Goal: Browse casually: Explore the website without a specific task or goal

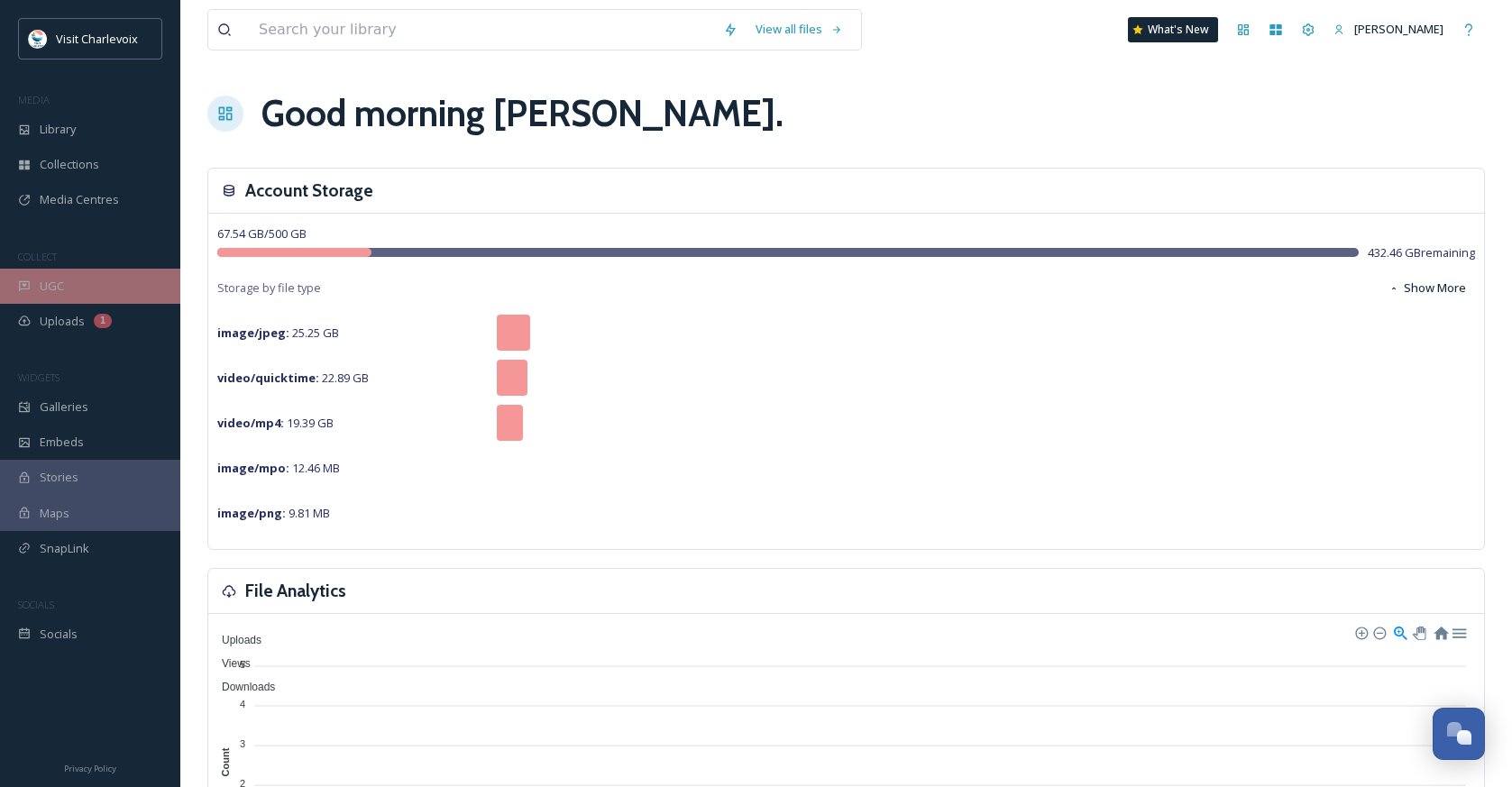
click at [52, 299] on div "UGC" at bounding box center [90, 287] width 180 height 36
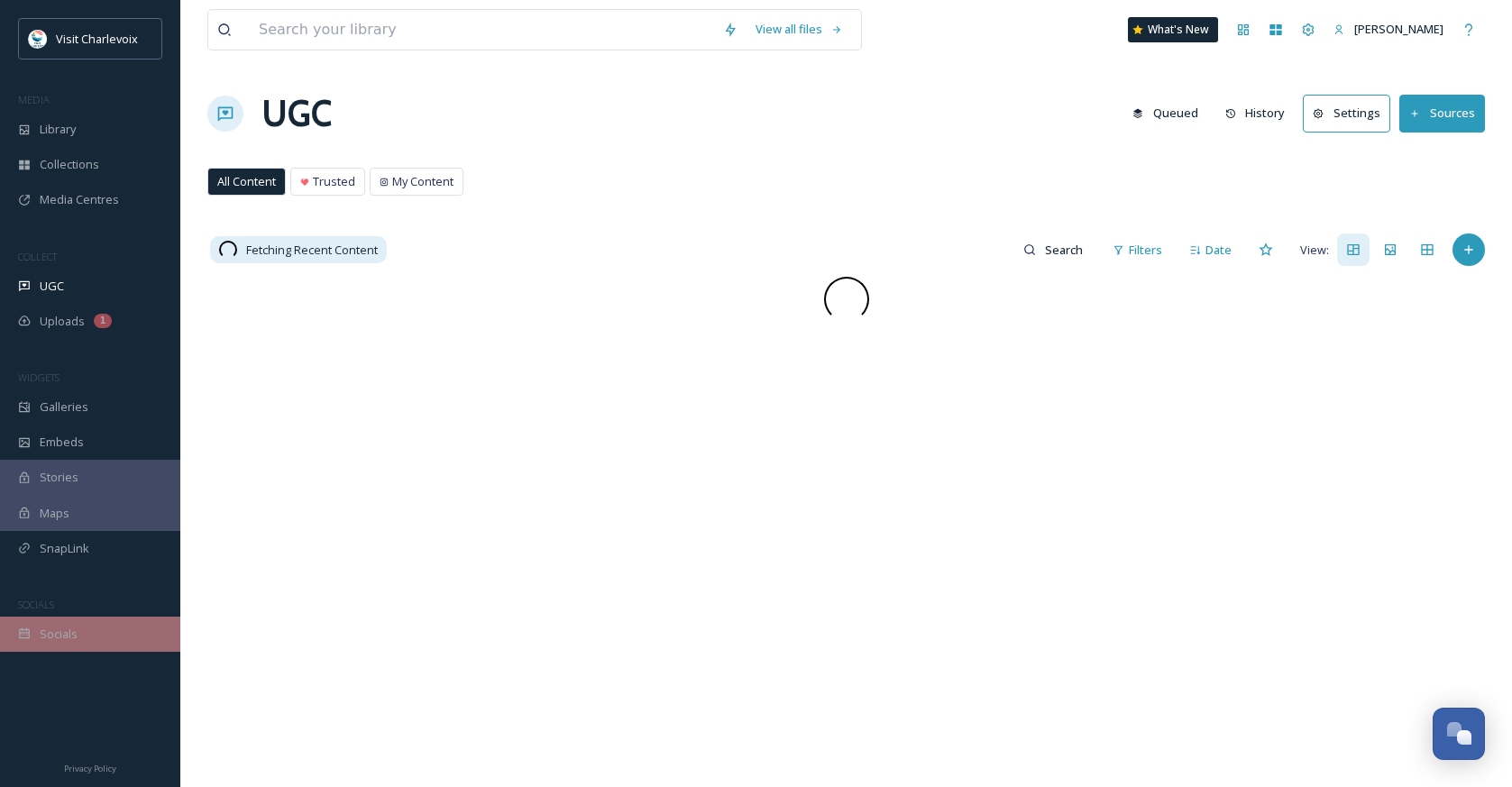
click at [113, 642] on div "Socials" at bounding box center [90, 634] width 180 height 36
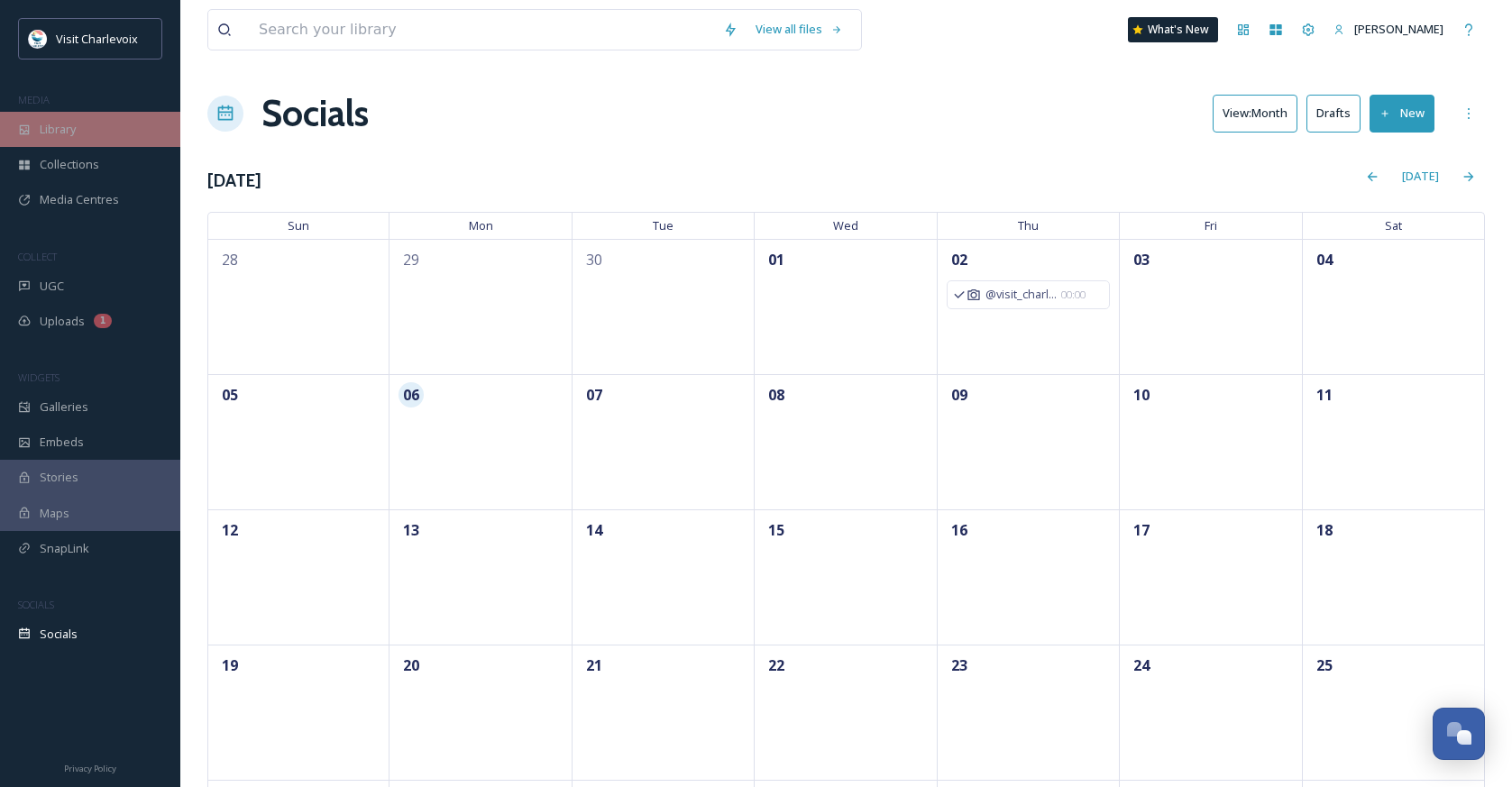
click at [61, 129] on span "Library" at bounding box center [57, 129] width 36 height 17
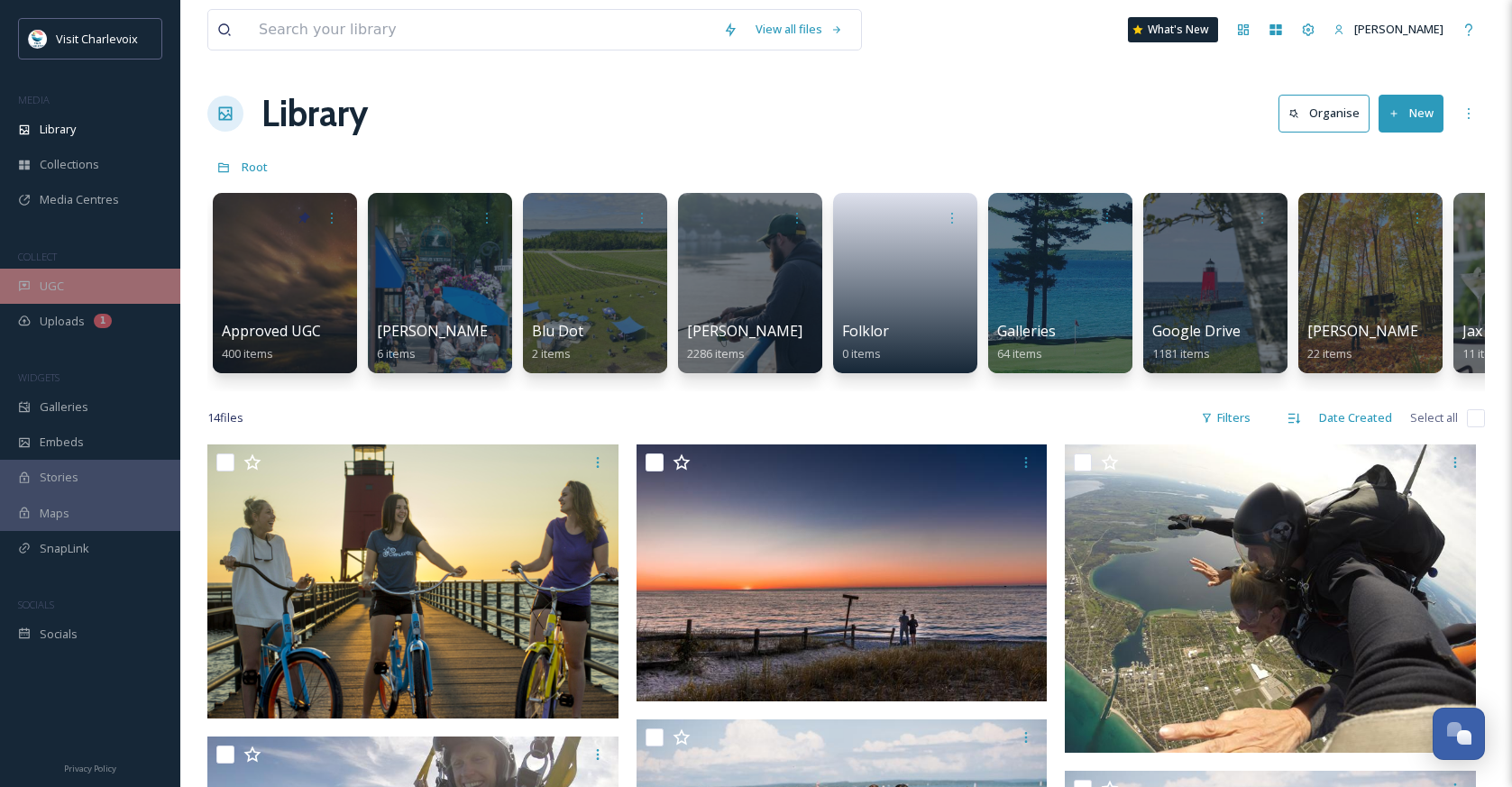
click at [29, 282] on icon at bounding box center [24, 286] width 11 height 10
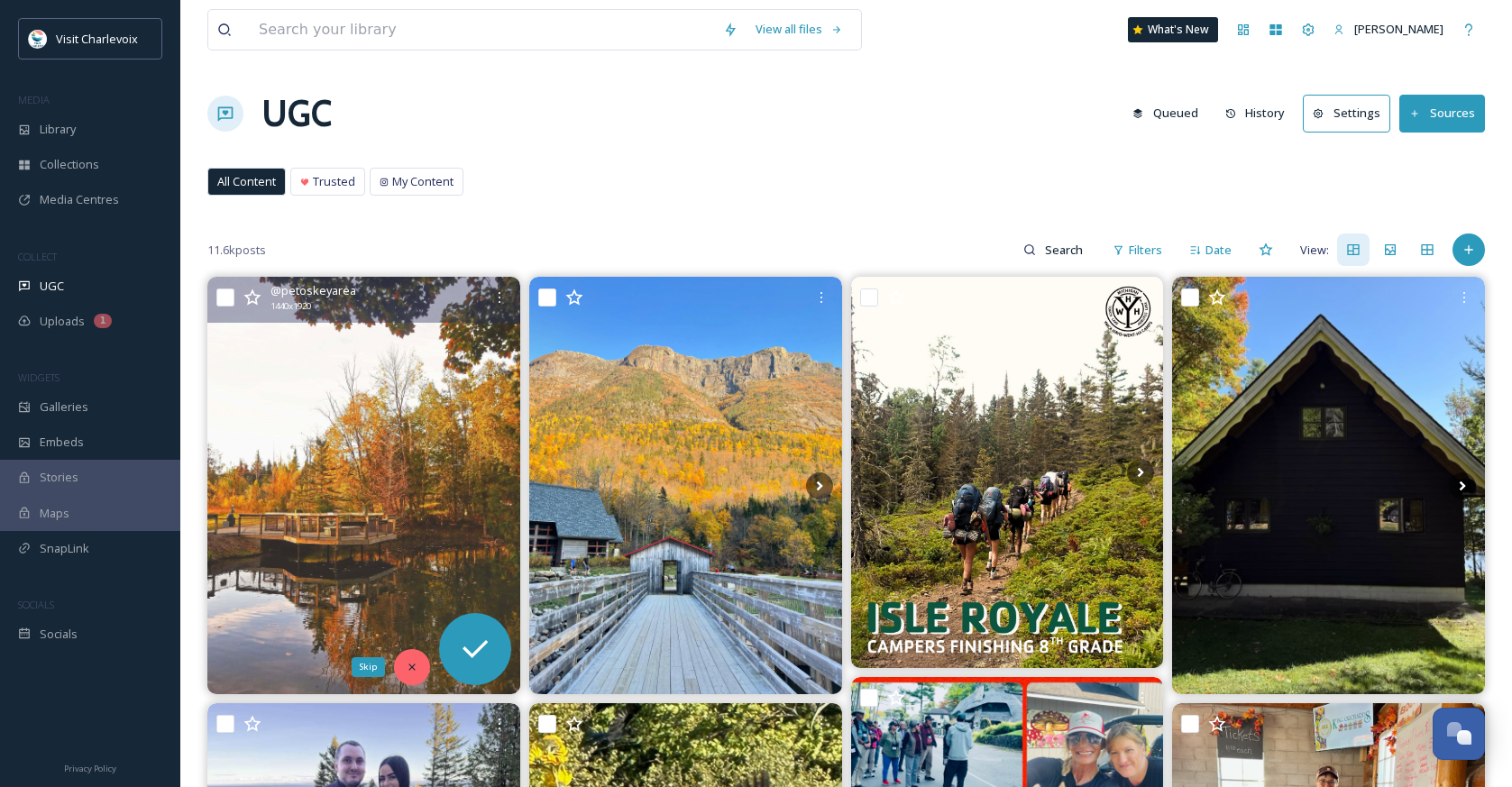
click at [406, 664] on icon at bounding box center [411, 666] width 12 height 12
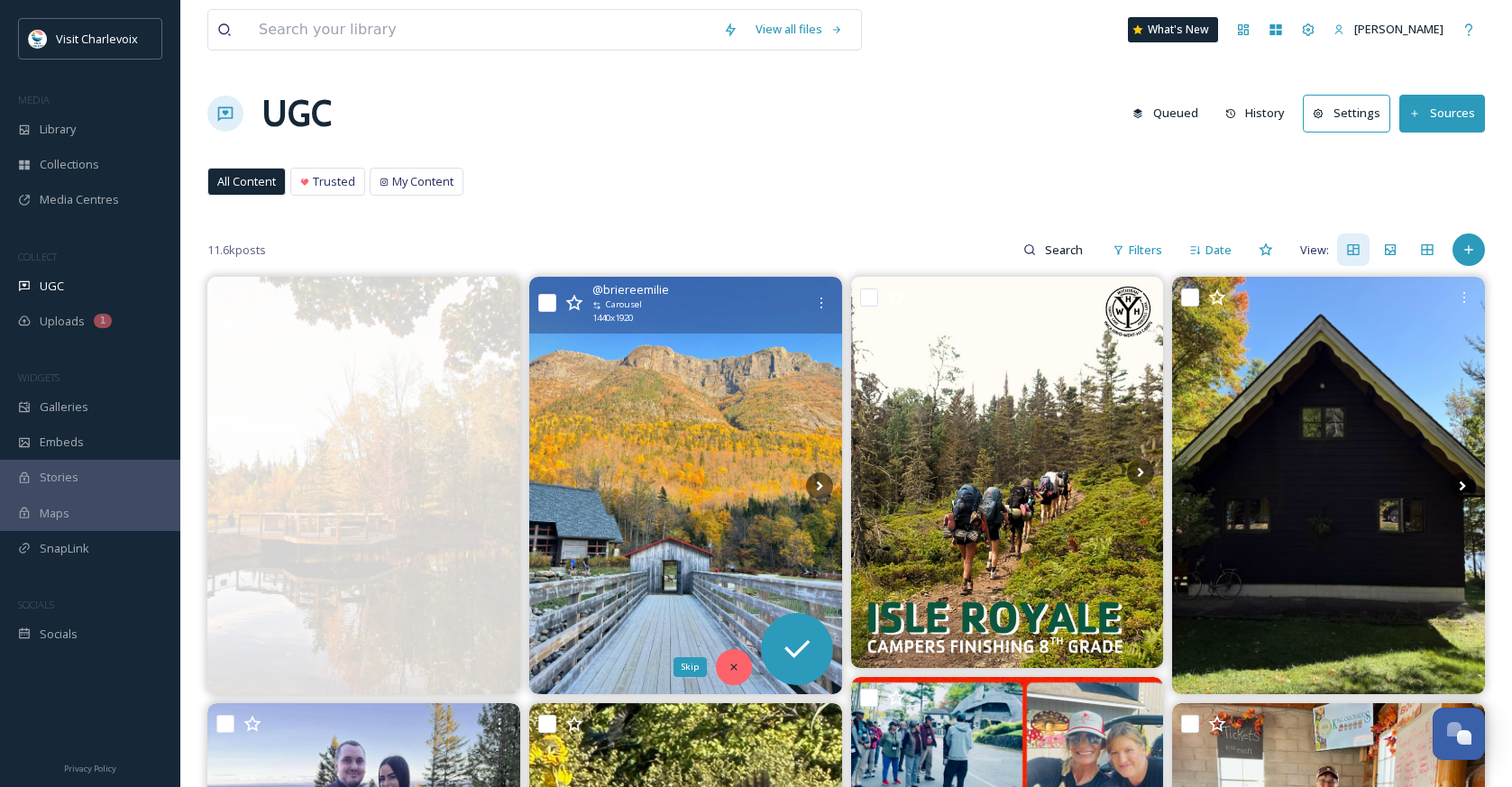
click at [722, 664] on div "Skip" at bounding box center [734, 667] width 36 height 36
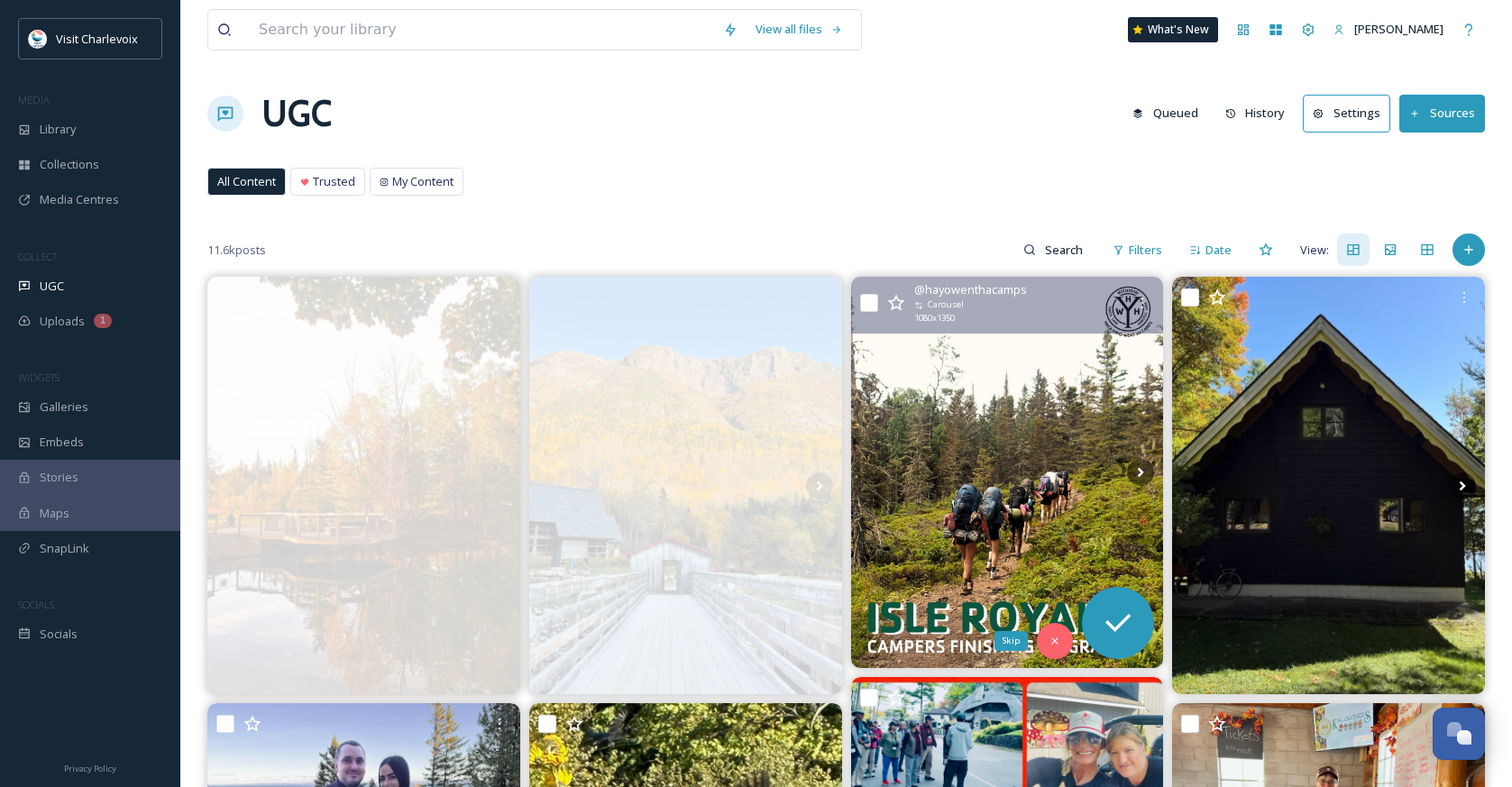
drag, startPoint x: 1064, startPoint y: 641, endPoint x: 1073, endPoint y: 638, distance: 9.5
click at [1063, 641] on div "Skip" at bounding box center [1055, 641] width 36 height 36
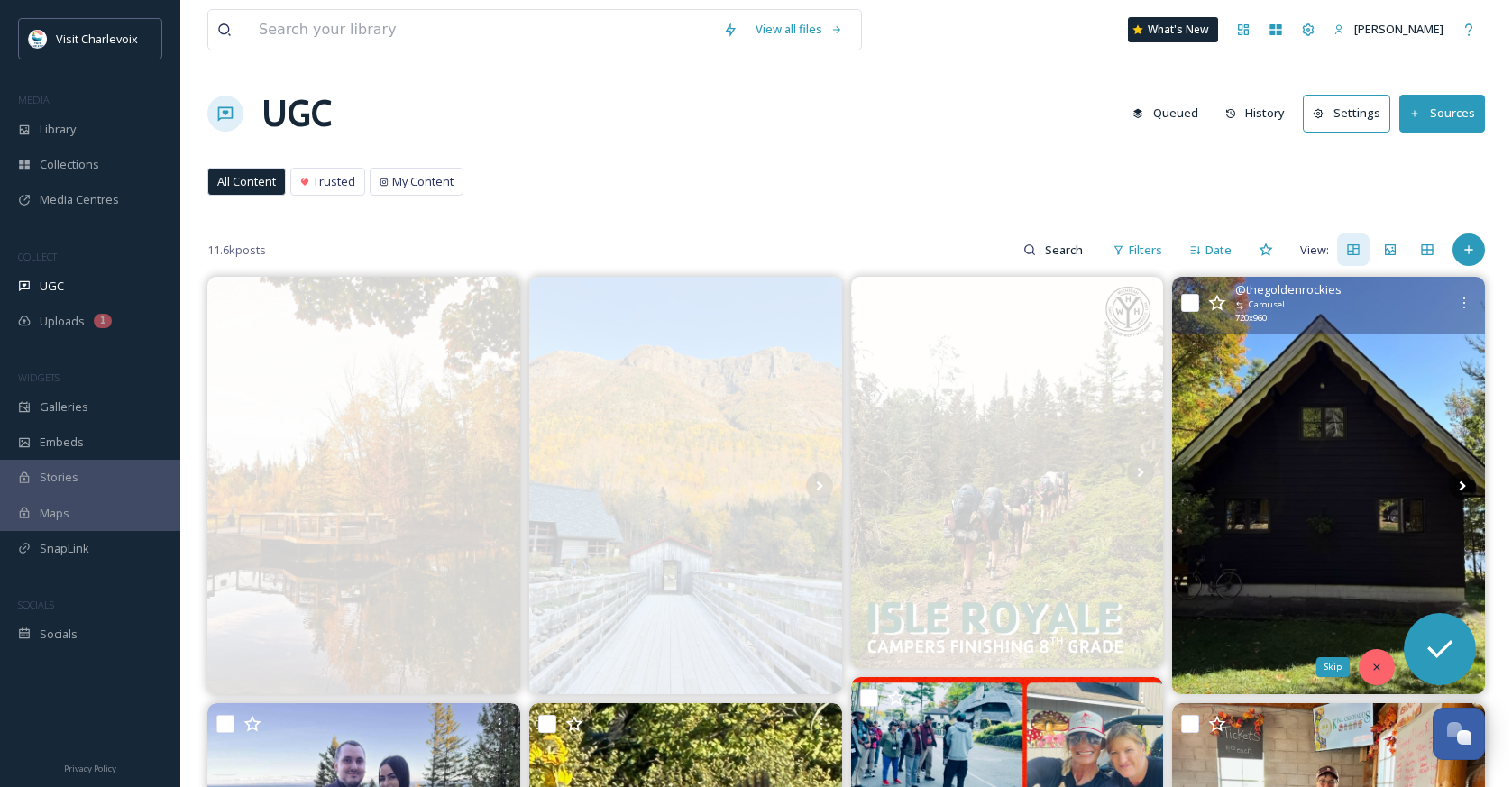
click at [1386, 669] on div "Skip" at bounding box center [1376, 667] width 36 height 36
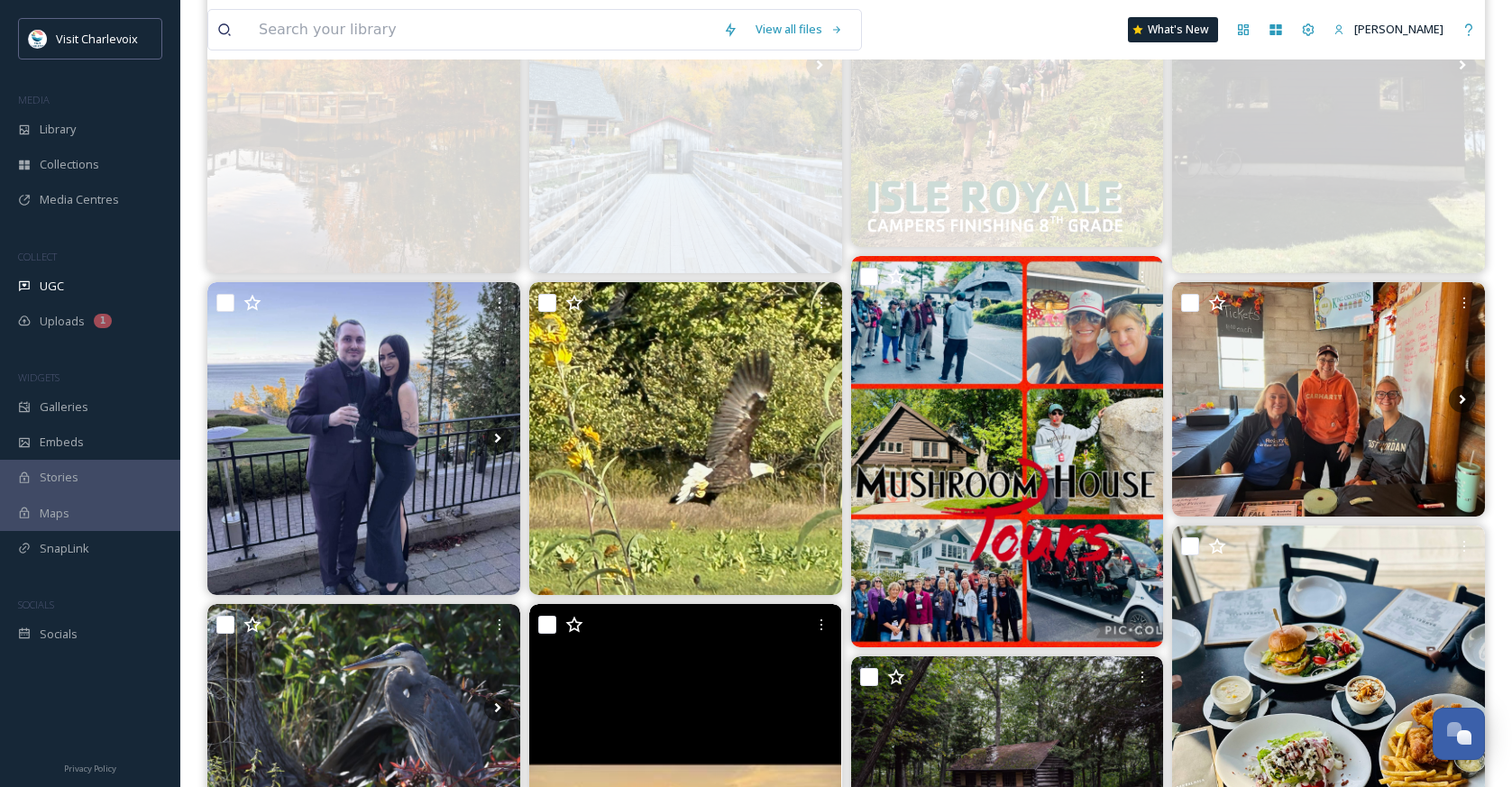
scroll to position [512, 0]
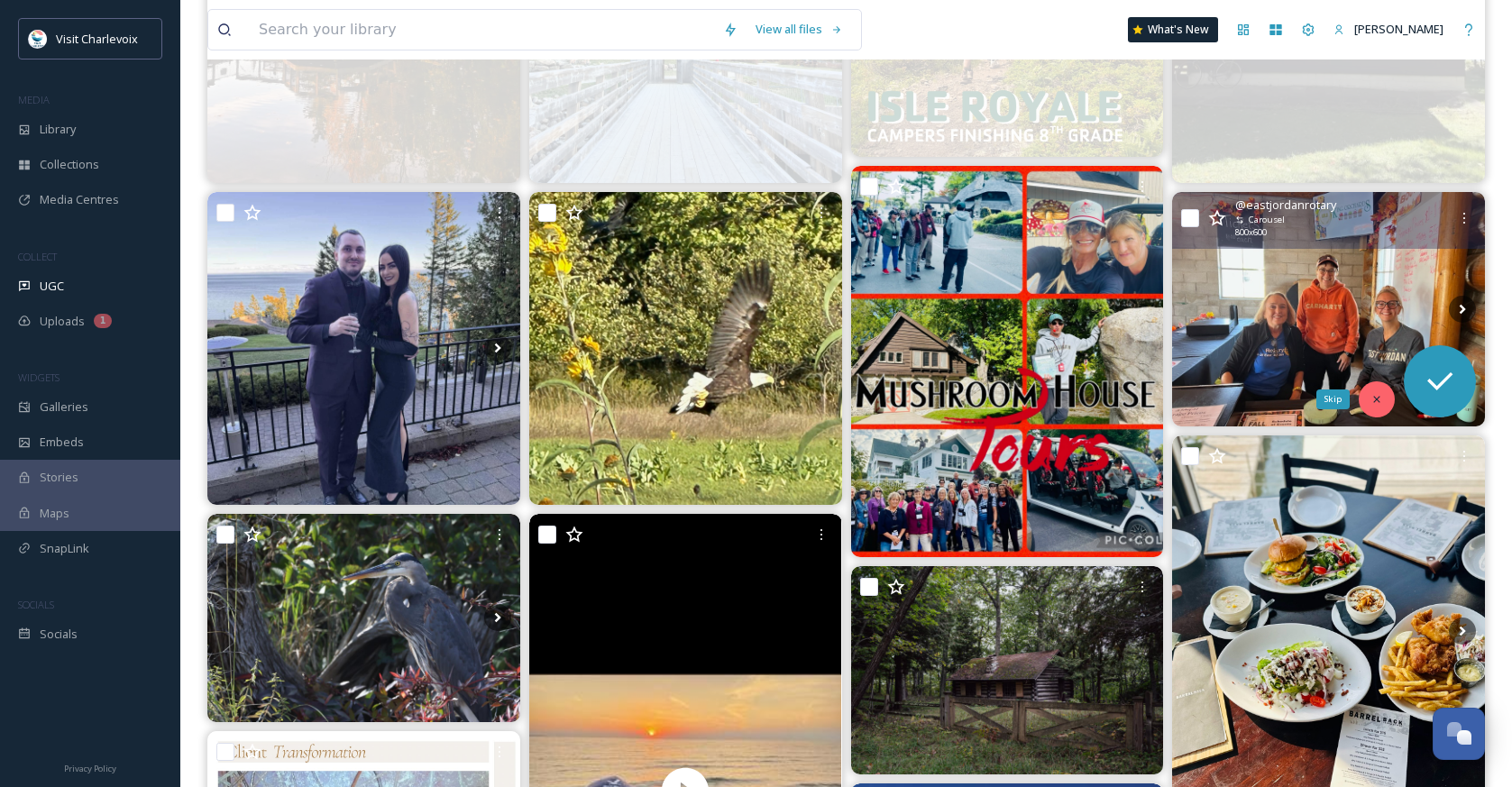
click at [1384, 401] on div "Skip" at bounding box center [1376, 399] width 36 height 36
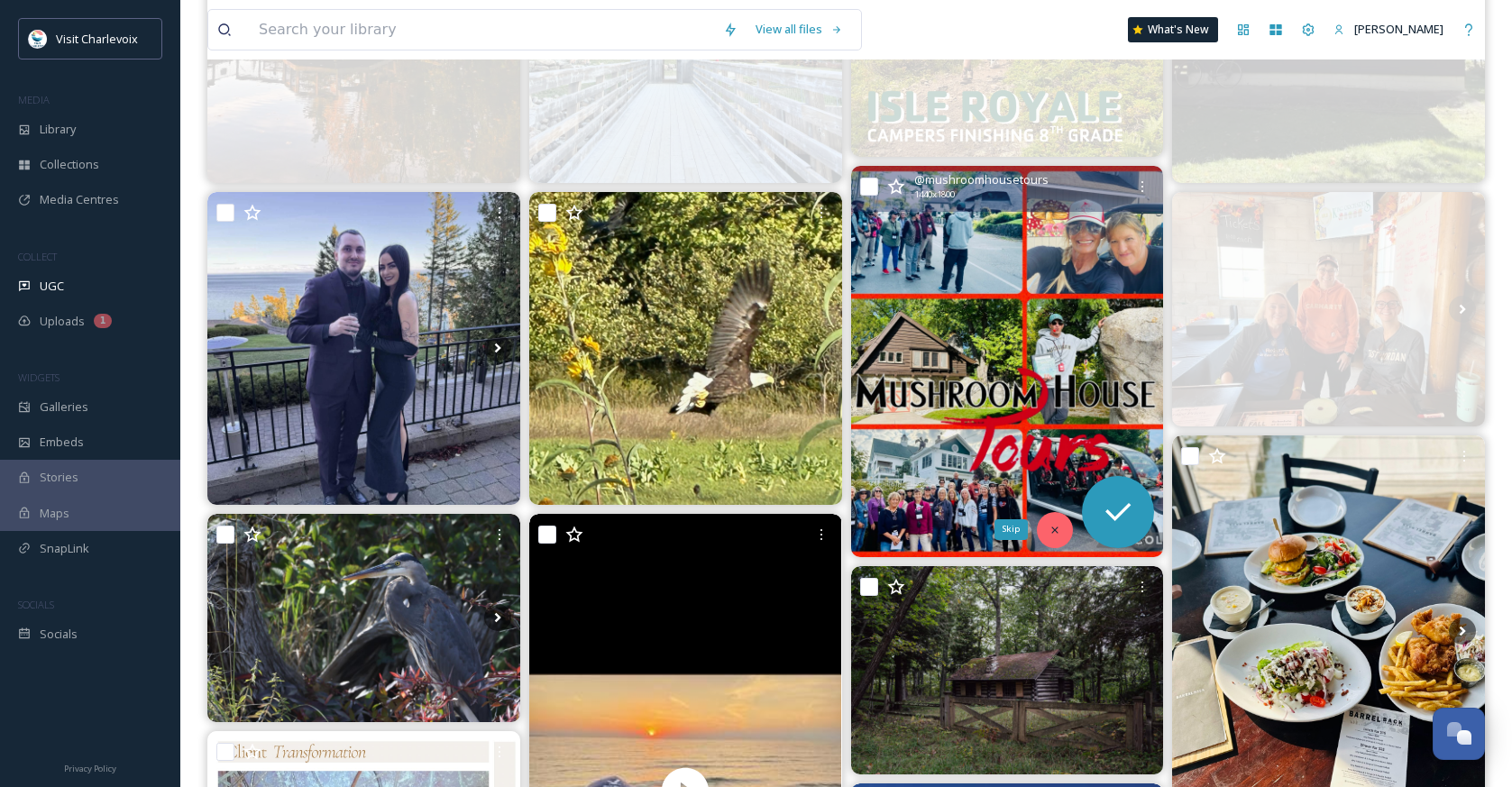
click at [1055, 534] on icon at bounding box center [1054, 529] width 12 height 12
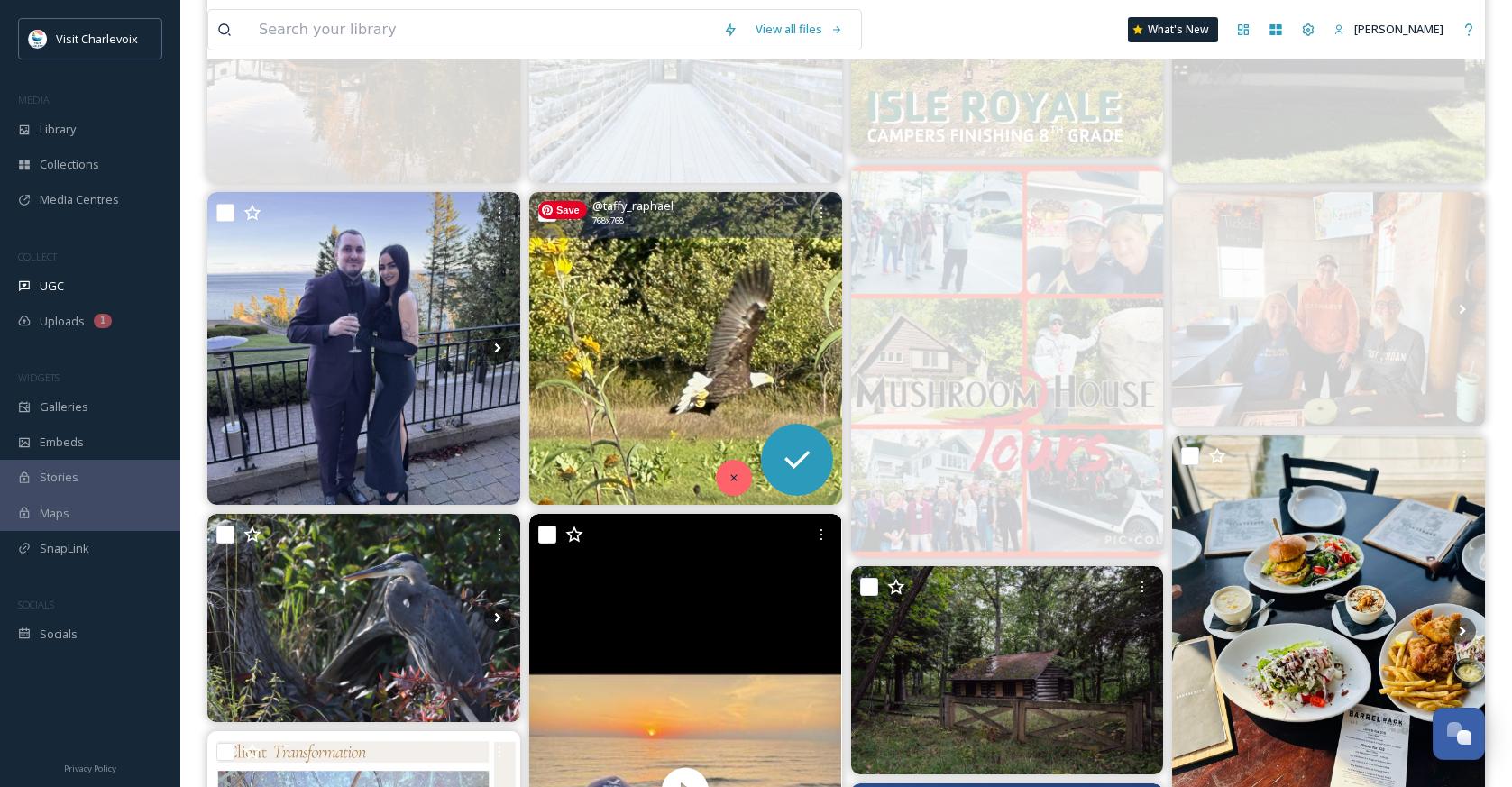
click at [733, 466] on div at bounding box center [734, 478] width 36 height 36
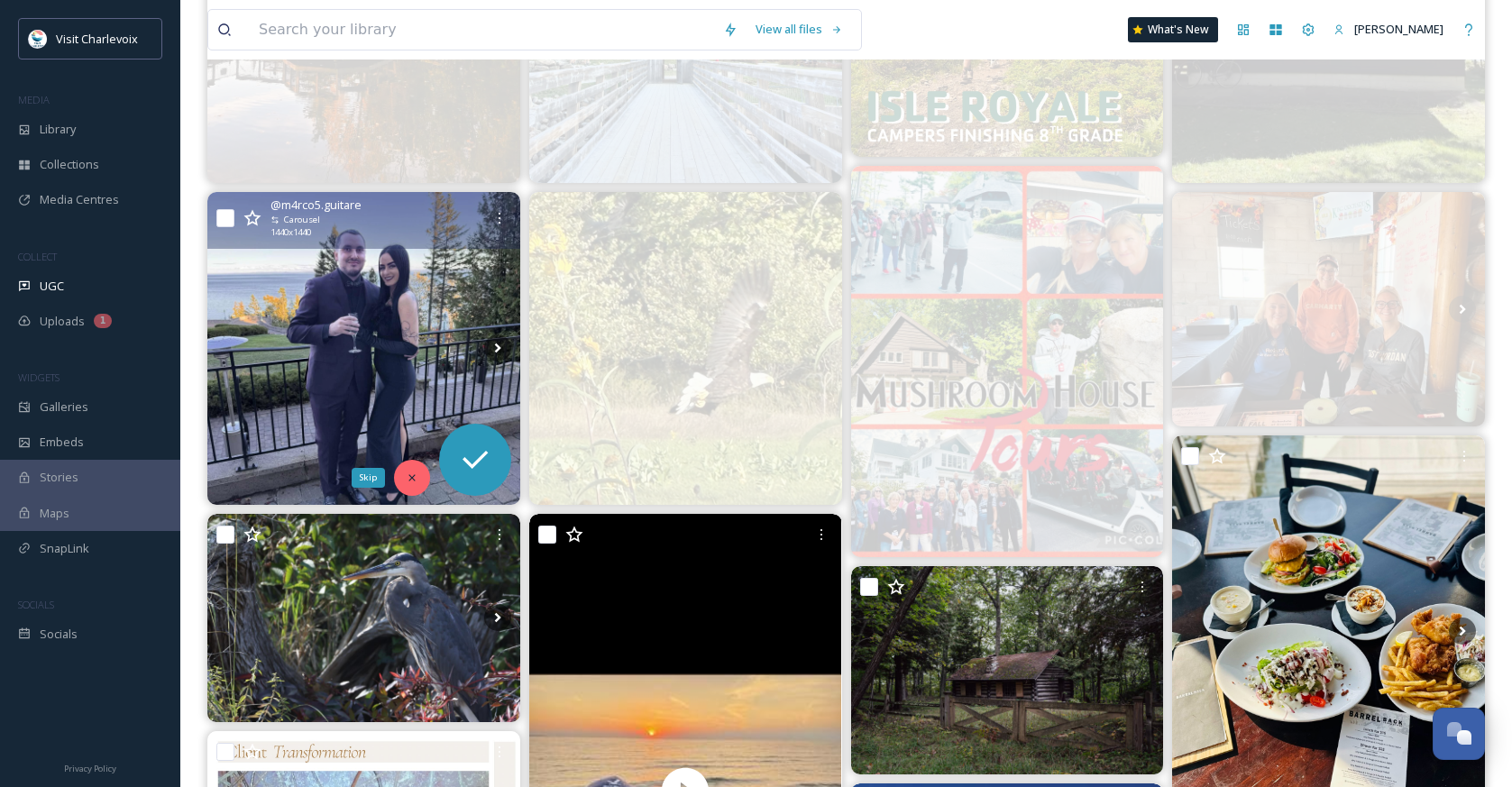
click at [408, 486] on div "Skip" at bounding box center [412, 478] width 36 height 36
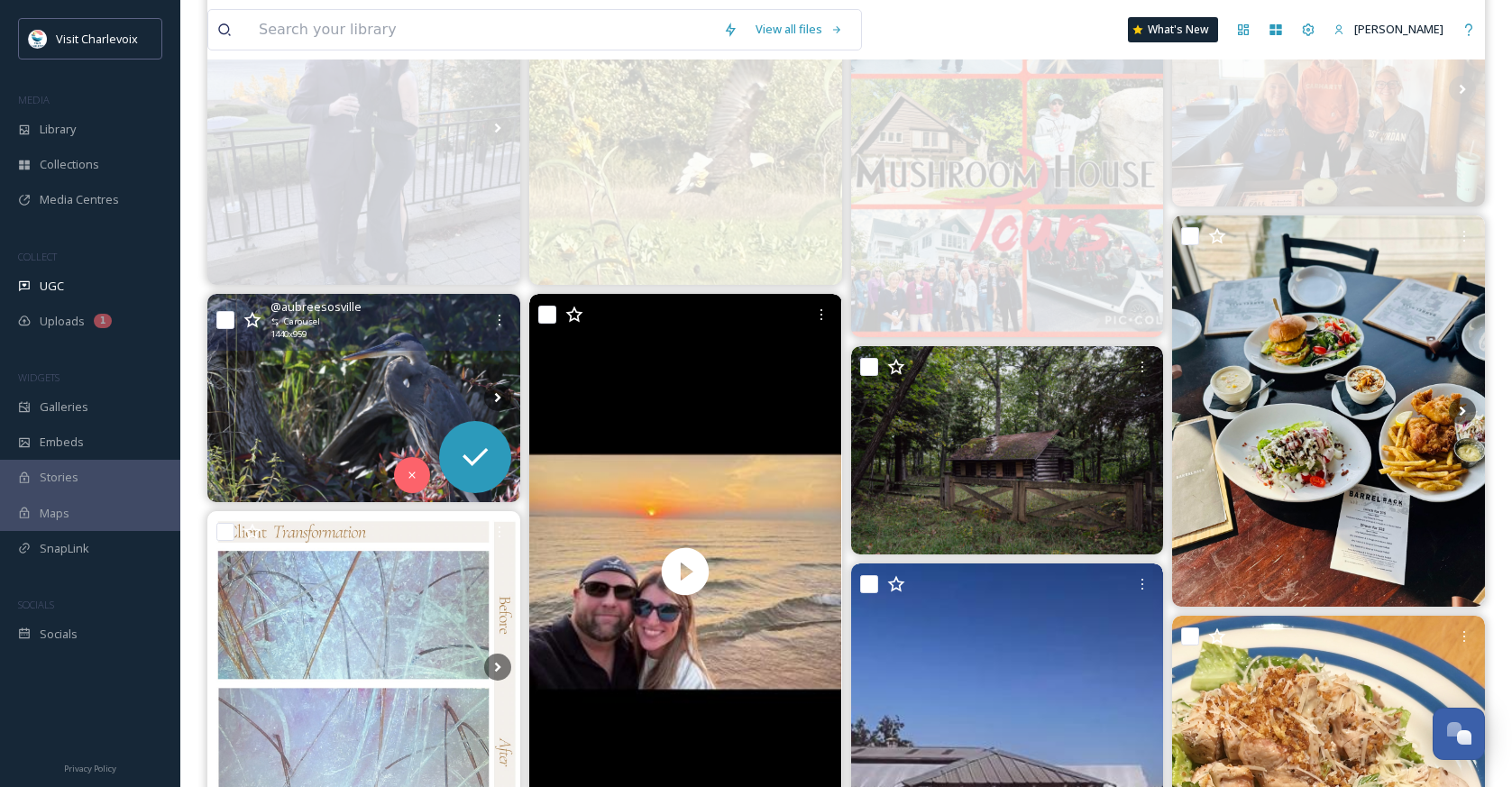
scroll to position [781, 0]
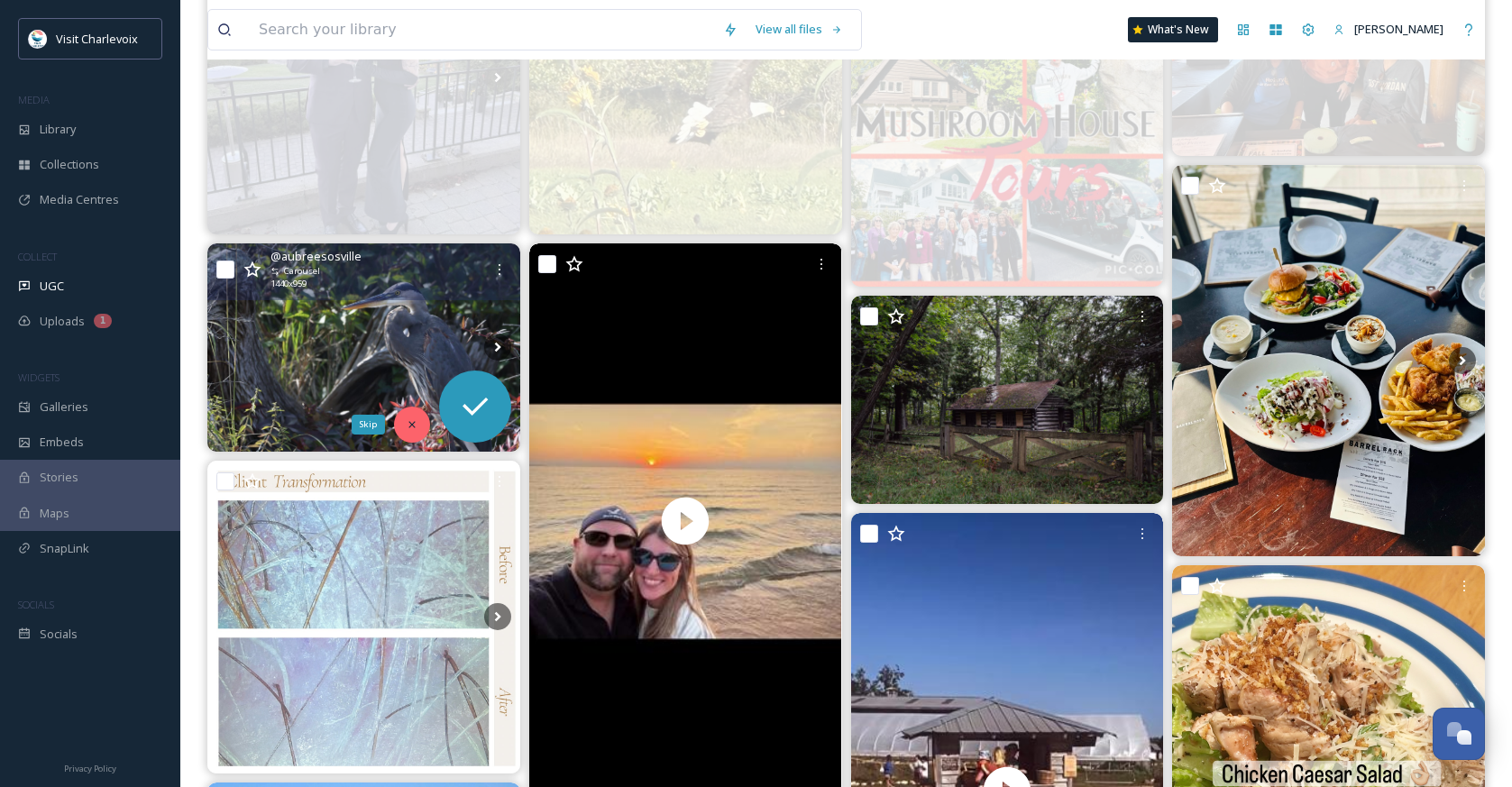
click at [410, 431] on div "Skip" at bounding box center [412, 424] width 36 height 36
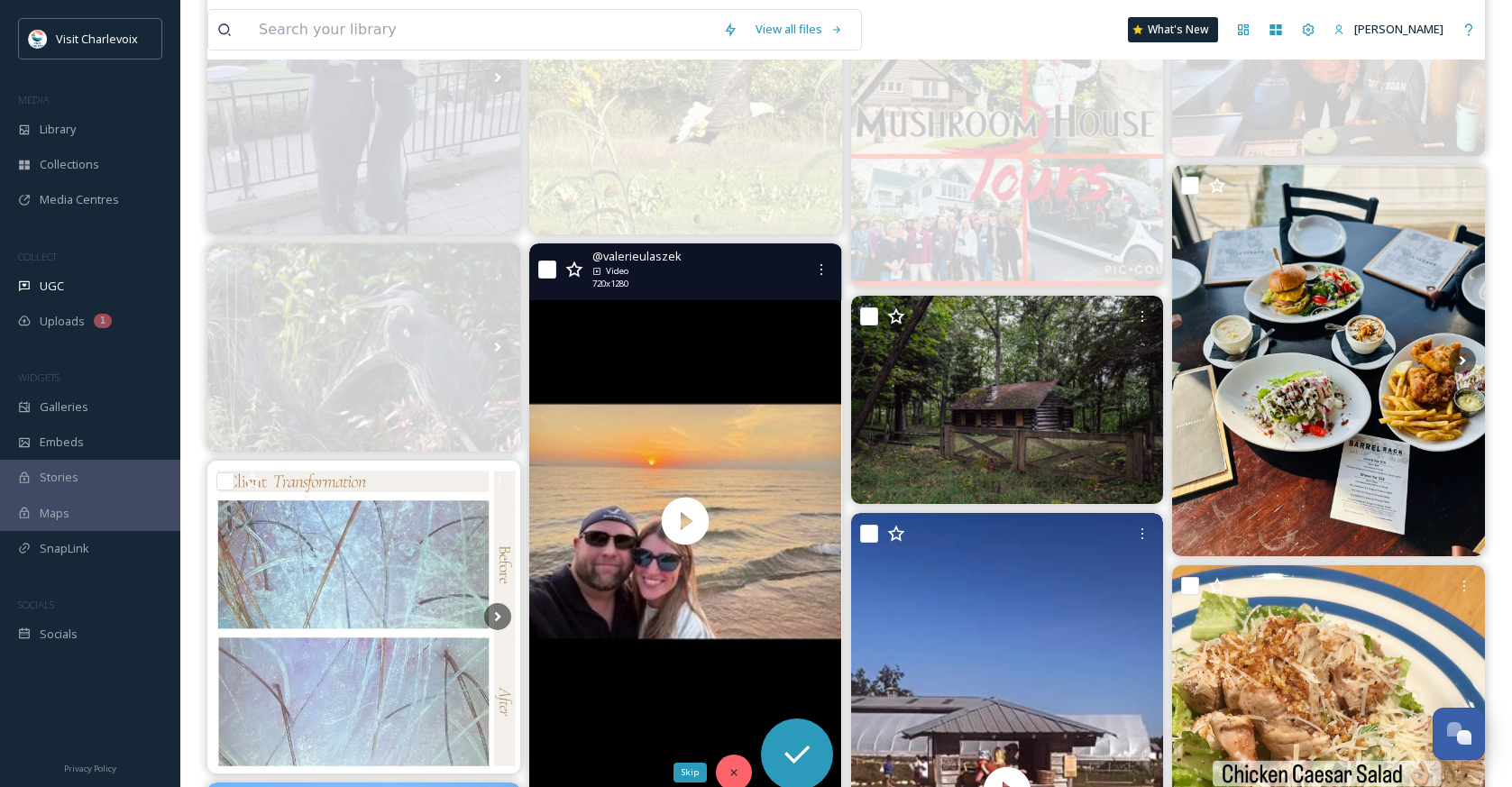
click at [728, 778] on icon at bounding box center [734, 772] width 12 height 12
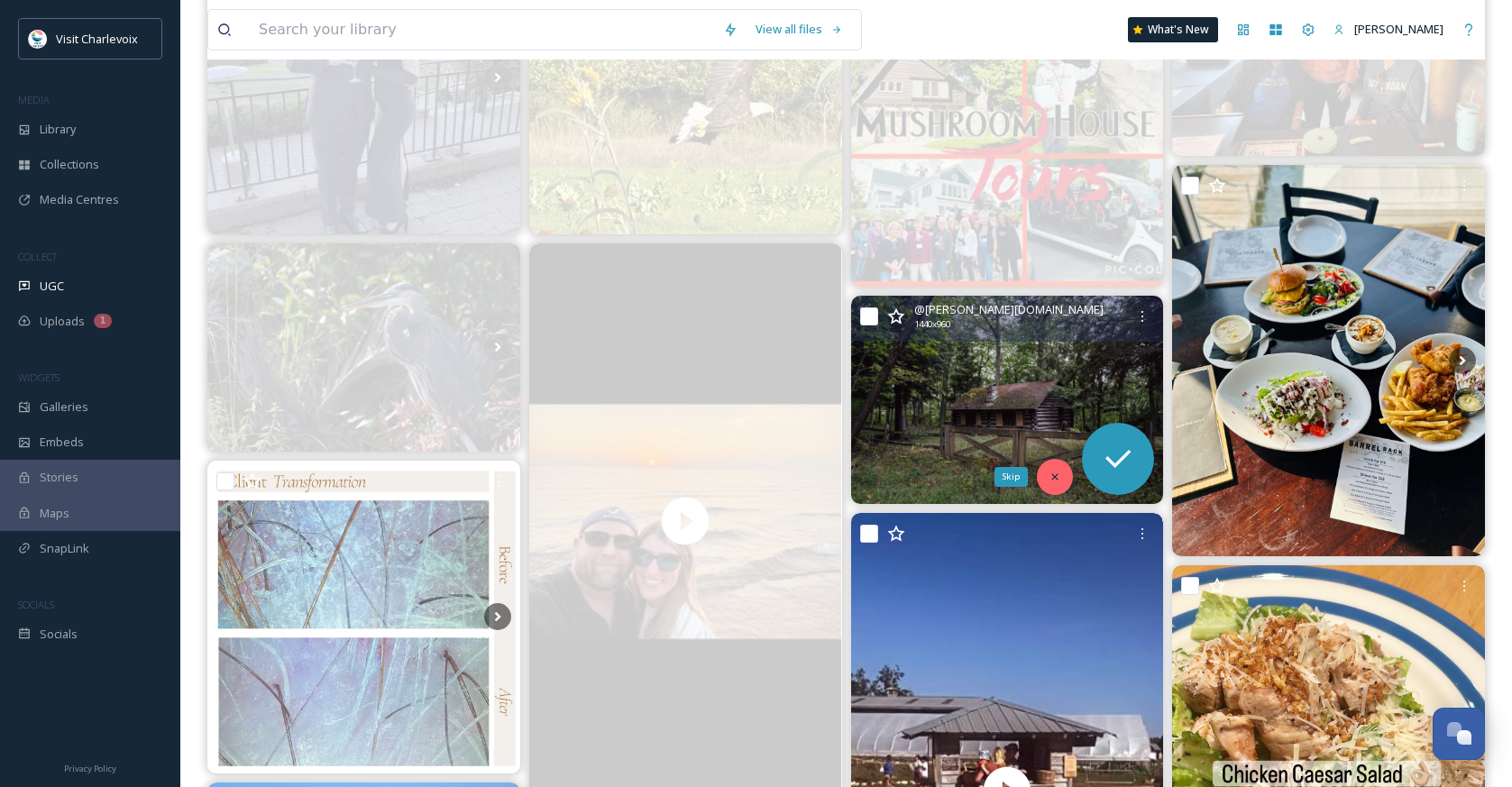
click at [1058, 472] on icon at bounding box center [1054, 476] width 12 height 12
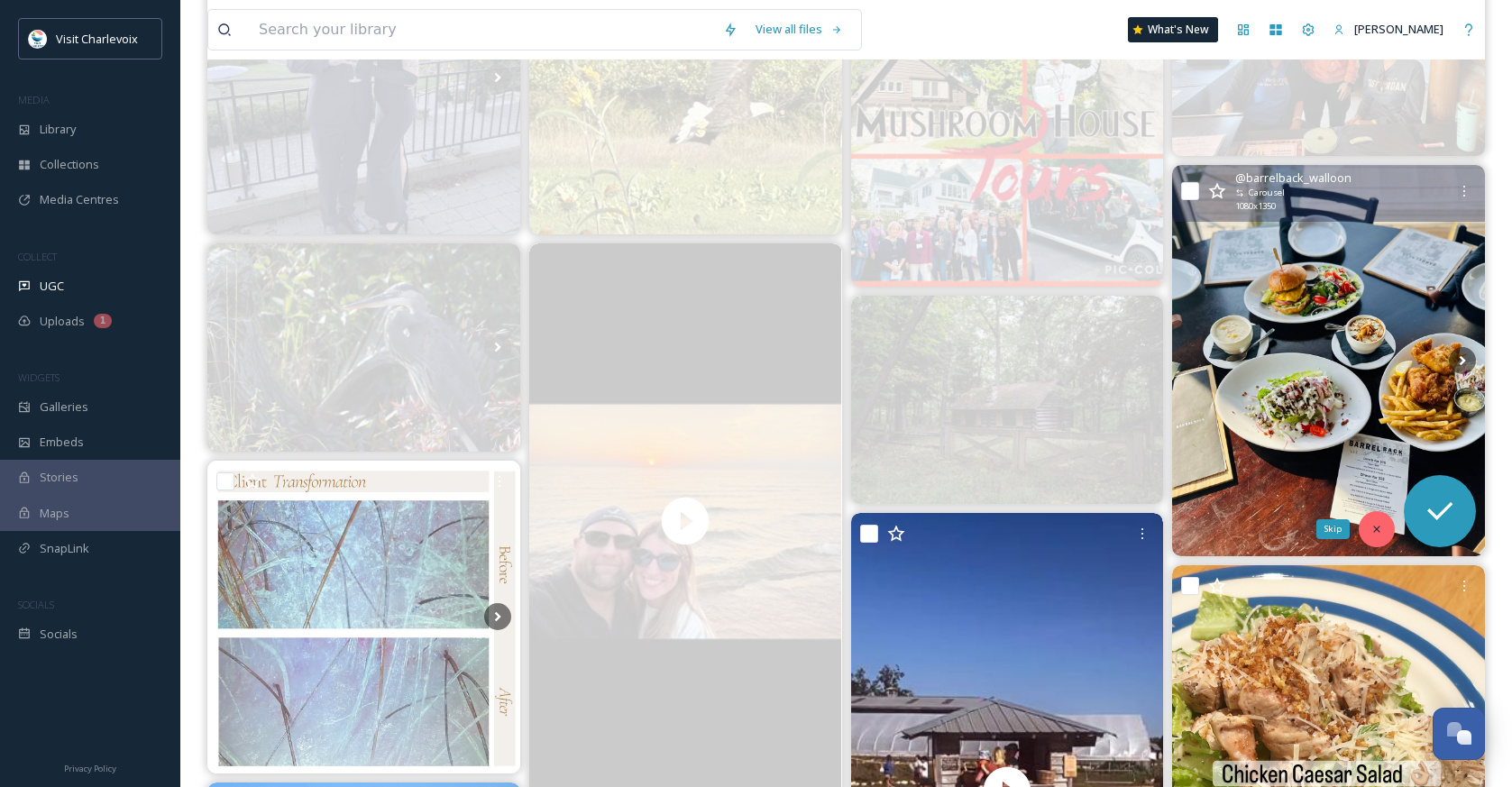
click at [1371, 533] on icon at bounding box center [1376, 528] width 12 height 12
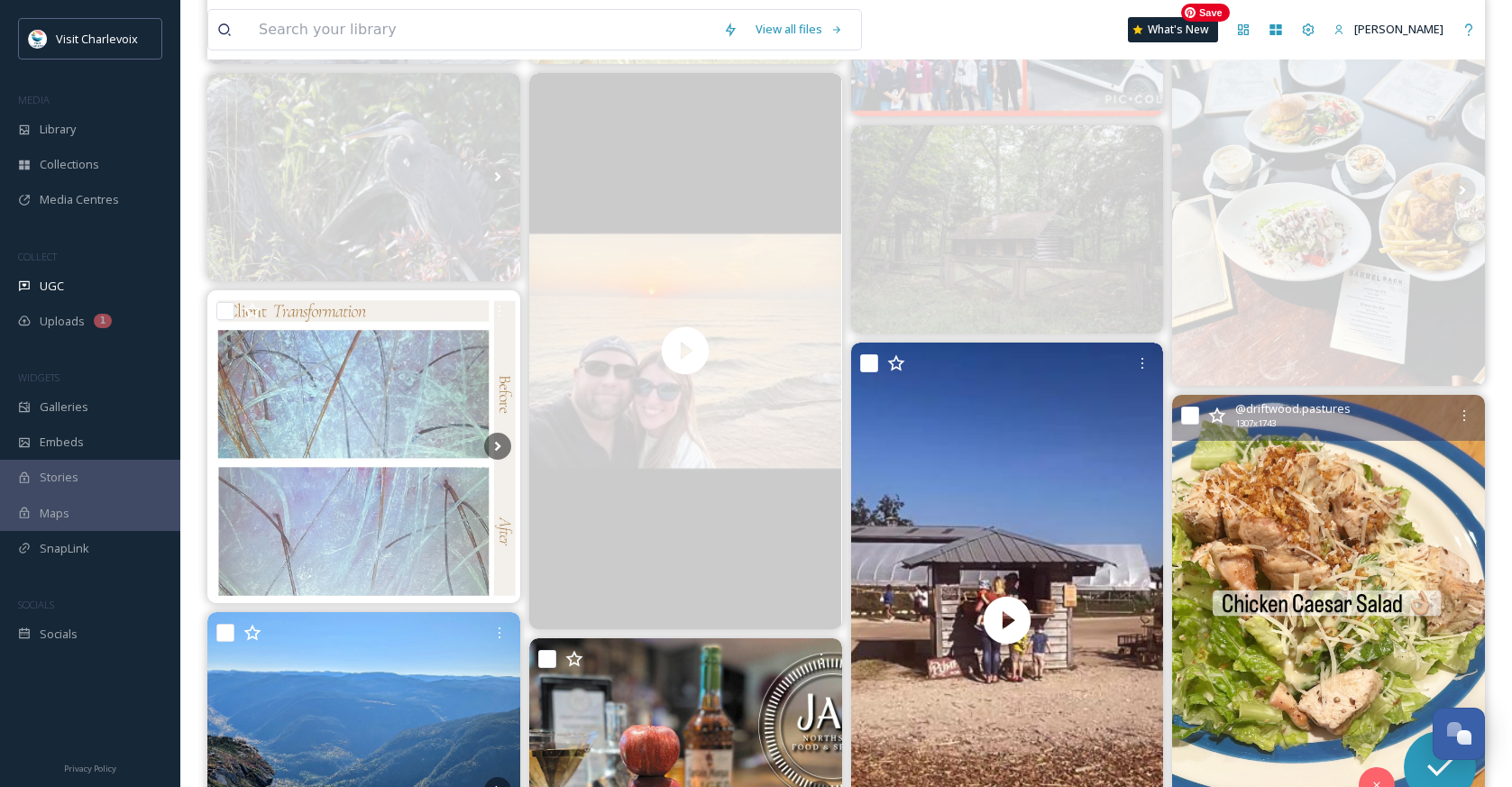
scroll to position [1121, 0]
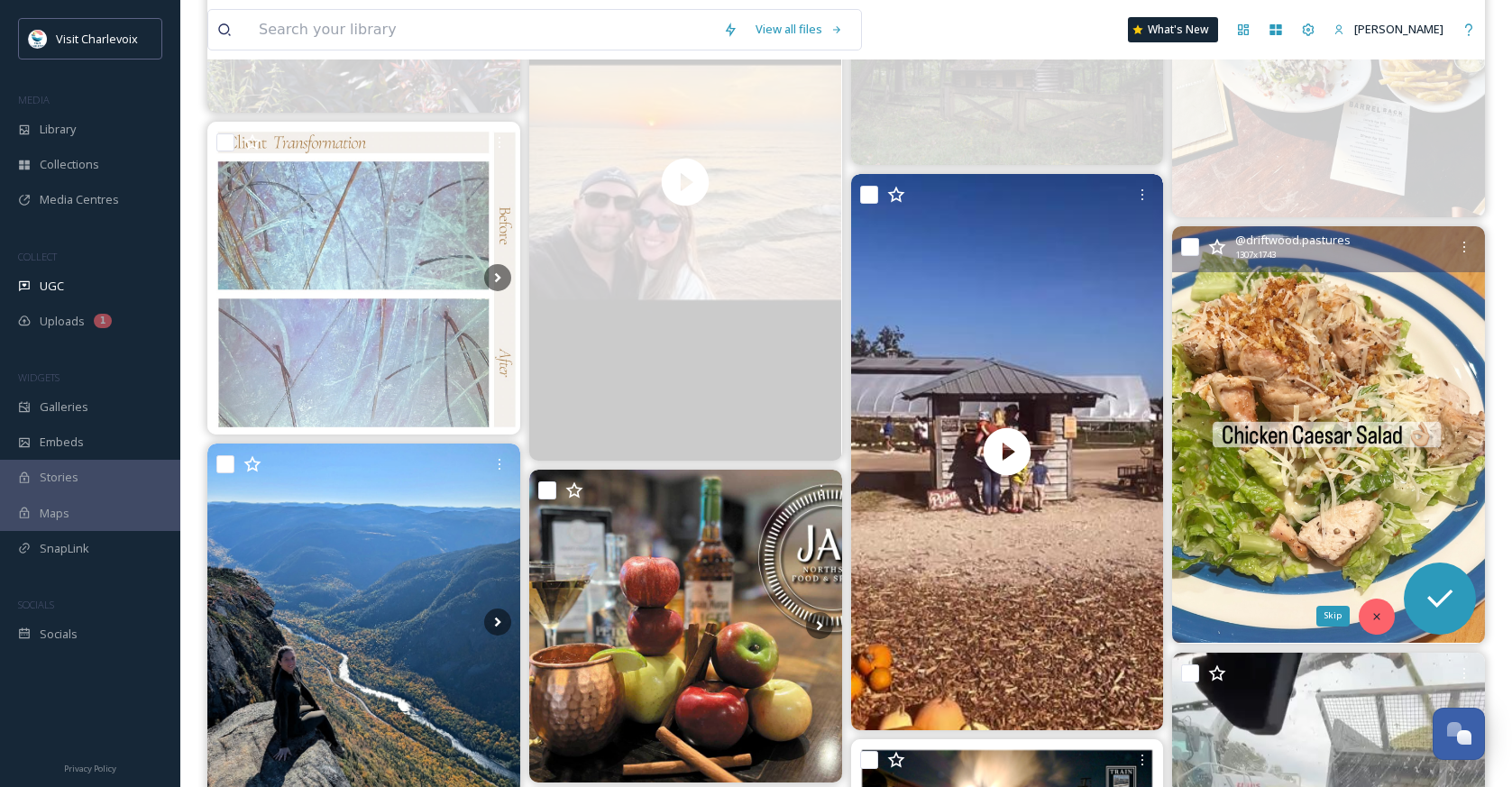
click at [1386, 612] on div "Skip" at bounding box center [1376, 616] width 36 height 36
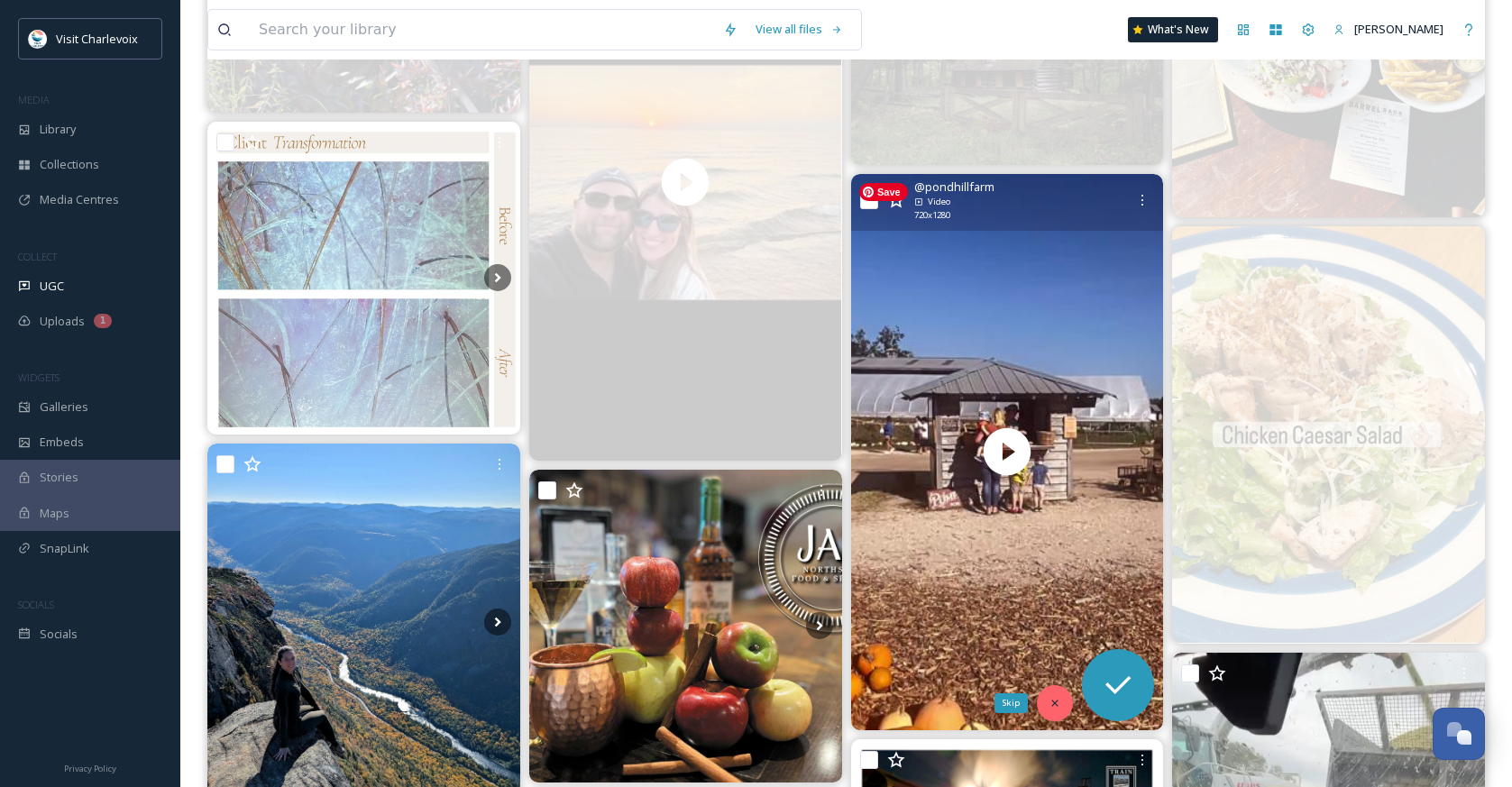
click at [1068, 694] on div "Skip" at bounding box center [1055, 703] width 36 height 36
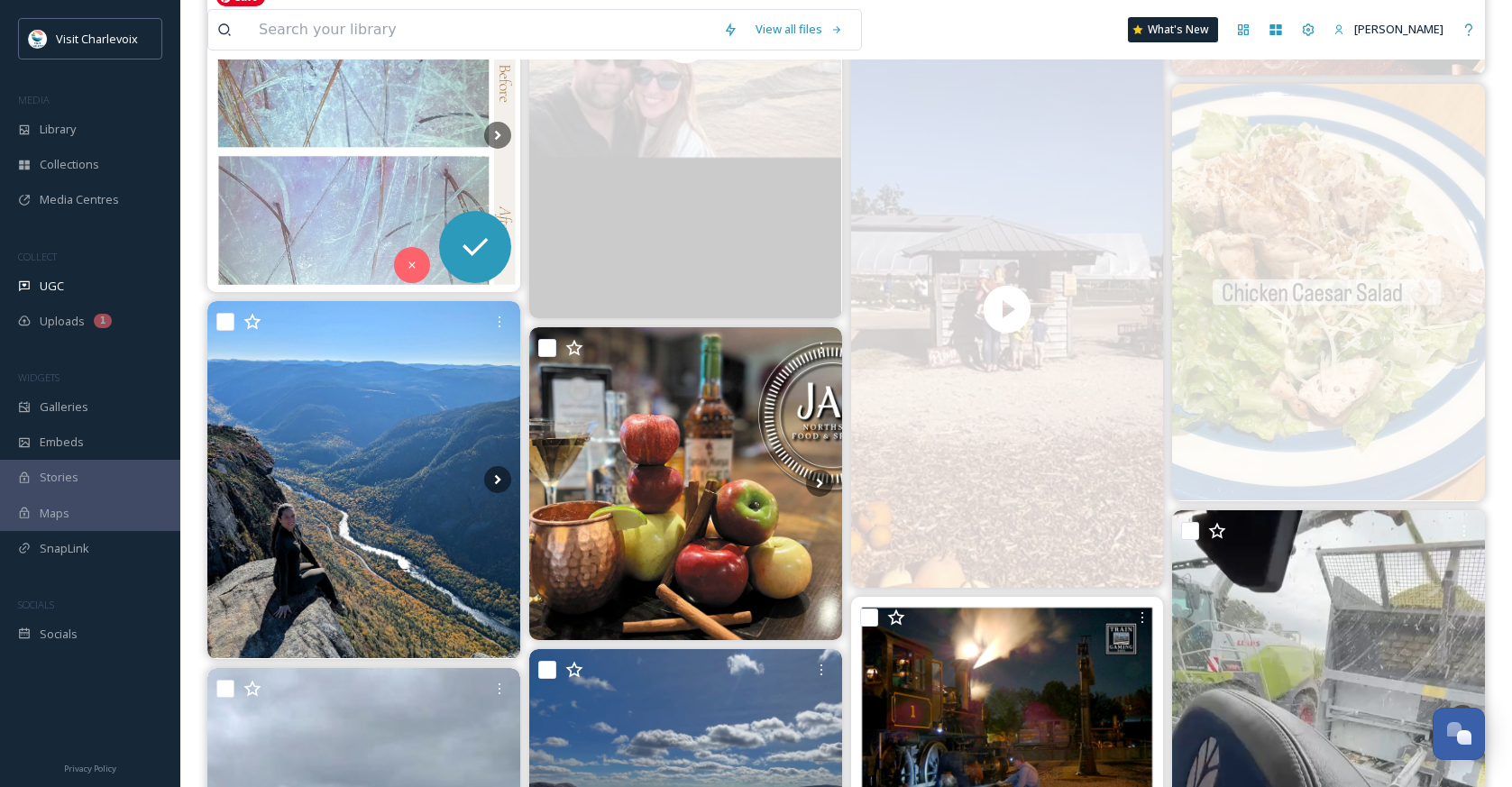
scroll to position [1269, 0]
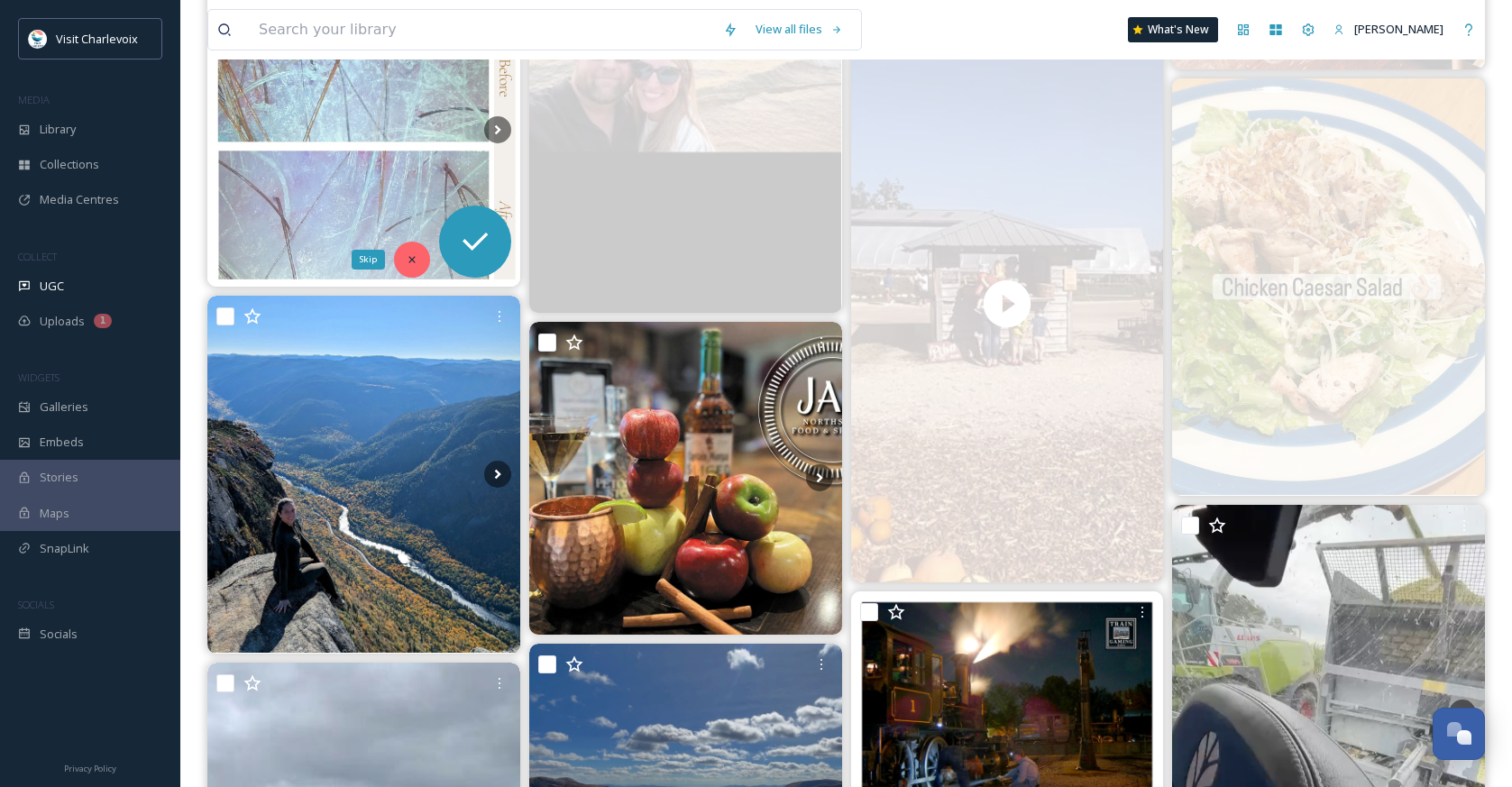
click at [421, 260] on div "Skip" at bounding box center [412, 260] width 36 height 36
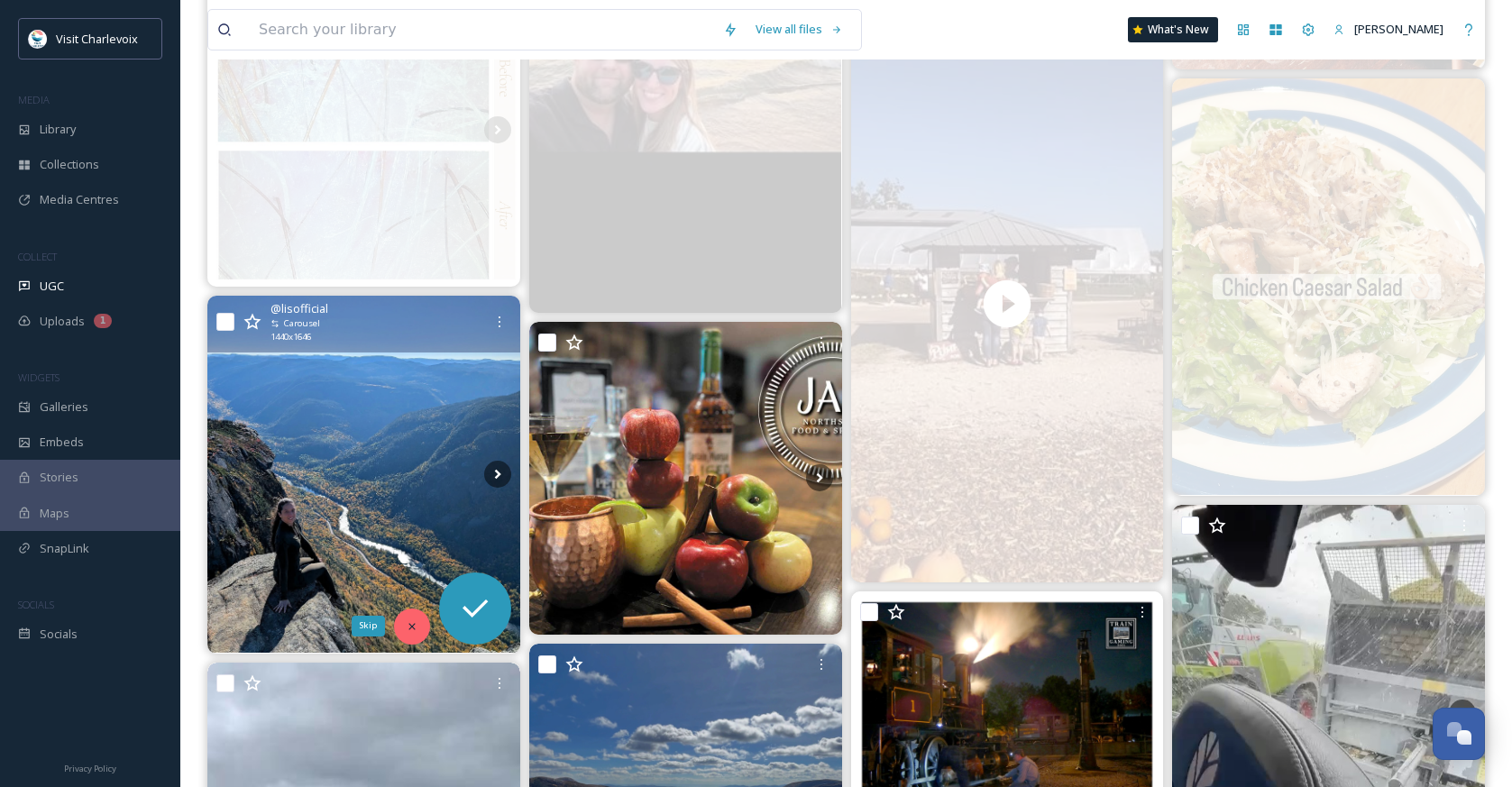
click at [416, 620] on icon at bounding box center [411, 626] width 12 height 12
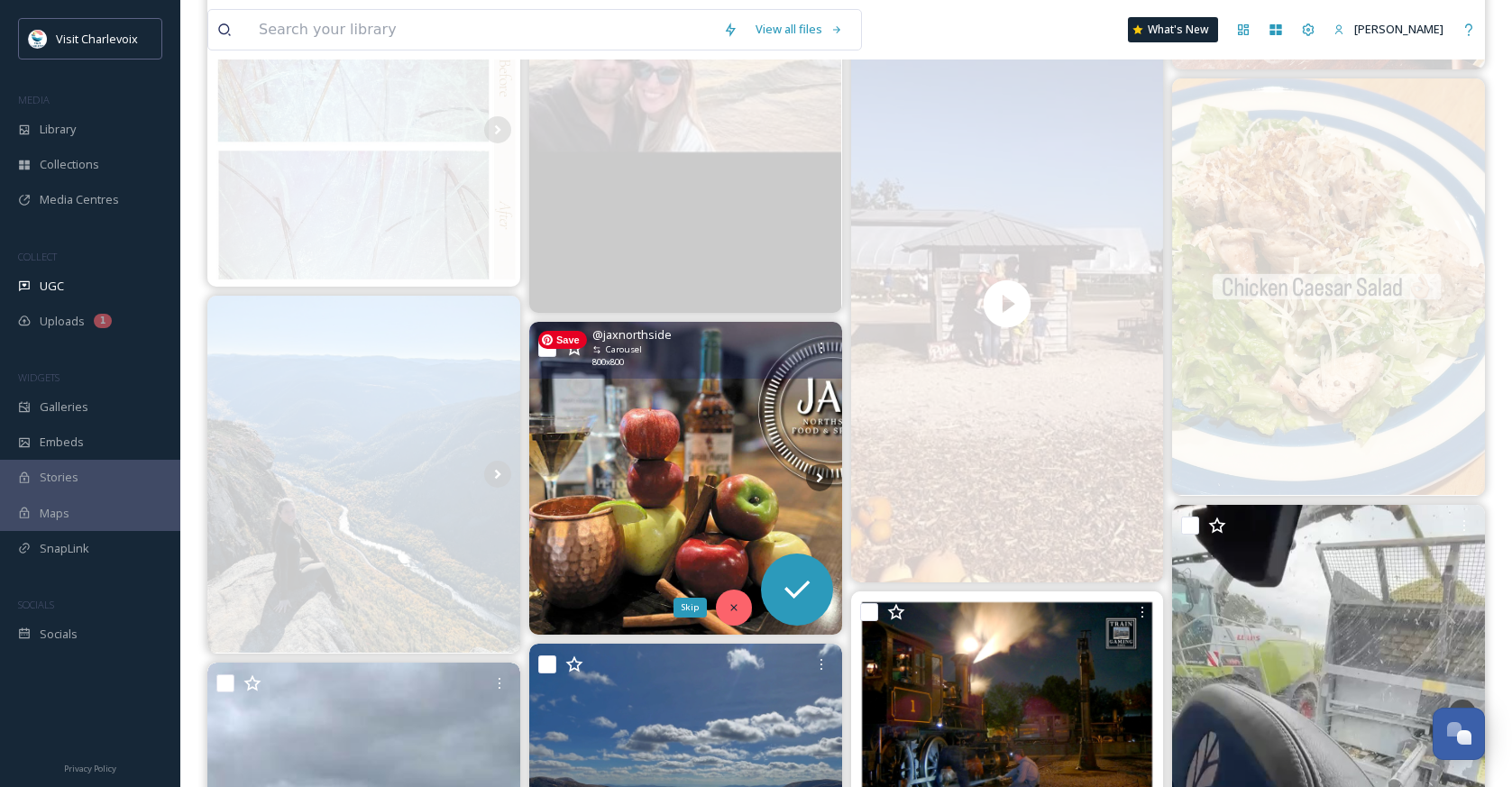
click at [734, 612] on icon at bounding box center [734, 607] width 12 height 12
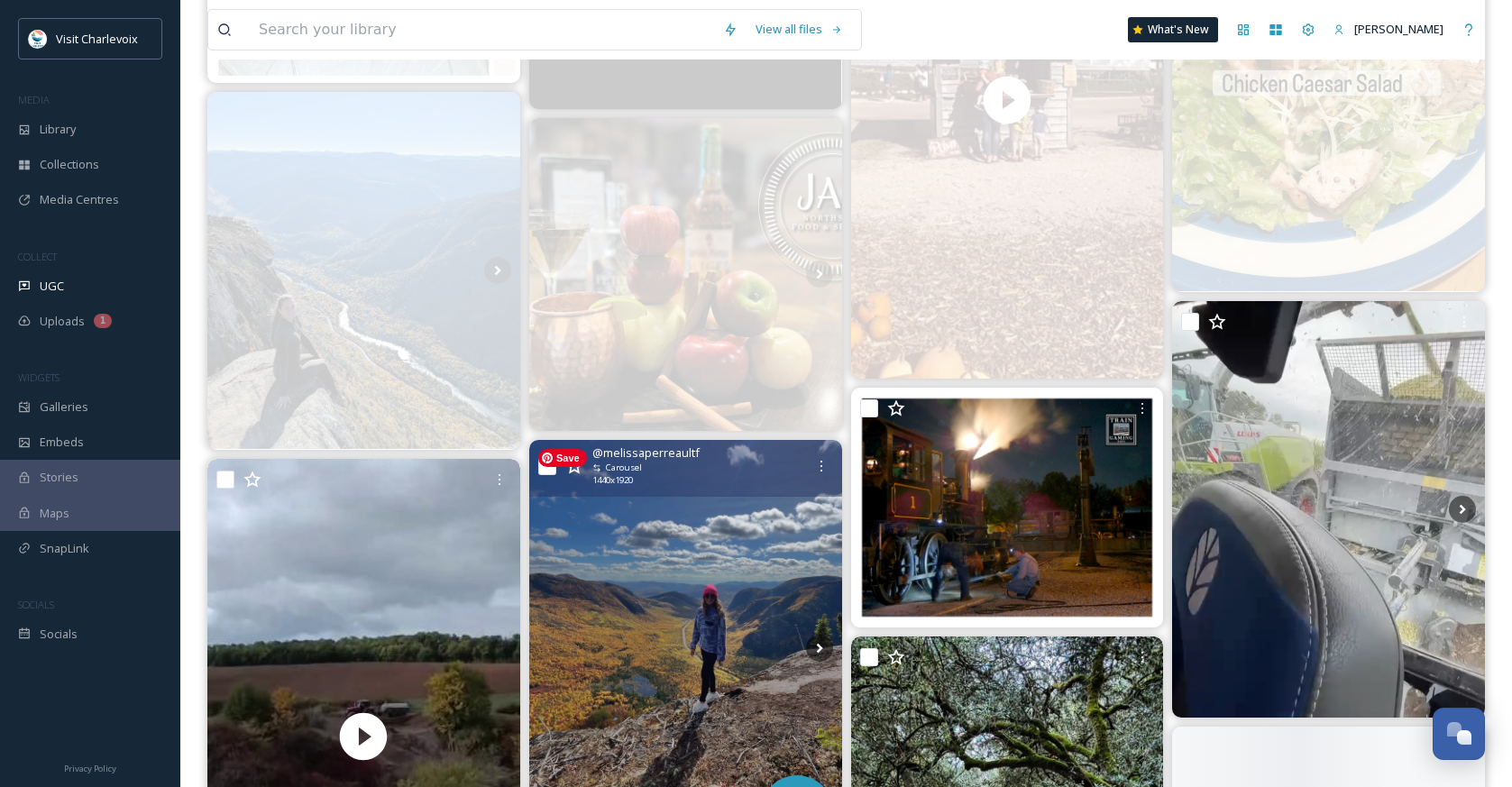
scroll to position [1544, 0]
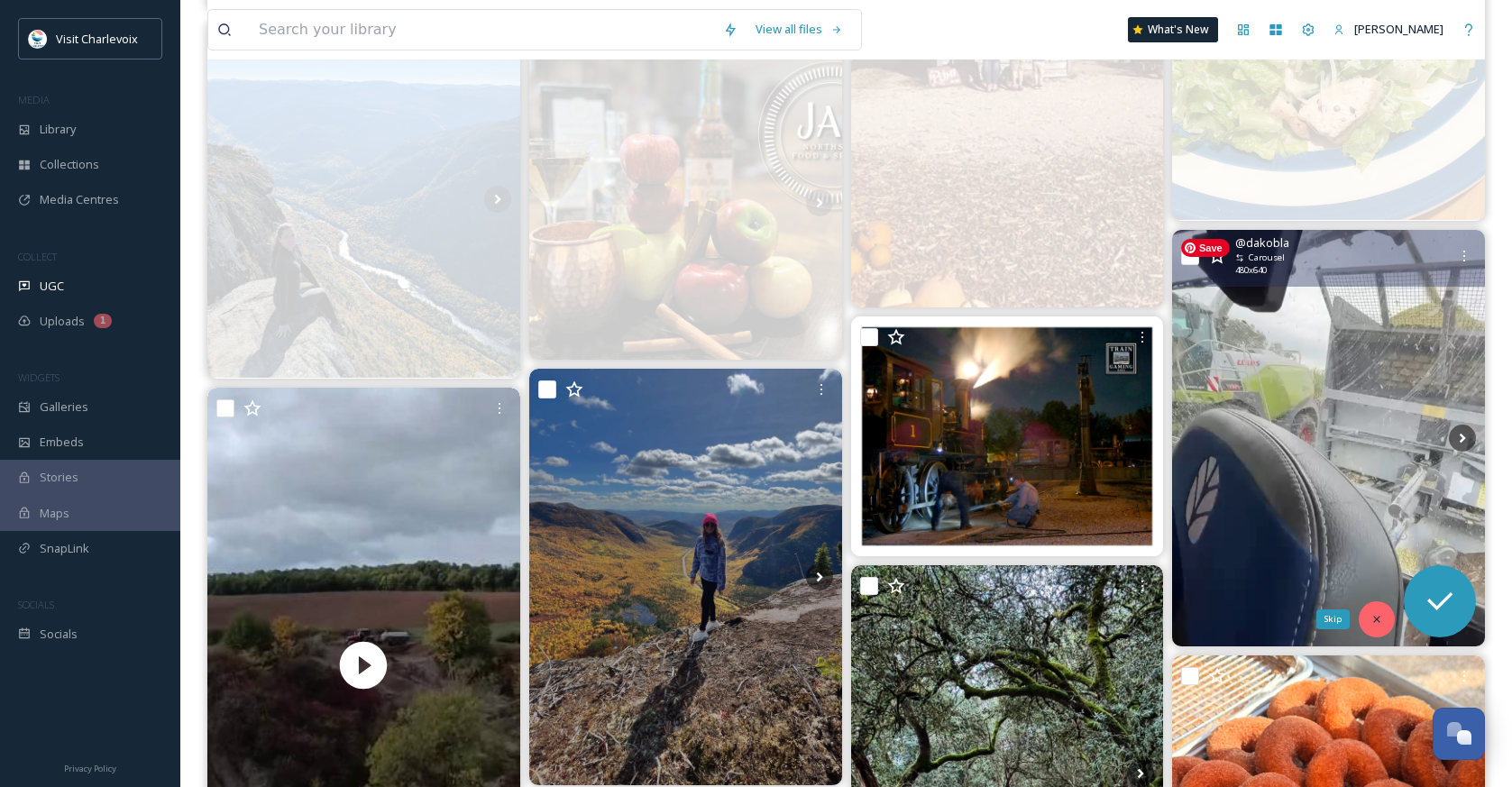
click at [1373, 624] on icon at bounding box center [1376, 618] width 12 height 12
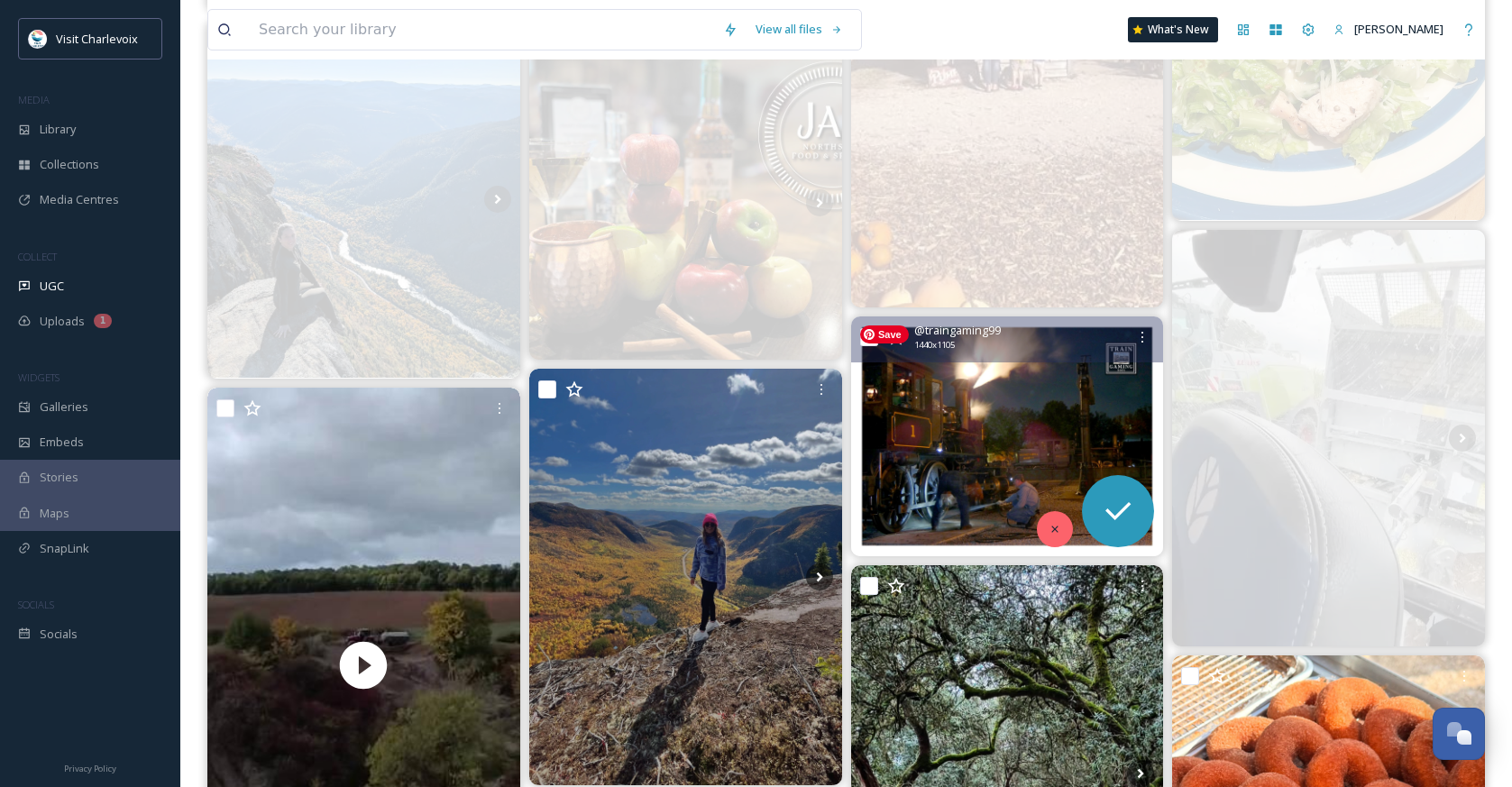
click at [1054, 527] on icon at bounding box center [1054, 528] width 12 height 12
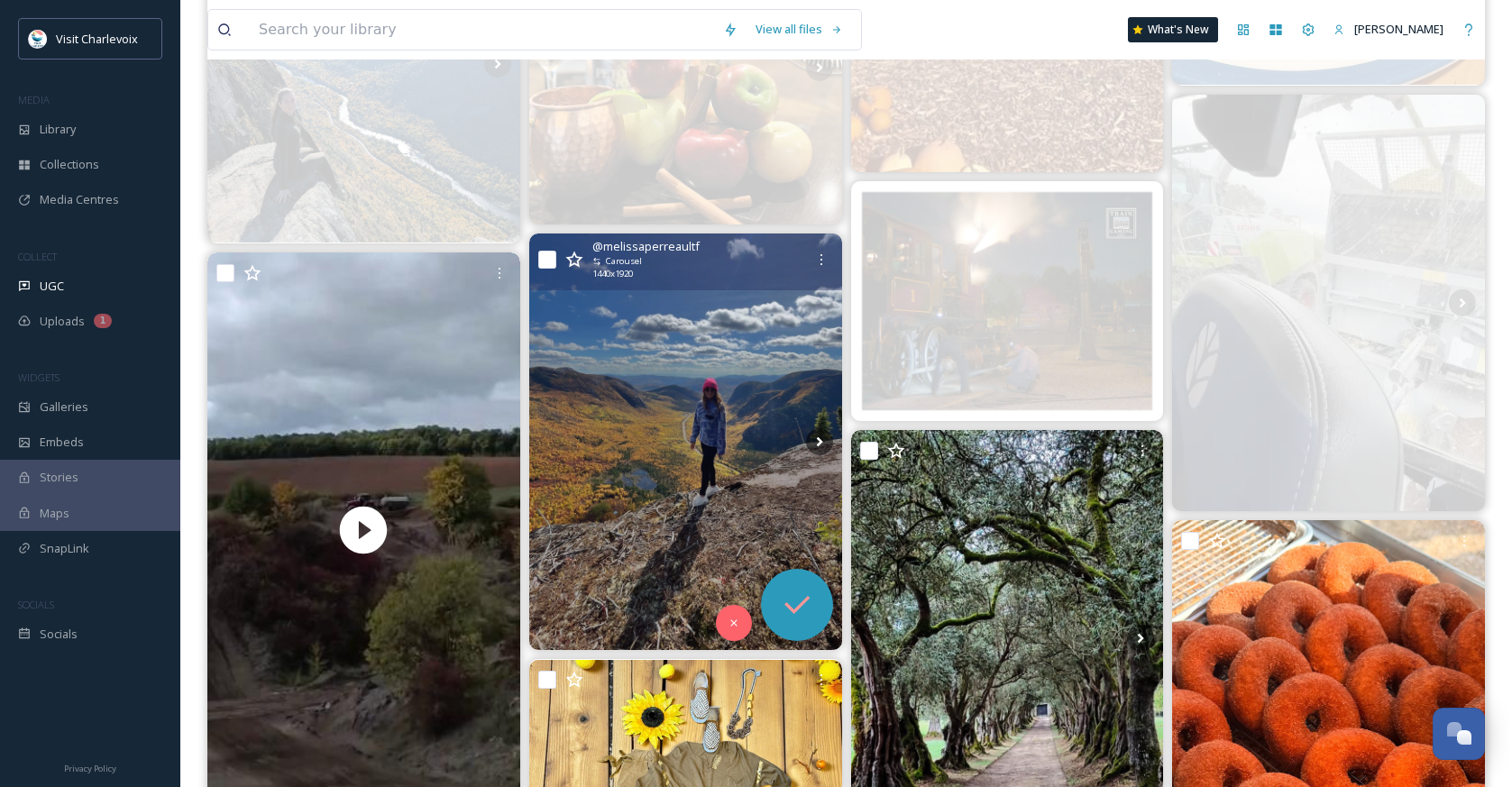
scroll to position [1683, 0]
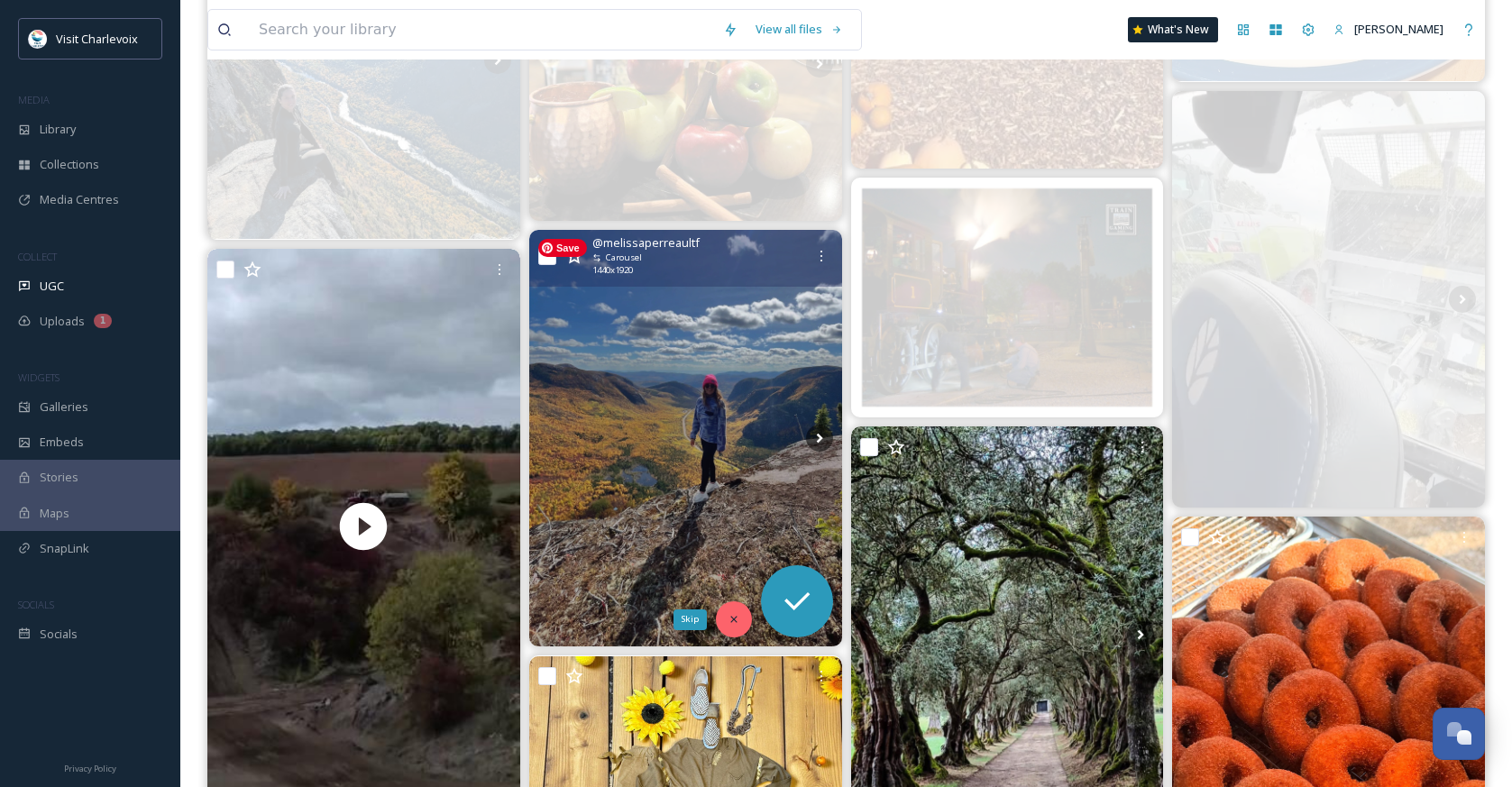
click at [734, 622] on icon at bounding box center [734, 618] width 12 height 12
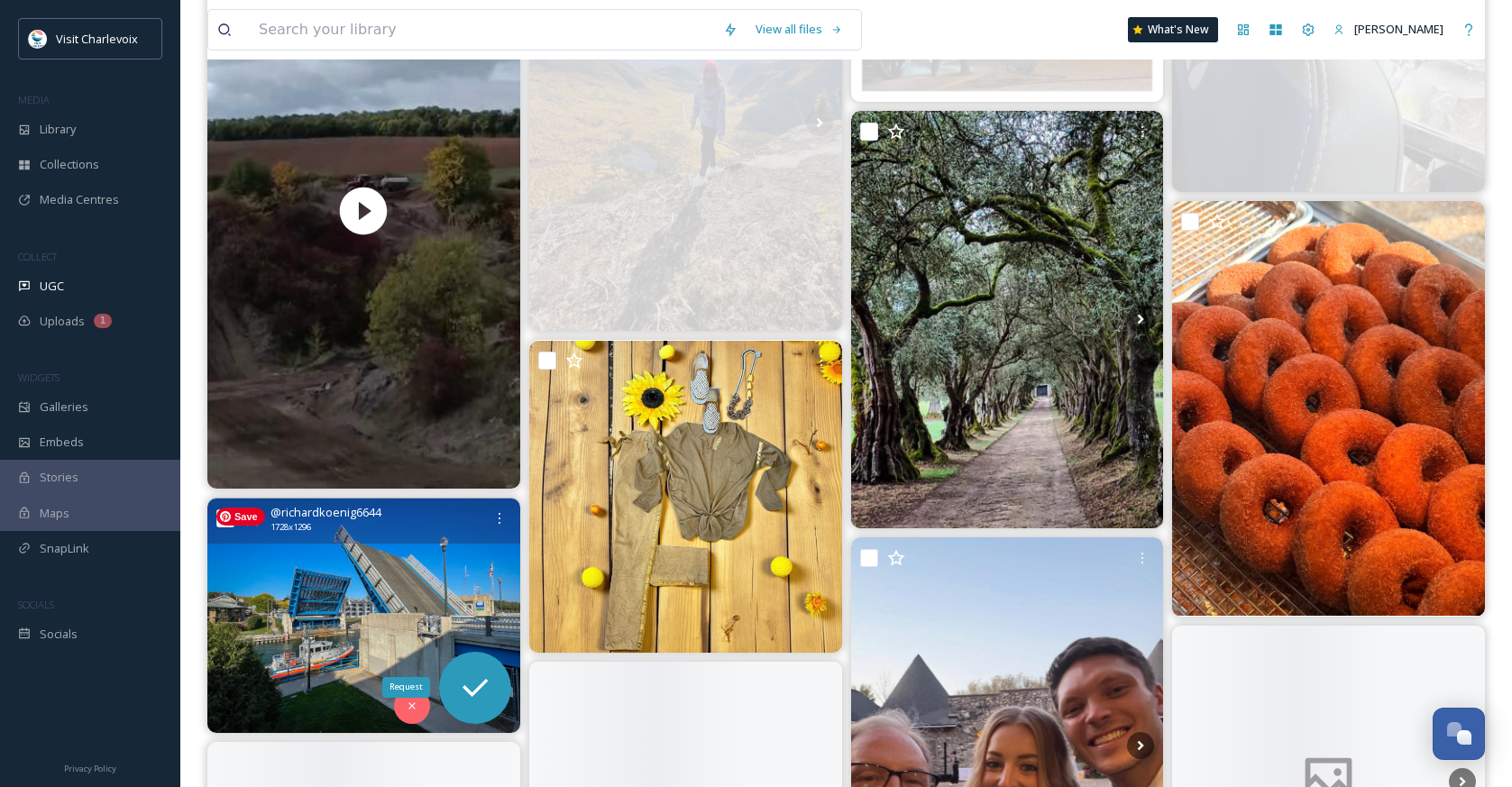
scroll to position [2000, 0]
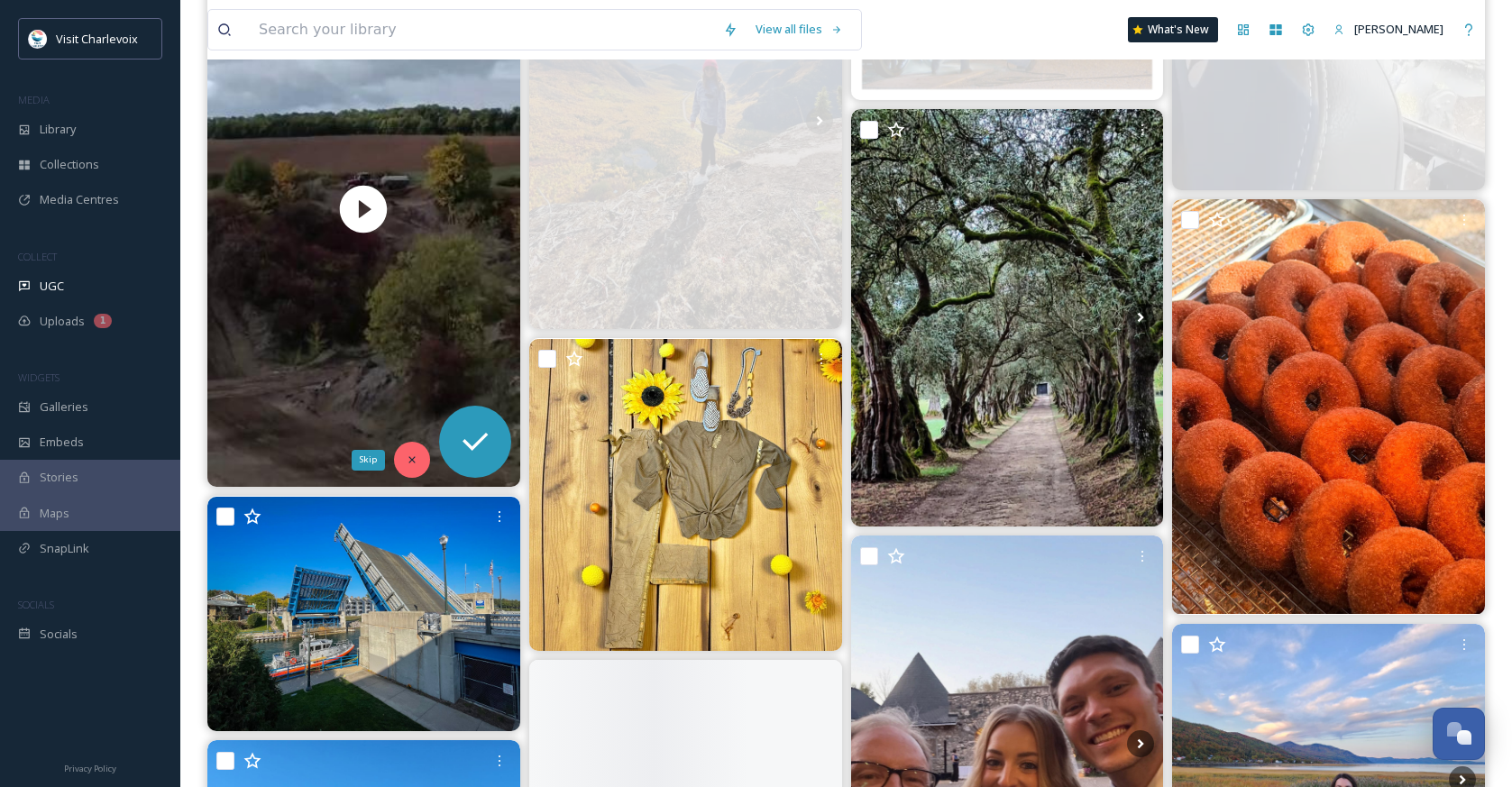
click at [415, 457] on icon at bounding box center [411, 459] width 12 height 12
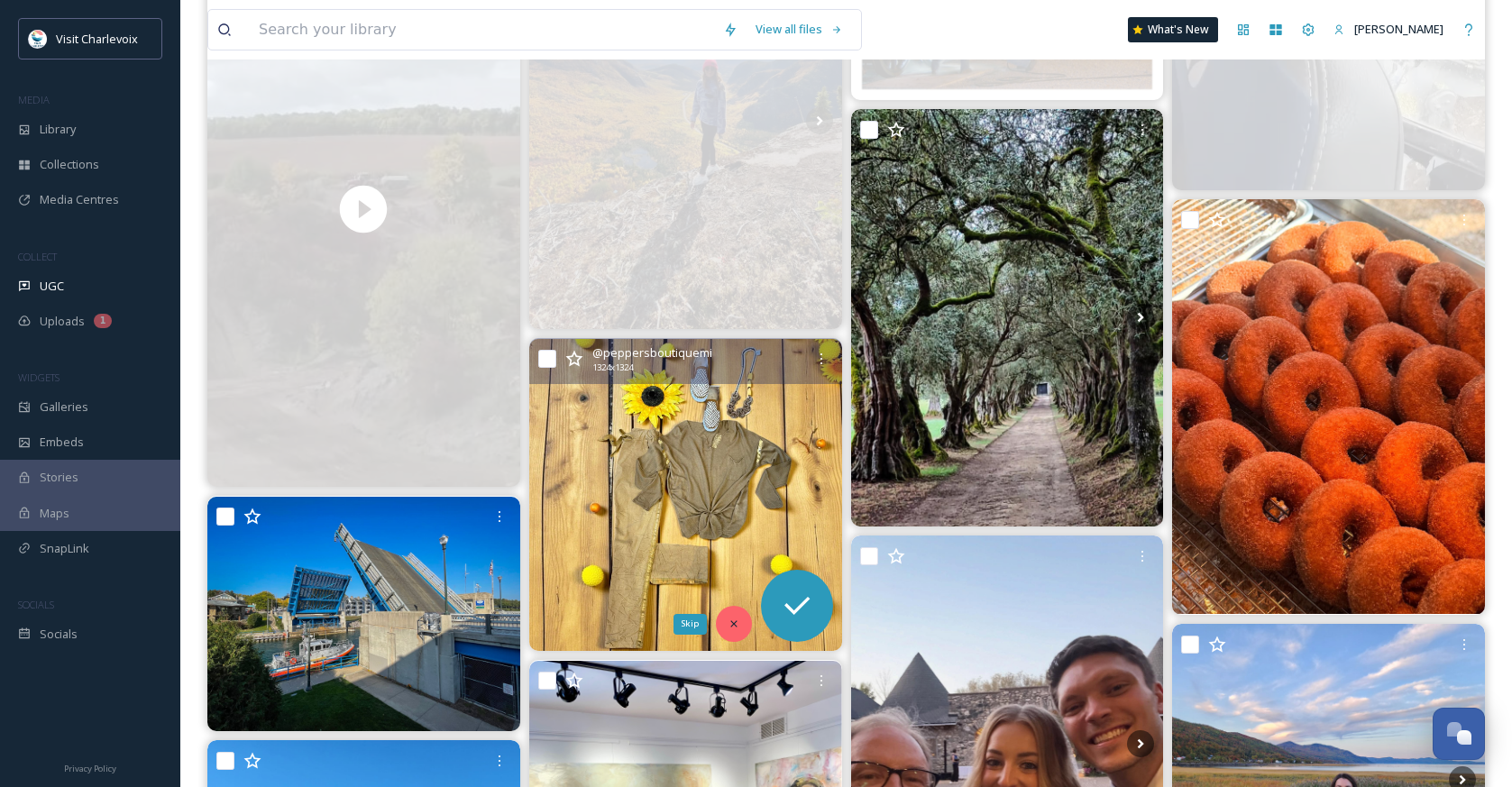
click at [743, 629] on div "Skip" at bounding box center [734, 624] width 36 height 36
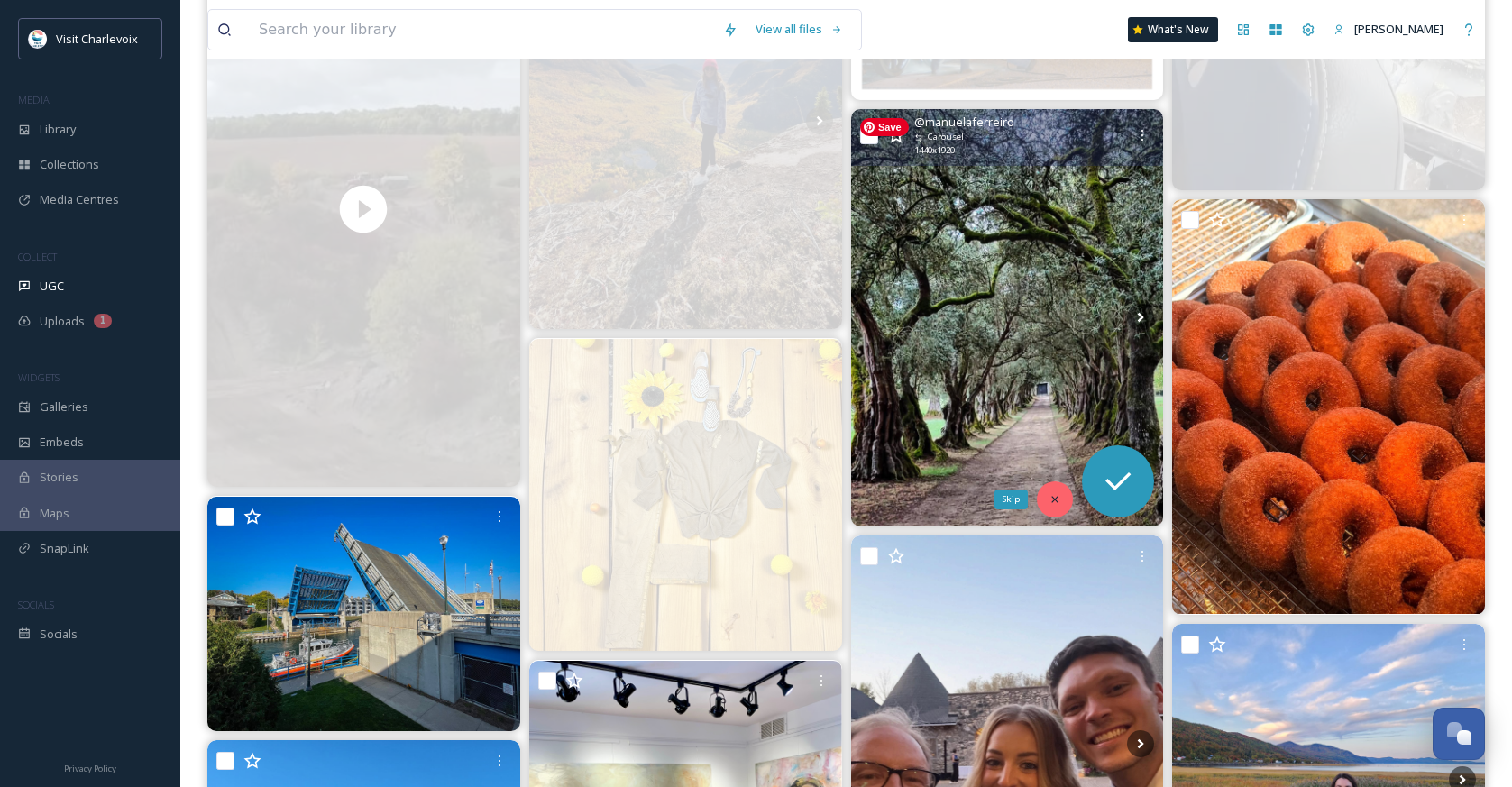
click at [1059, 501] on icon at bounding box center [1054, 498] width 12 height 12
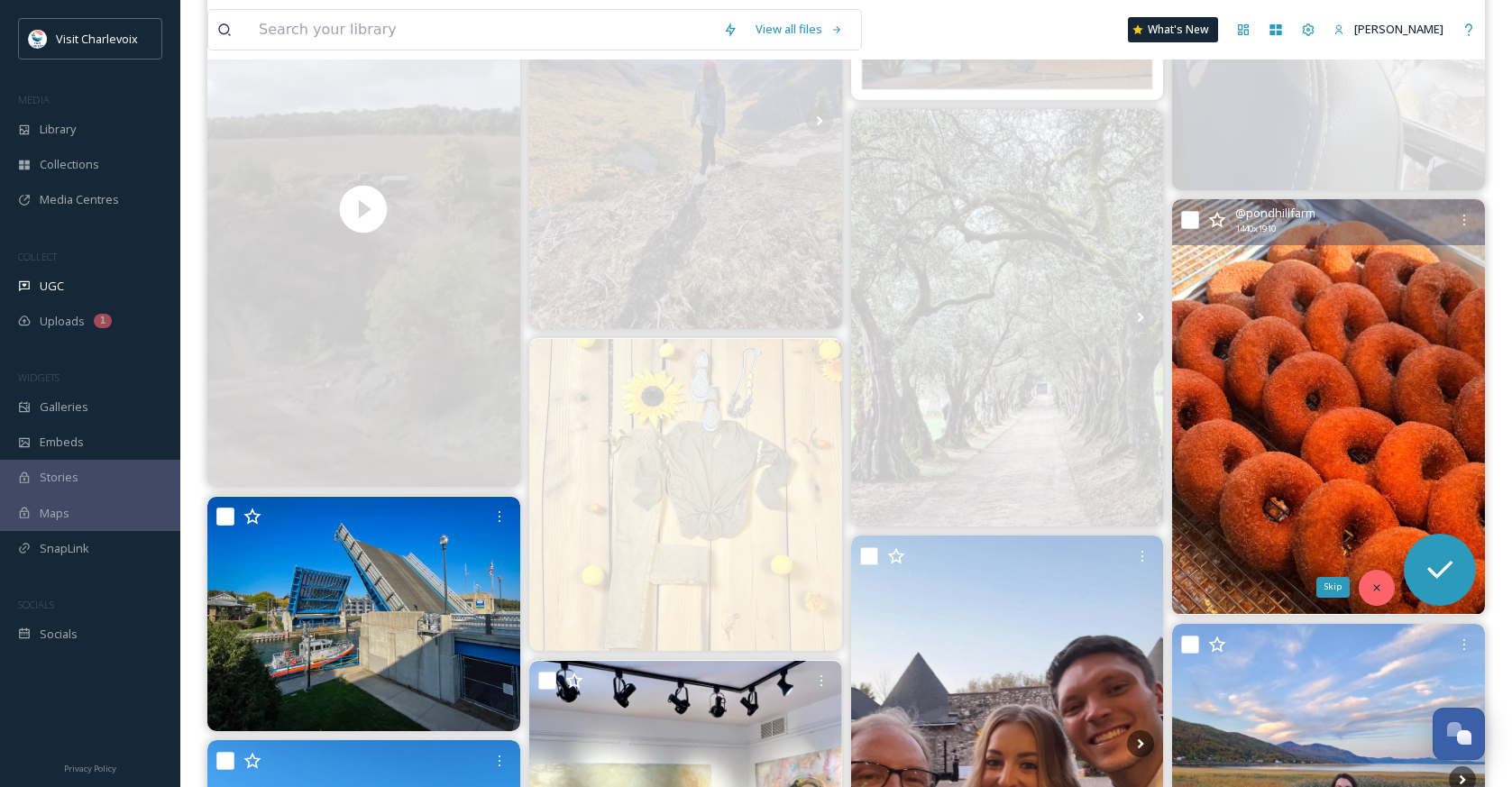
click at [1377, 576] on div "Skip" at bounding box center [1376, 587] width 36 height 36
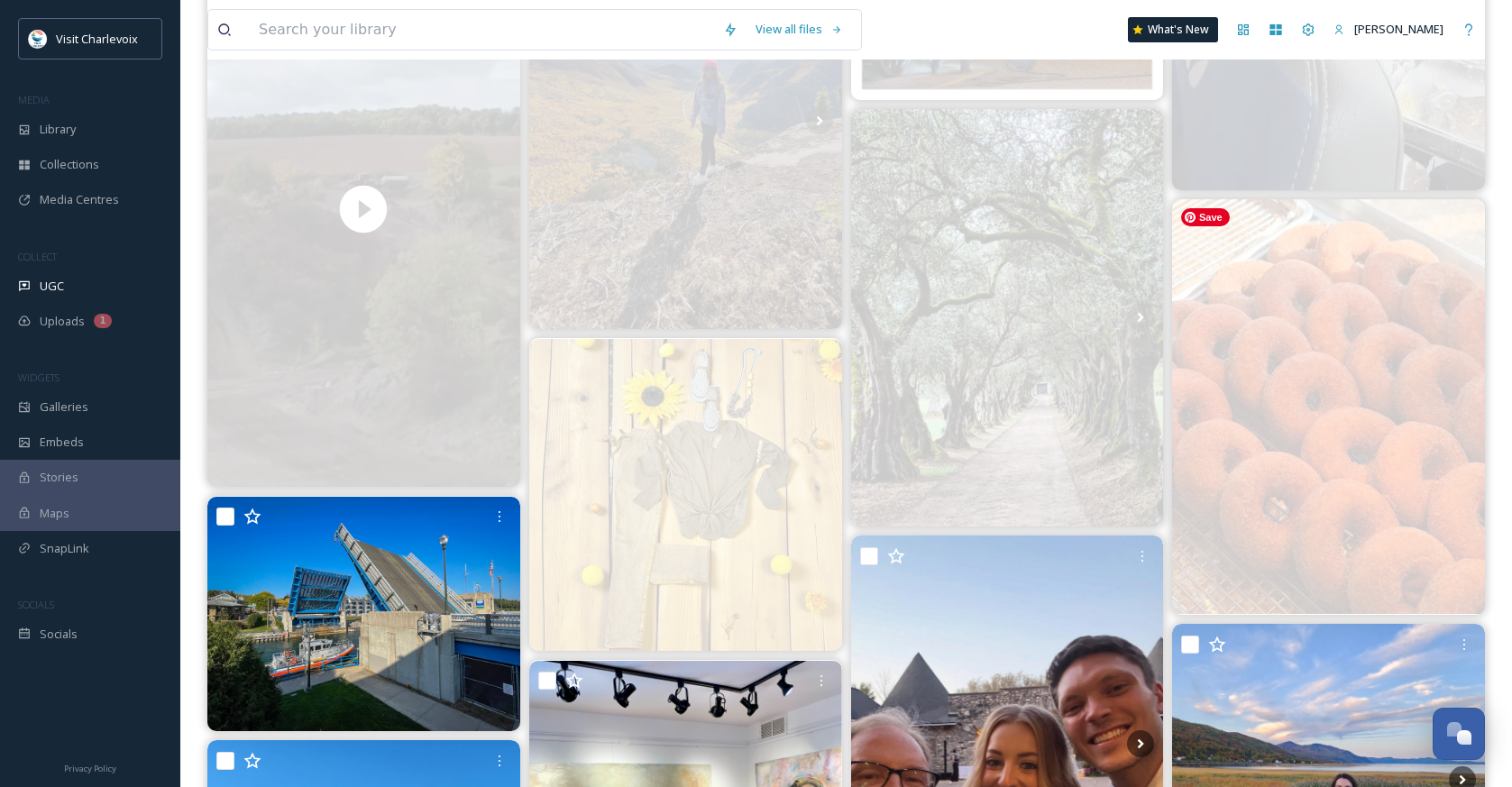
scroll to position [2326, 0]
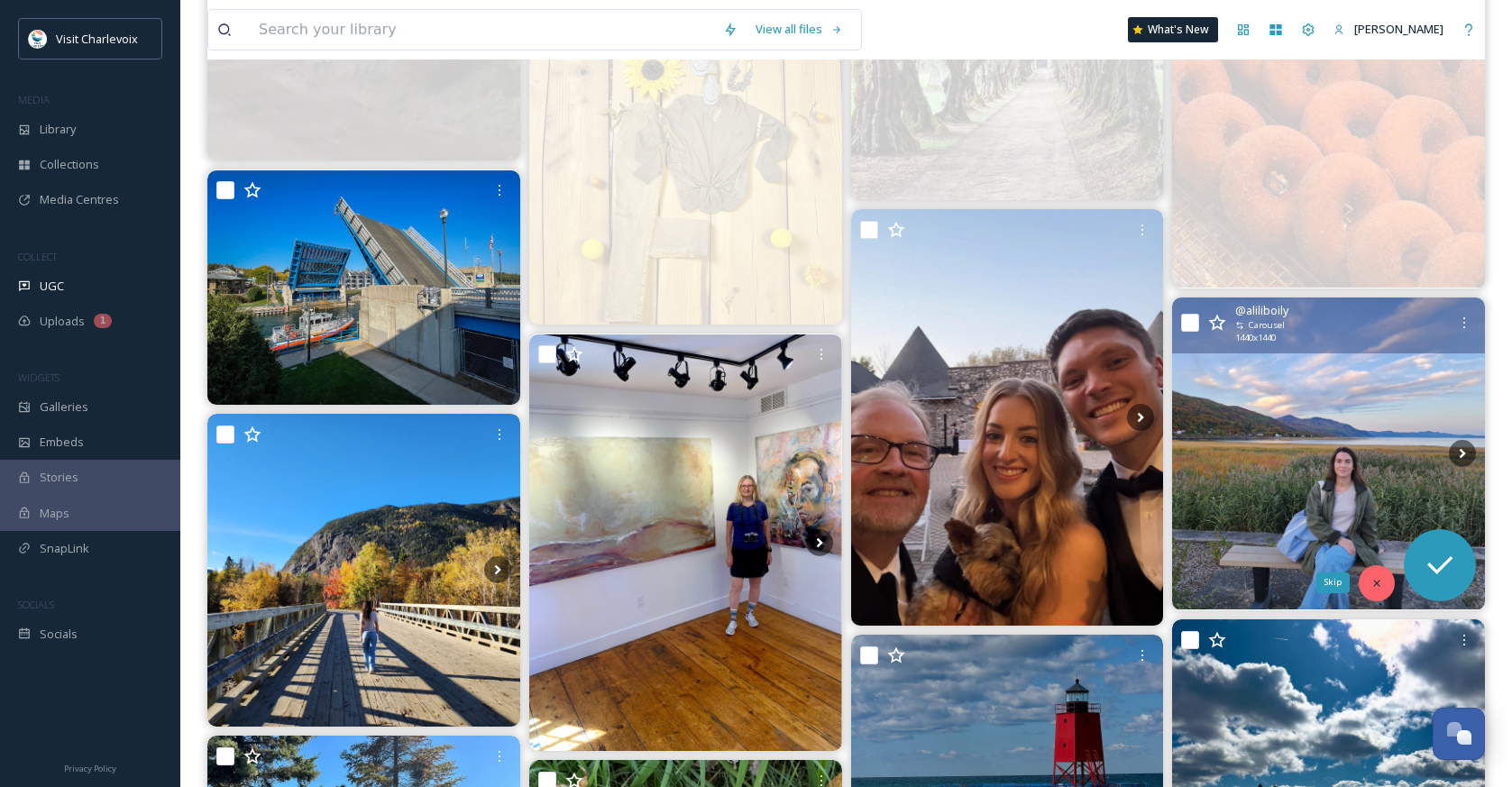
click at [1375, 577] on icon at bounding box center [1376, 583] width 12 height 12
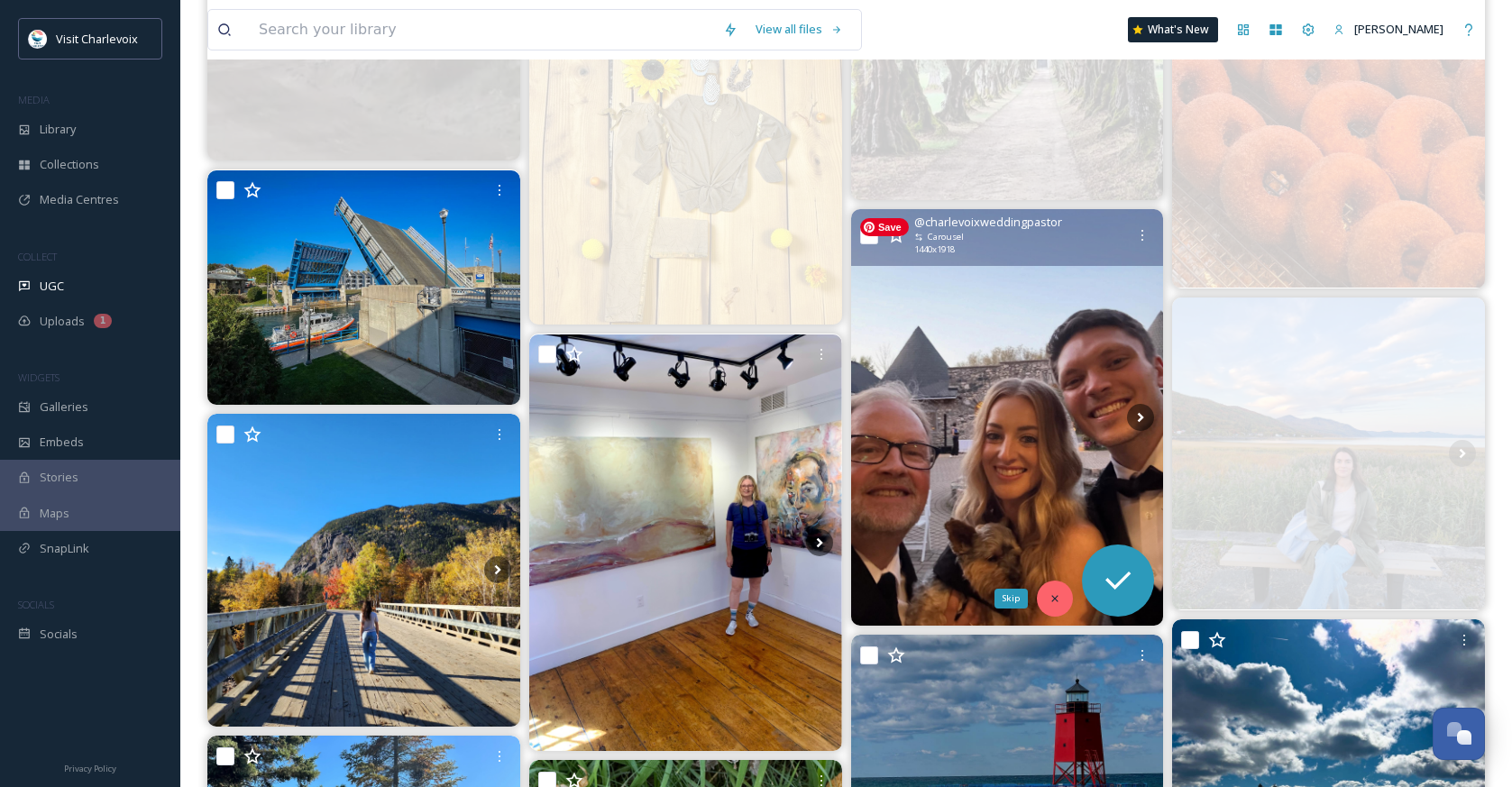
click at [1060, 592] on icon at bounding box center [1054, 598] width 12 height 12
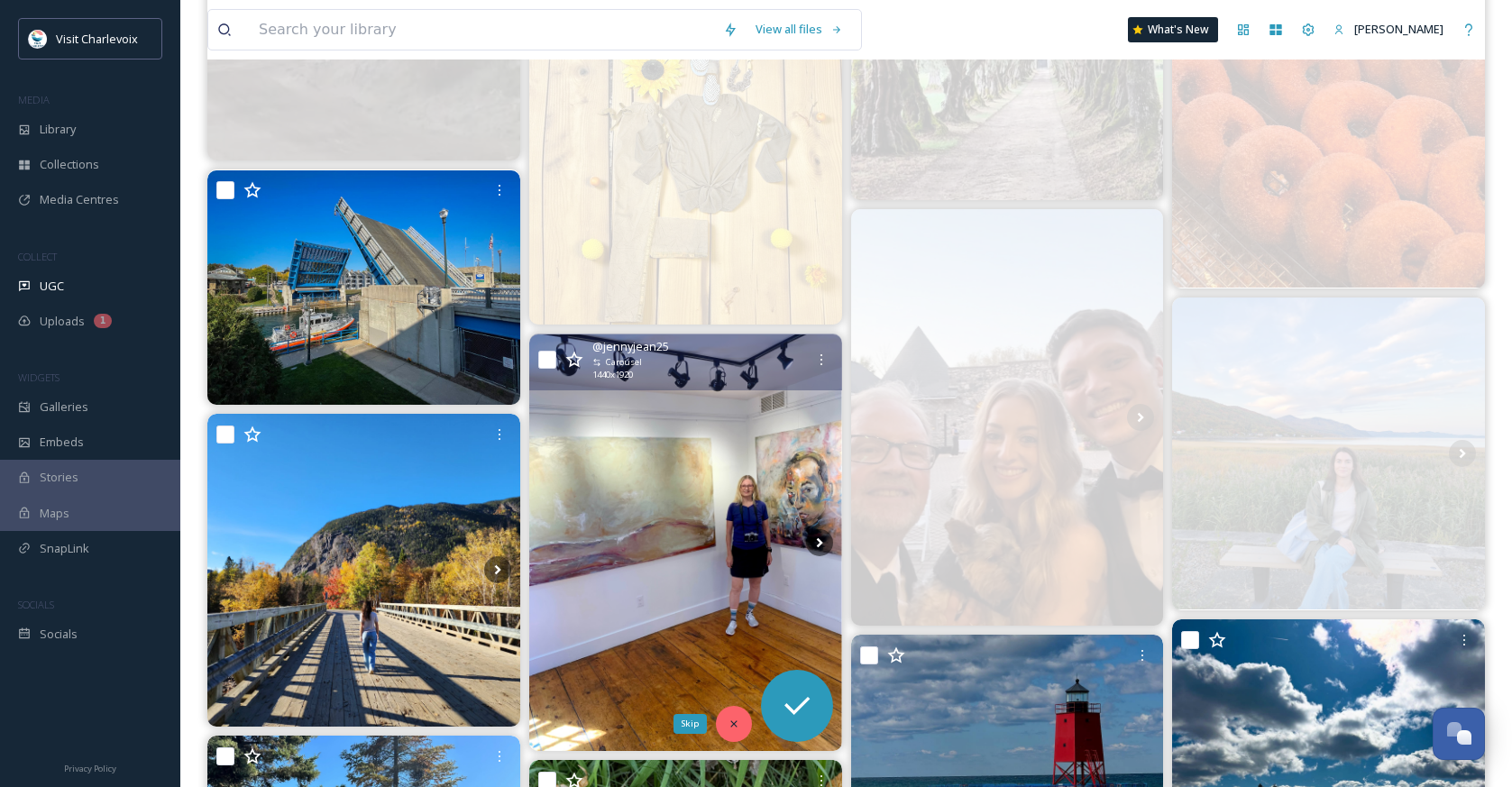
click at [728, 725] on icon at bounding box center [734, 723] width 12 height 12
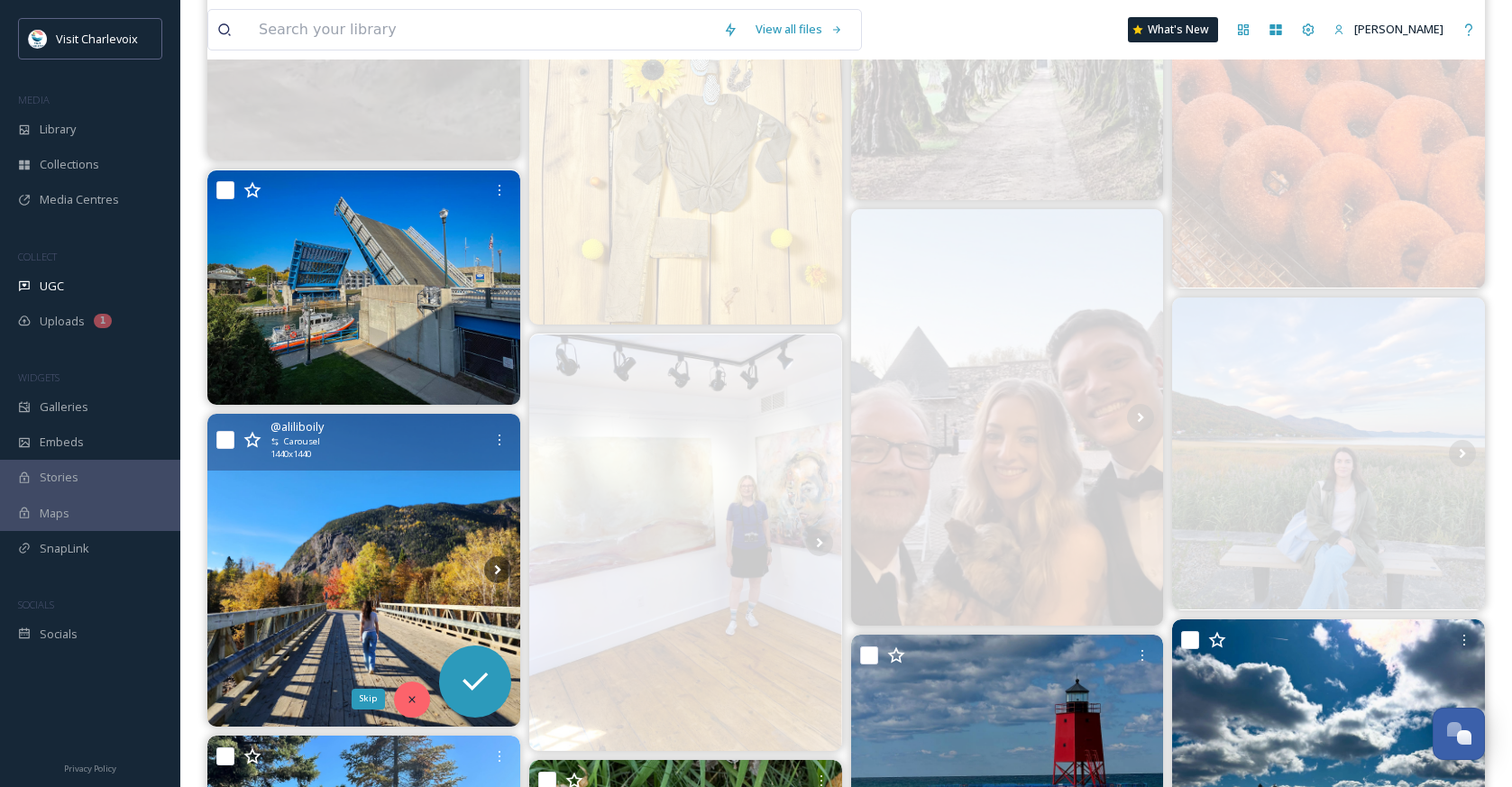
click at [404, 695] on div "Skip" at bounding box center [412, 700] width 36 height 36
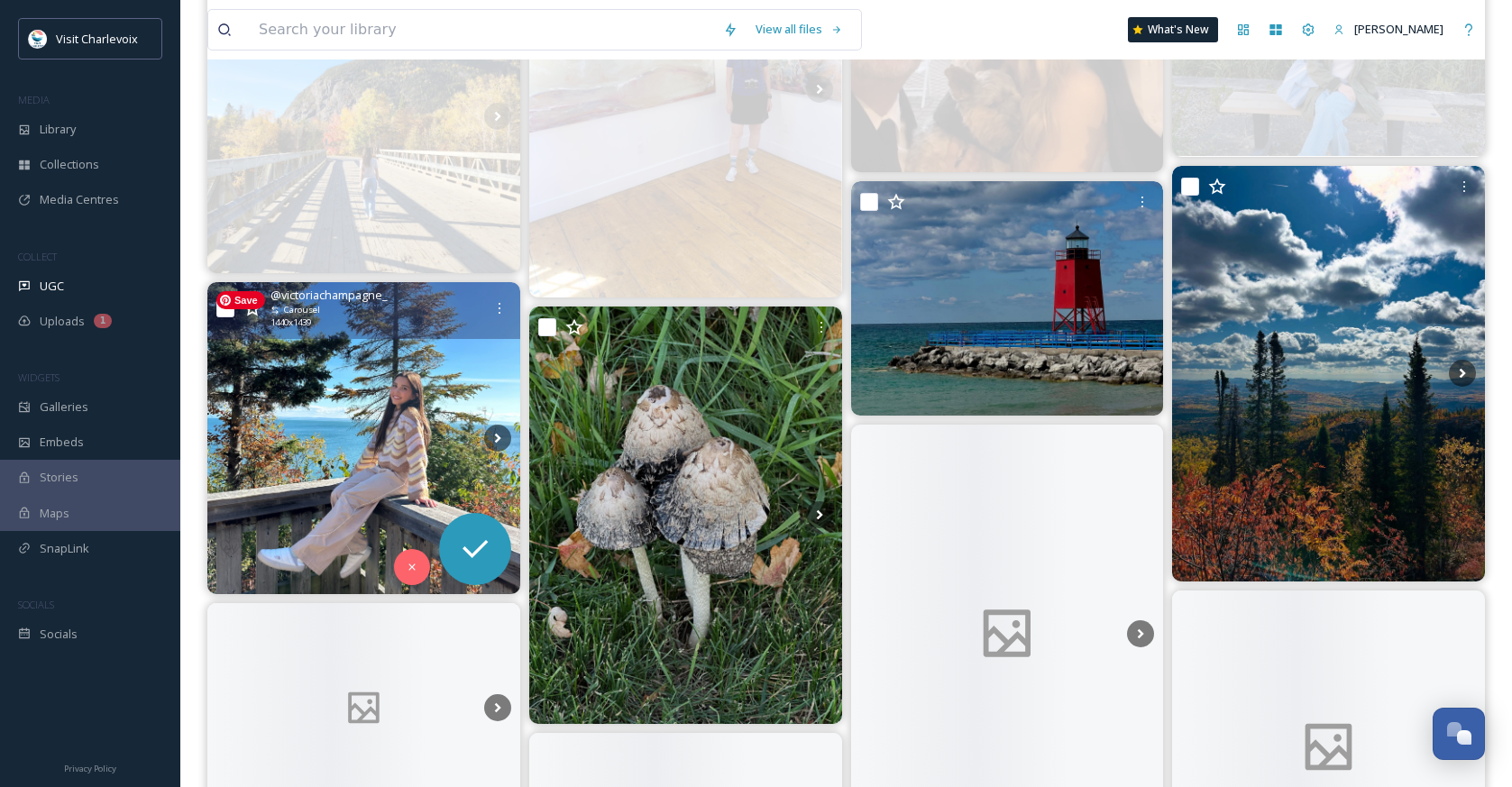
scroll to position [2782, 0]
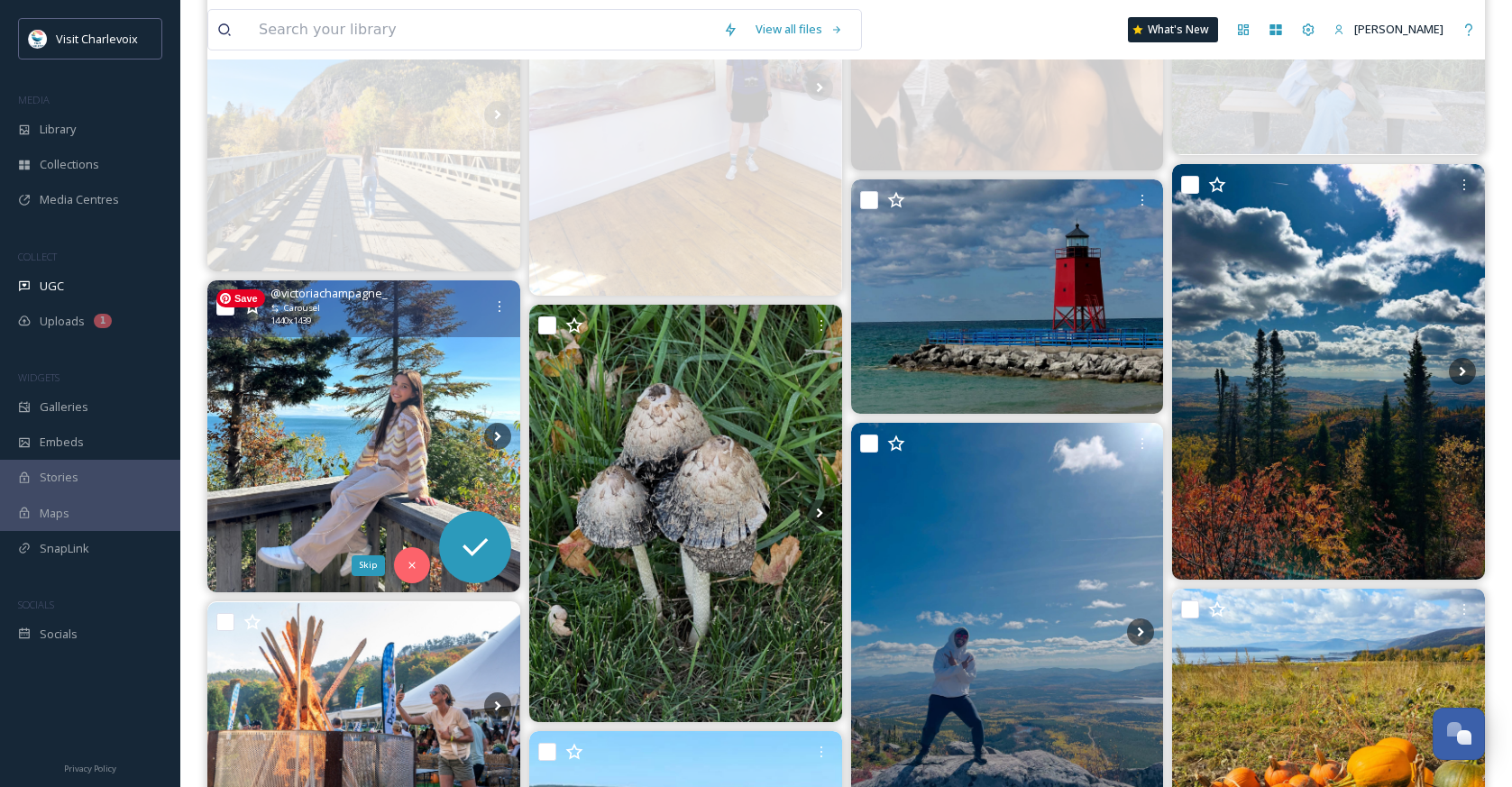
drag, startPoint x: 407, startPoint y: 557, endPoint x: 418, endPoint y: 558, distance: 11.0
click at [407, 557] on div "Skip" at bounding box center [412, 565] width 36 height 36
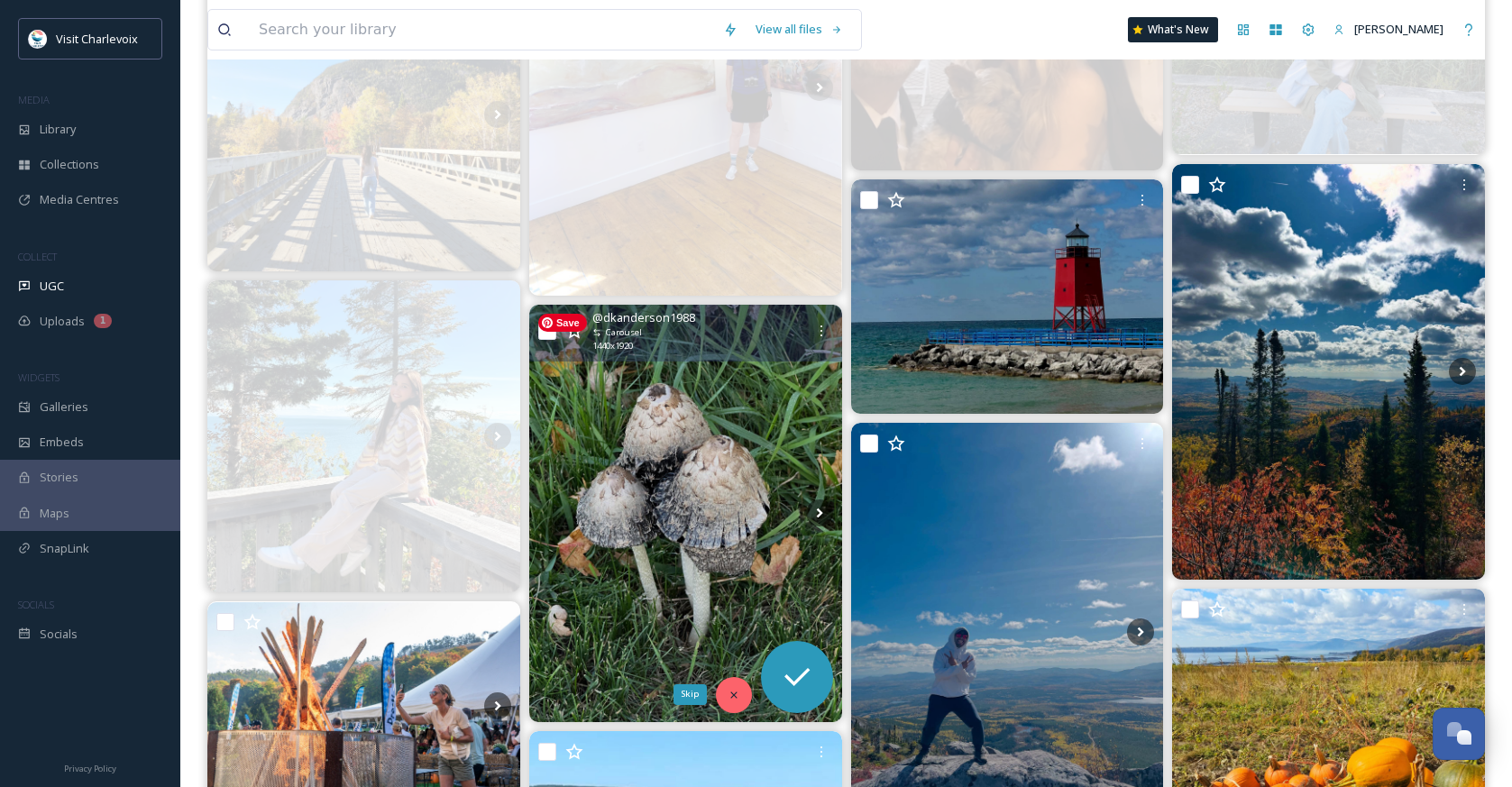
click at [733, 698] on icon at bounding box center [734, 694] width 12 height 12
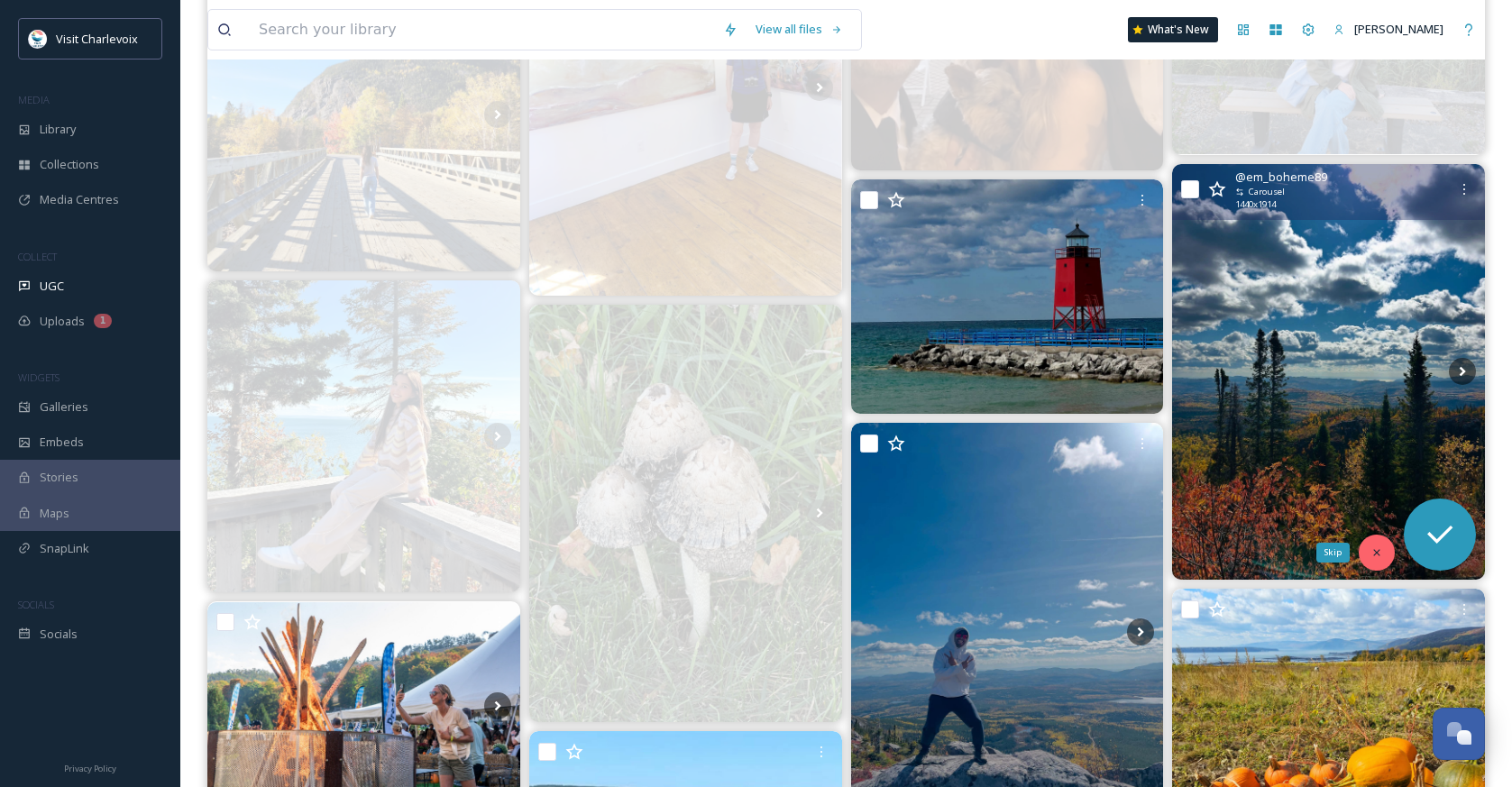
click at [1376, 544] on div "Skip" at bounding box center [1376, 553] width 36 height 36
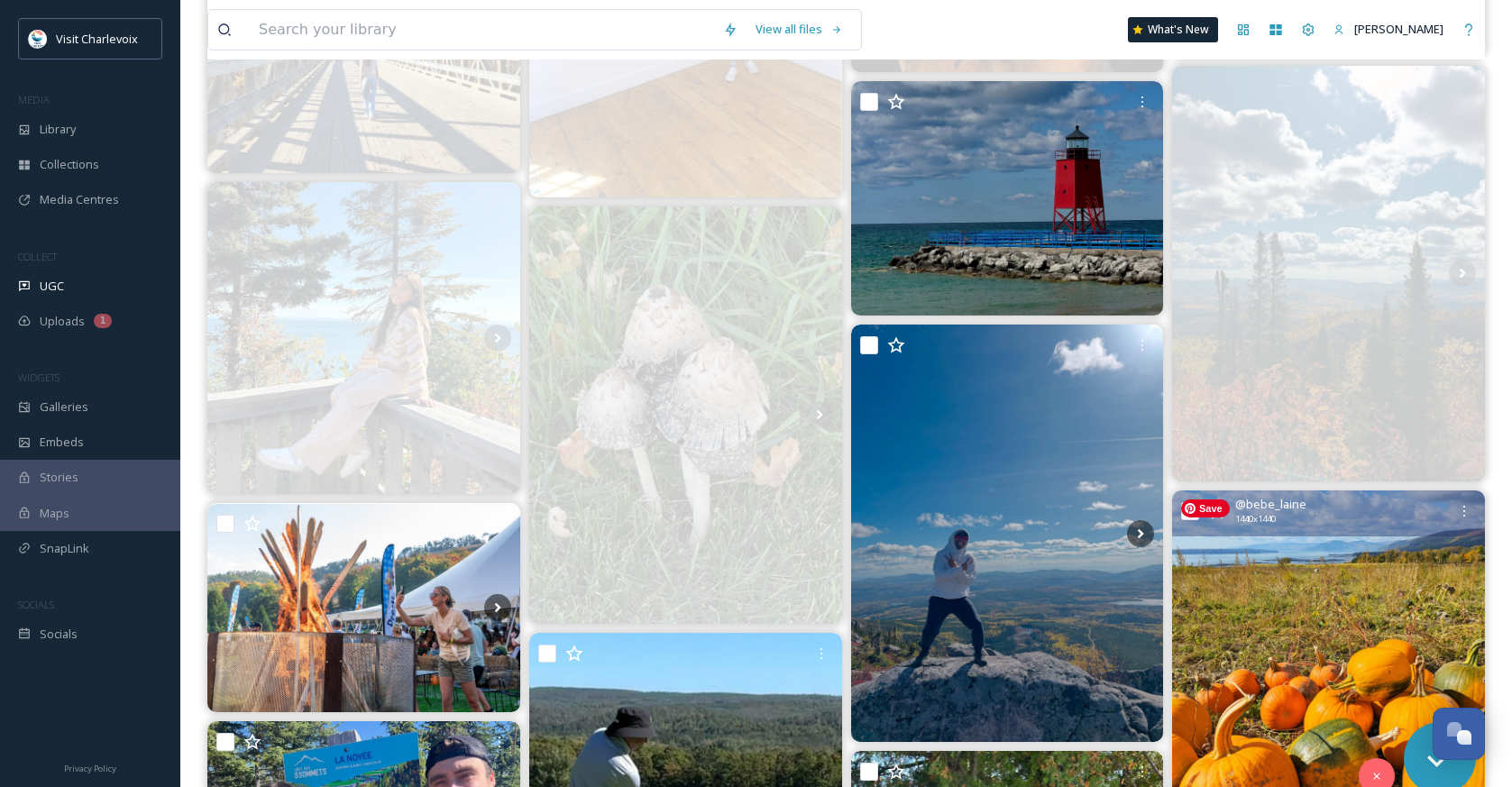
scroll to position [2939, 0]
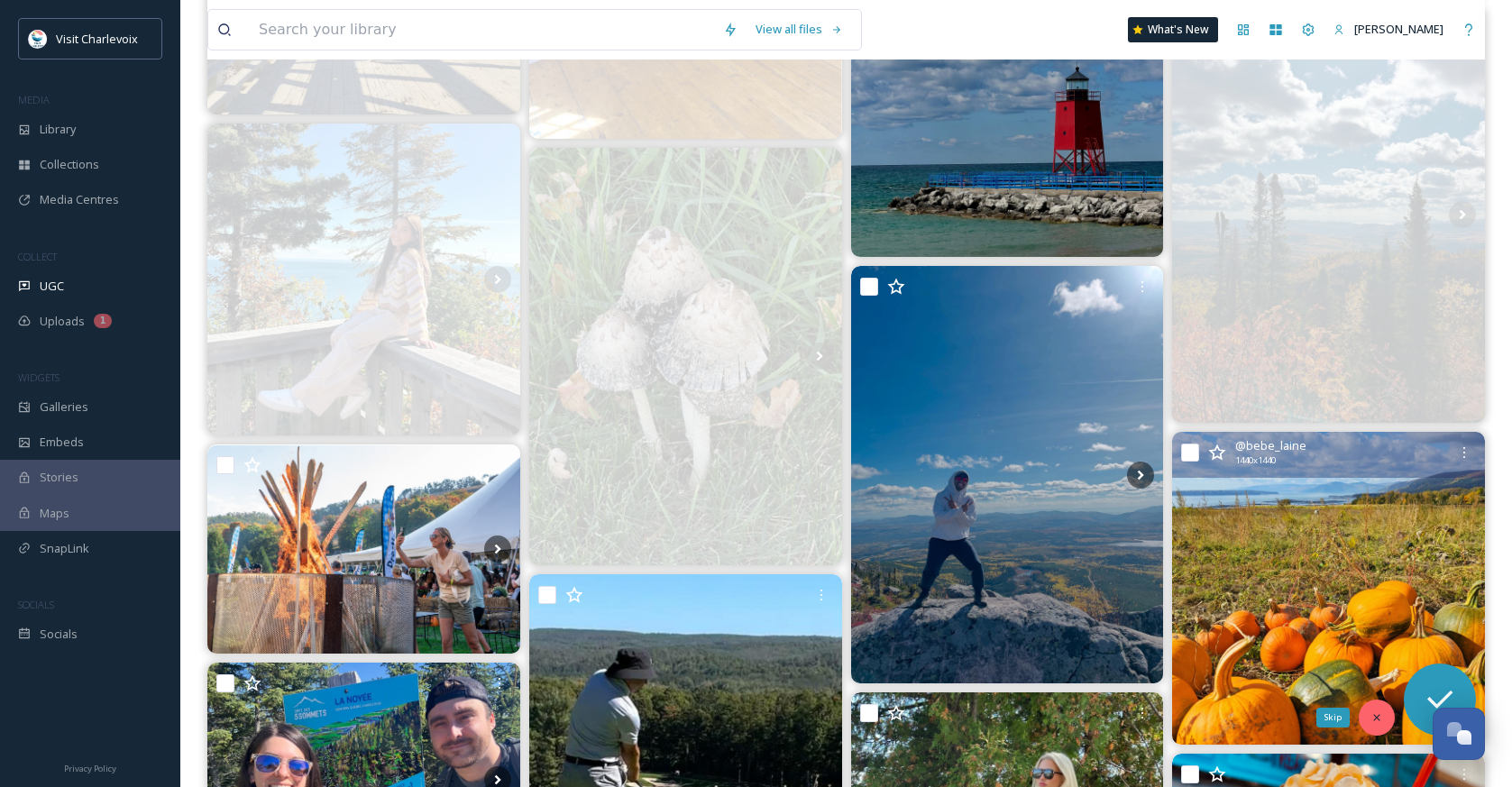
click at [1375, 719] on icon at bounding box center [1376, 717] width 7 height 7
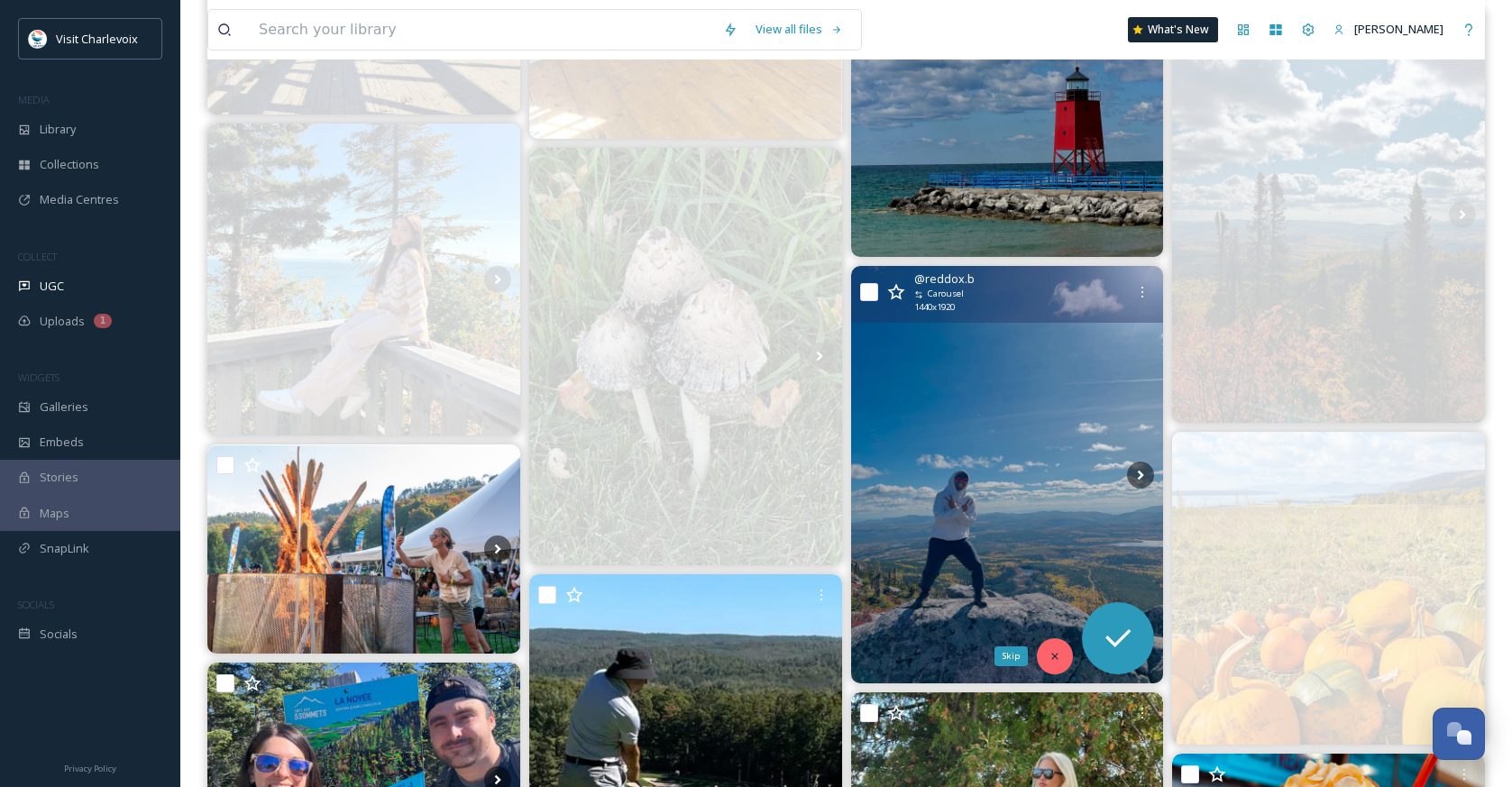
click at [1053, 651] on icon at bounding box center [1054, 656] width 12 height 12
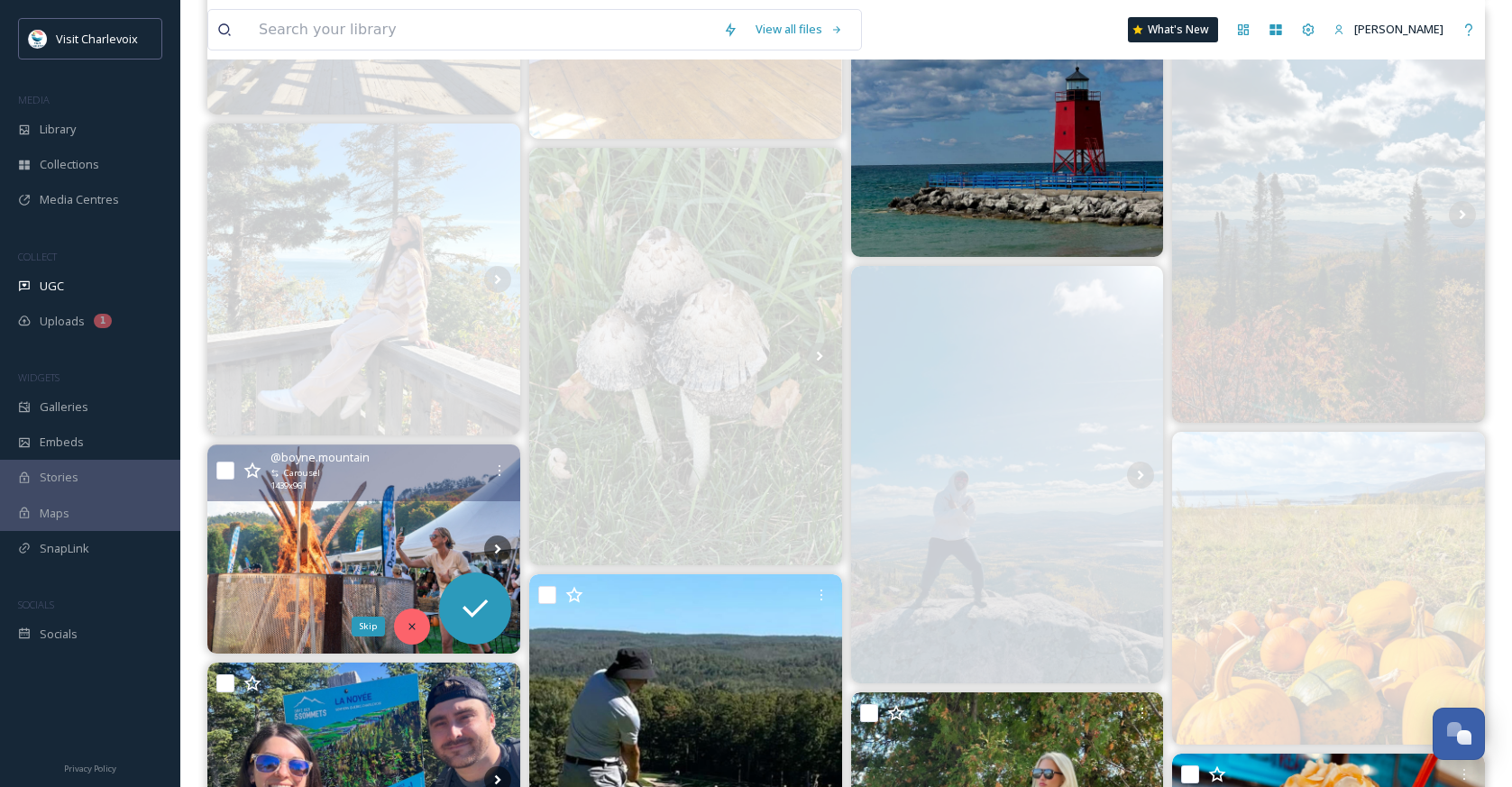
click at [424, 627] on div "Skip" at bounding box center [412, 627] width 36 height 36
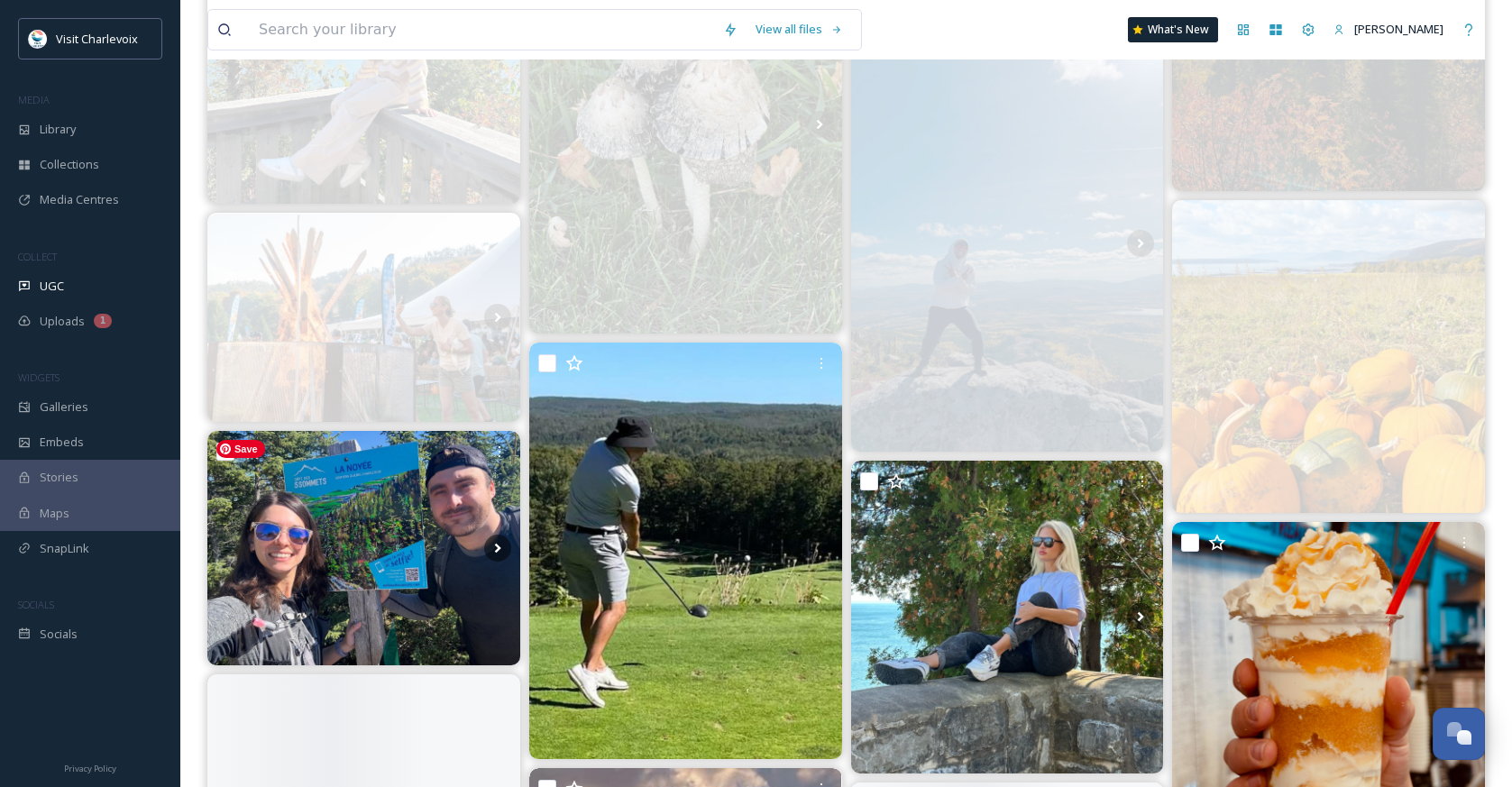
scroll to position [3243, 0]
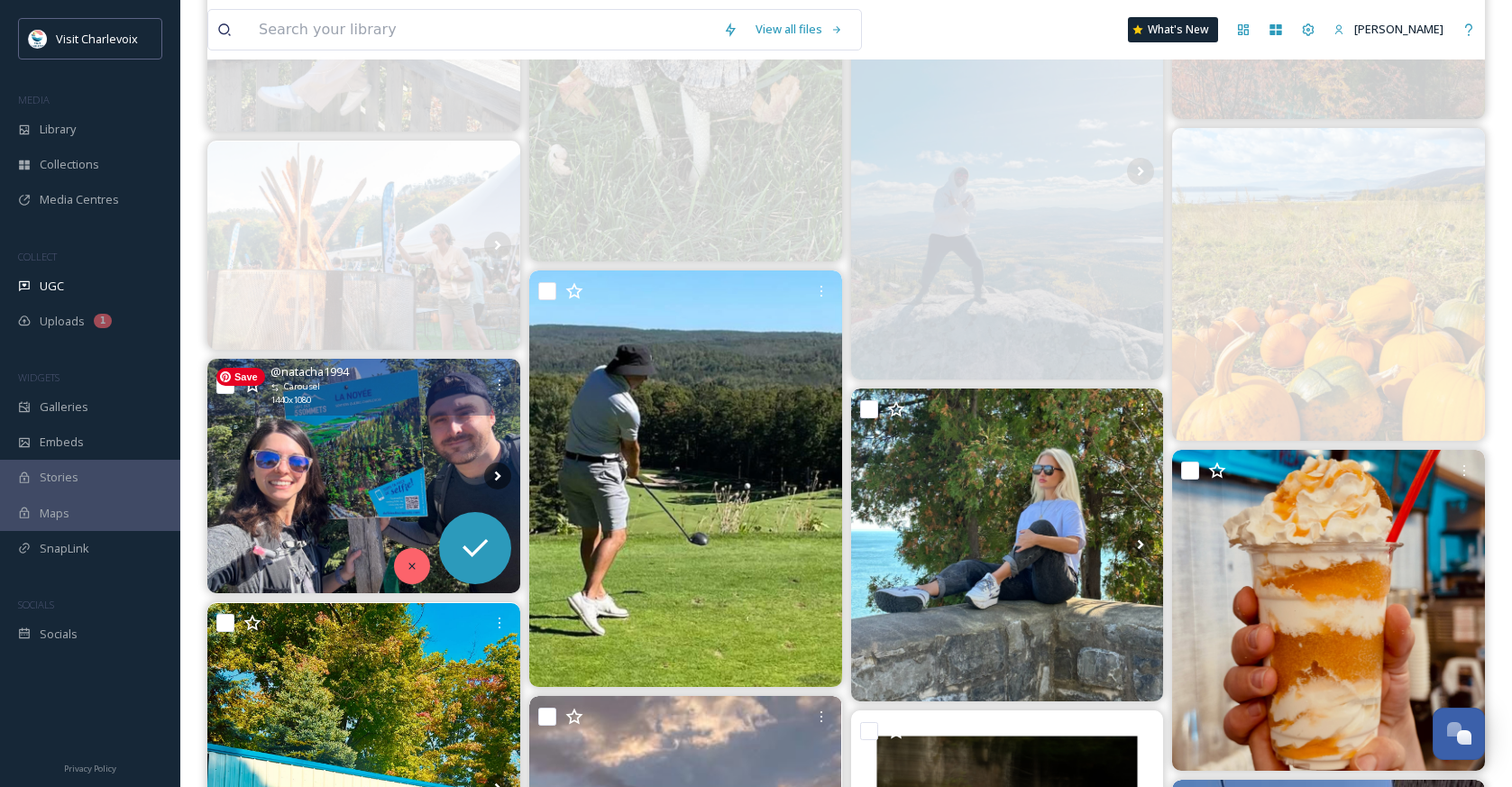
click at [409, 564] on icon at bounding box center [411, 567] width 7 height 7
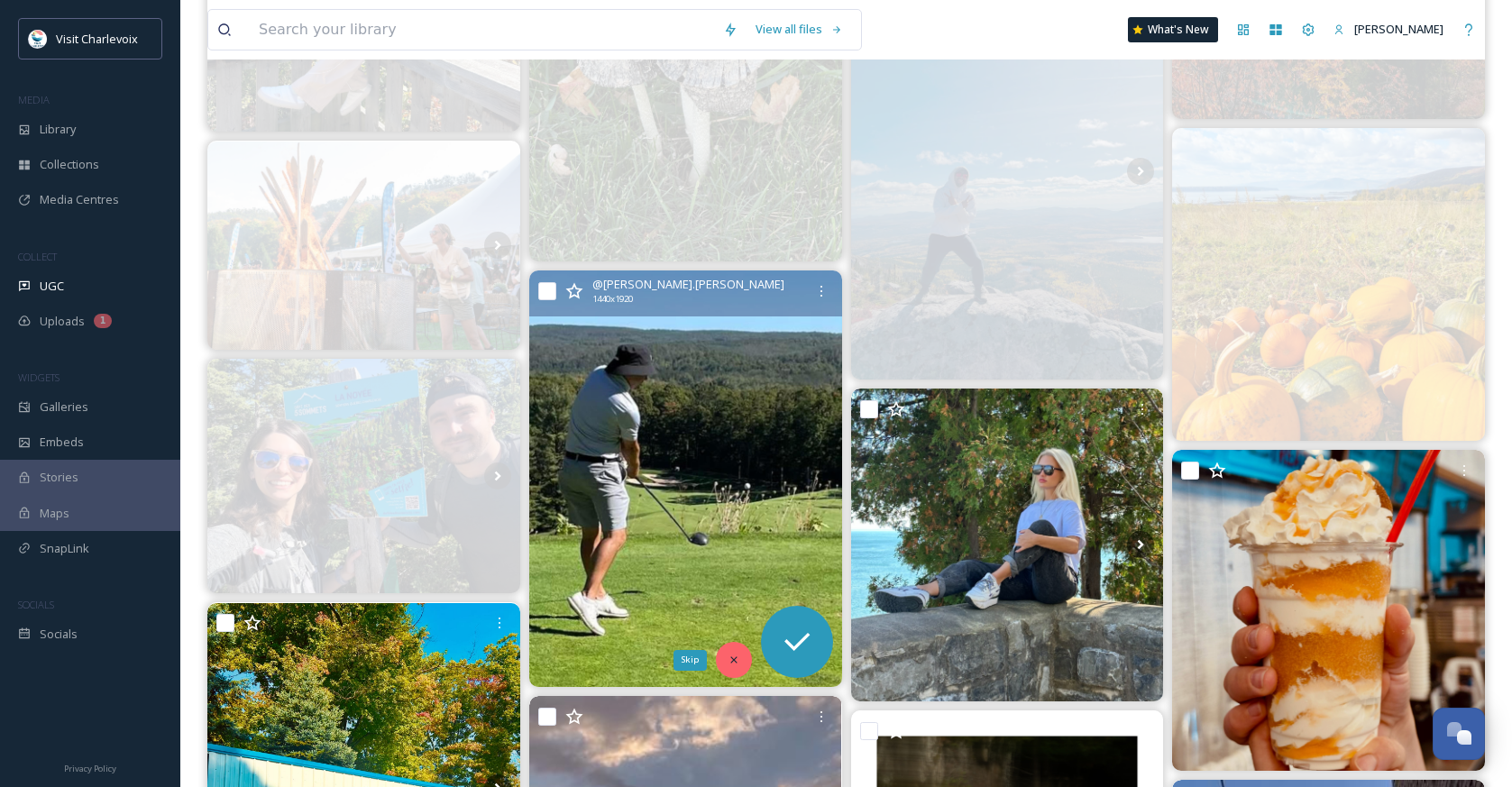
click at [738, 652] on div "Skip" at bounding box center [734, 660] width 36 height 36
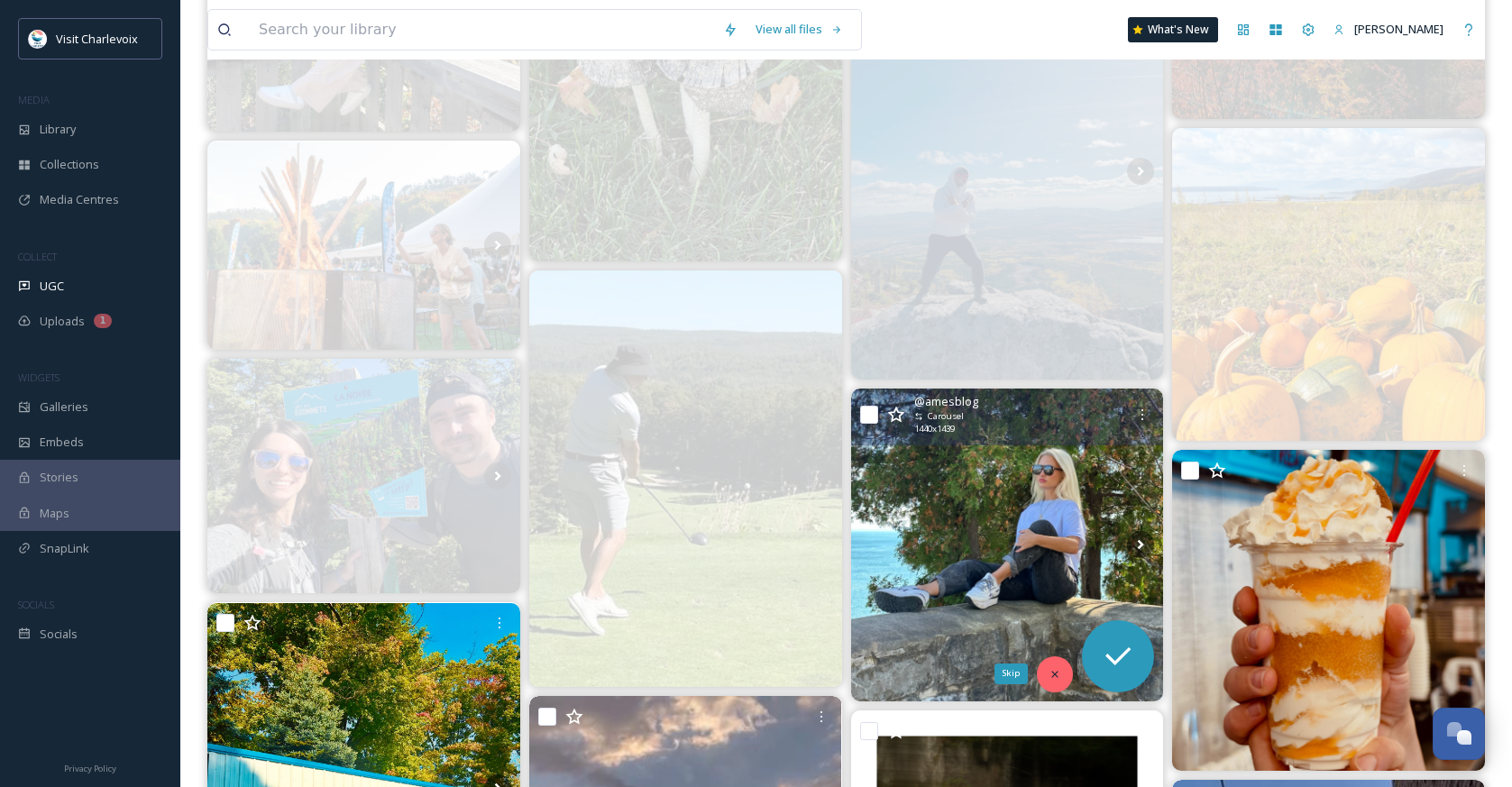
click at [1058, 669] on icon at bounding box center [1054, 674] width 12 height 12
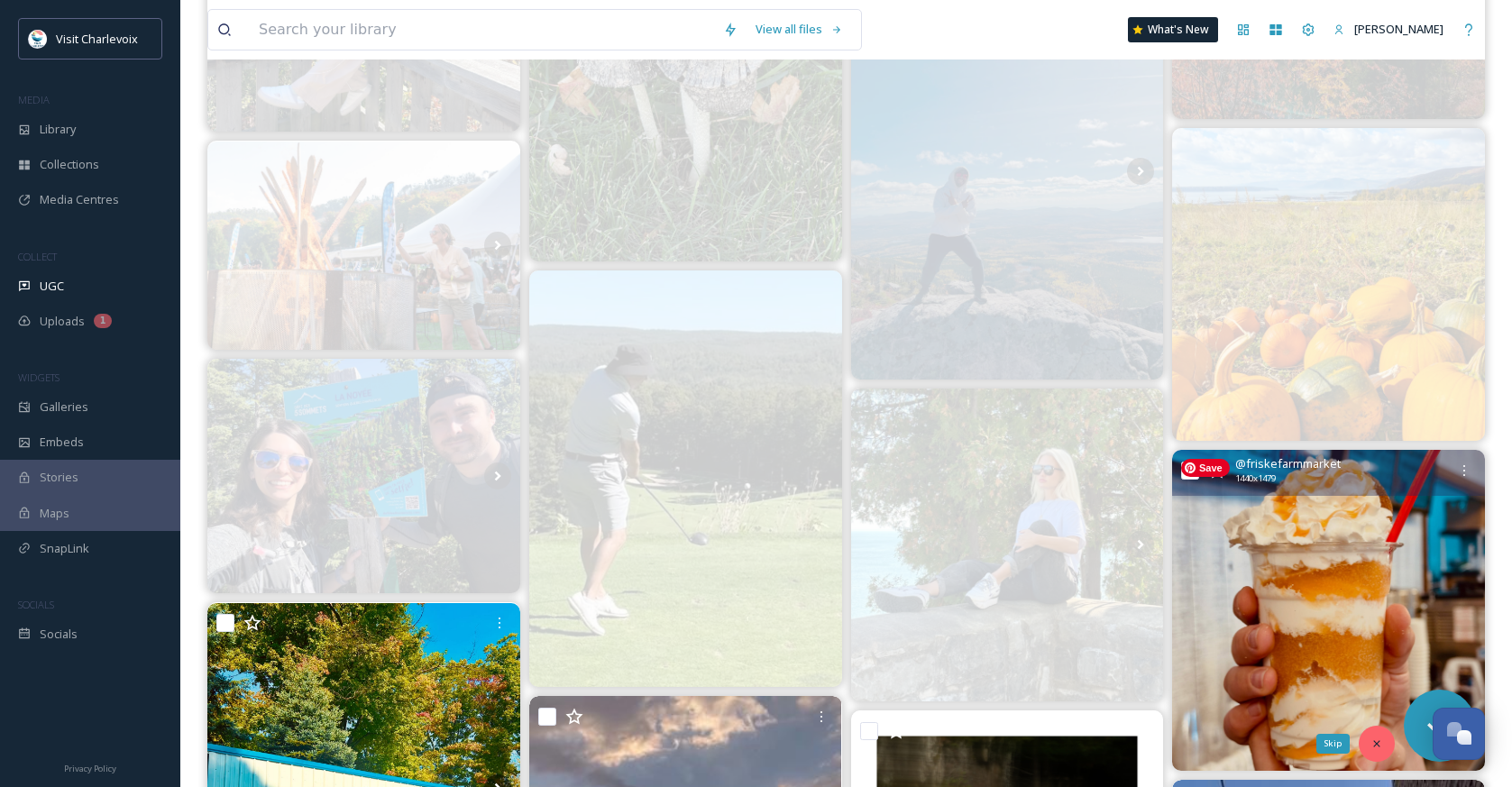
click at [1367, 740] on div "Skip" at bounding box center [1376, 744] width 36 height 36
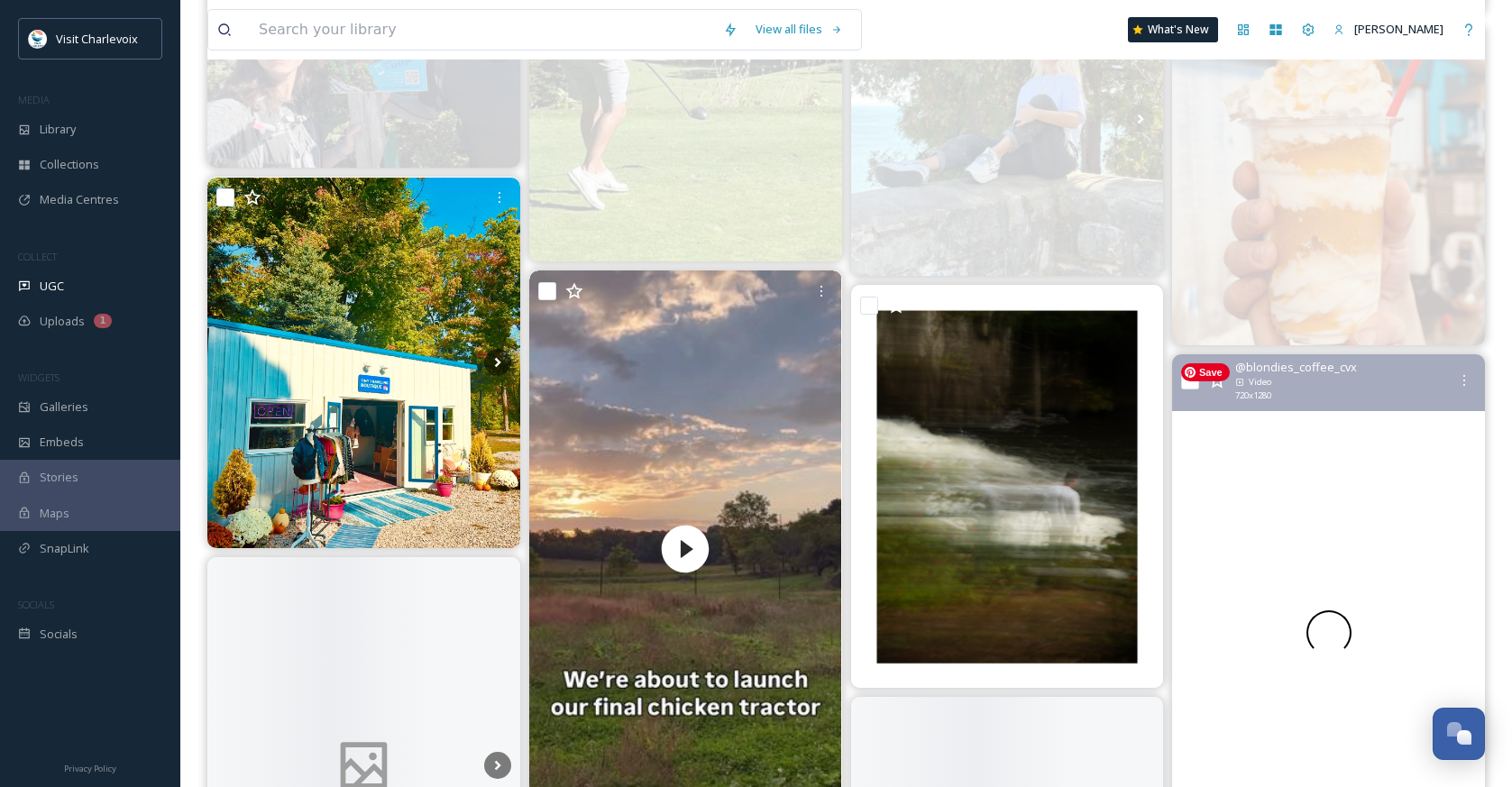
scroll to position [3744, 0]
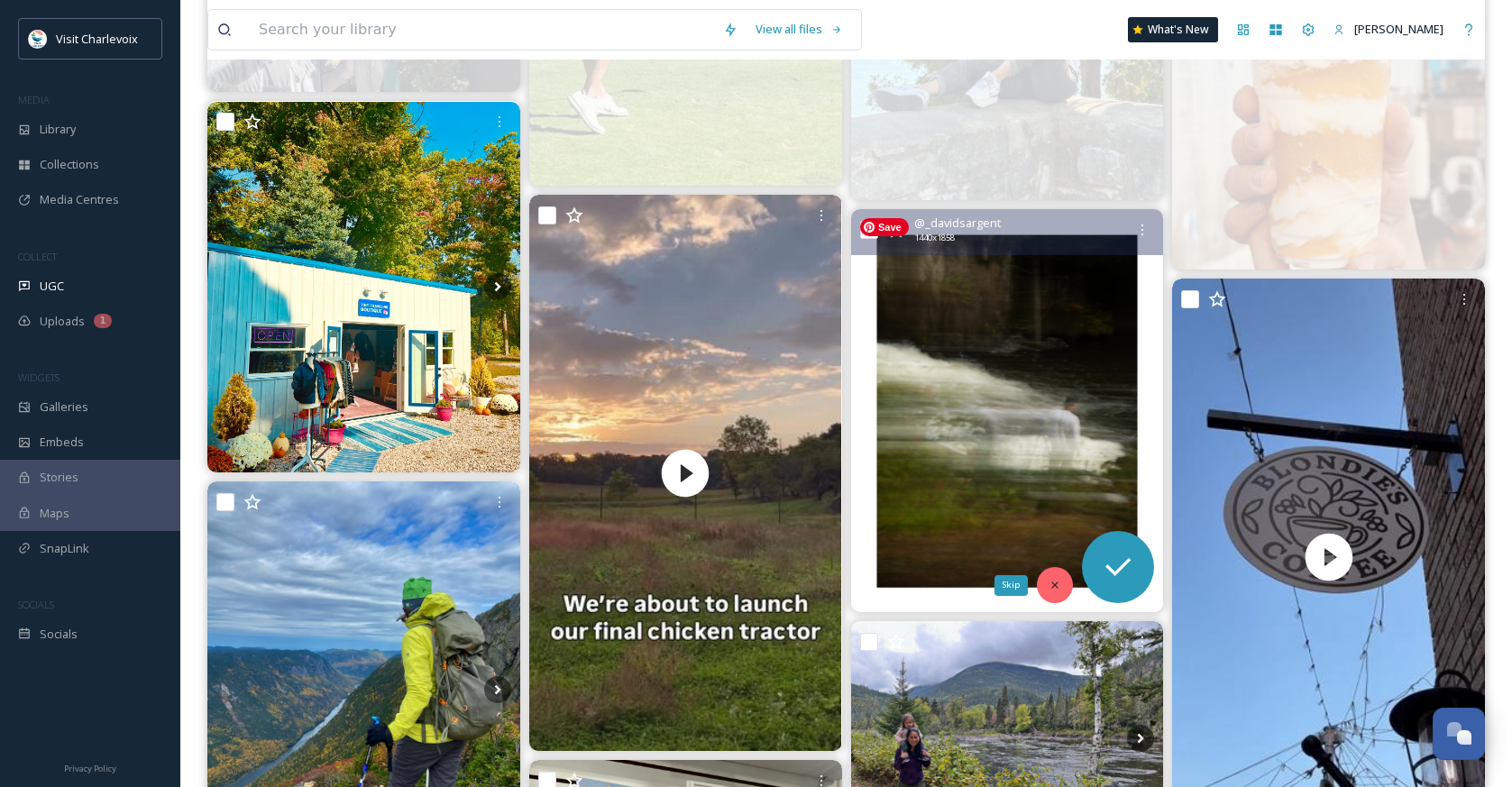
click at [1050, 583] on icon at bounding box center [1054, 585] width 12 height 12
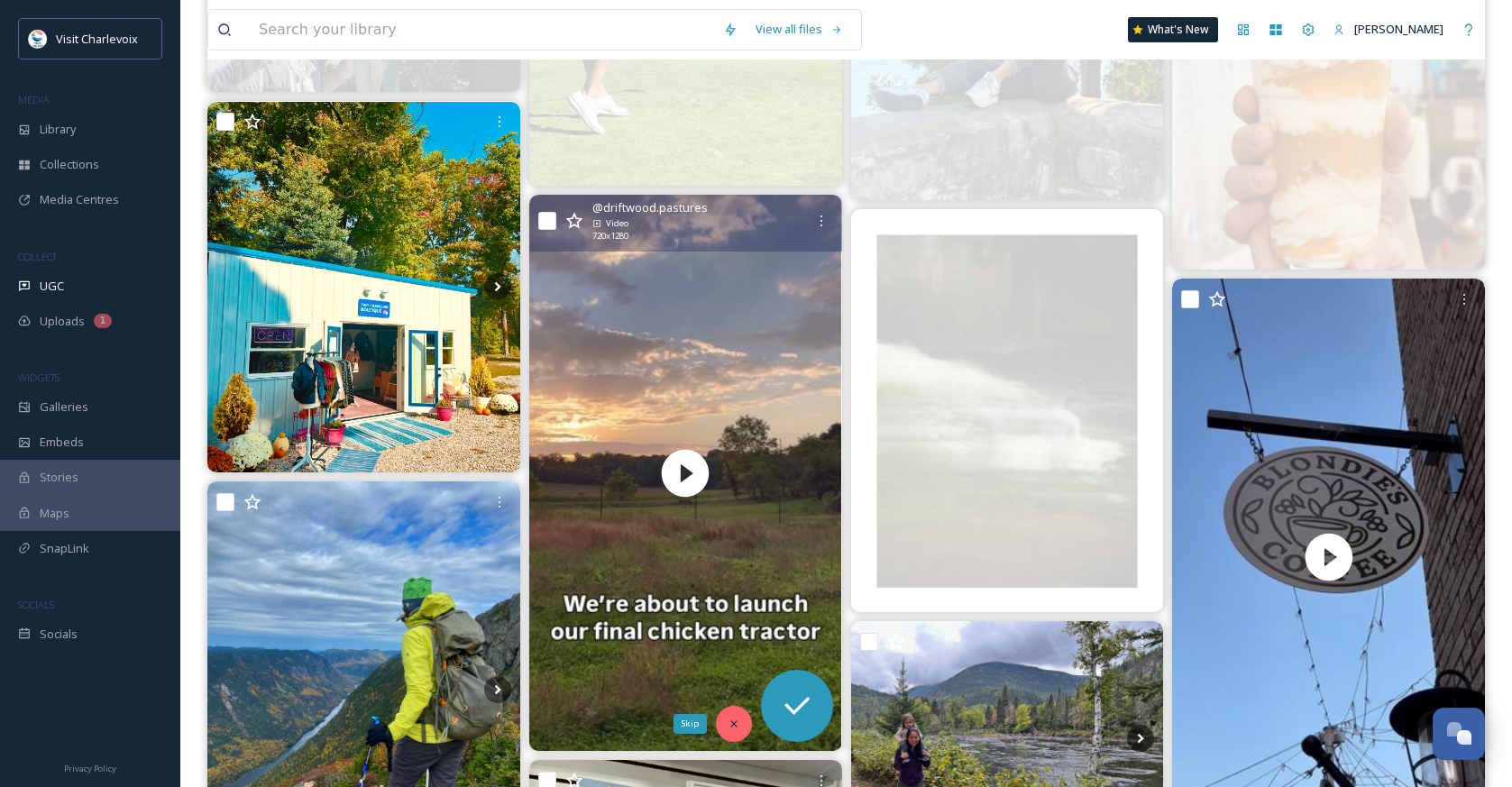
click at [733, 727] on icon at bounding box center [734, 723] width 12 height 12
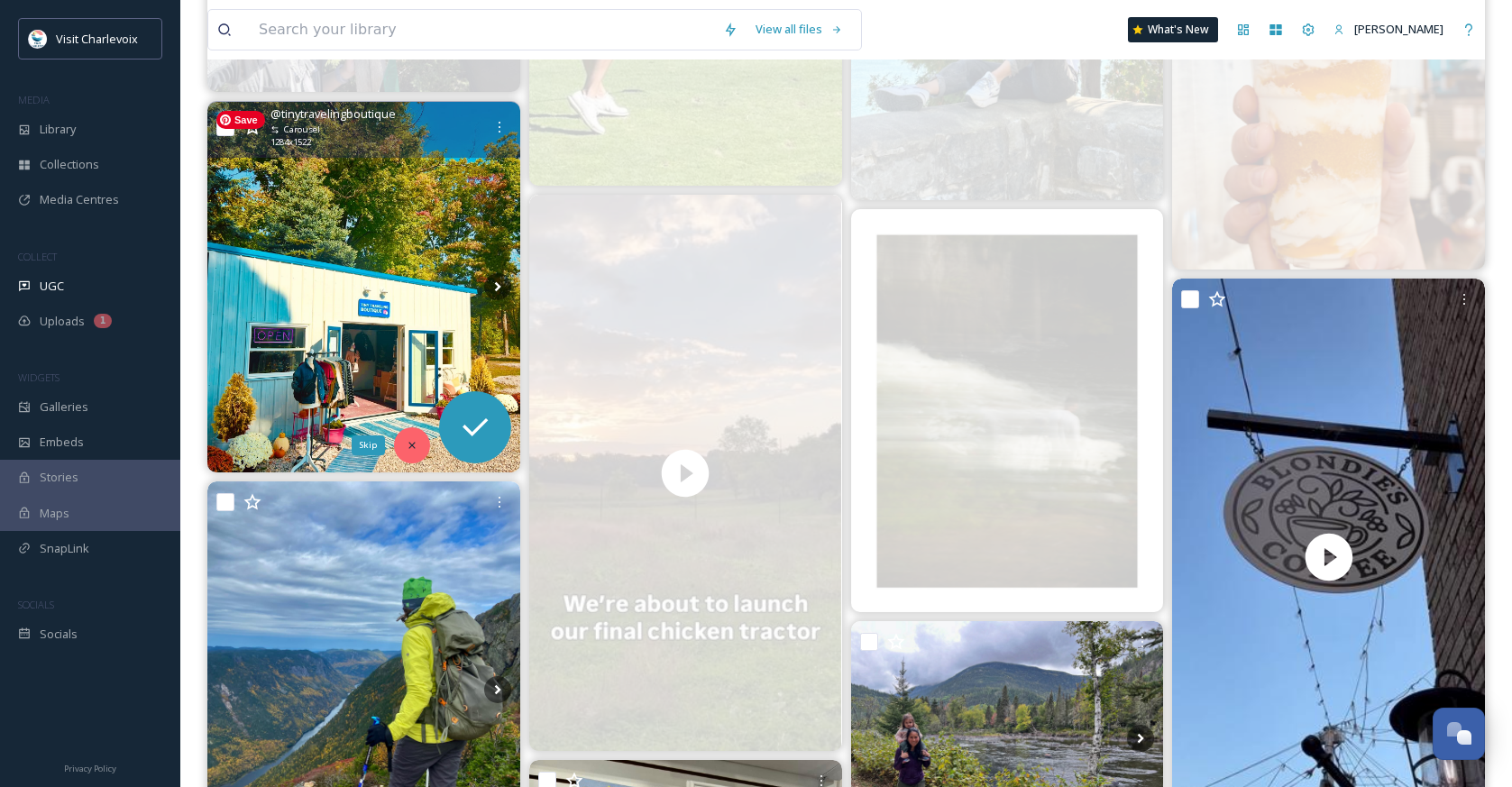
click at [411, 440] on icon at bounding box center [411, 445] width 12 height 12
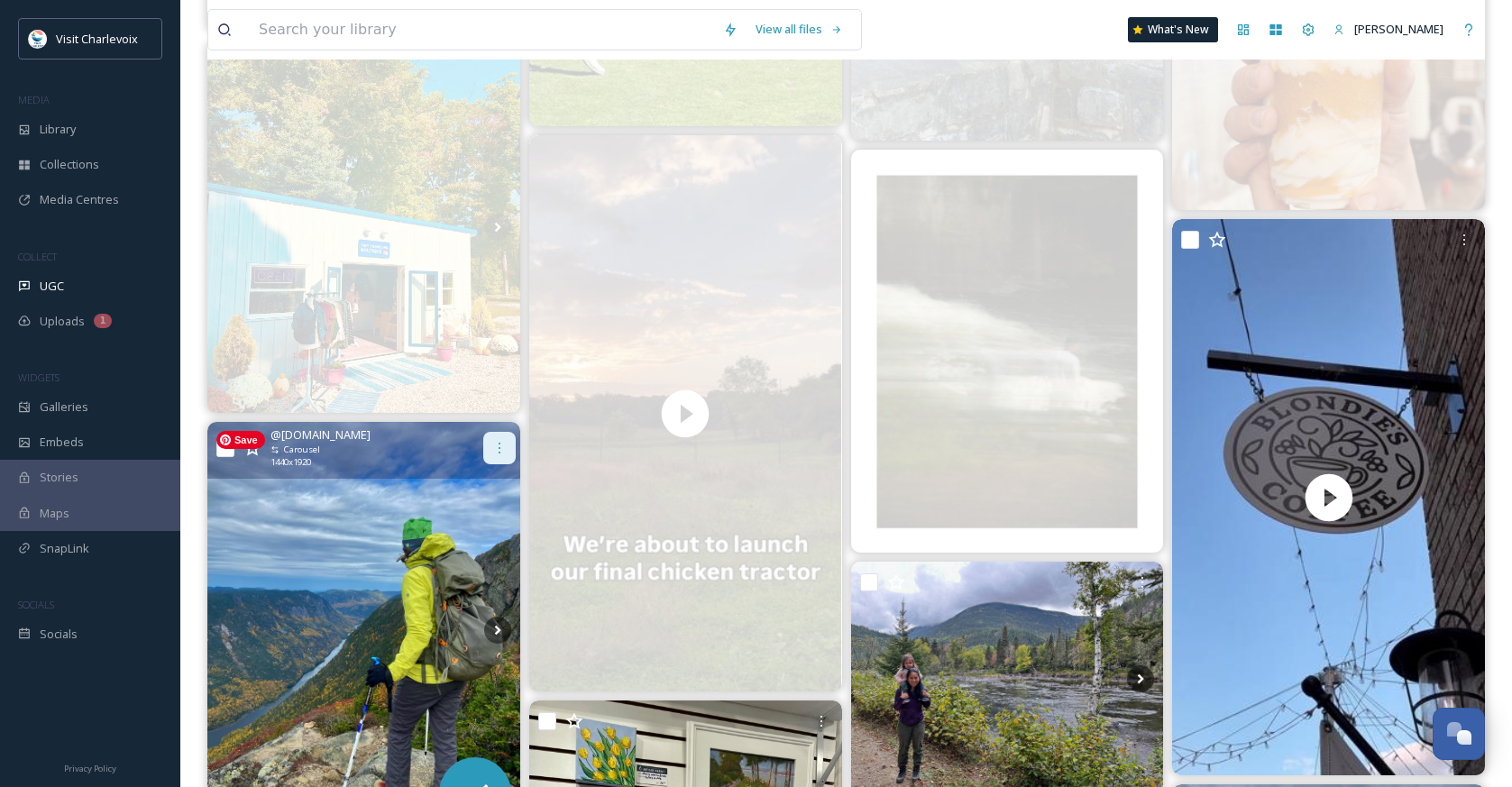
scroll to position [4089, 0]
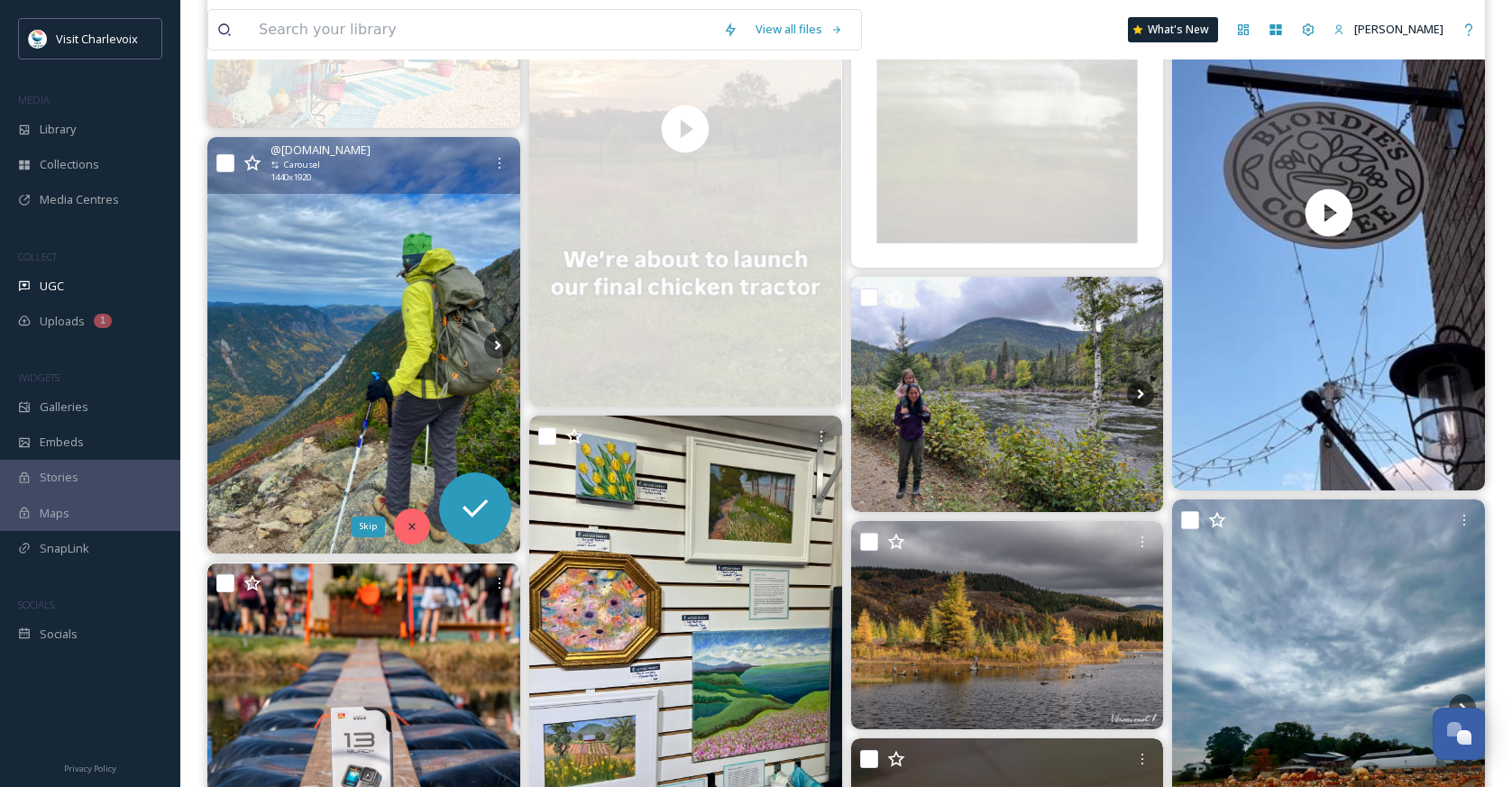
click at [417, 526] on icon at bounding box center [411, 526] width 12 height 12
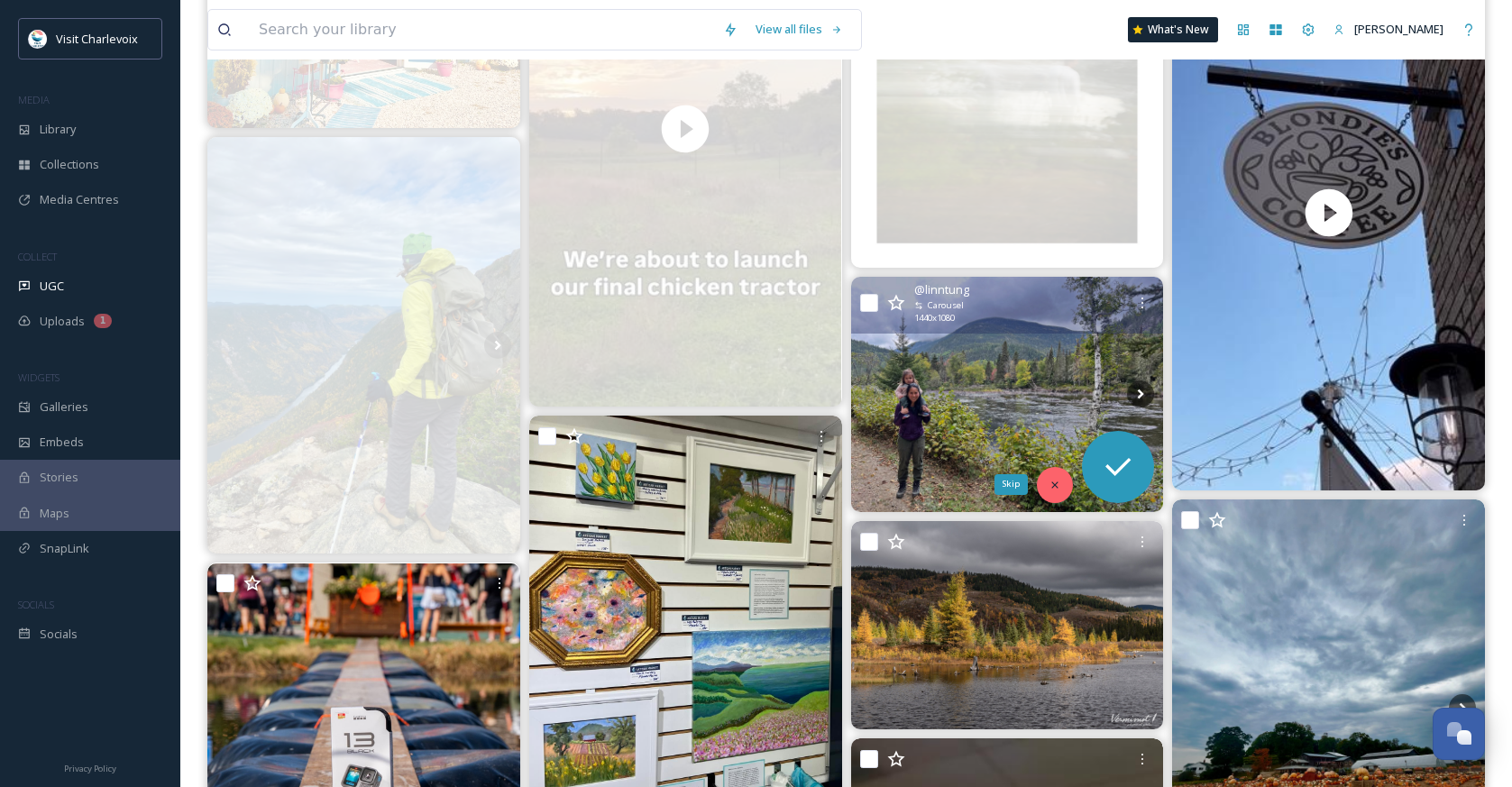
click at [1055, 479] on icon at bounding box center [1054, 484] width 12 height 12
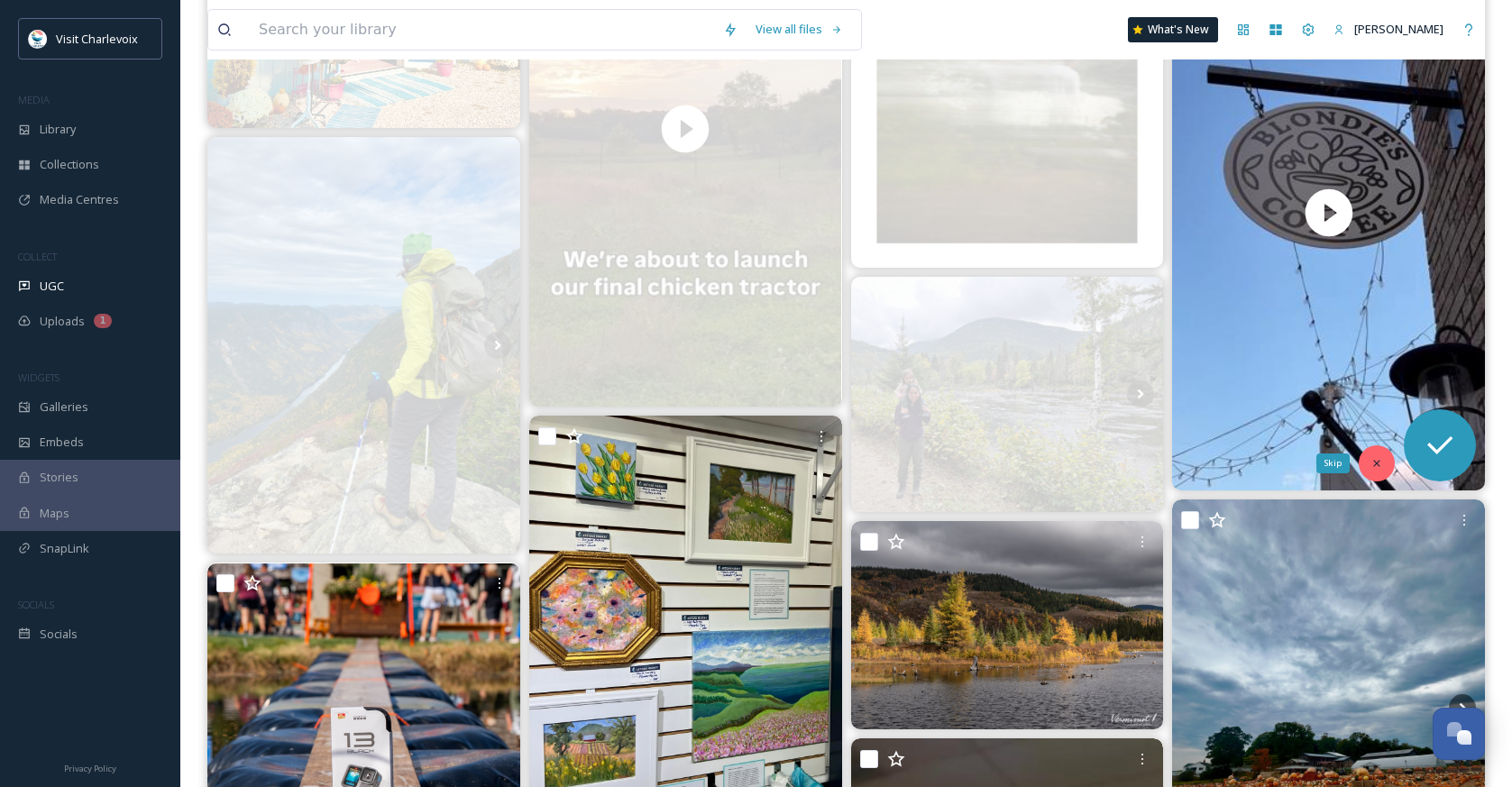
click at [1390, 461] on div "Skip" at bounding box center [1376, 463] width 36 height 36
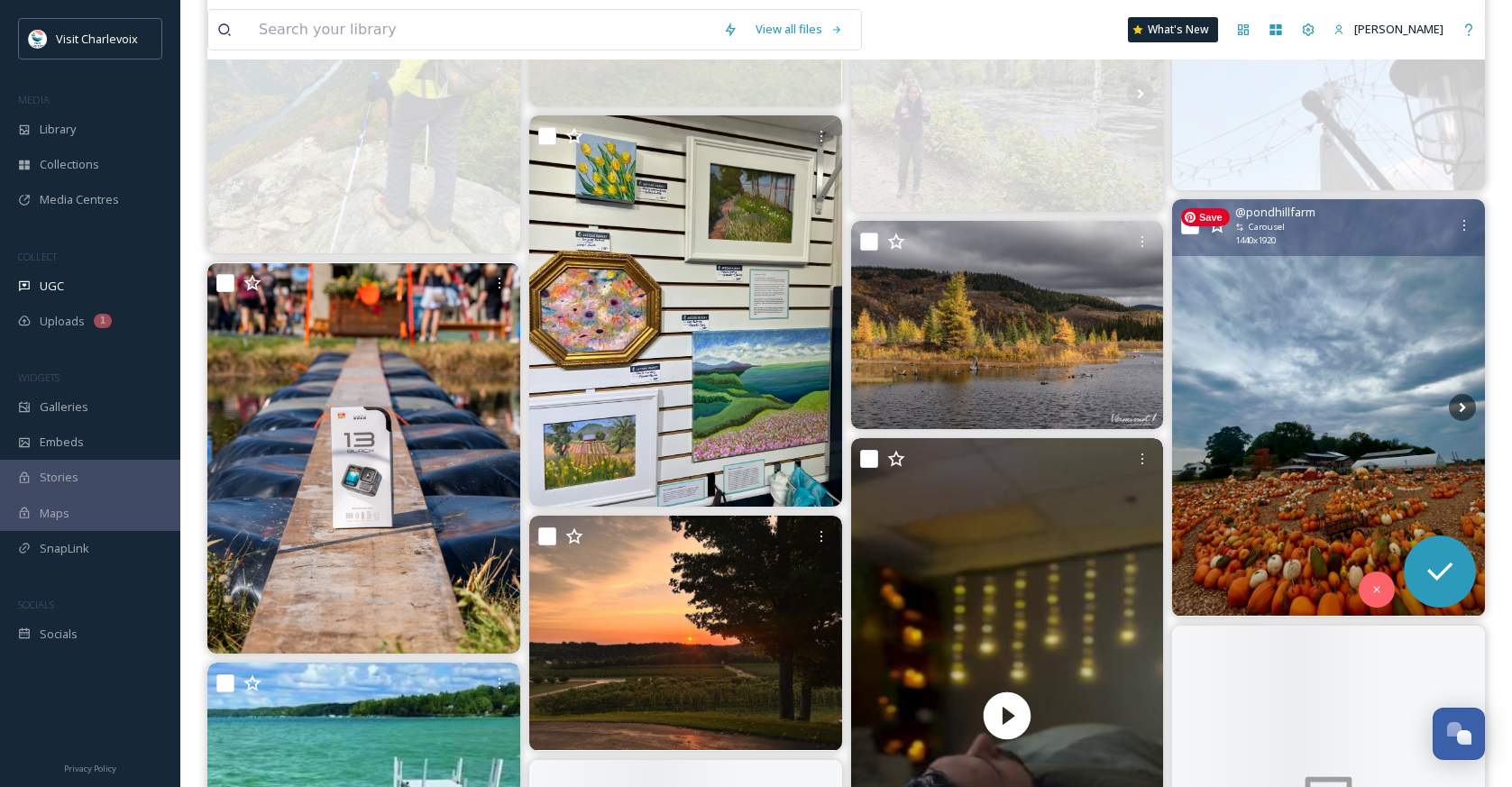
scroll to position [4561, 0]
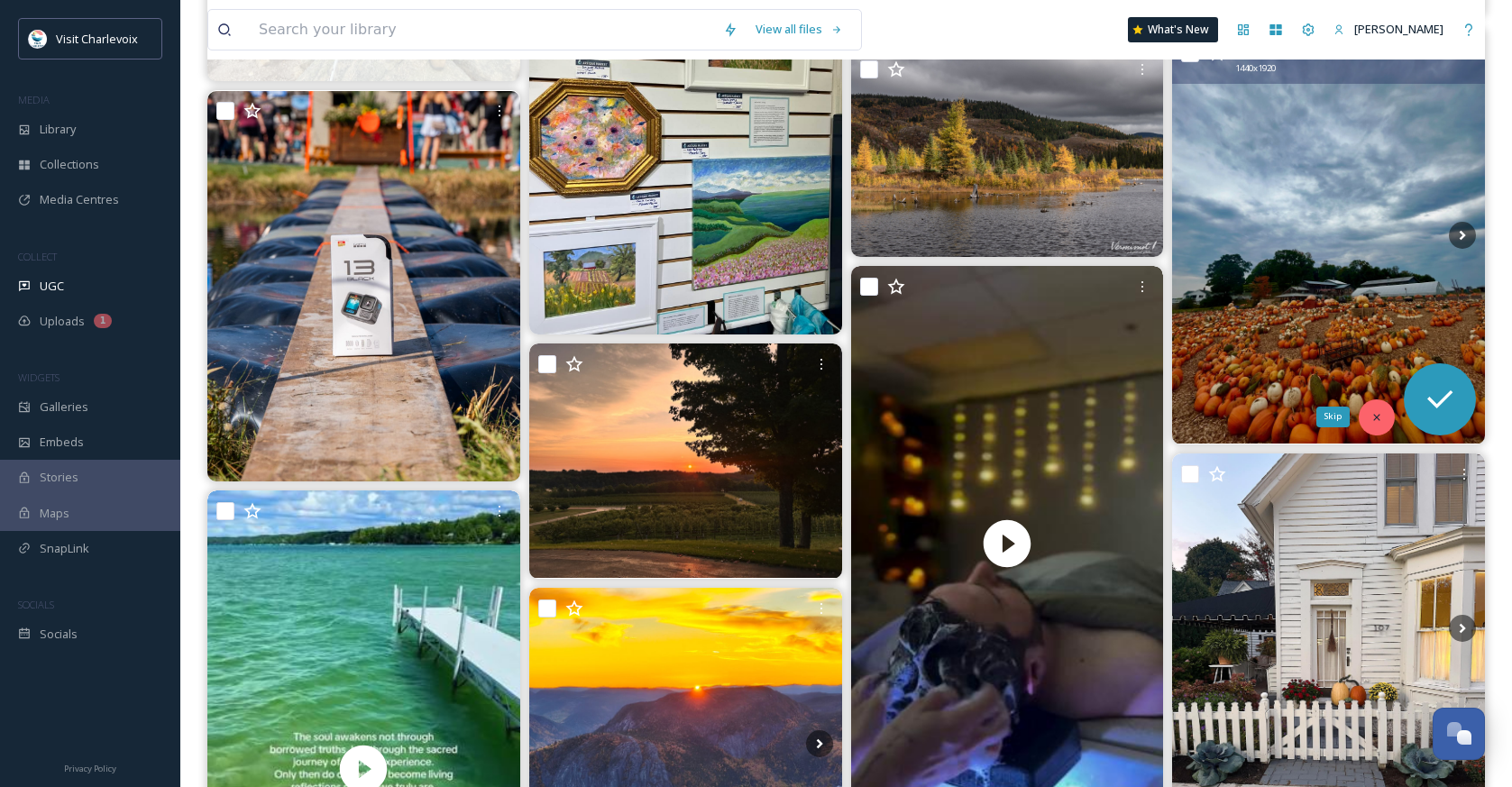
click at [1378, 412] on icon at bounding box center [1376, 417] width 12 height 12
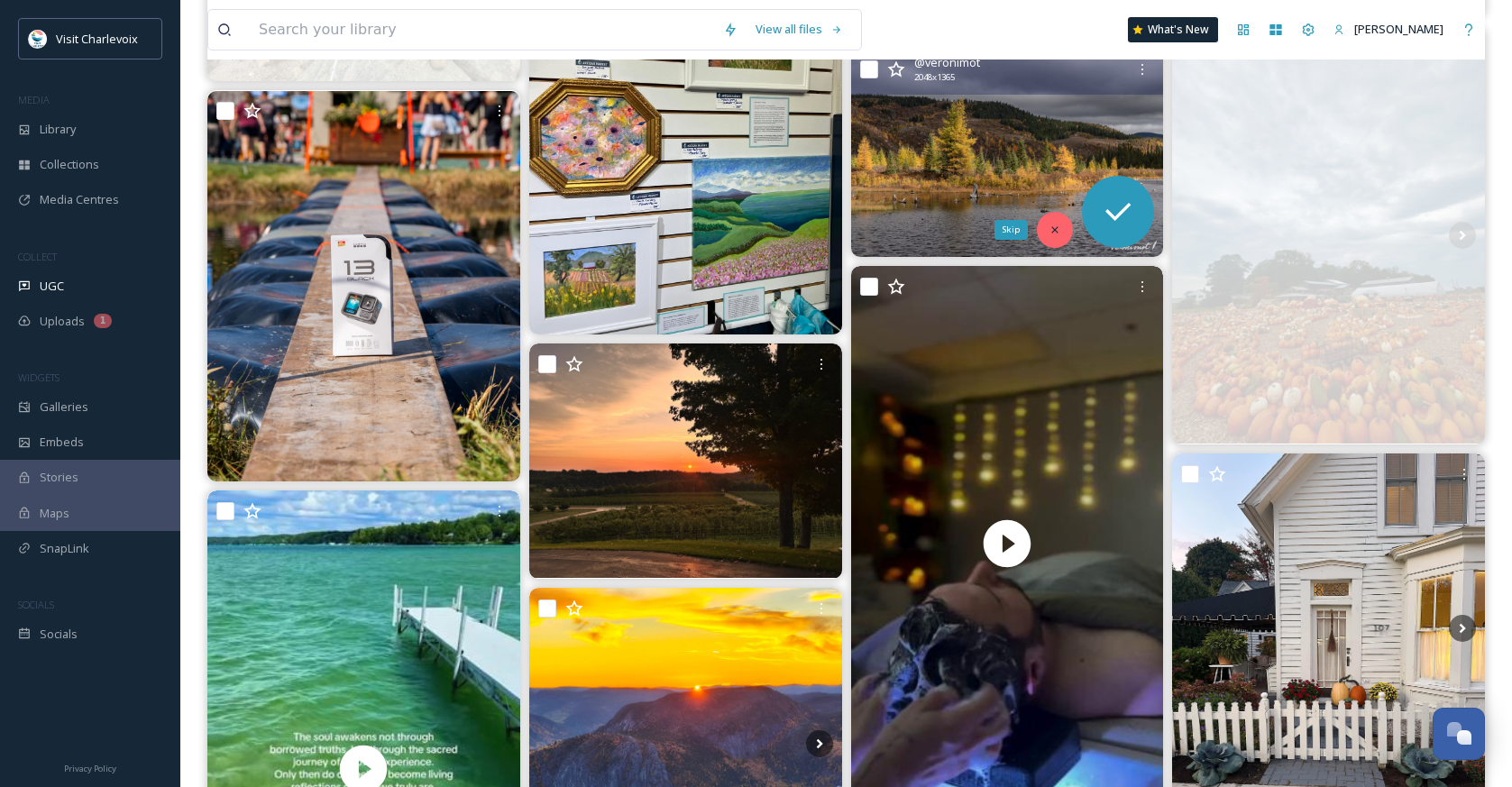
click at [1045, 228] on div "Skip" at bounding box center [1055, 230] width 36 height 36
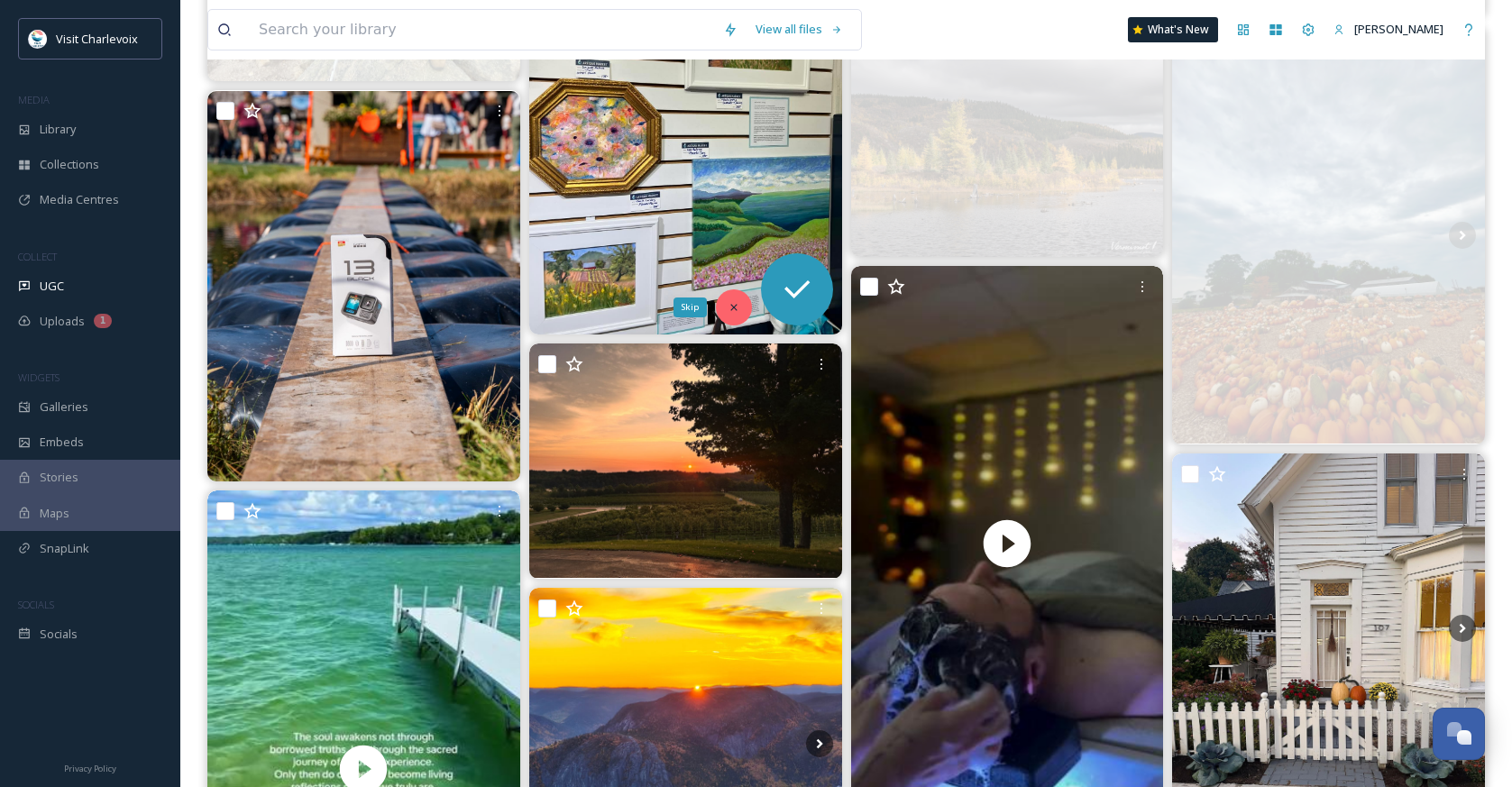
click at [733, 303] on icon at bounding box center [734, 306] width 12 height 12
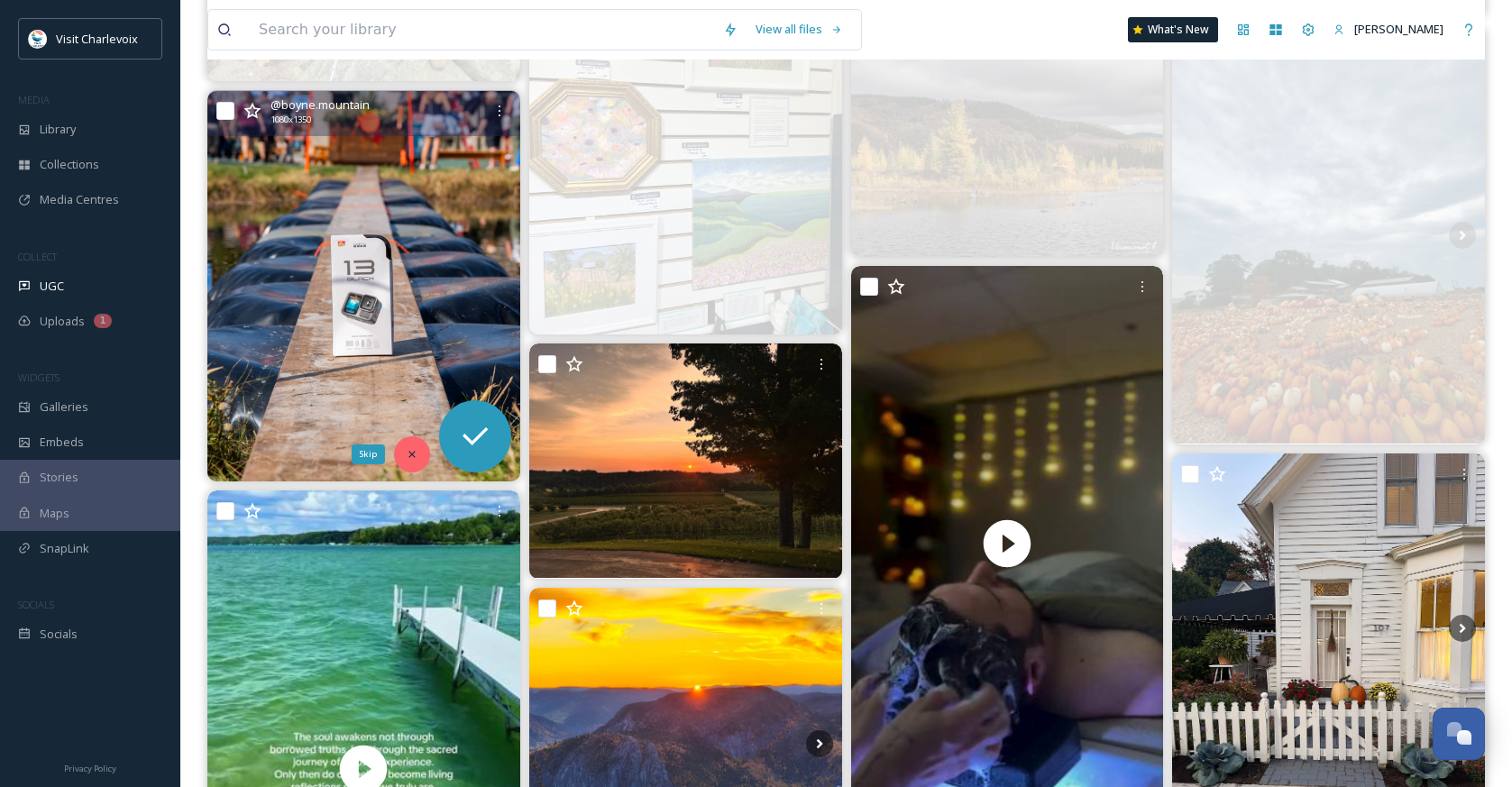
click at [403, 451] on div "Skip" at bounding box center [412, 454] width 36 height 36
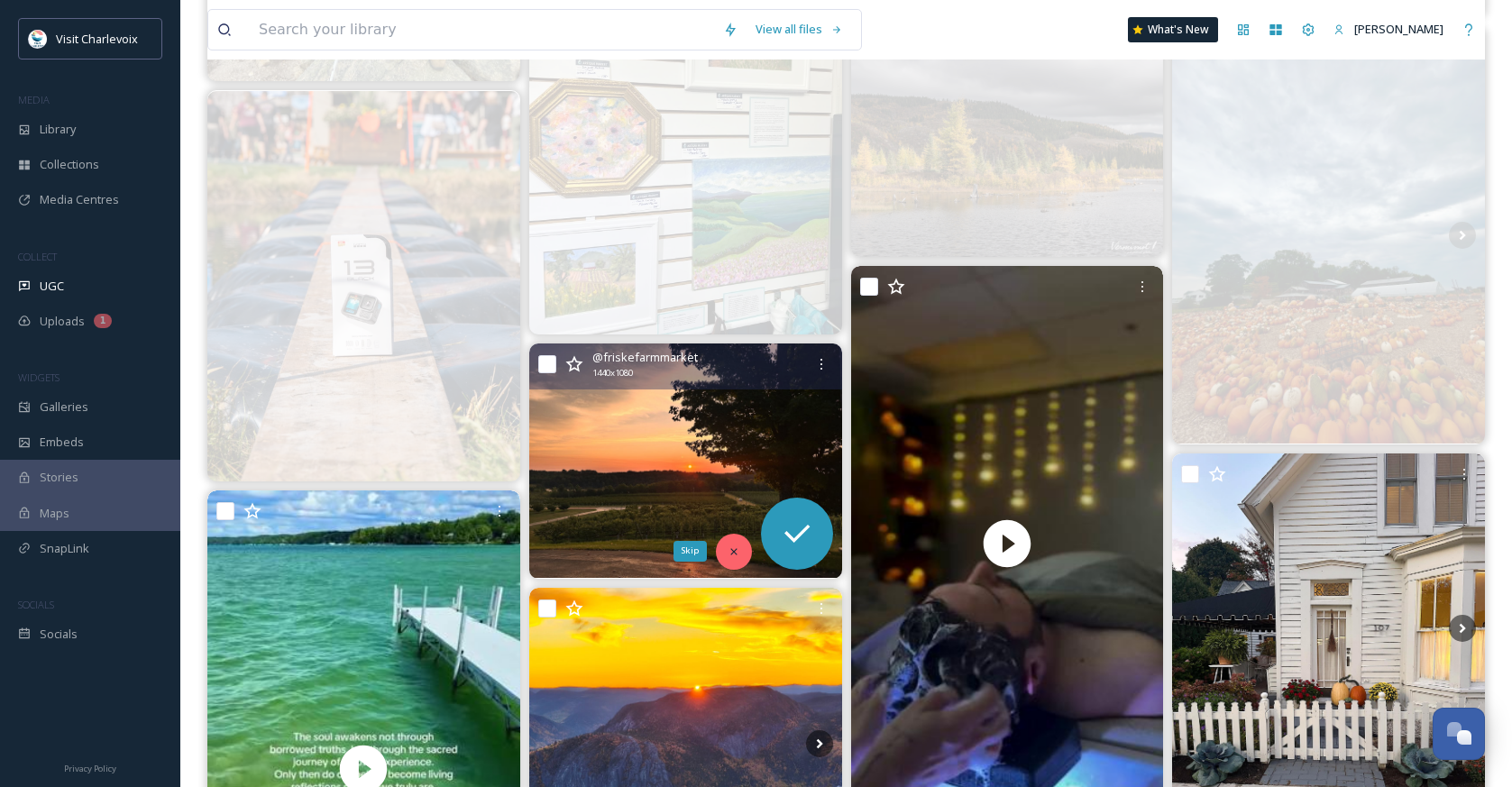
click at [732, 563] on div "Skip" at bounding box center [734, 552] width 36 height 36
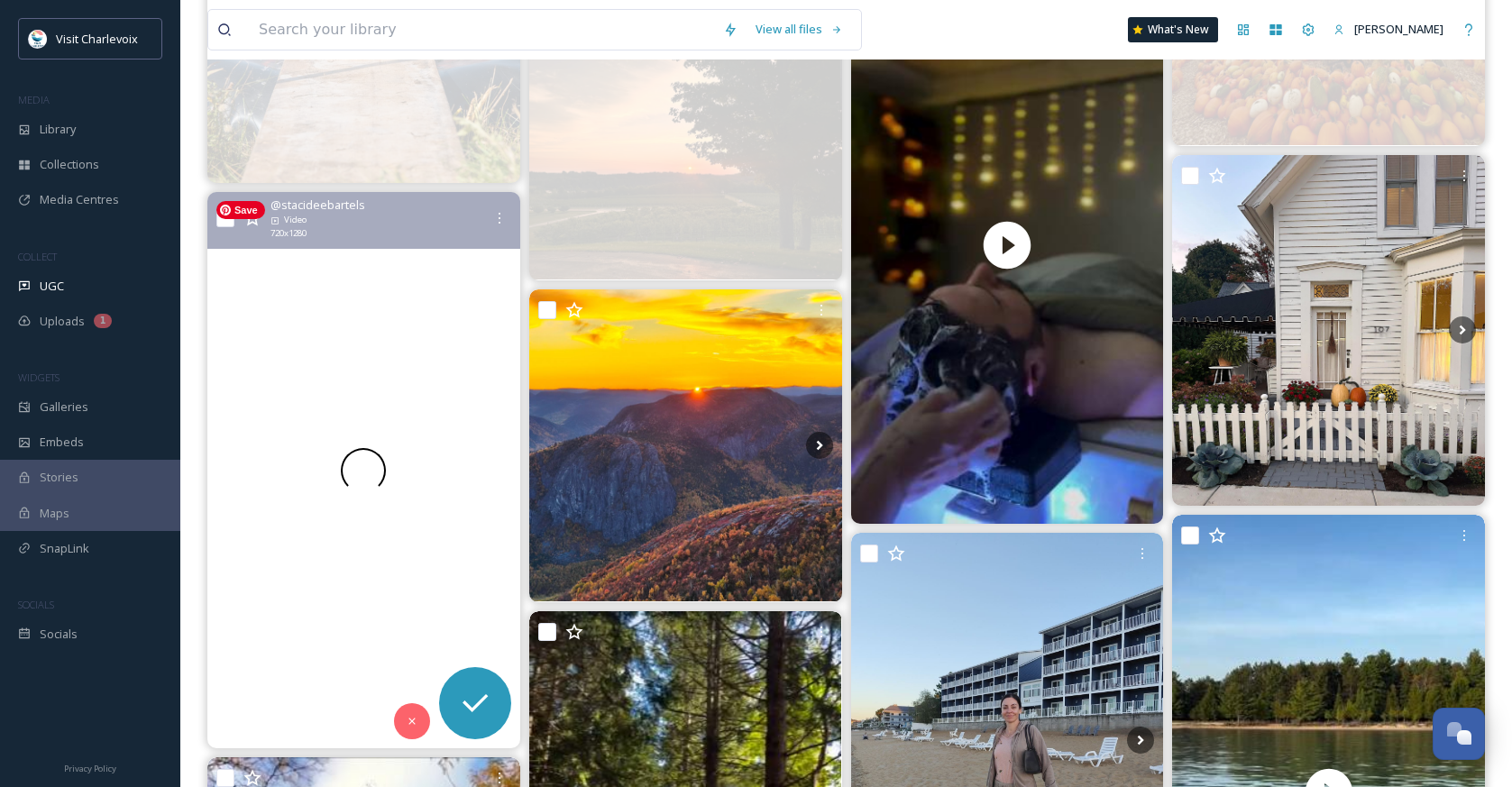
scroll to position [4864, 0]
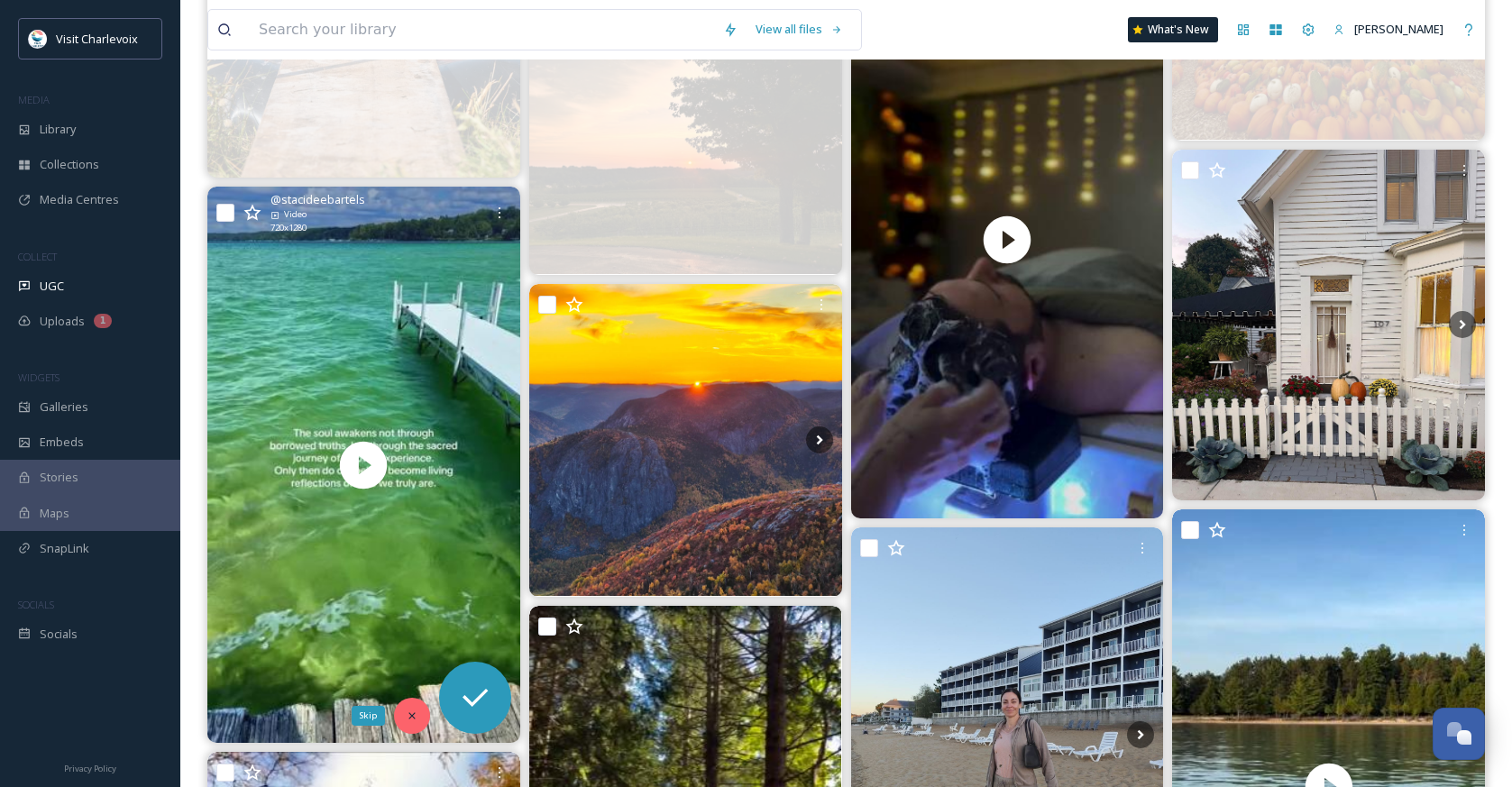
click at [403, 718] on div "Skip" at bounding box center [412, 716] width 36 height 36
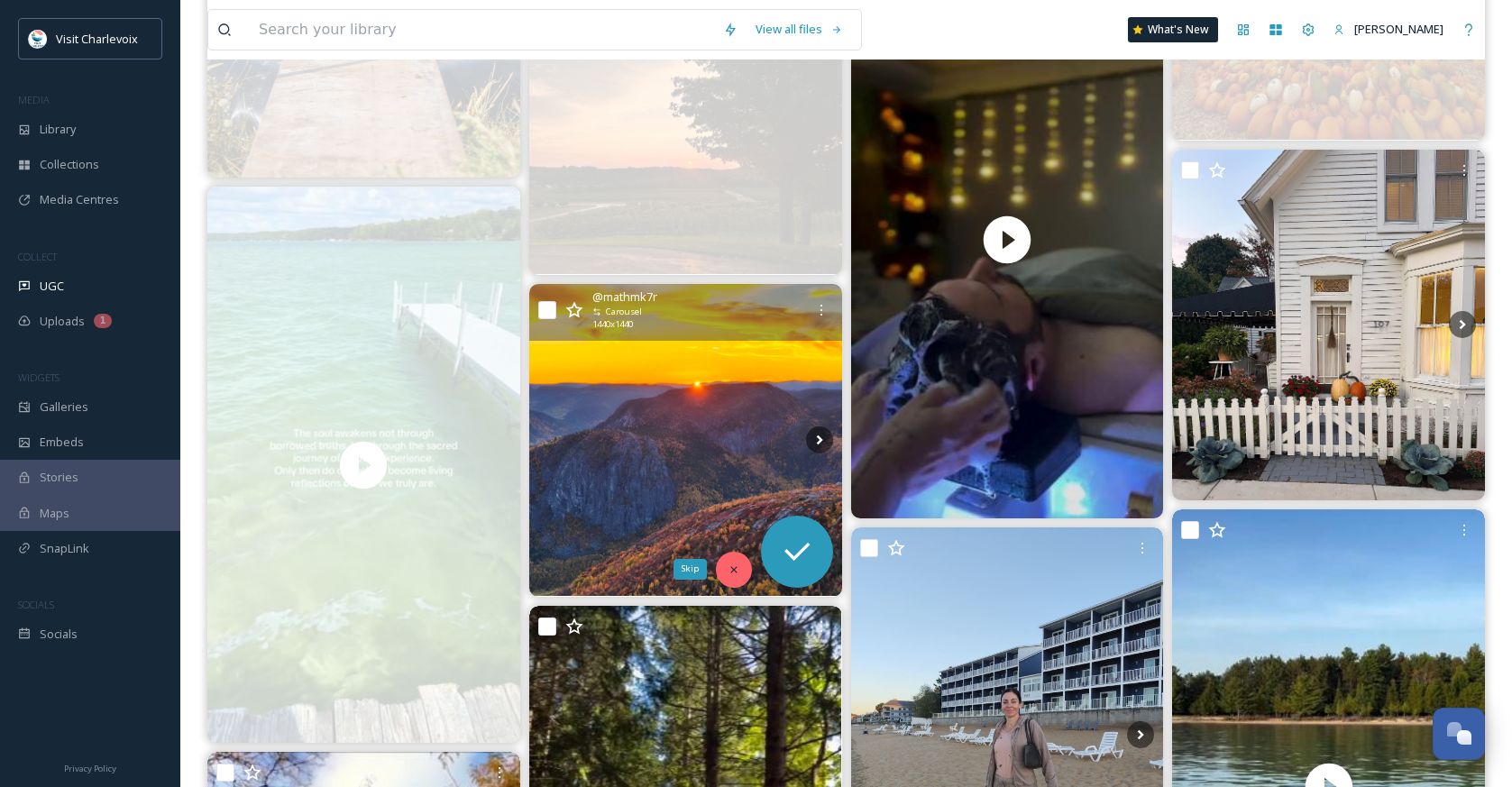
click at [728, 570] on icon at bounding box center [734, 570] width 12 height 12
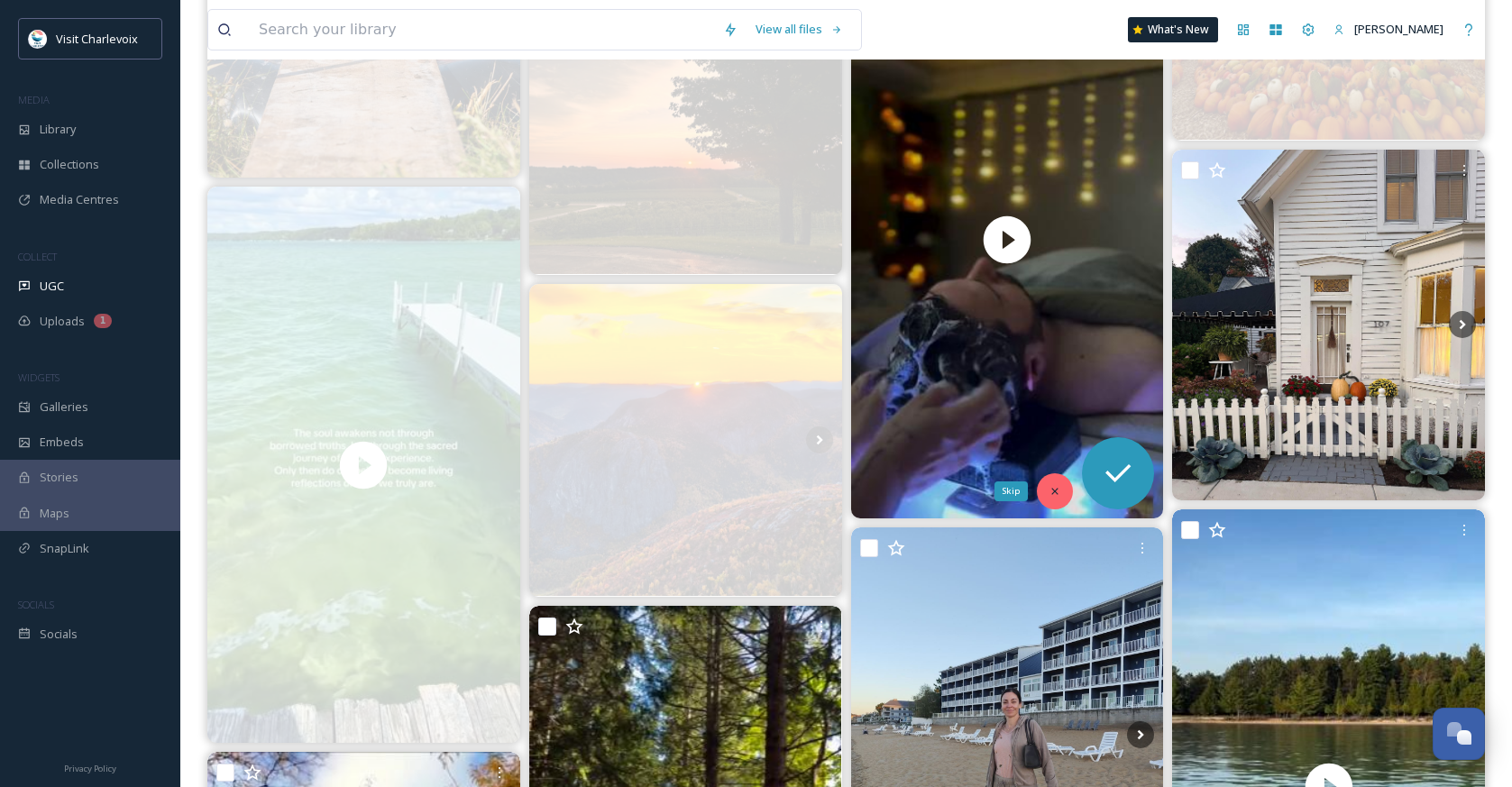
click at [1051, 491] on icon at bounding box center [1054, 491] width 12 height 12
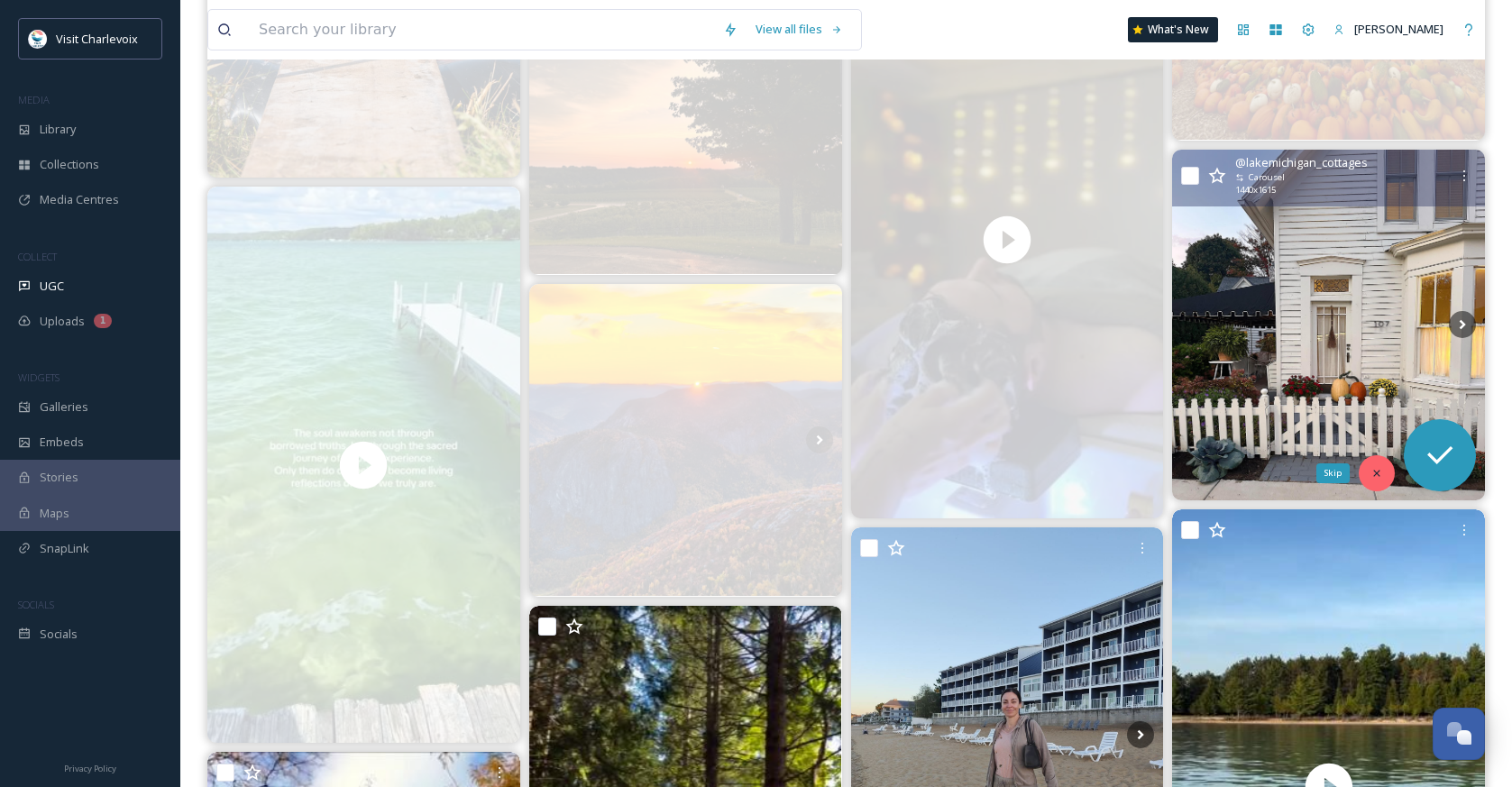
click at [1380, 468] on icon at bounding box center [1376, 473] width 12 height 12
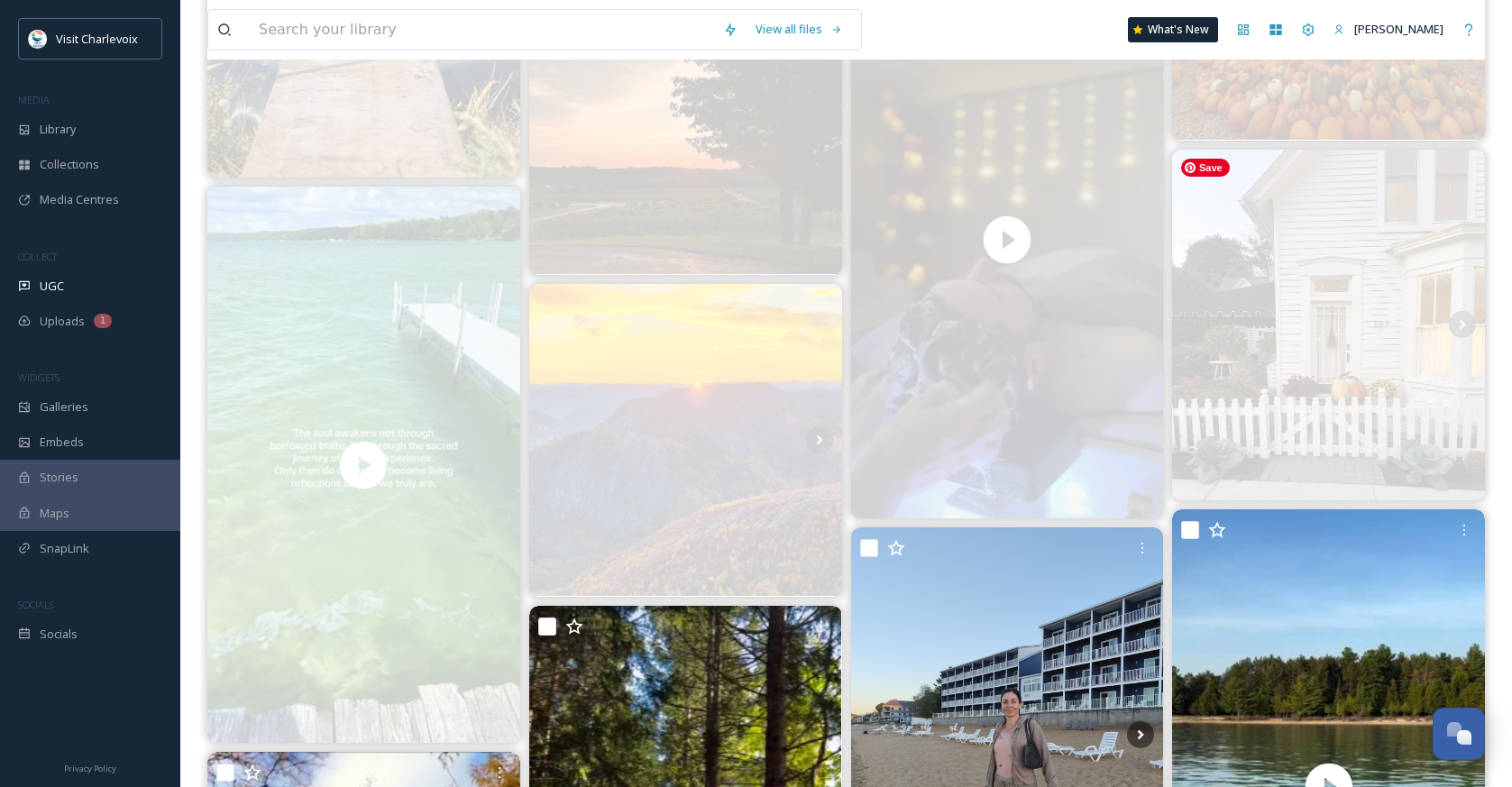
scroll to position [5213, 0]
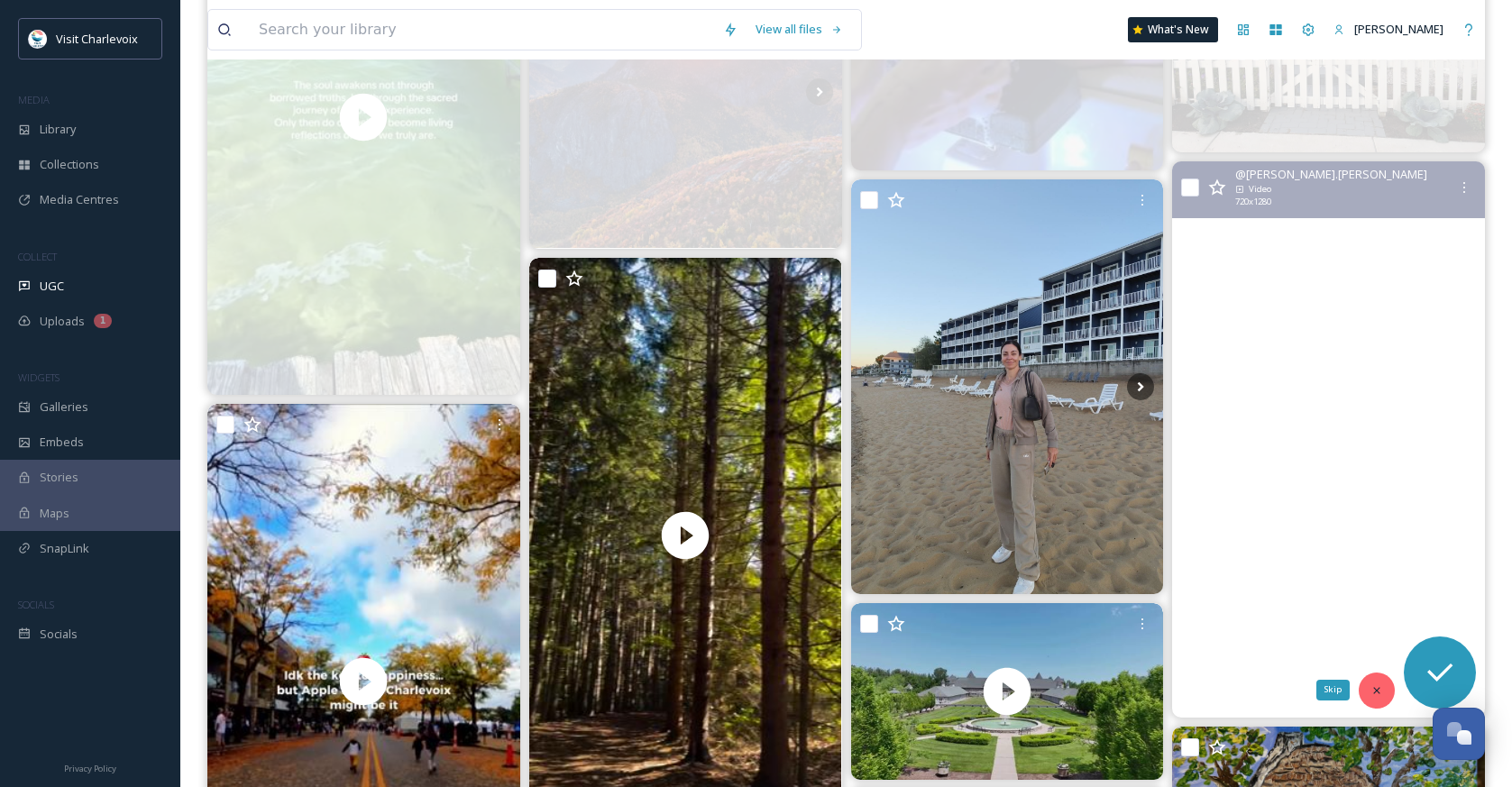
click at [1379, 689] on icon at bounding box center [1376, 690] width 12 height 12
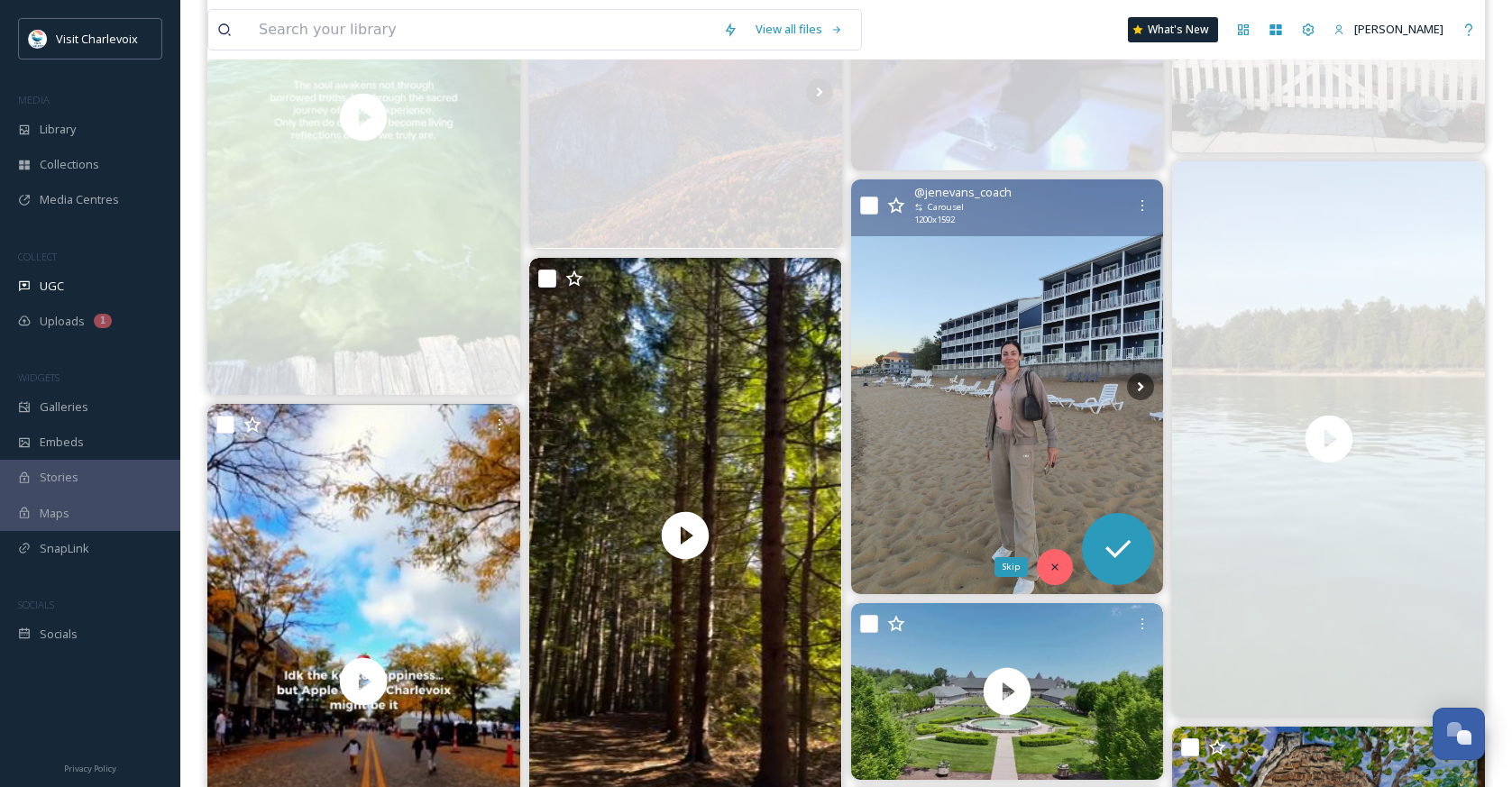
click at [1051, 564] on icon at bounding box center [1054, 567] width 12 height 12
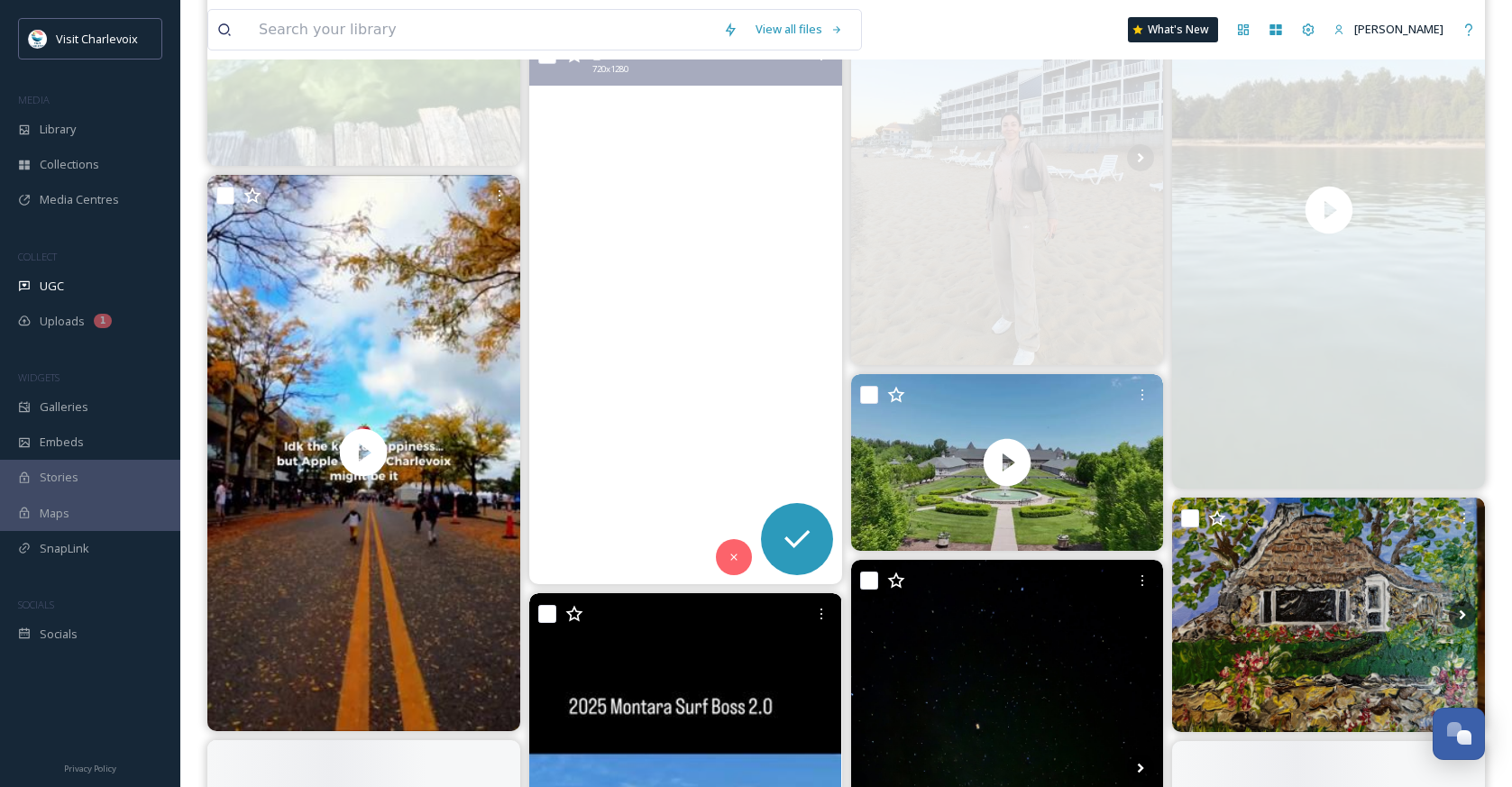
scroll to position [5471, 0]
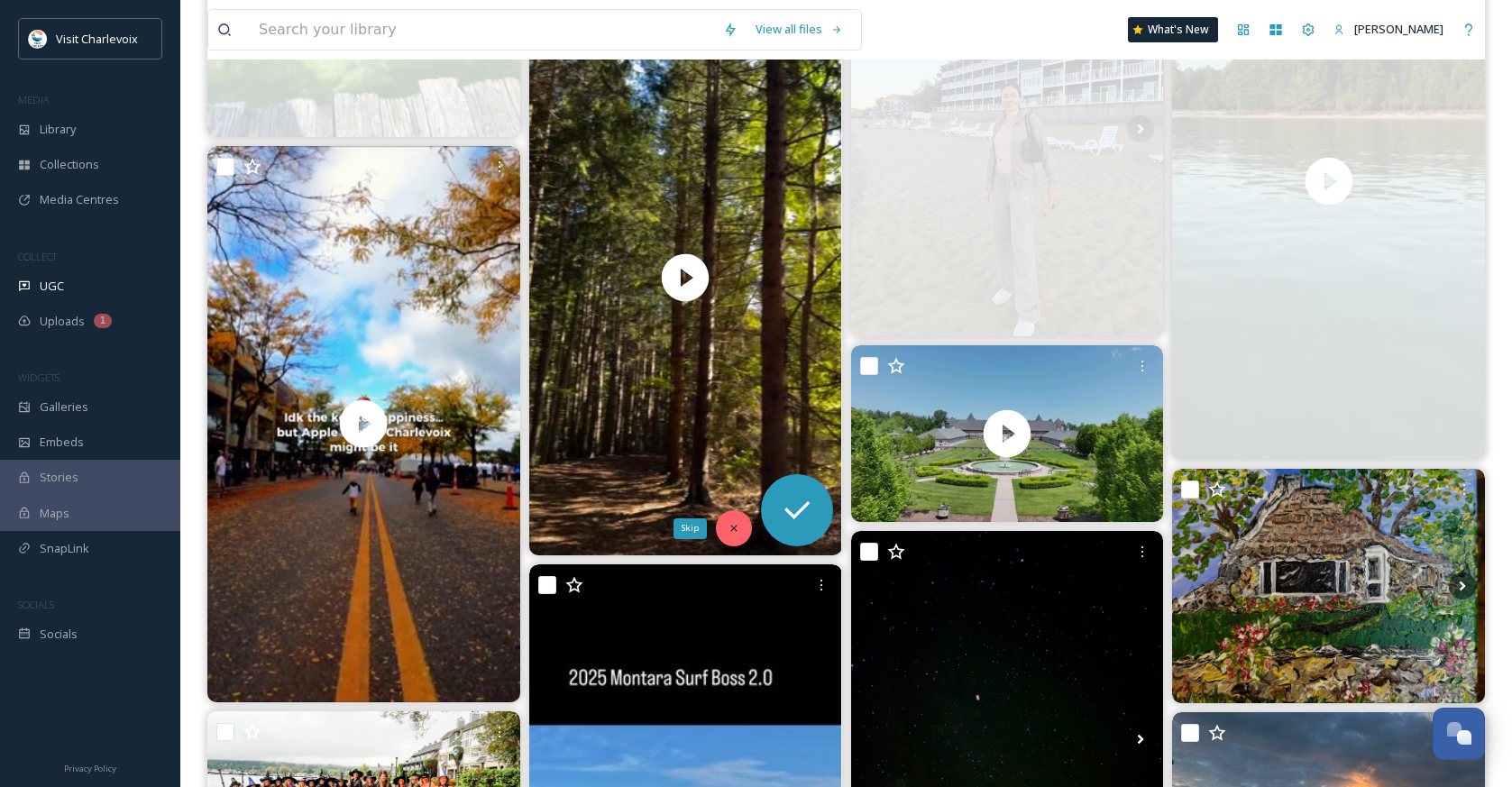
click at [734, 516] on div "Skip" at bounding box center [734, 528] width 36 height 36
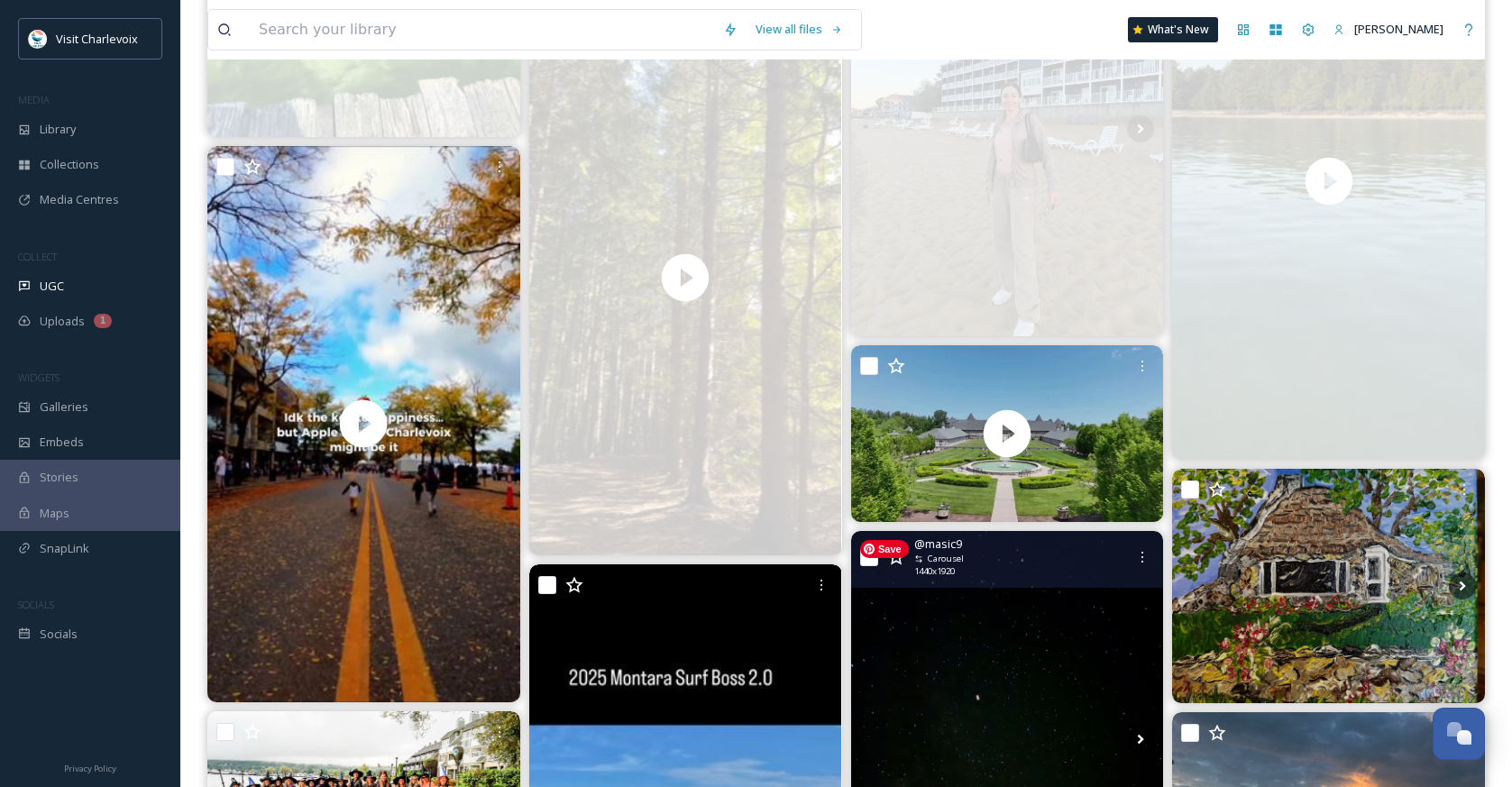
scroll to position [5787, 0]
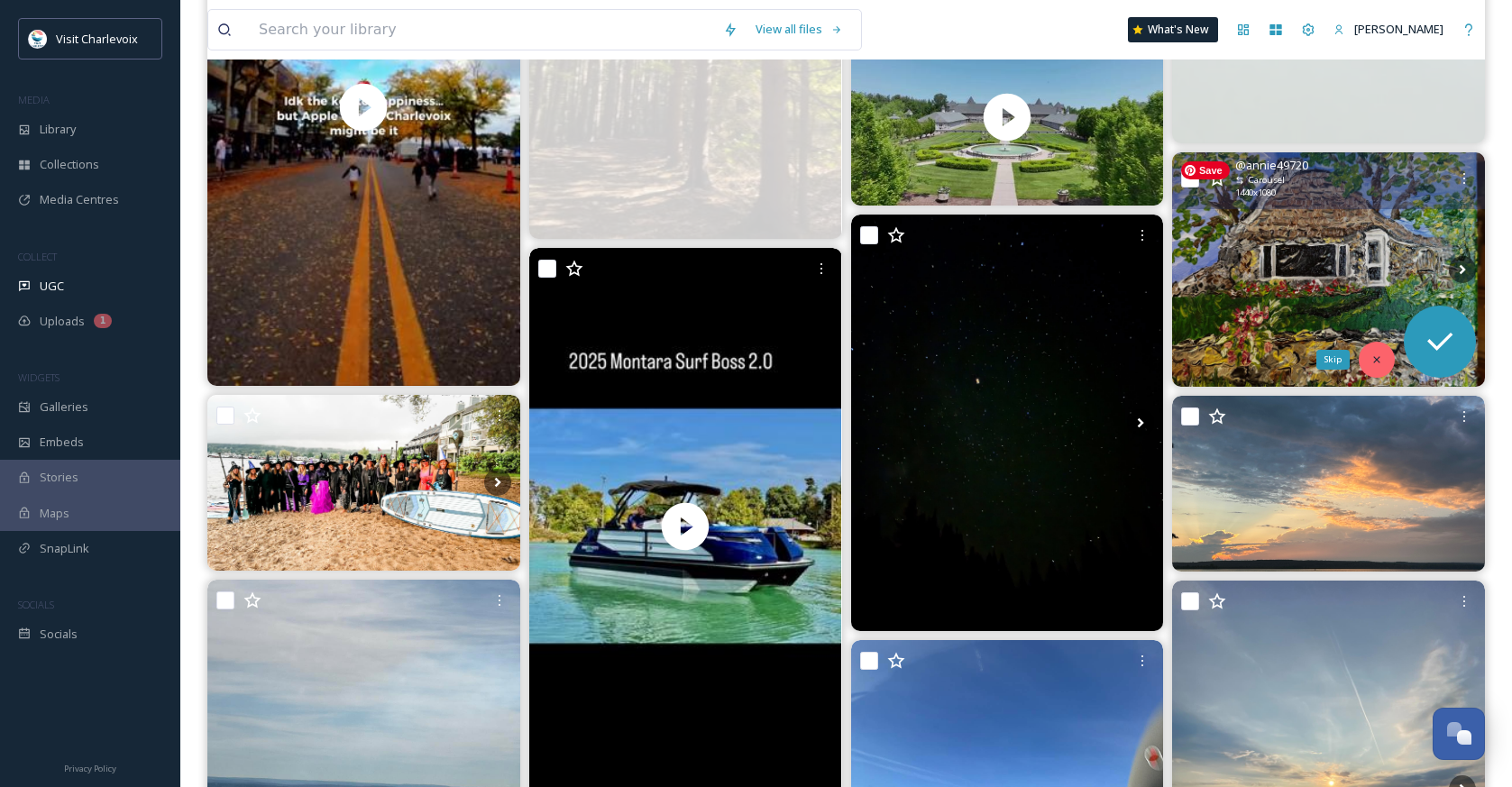
click at [1376, 358] on icon at bounding box center [1376, 359] width 12 height 12
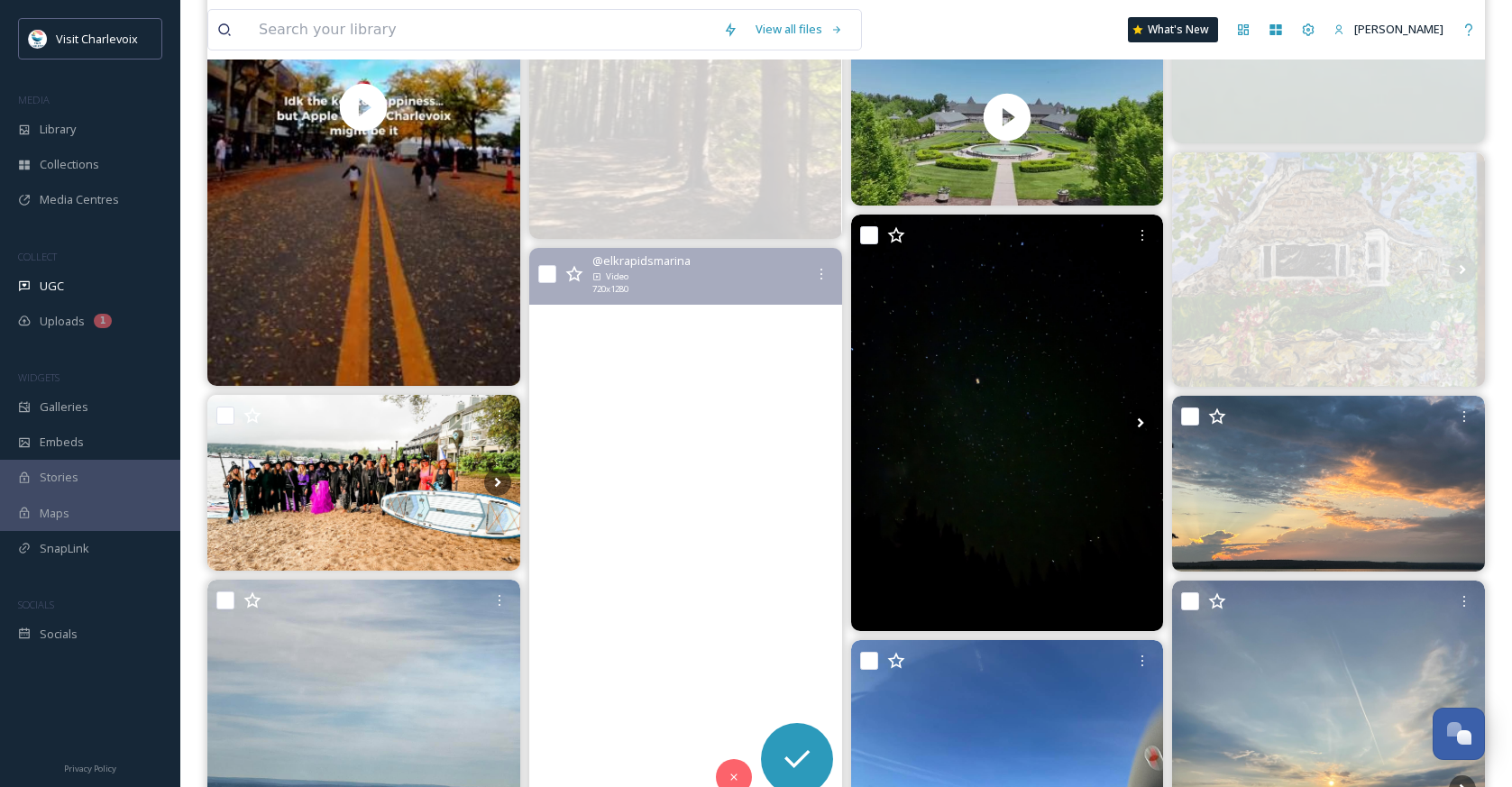
scroll to position [5926, 0]
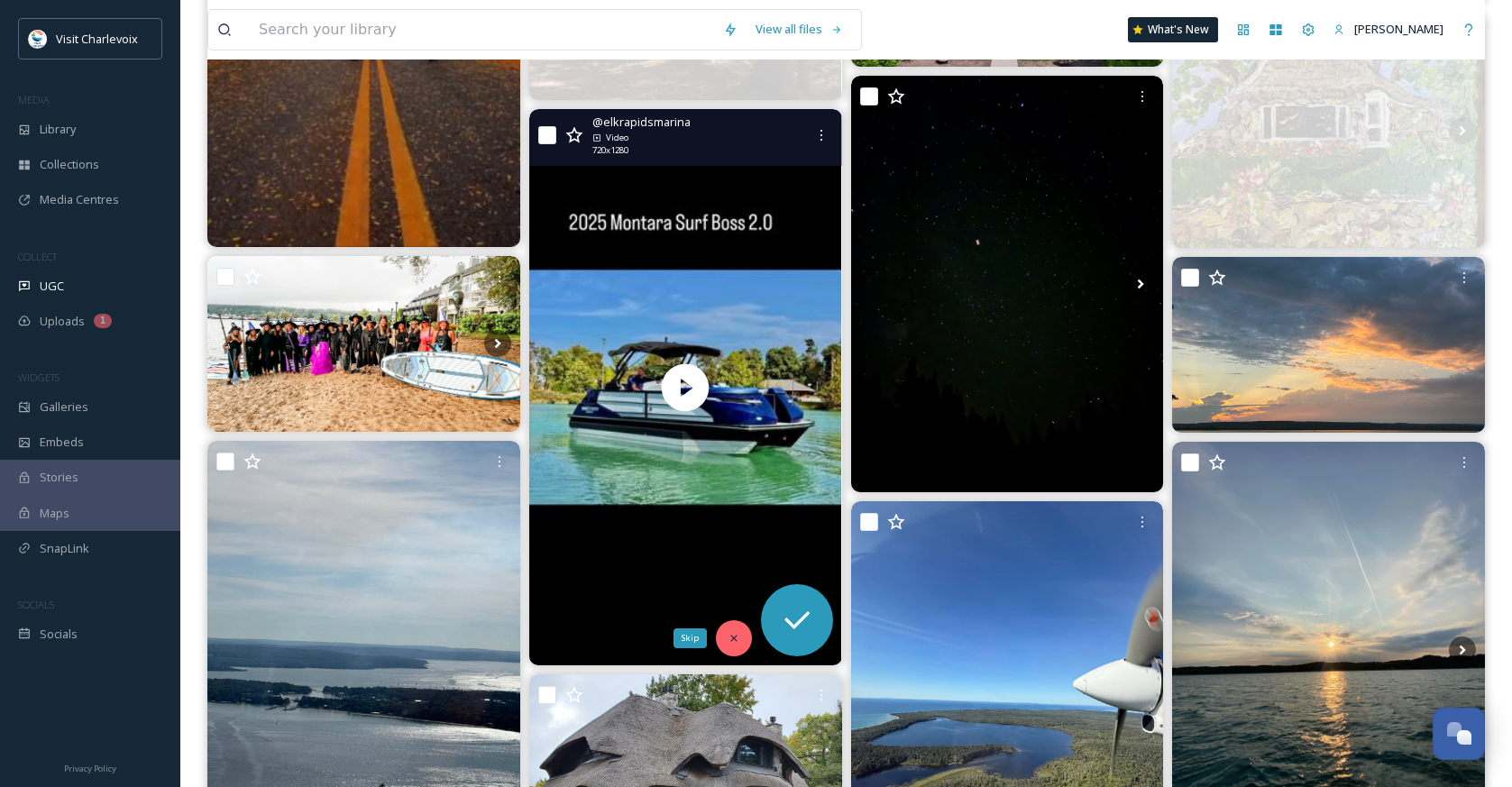
click at [736, 647] on div "Skip" at bounding box center [734, 638] width 36 height 36
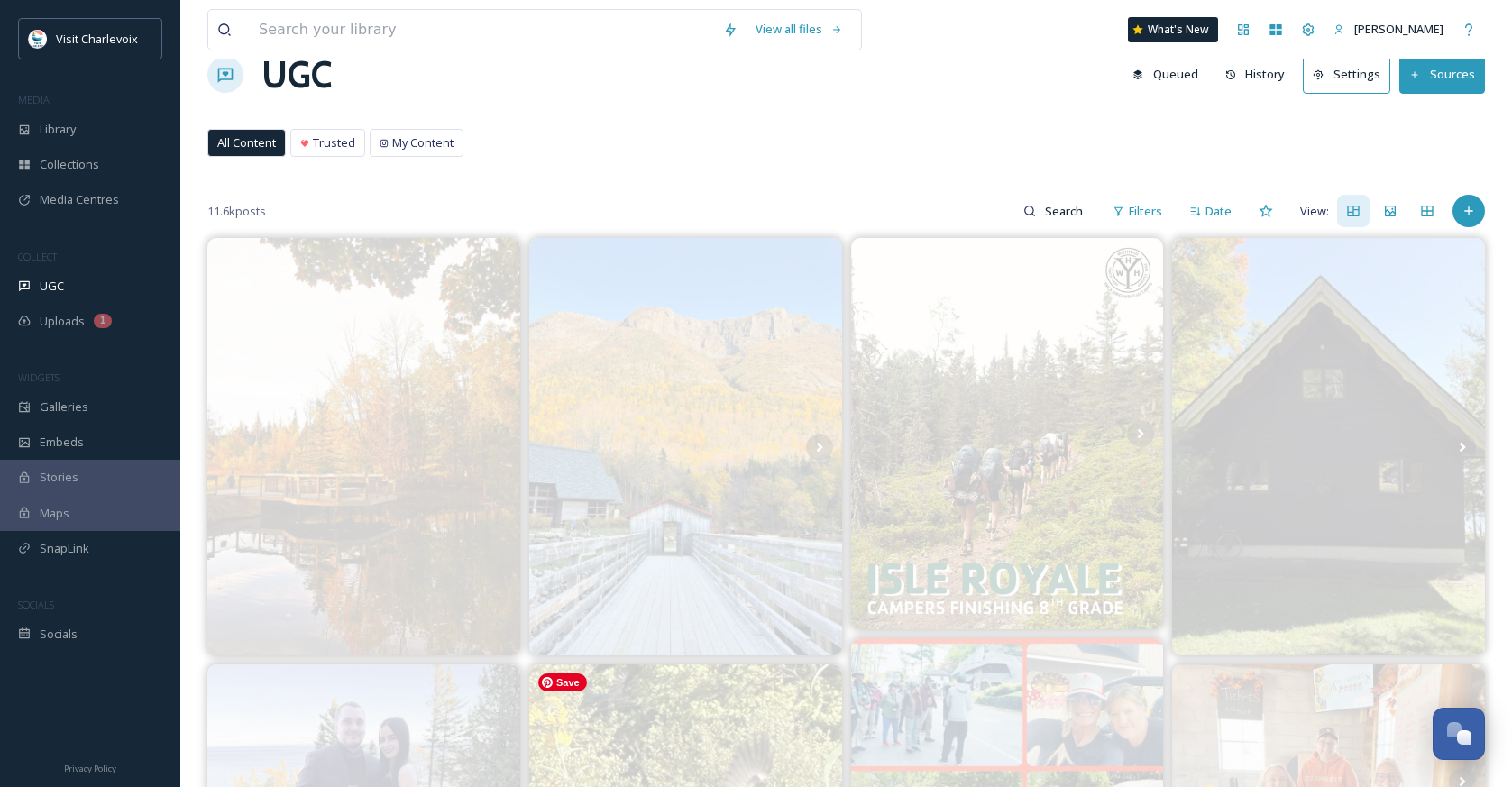
scroll to position [0, 0]
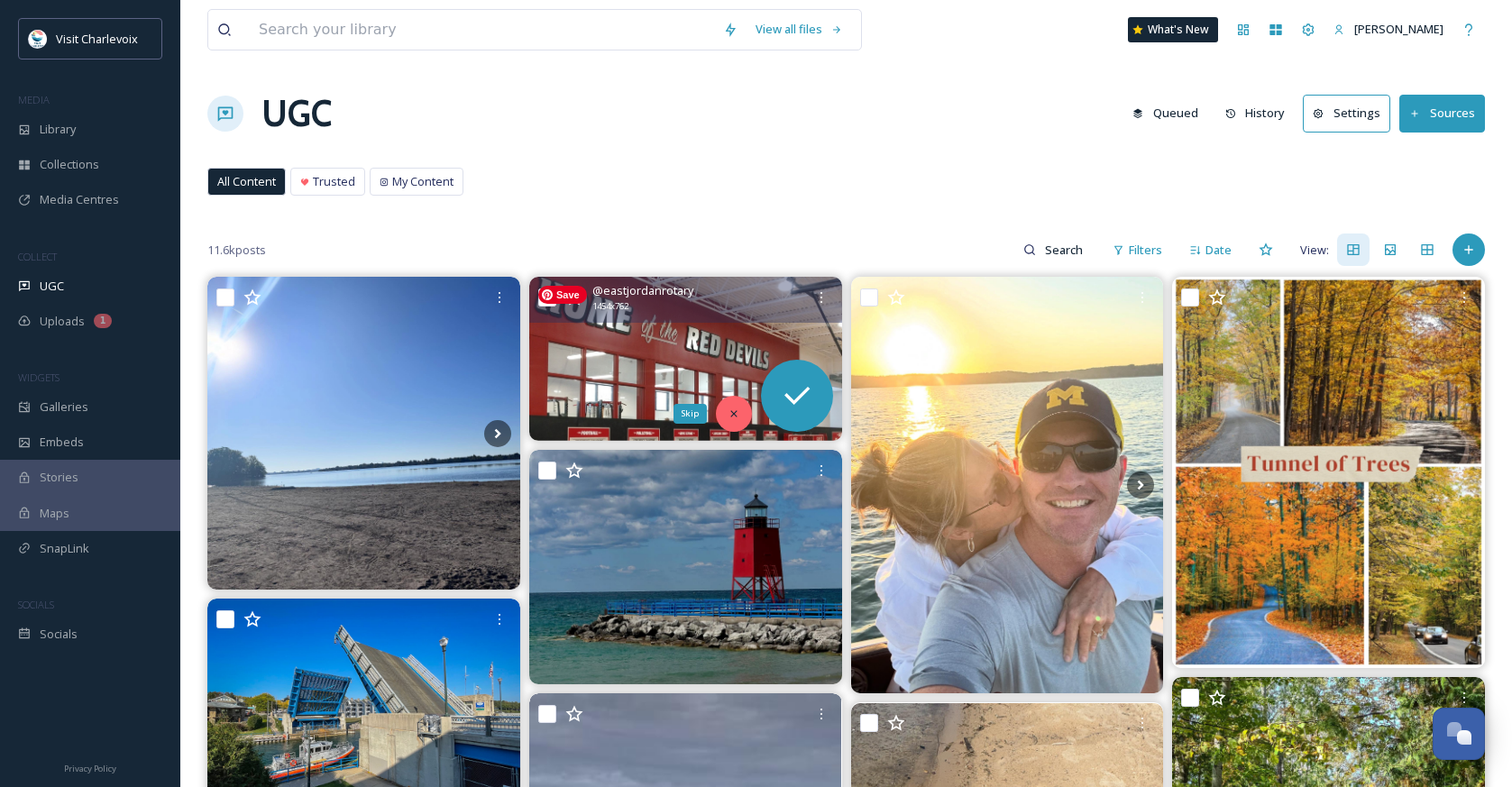
click at [734, 409] on icon at bounding box center [734, 413] width 12 height 12
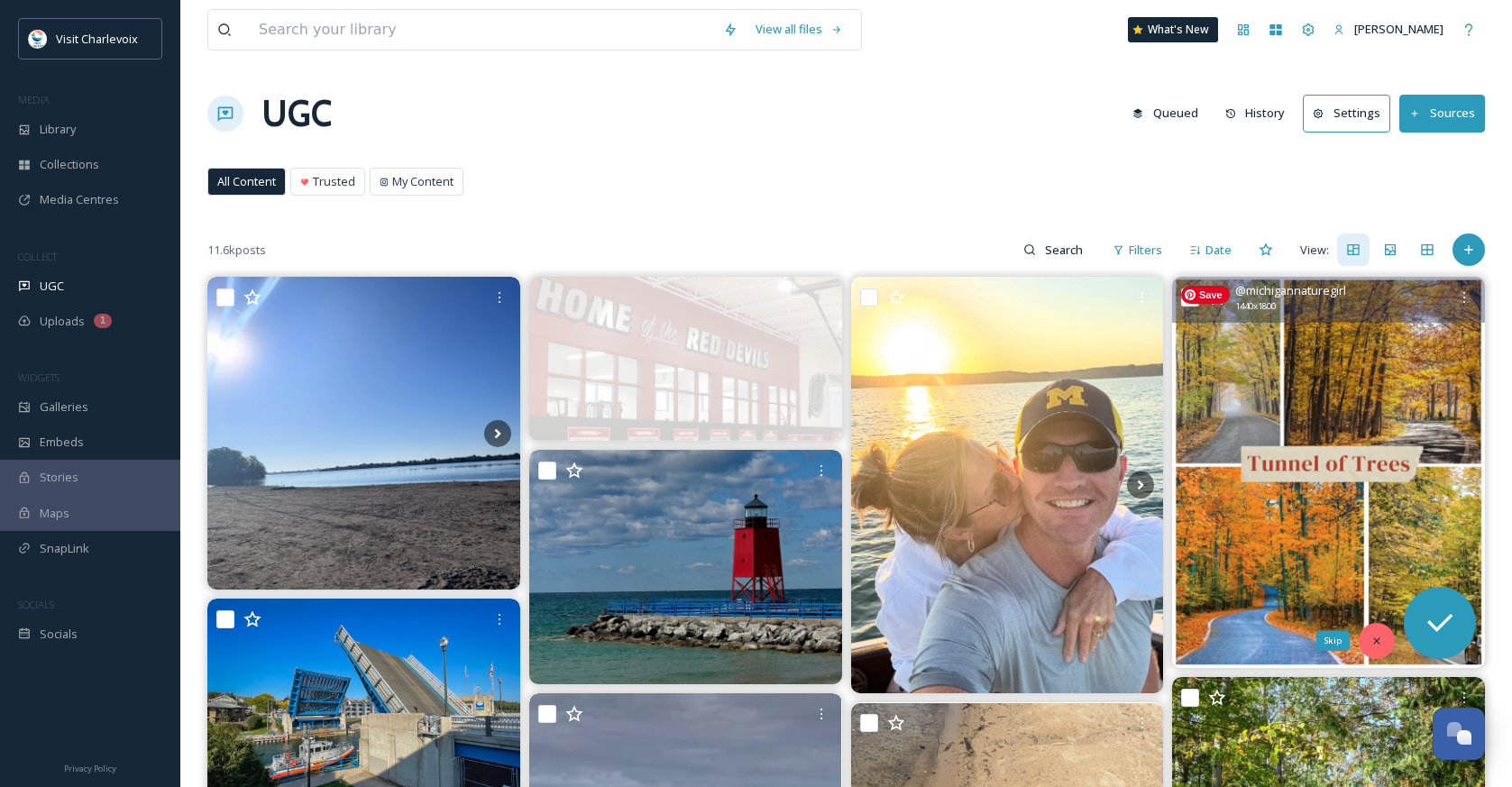
click at [1369, 643] on div "Skip" at bounding box center [1376, 641] width 36 height 36
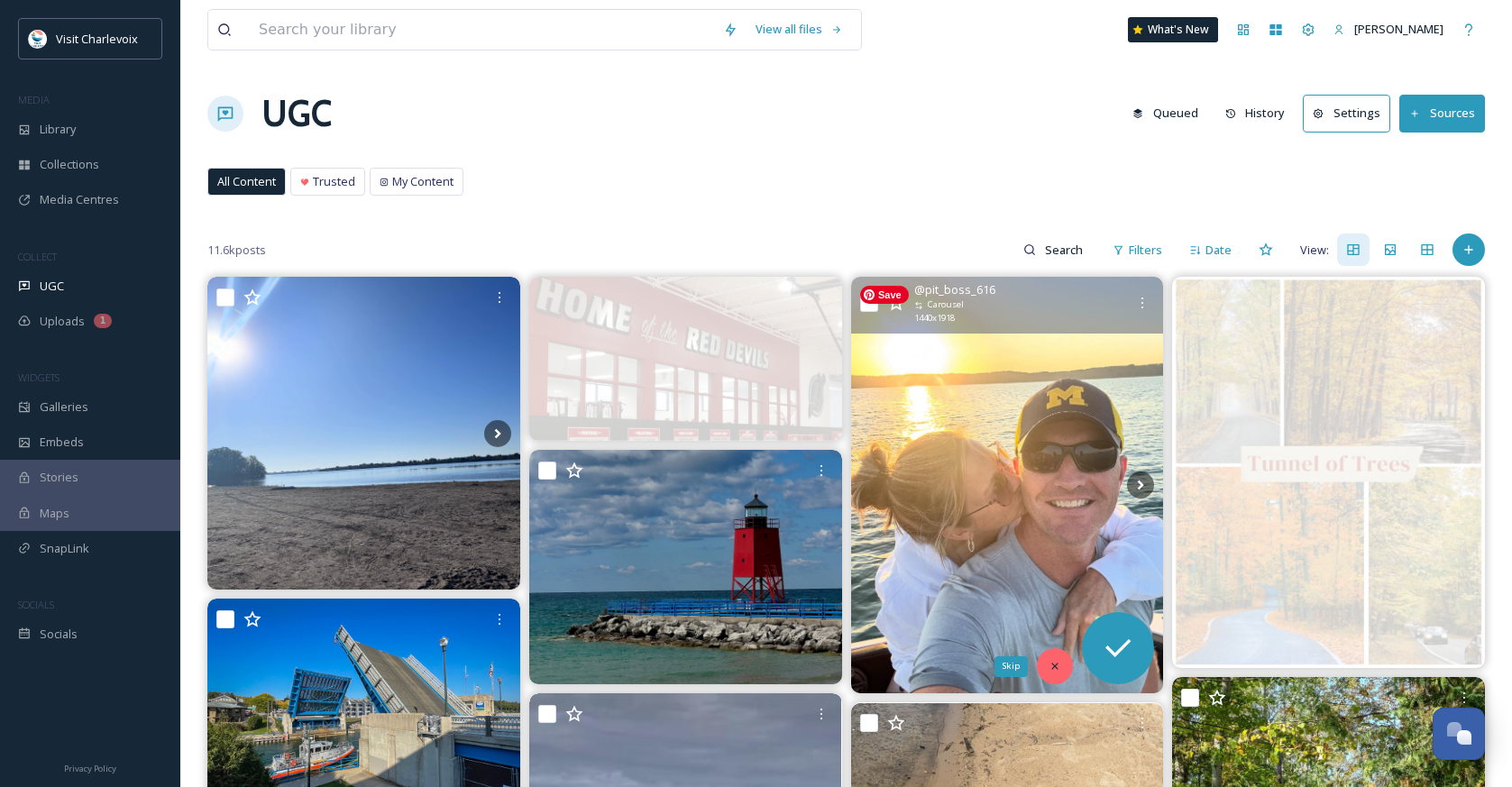
click at [1061, 661] on div "Skip" at bounding box center [1055, 666] width 36 height 36
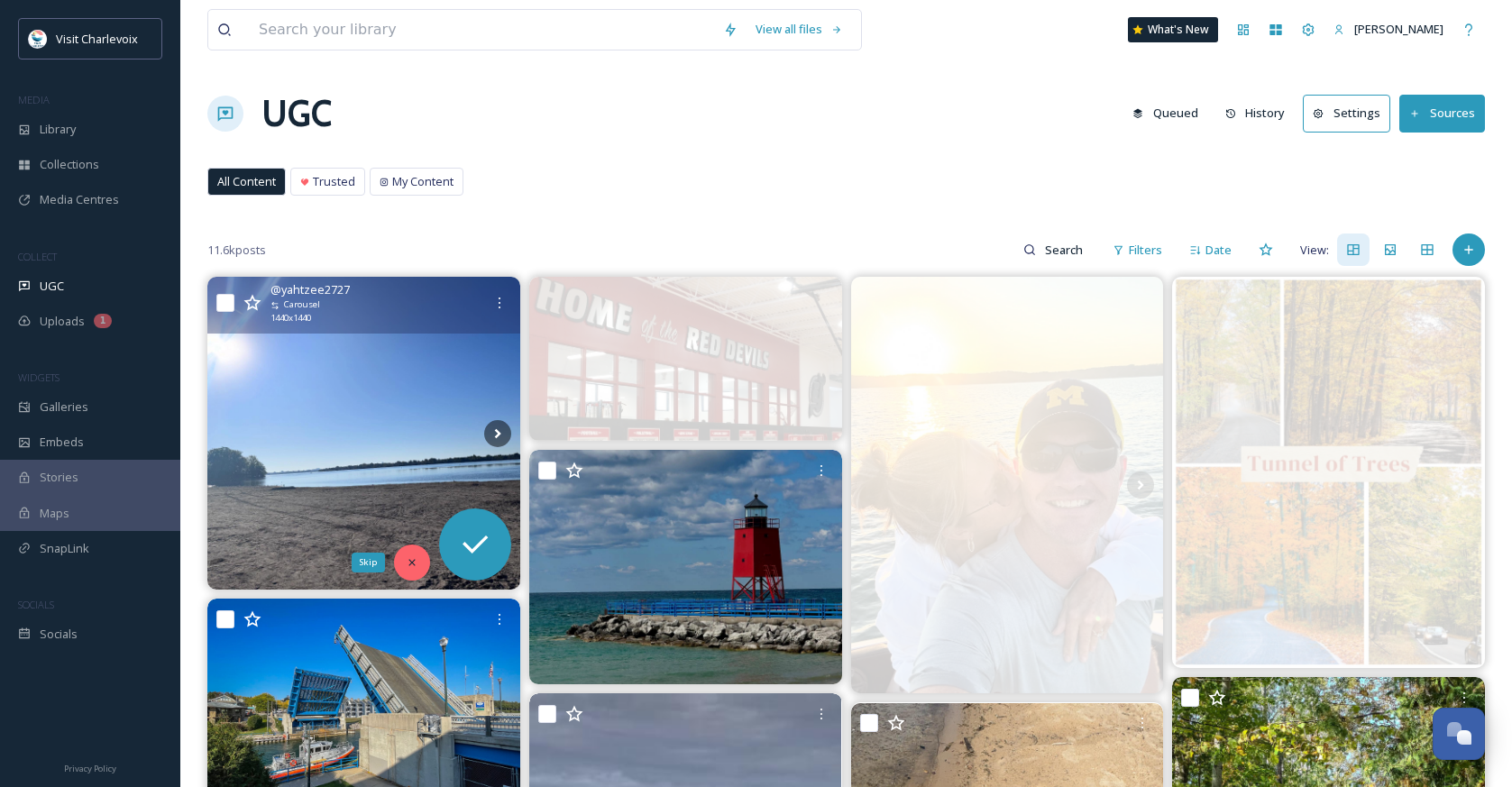
click at [412, 562] on icon at bounding box center [411, 562] width 7 height 7
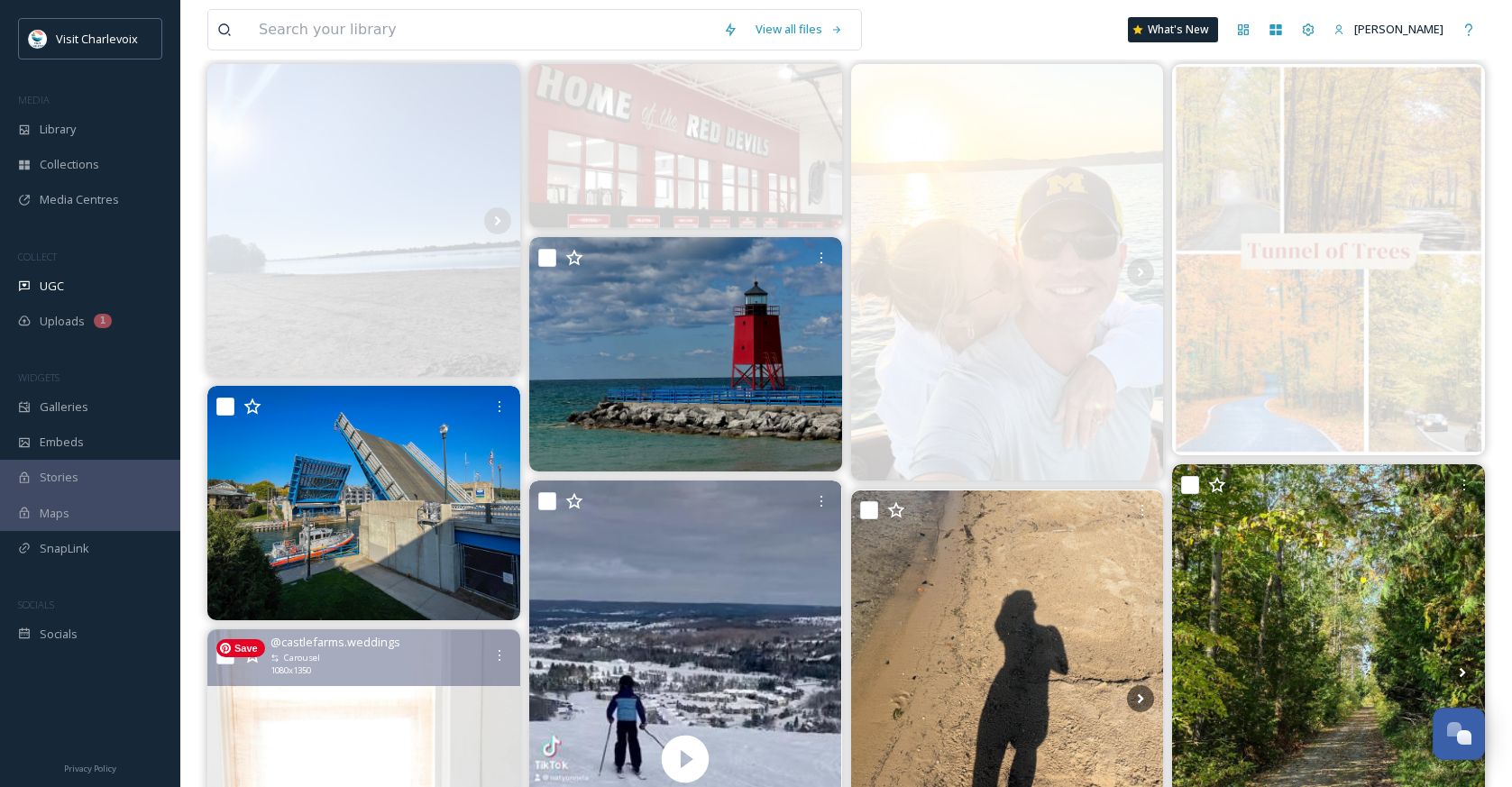
scroll to position [596, 0]
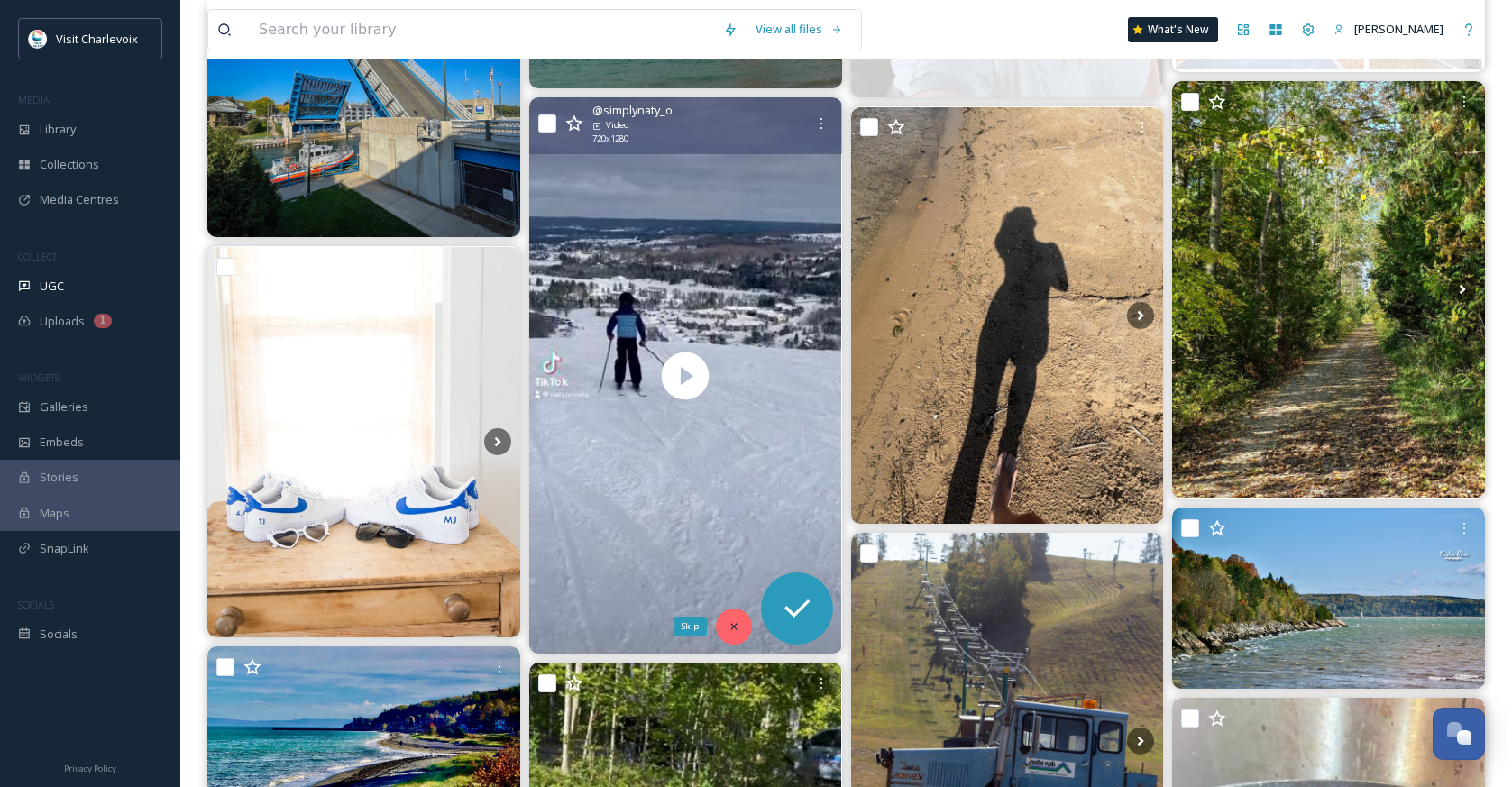
click at [744, 634] on div "Skip" at bounding box center [734, 627] width 36 height 36
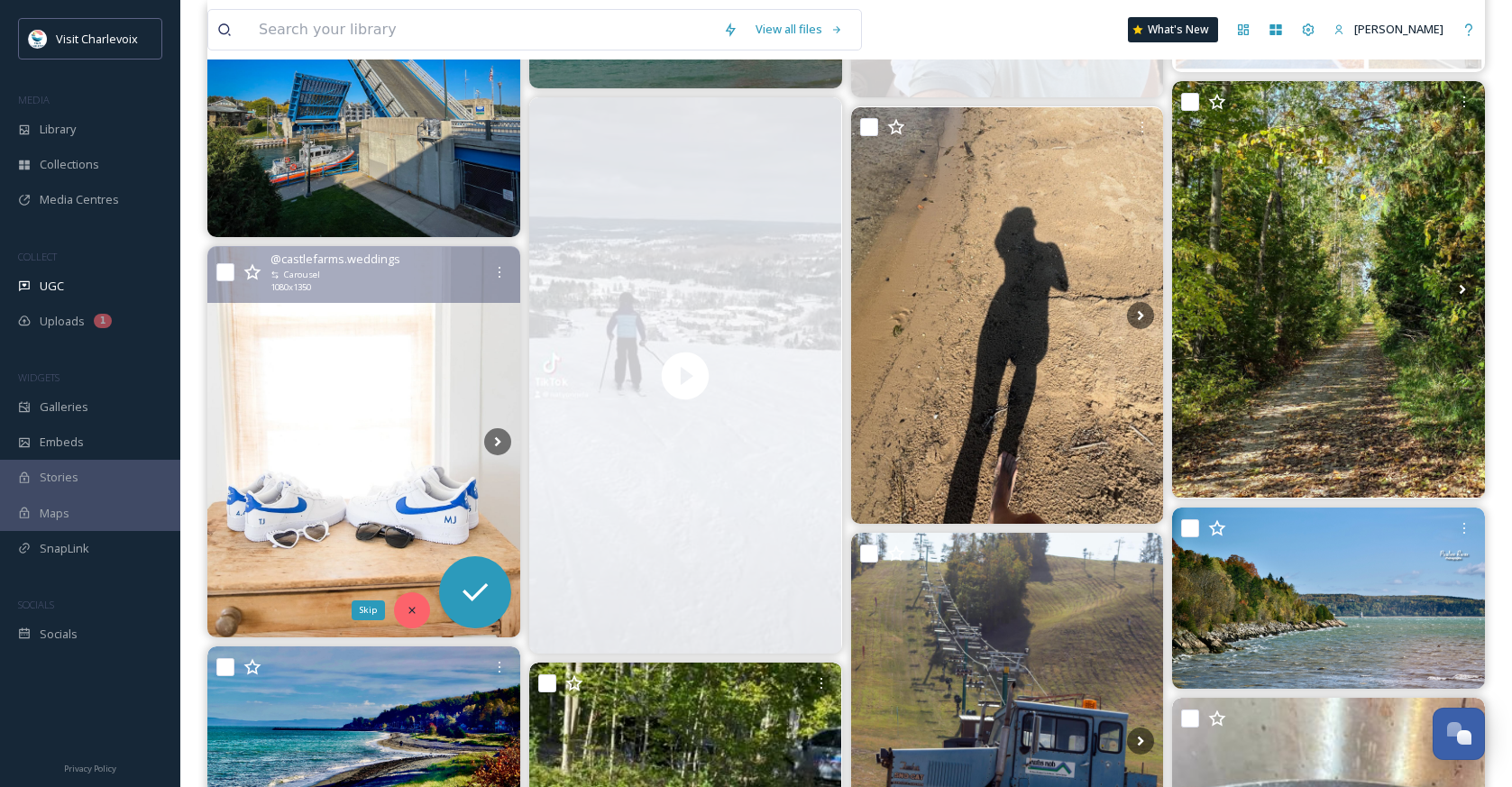
click at [421, 603] on div "Skip" at bounding box center [412, 610] width 36 height 36
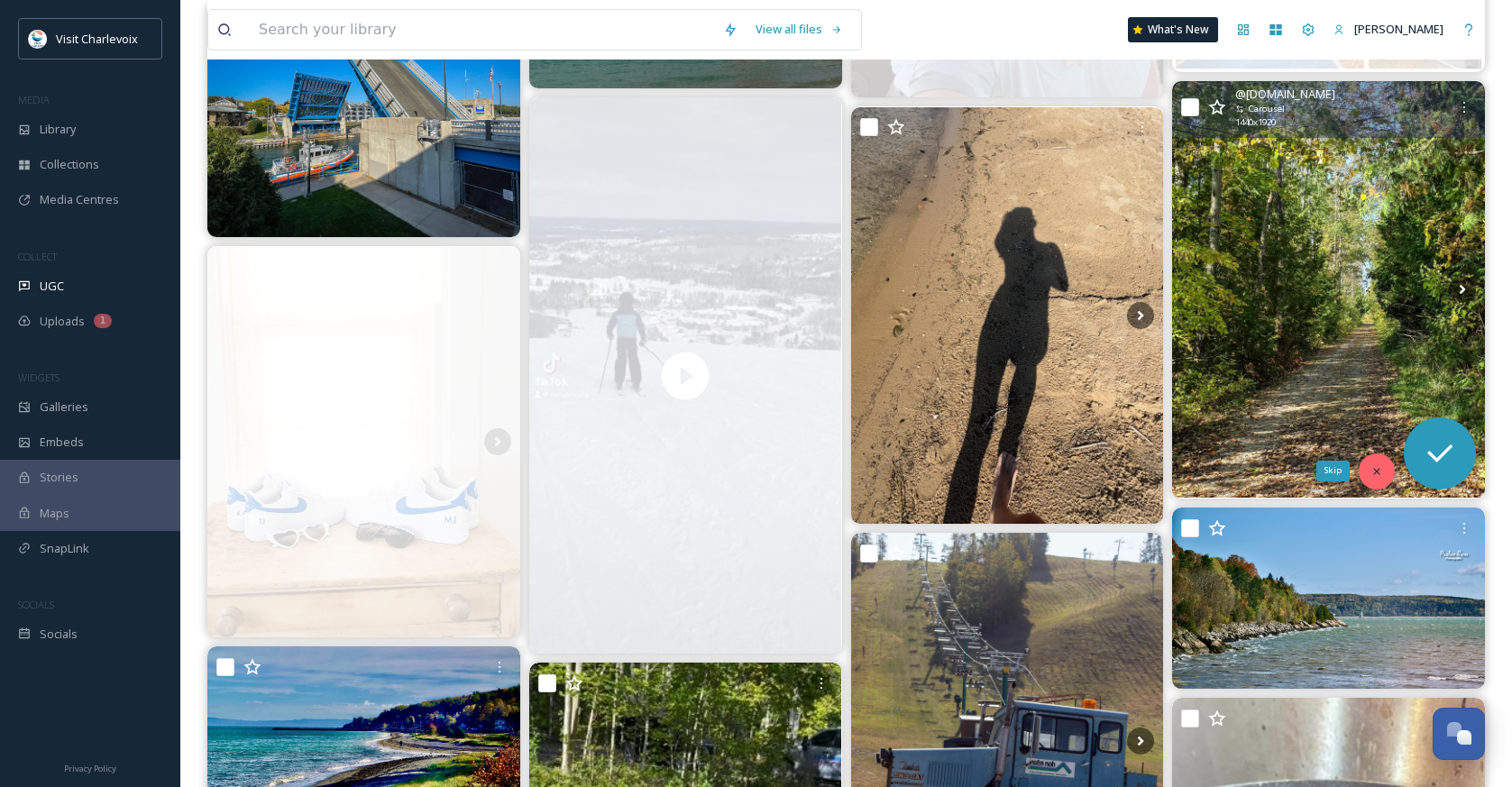
click at [1376, 468] on icon at bounding box center [1376, 471] width 12 height 12
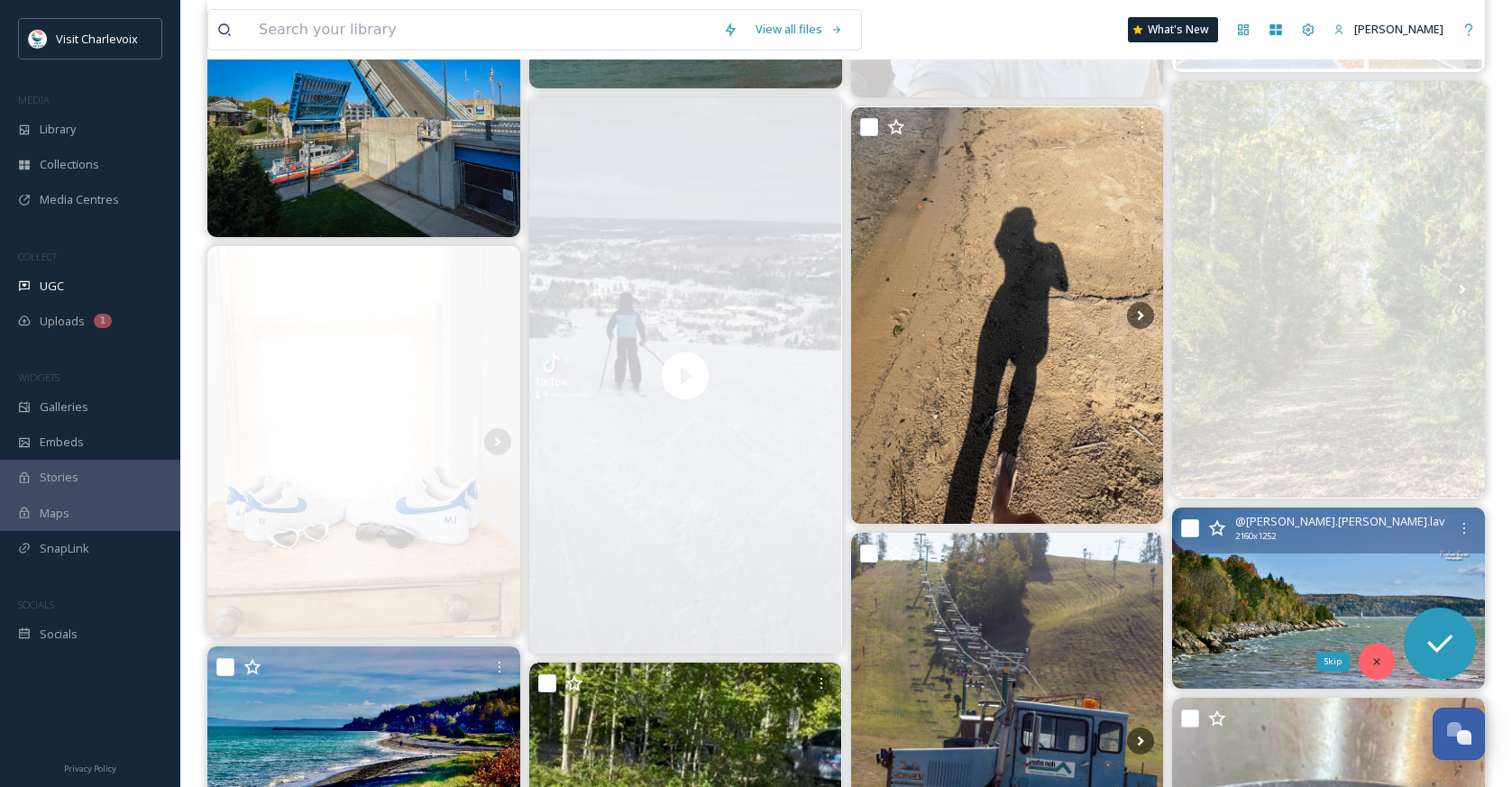
click at [1374, 653] on div "Skip" at bounding box center [1376, 661] width 36 height 36
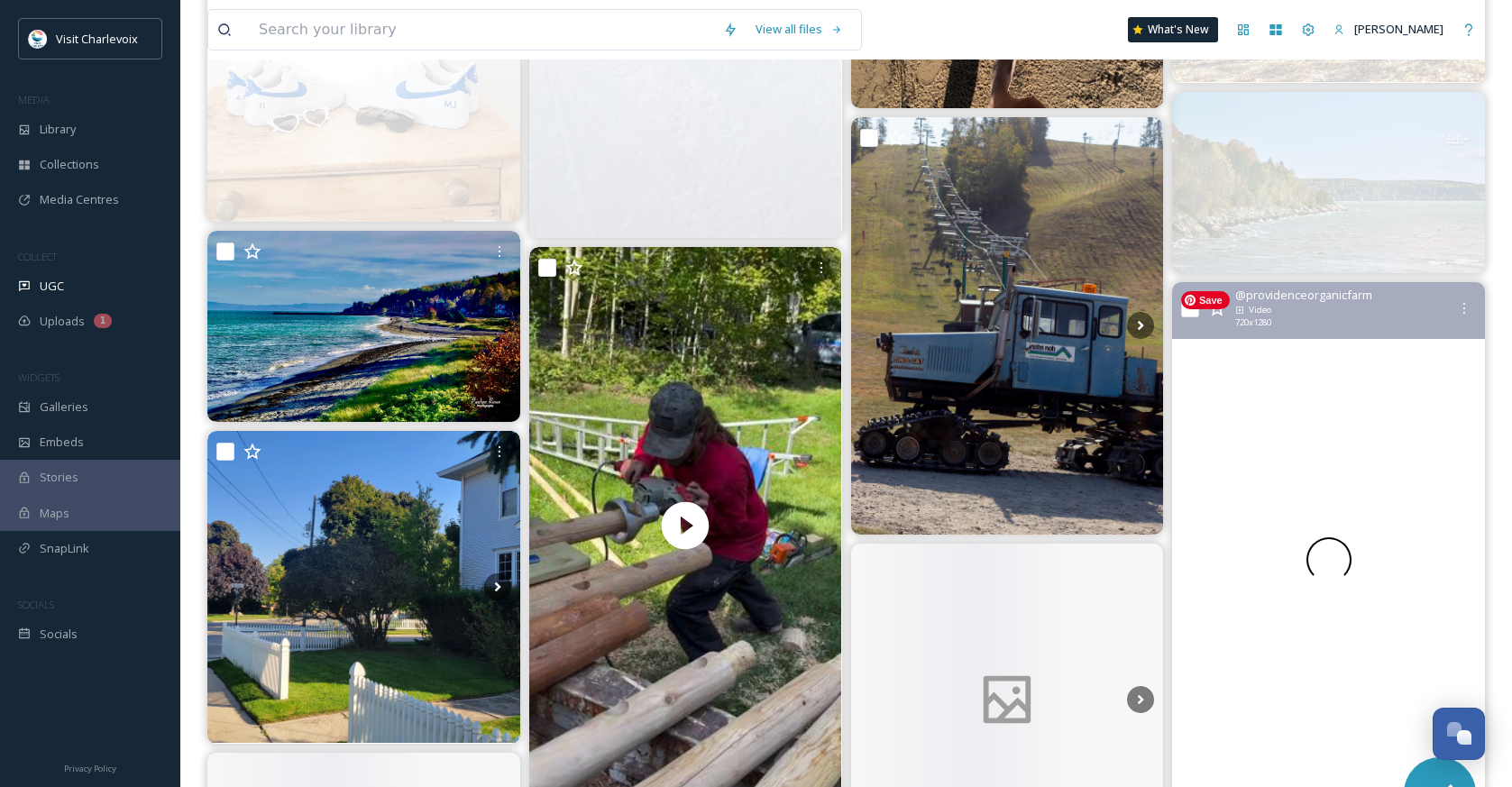
scroll to position [1048, 0]
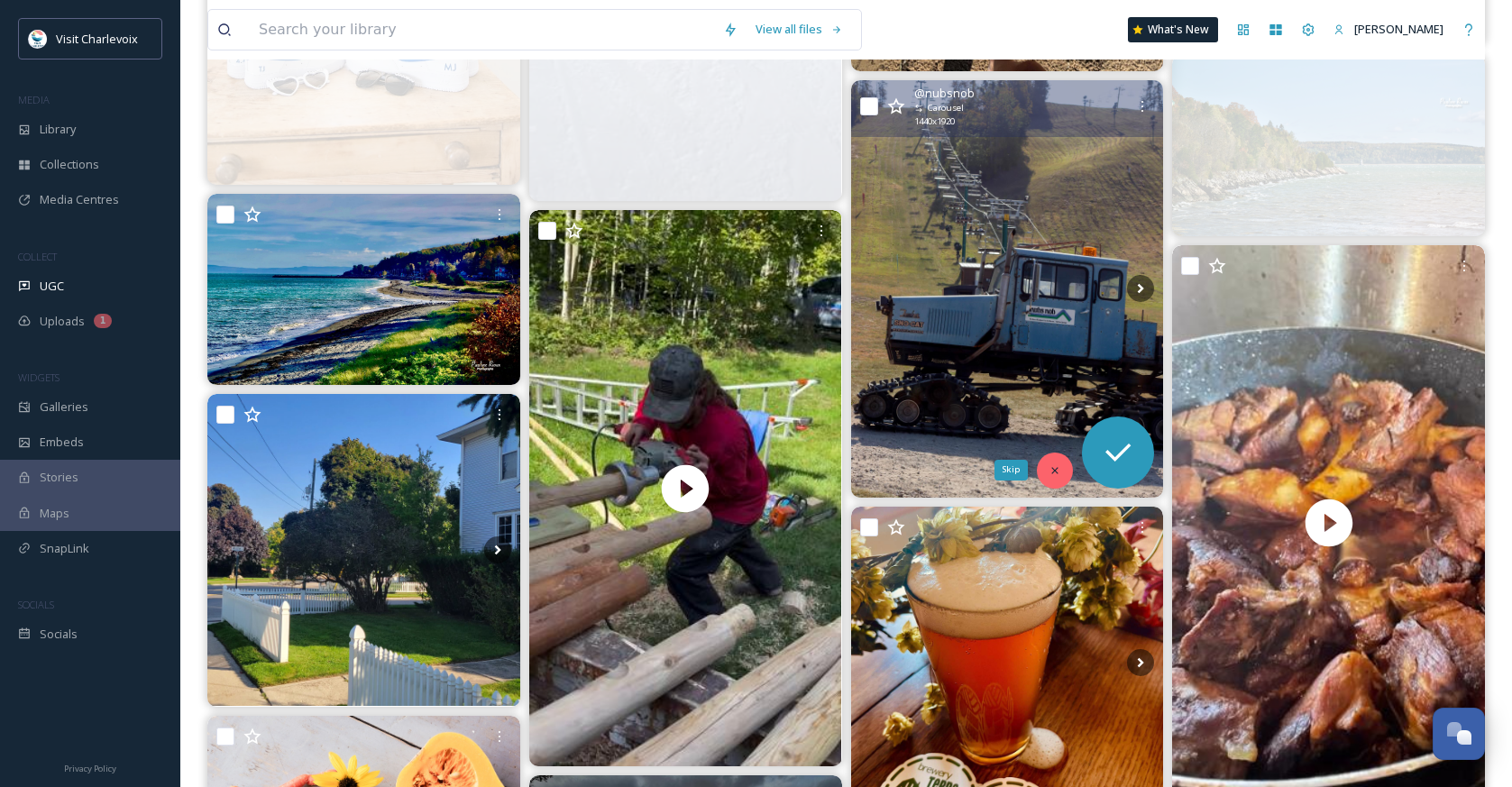
click at [1046, 465] on div "Skip" at bounding box center [1055, 470] width 36 height 36
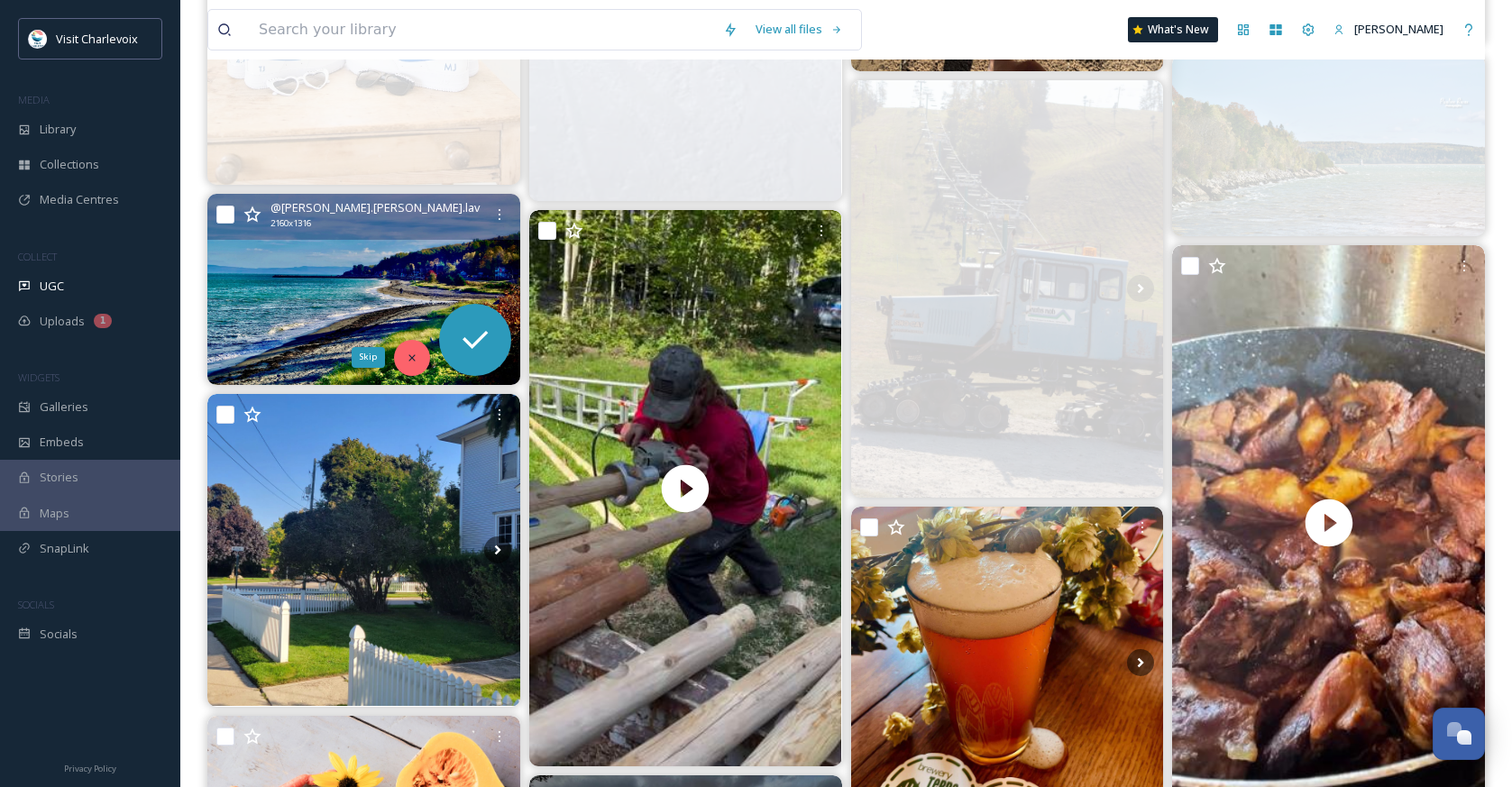
click at [404, 355] on div "Skip" at bounding box center [412, 358] width 36 height 36
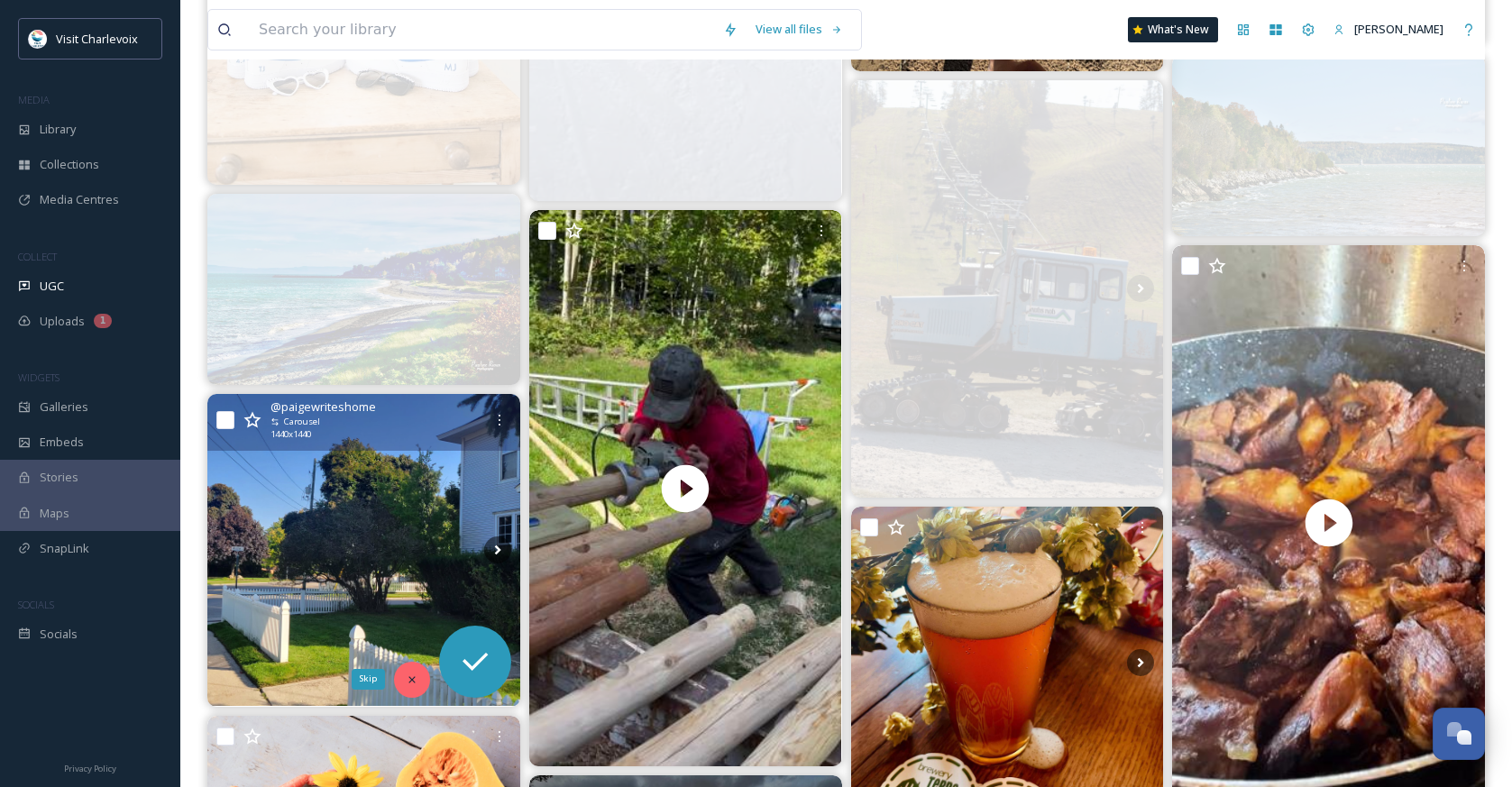
click at [413, 679] on icon at bounding box center [411, 679] width 12 height 12
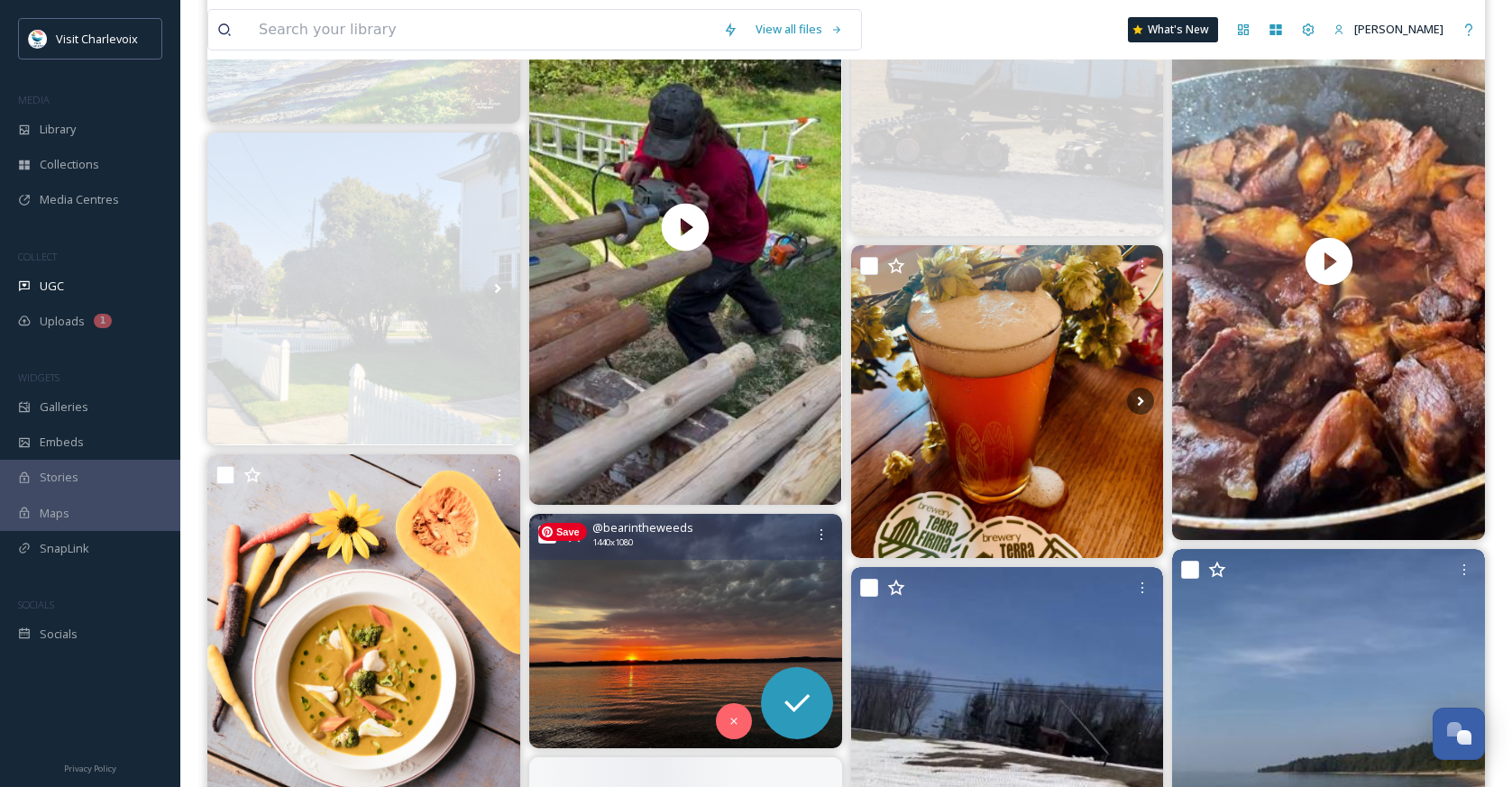
scroll to position [1325, 0]
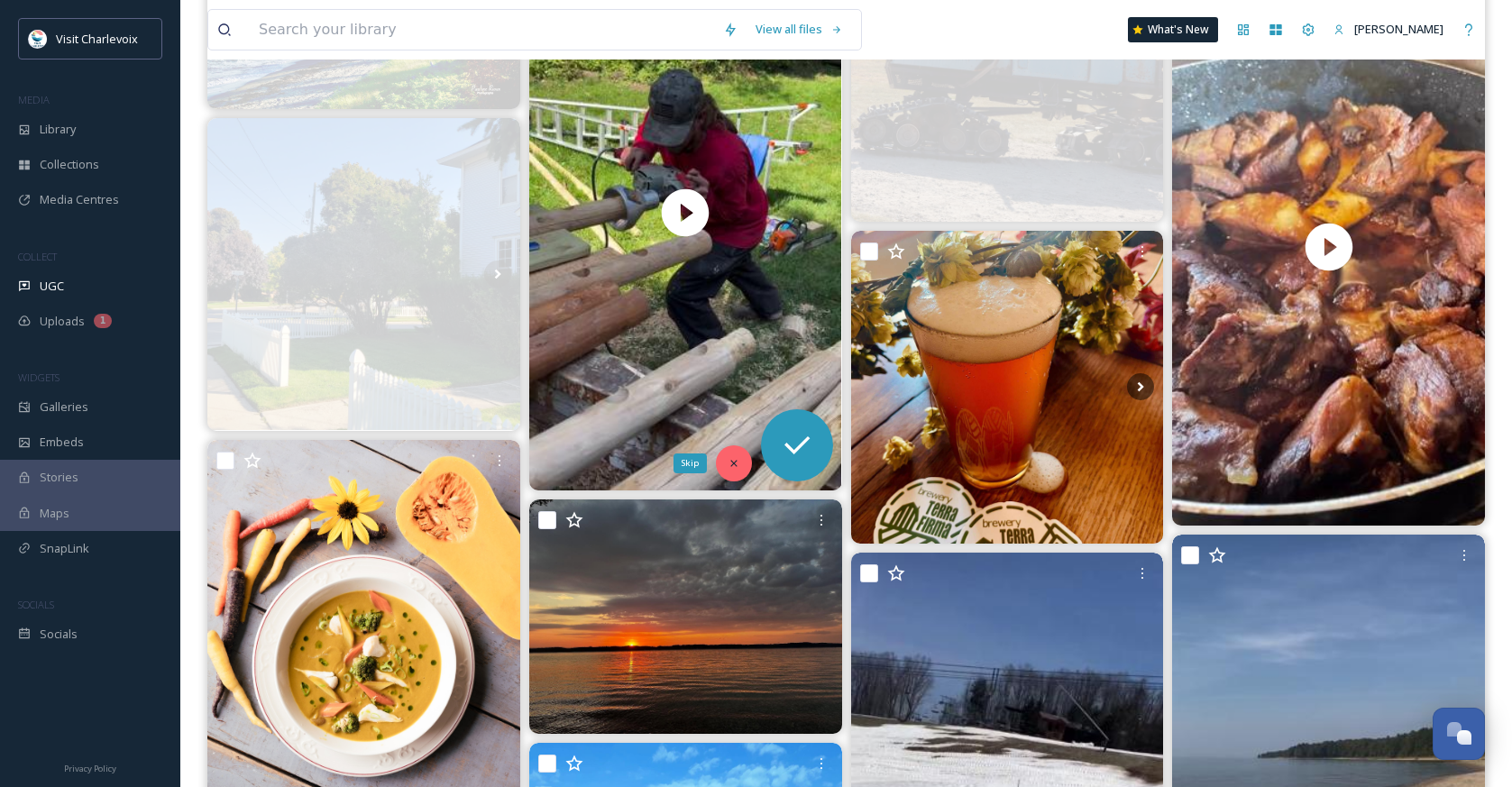
click at [733, 467] on icon at bounding box center [734, 463] width 12 height 12
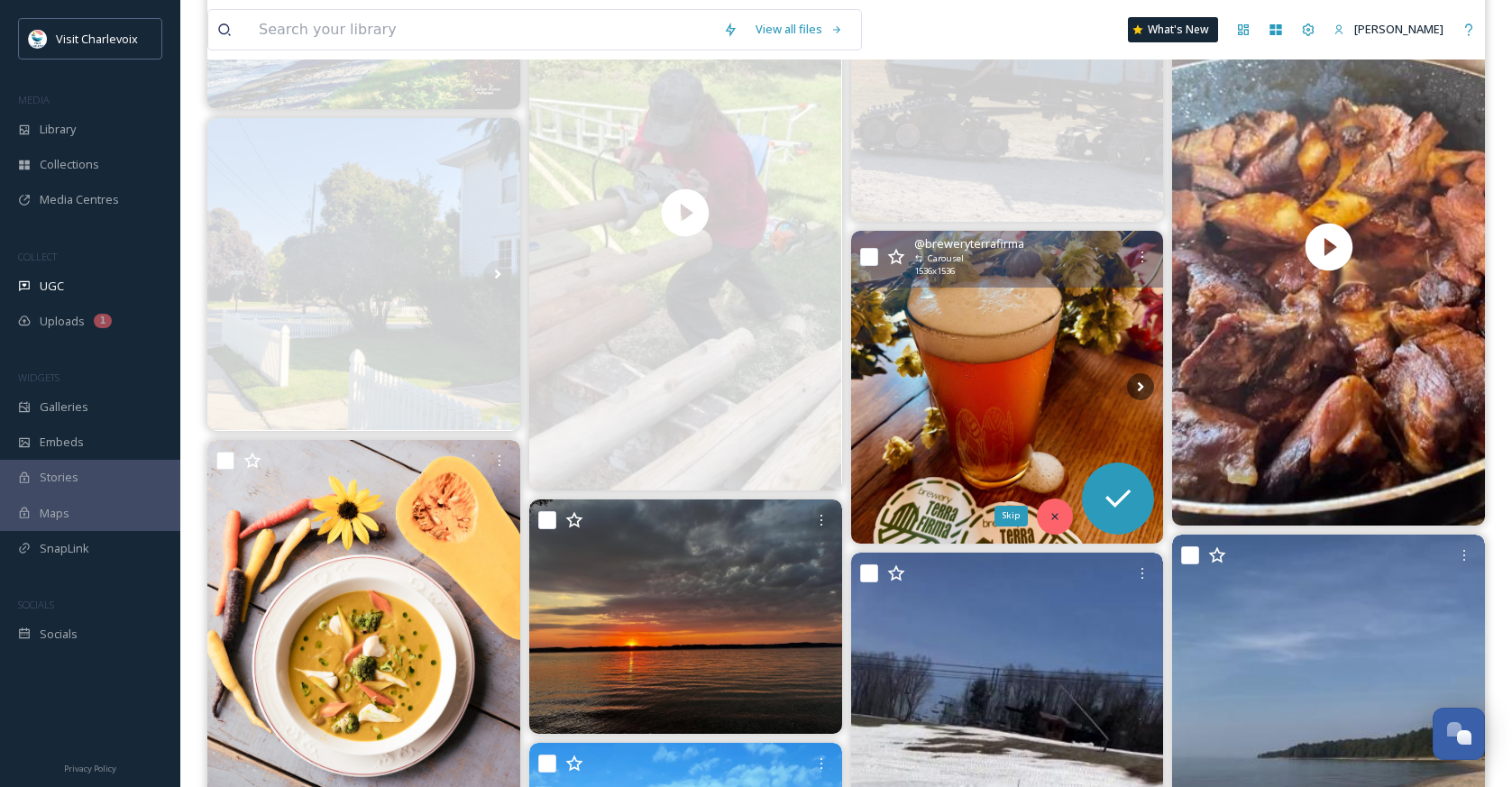
click at [1058, 521] on icon at bounding box center [1054, 516] width 12 height 12
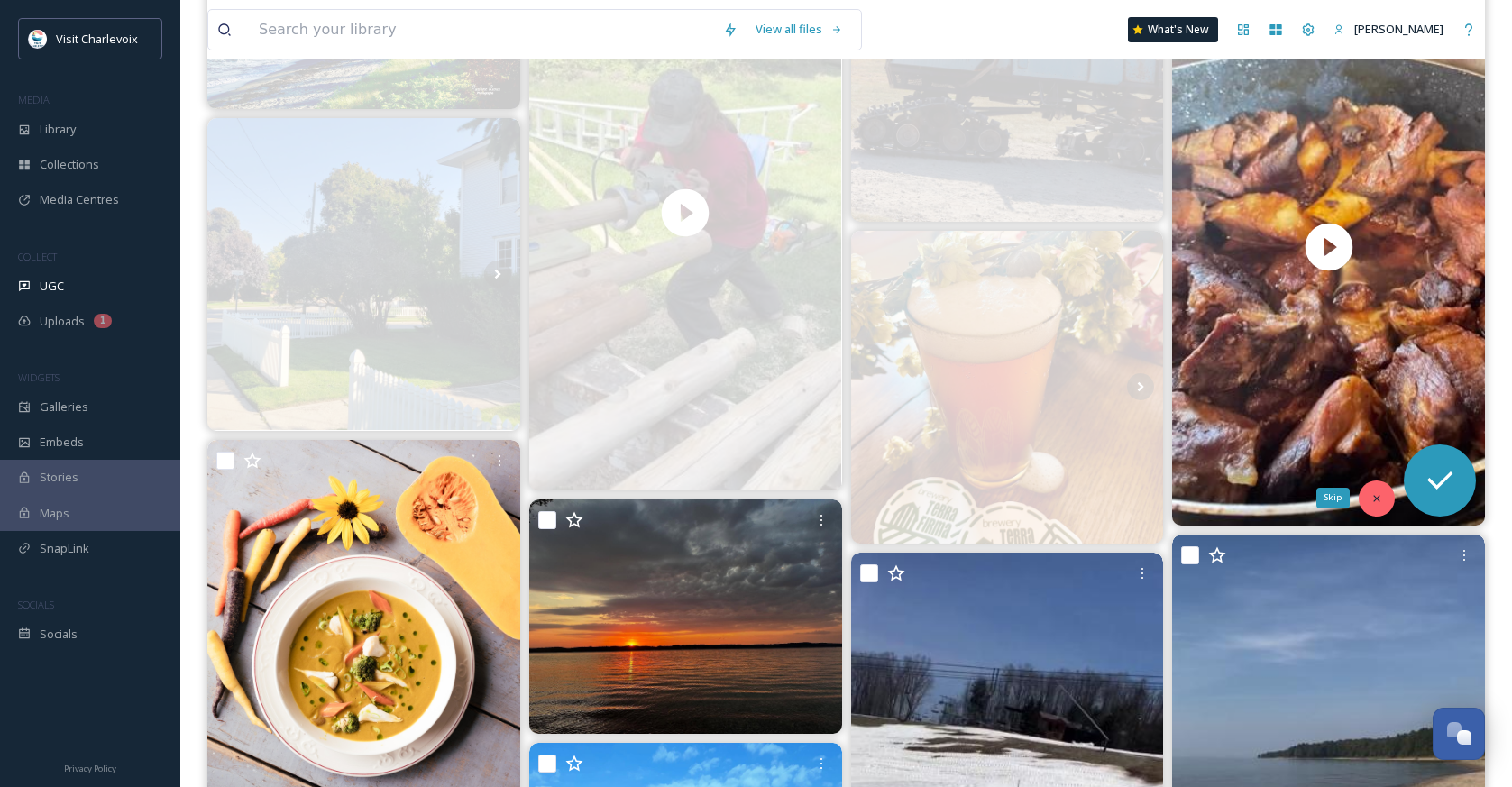
click at [1378, 504] on div "Skip" at bounding box center [1376, 498] width 36 height 36
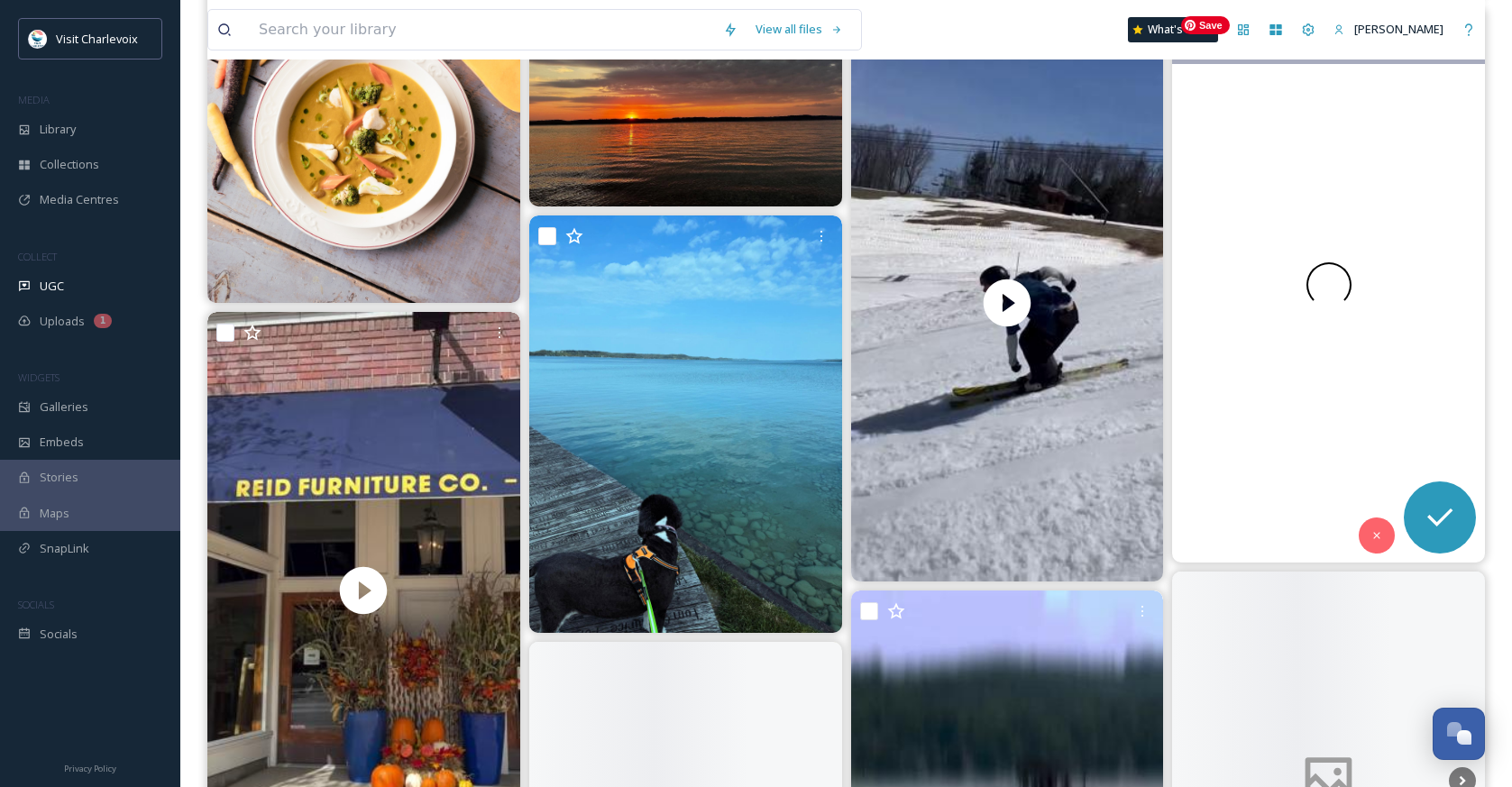
scroll to position [1866, 0]
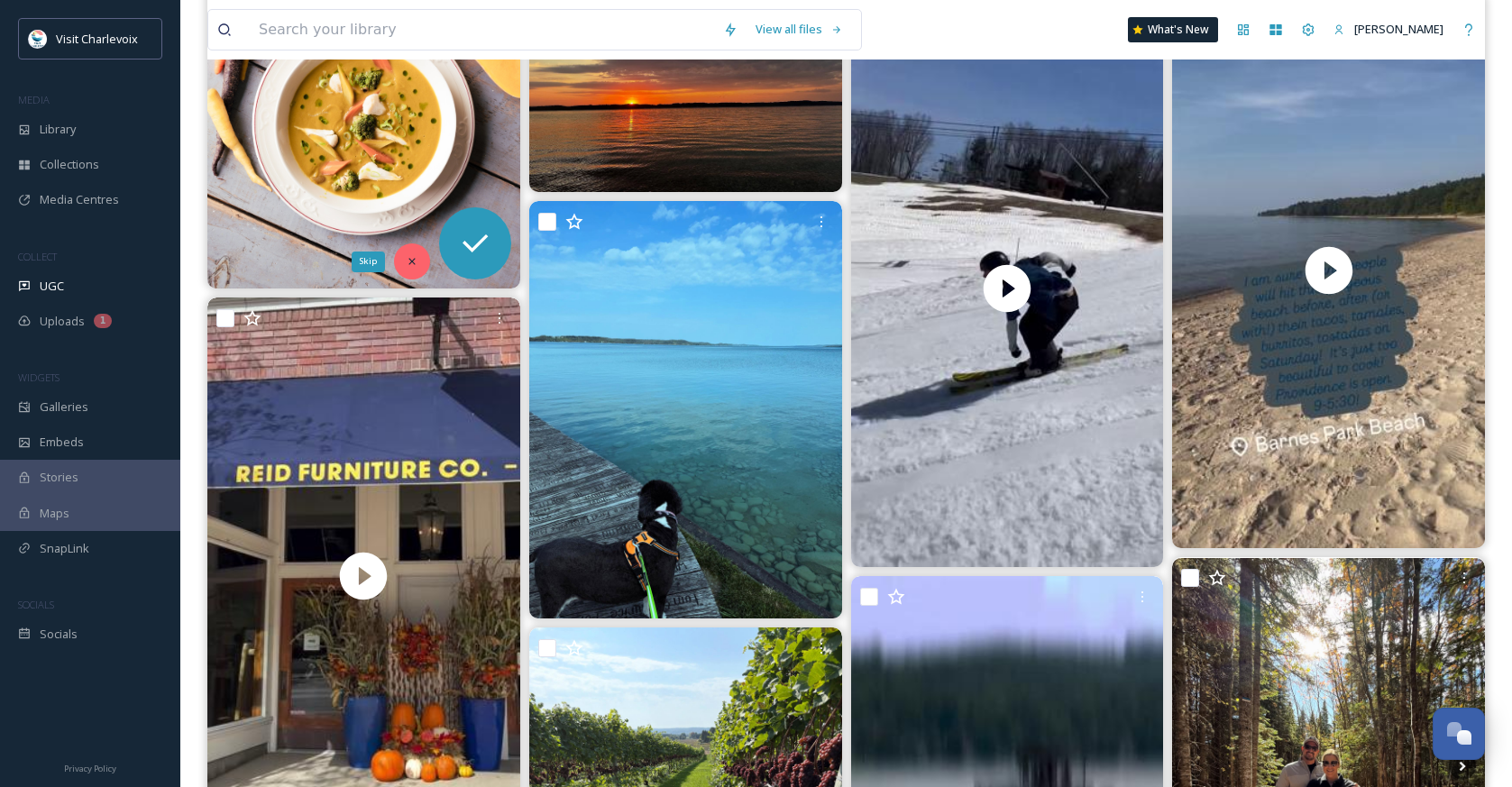
click at [416, 260] on icon at bounding box center [411, 260] width 12 height 12
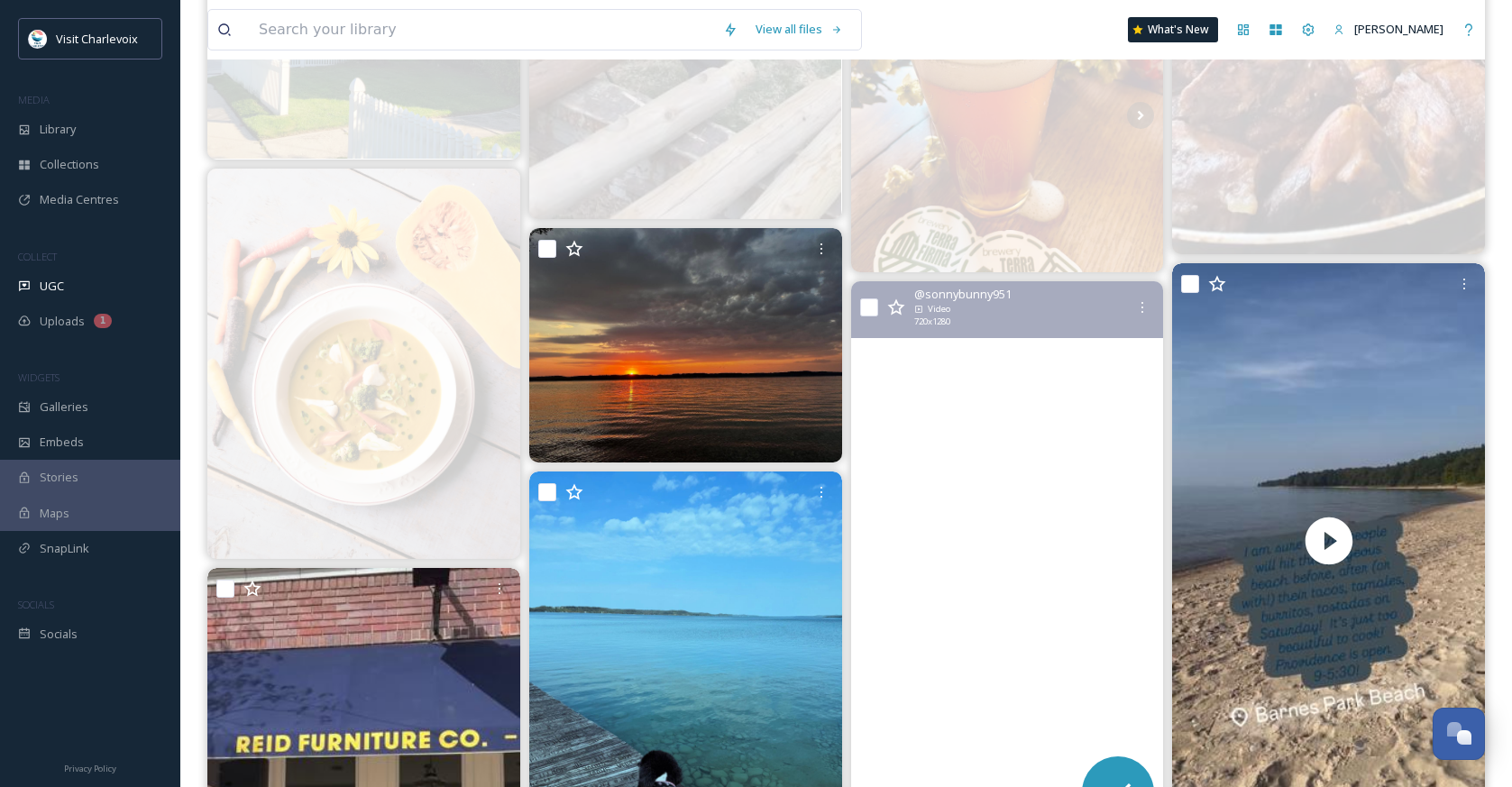
scroll to position [1805, 0]
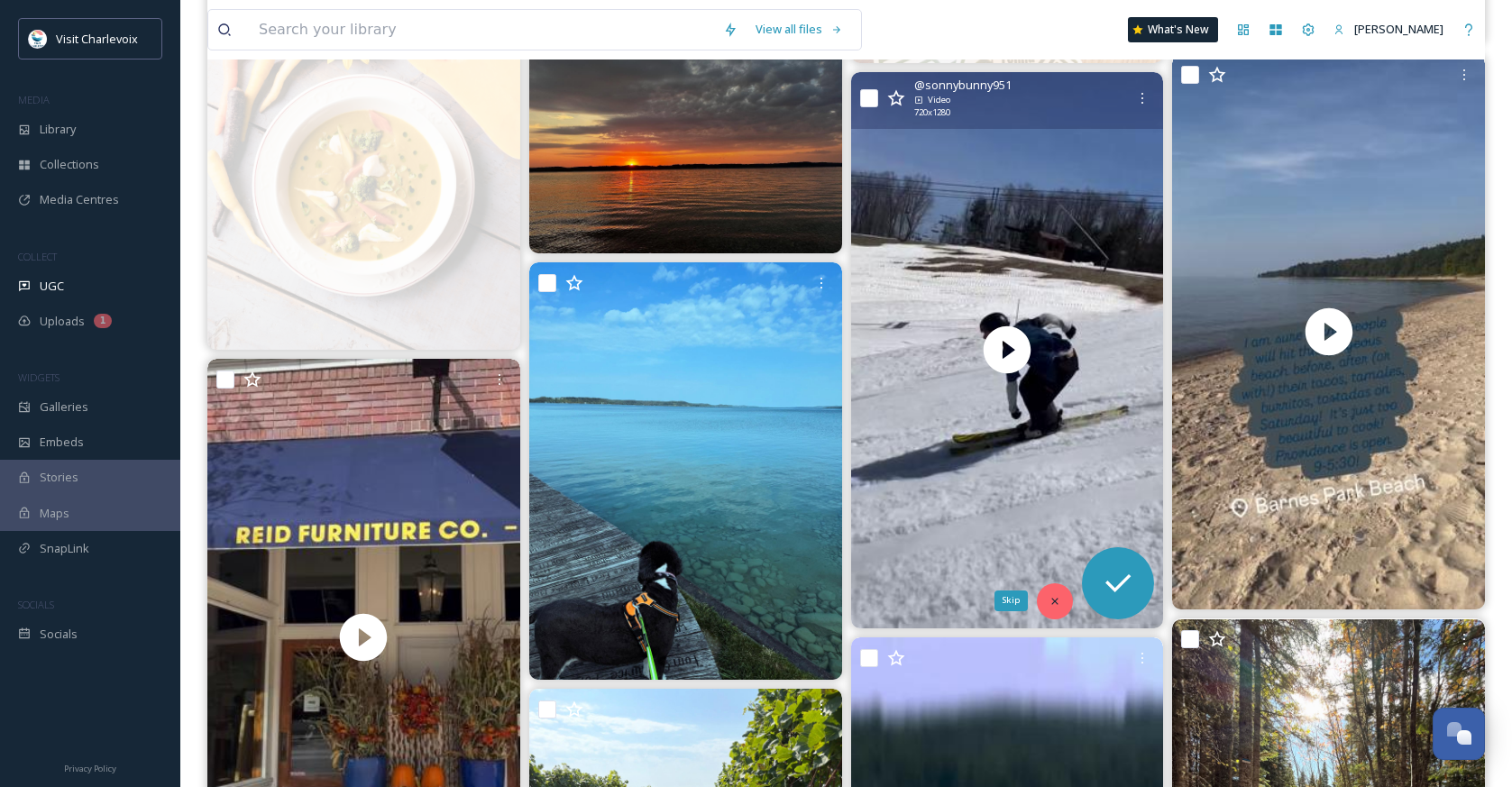
click at [1049, 604] on icon at bounding box center [1054, 601] width 12 height 12
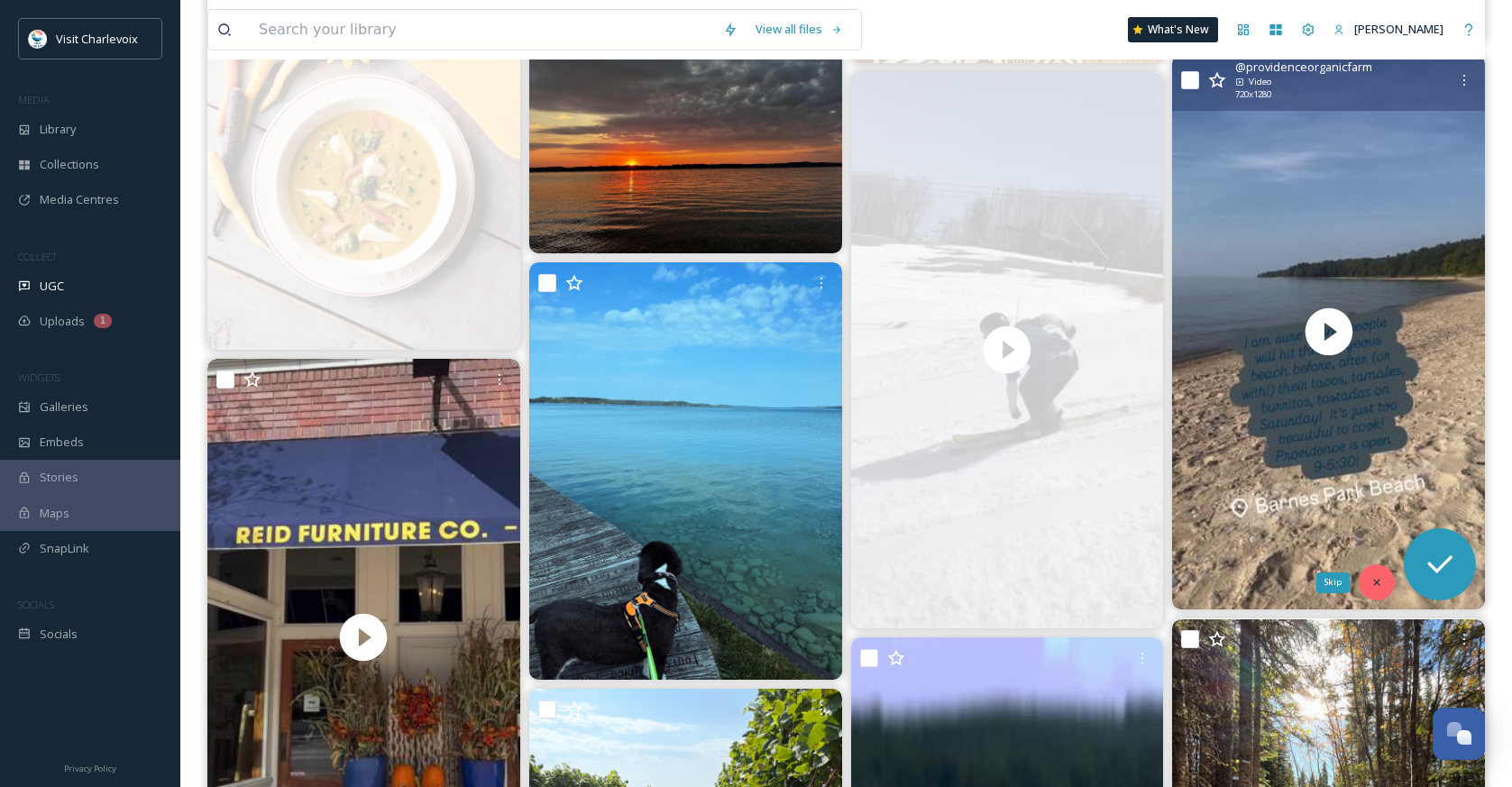
click at [1378, 584] on icon at bounding box center [1376, 583] width 7 height 7
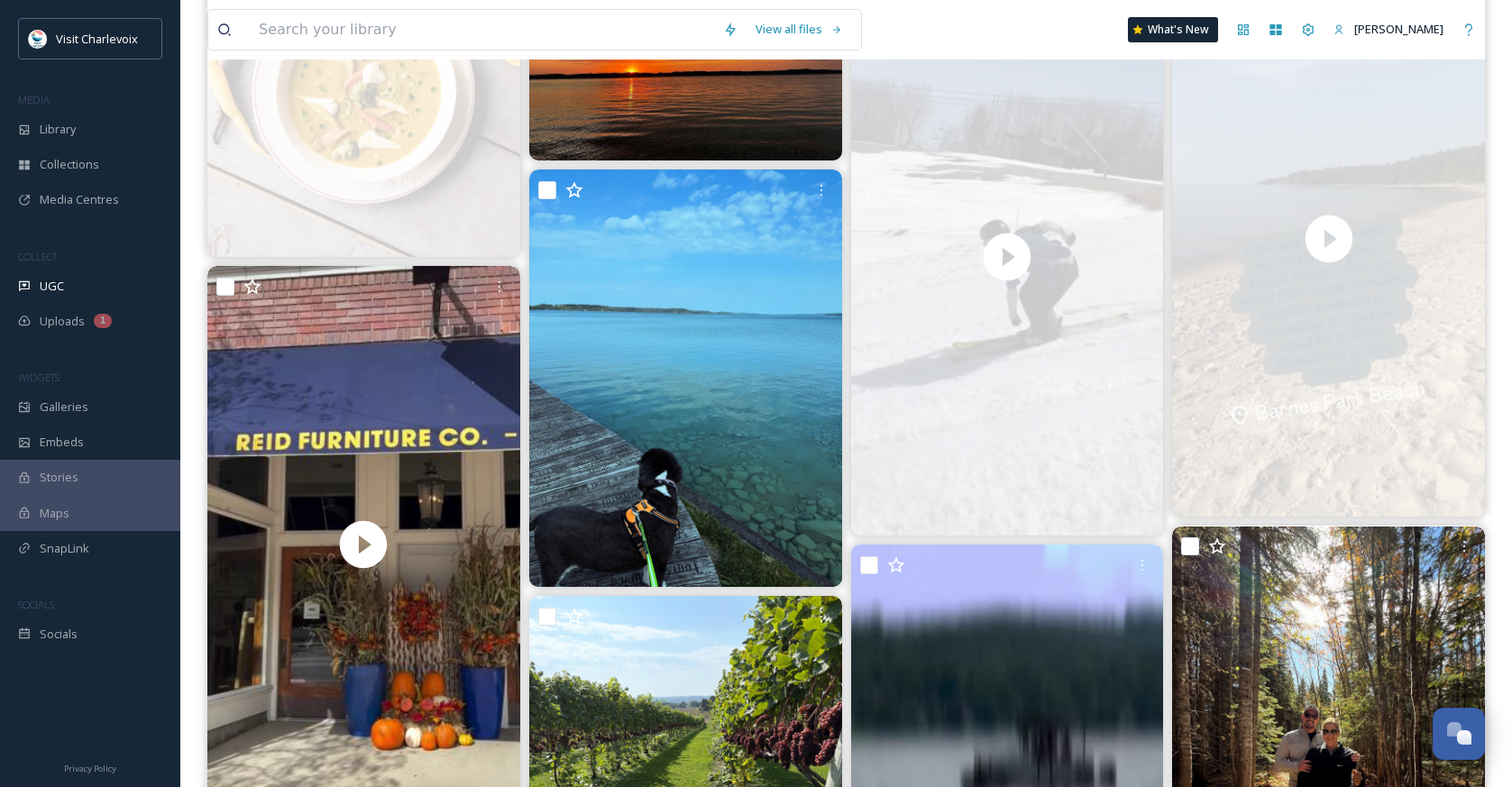
scroll to position [2368, 0]
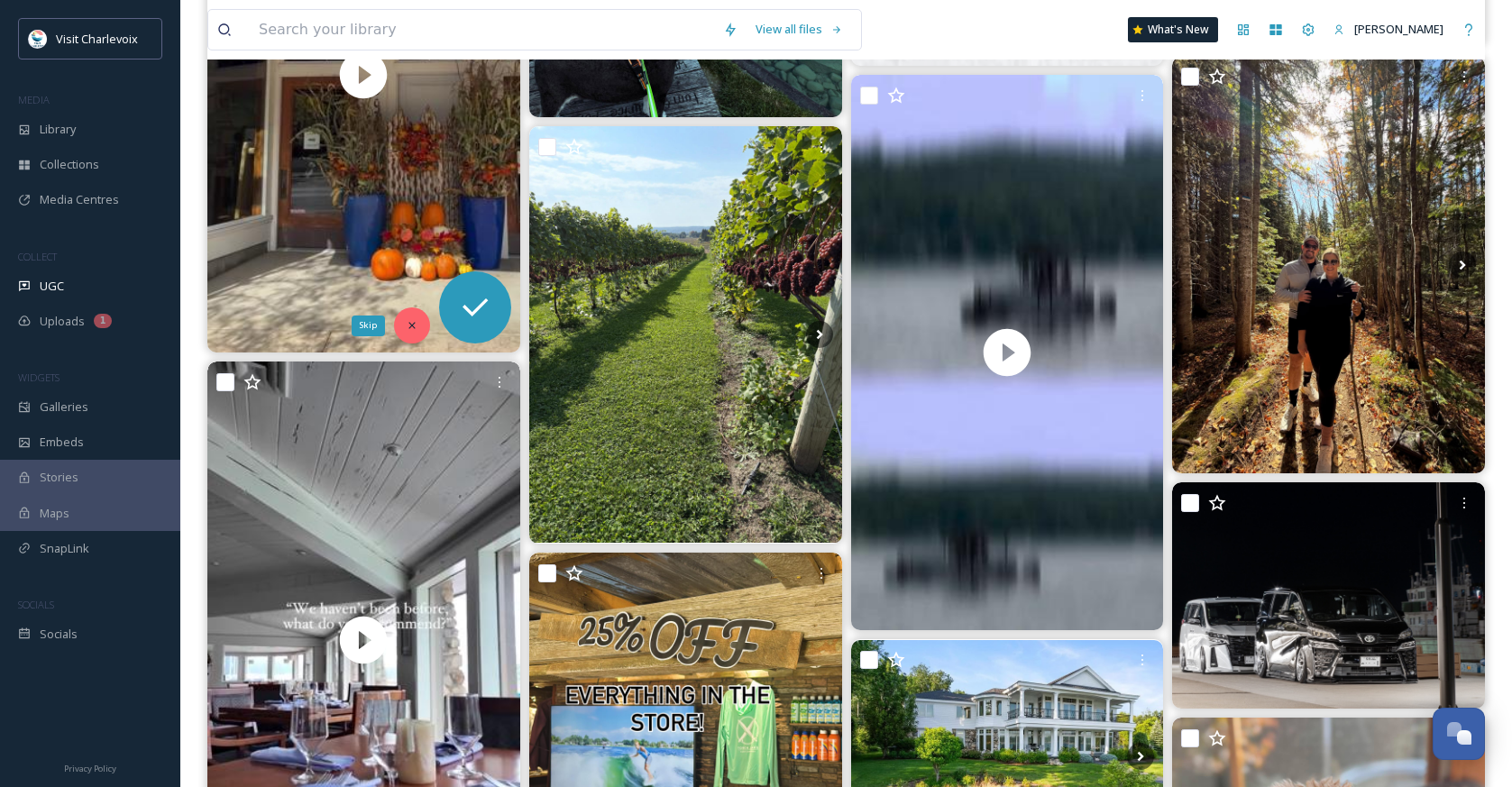
click at [420, 322] on div "Skip" at bounding box center [412, 325] width 36 height 36
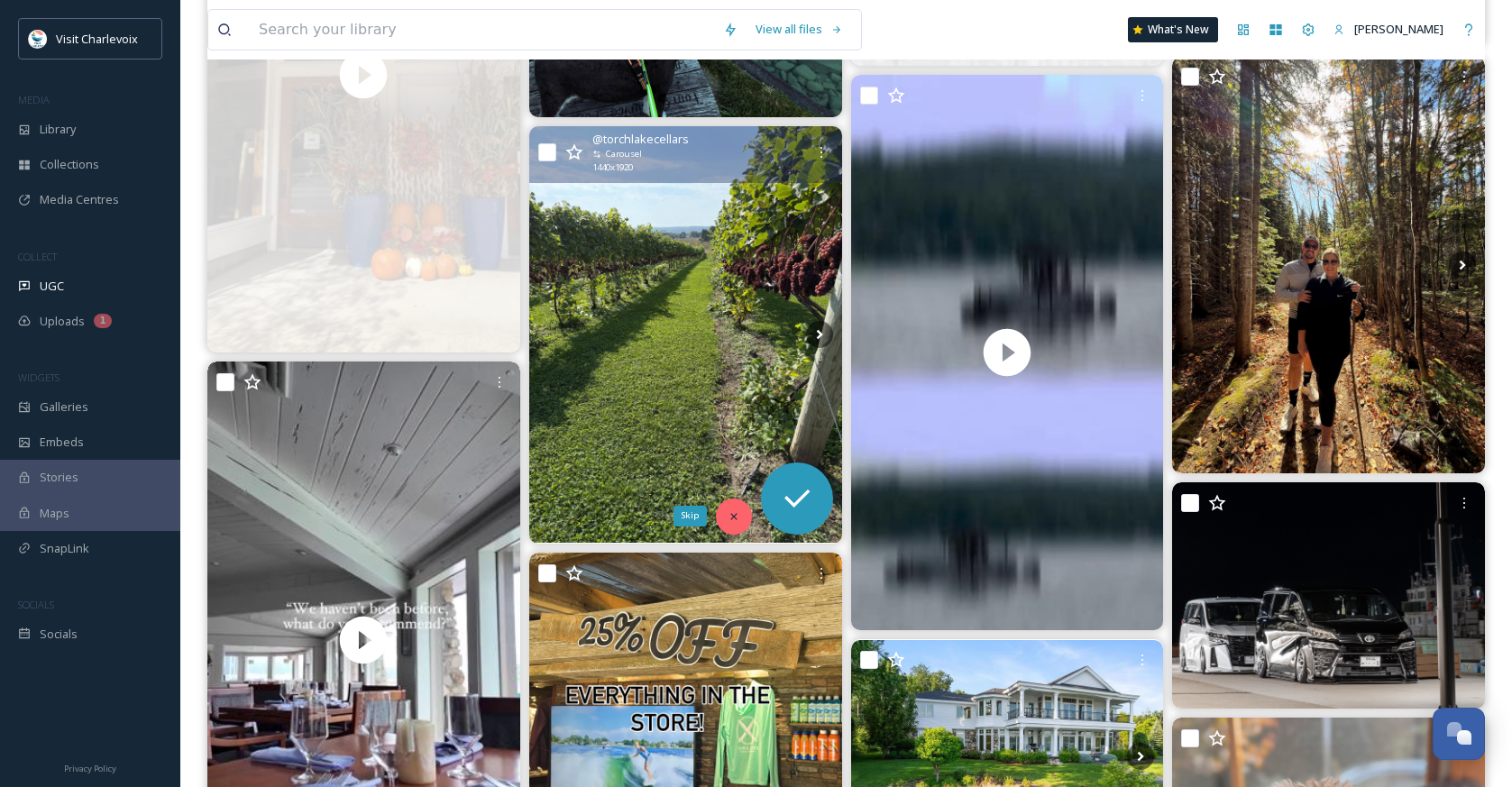
click at [728, 507] on div "Skip" at bounding box center [734, 516] width 36 height 36
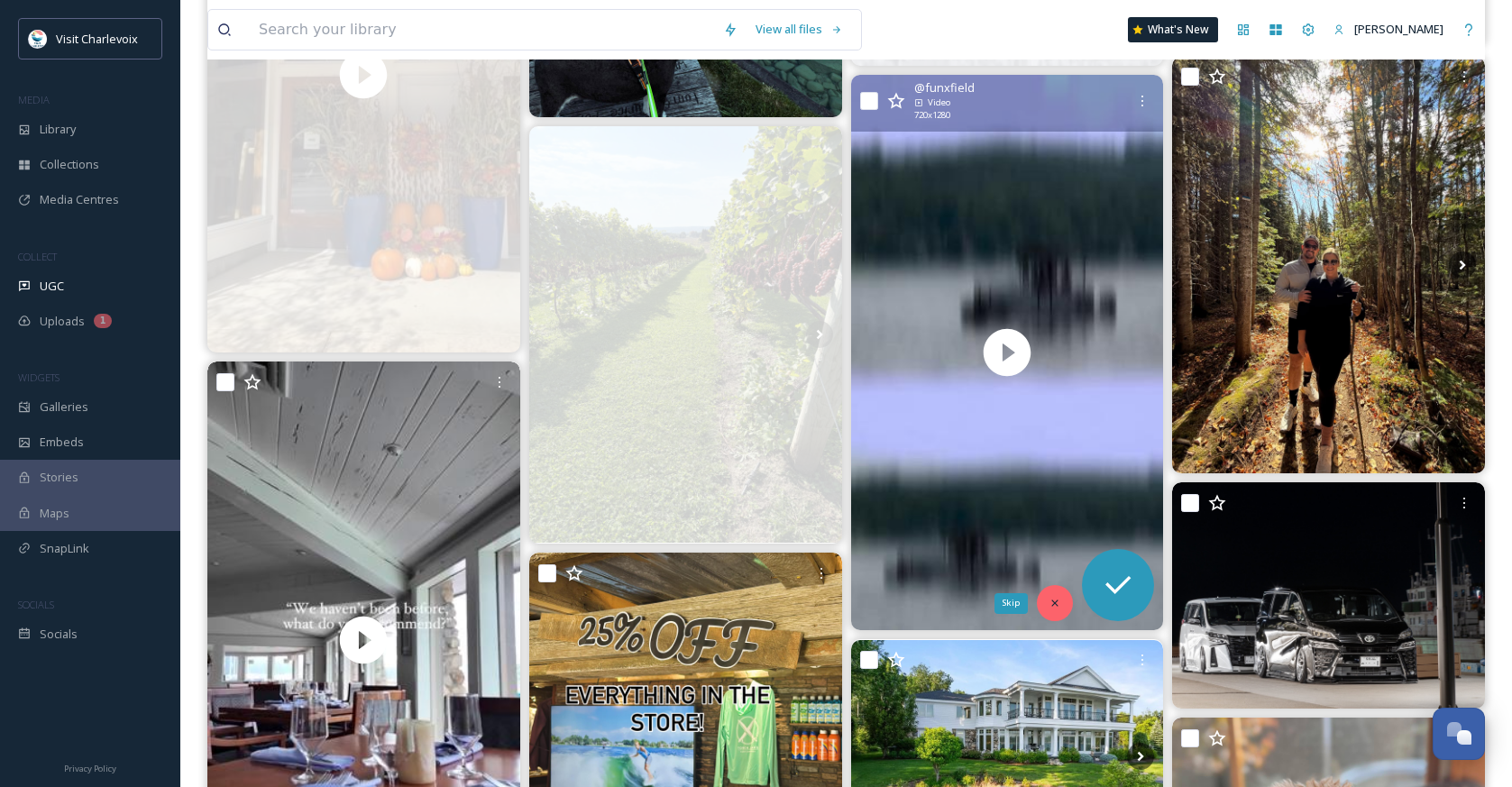
click at [1055, 601] on icon at bounding box center [1054, 602] width 12 height 12
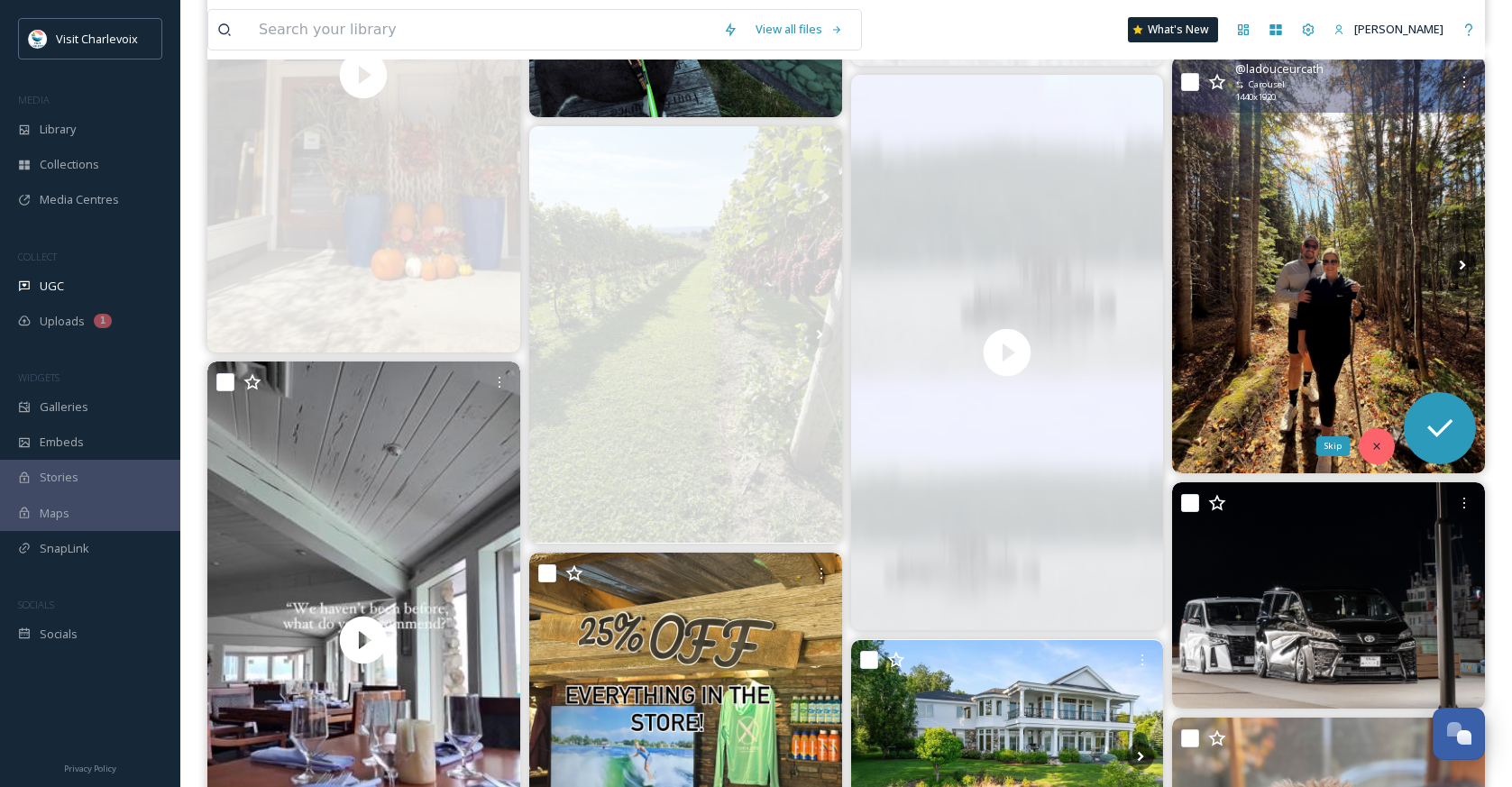
click at [1373, 436] on div "Skip" at bounding box center [1376, 446] width 36 height 36
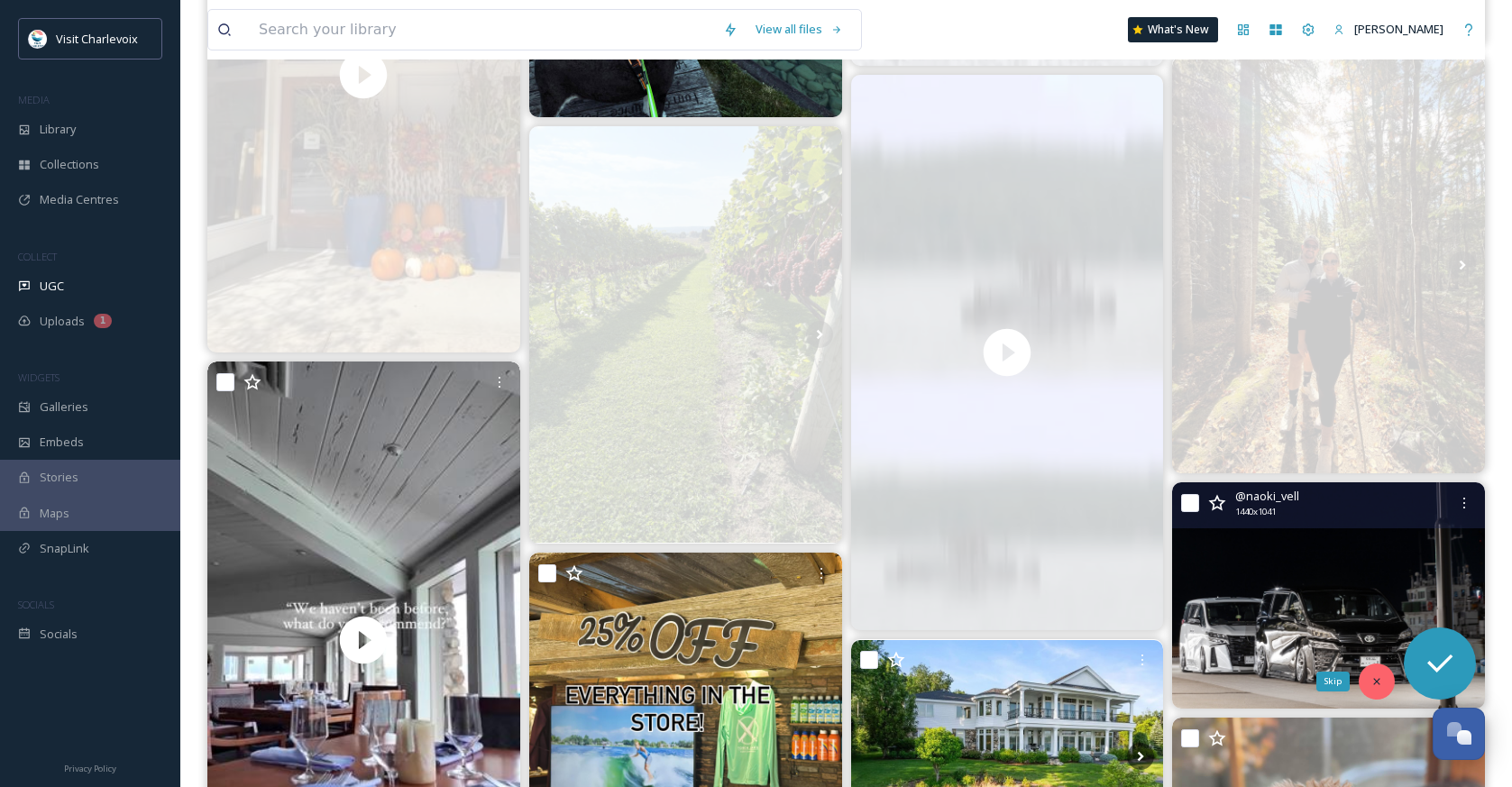
click at [1374, 677] on icon at bounding box center [1376, 681] width 12 height 12
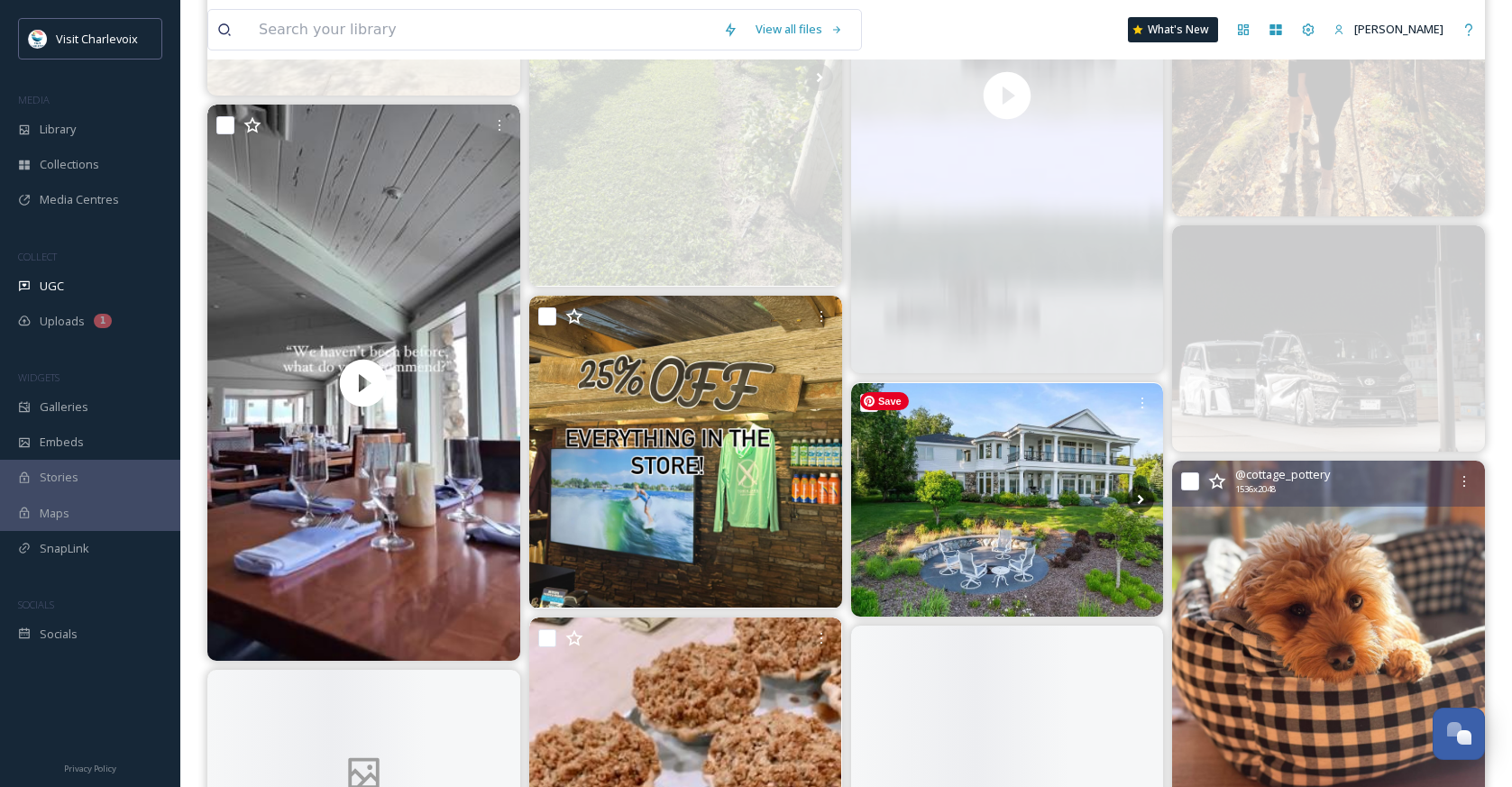
scroll to position [2635, 0]
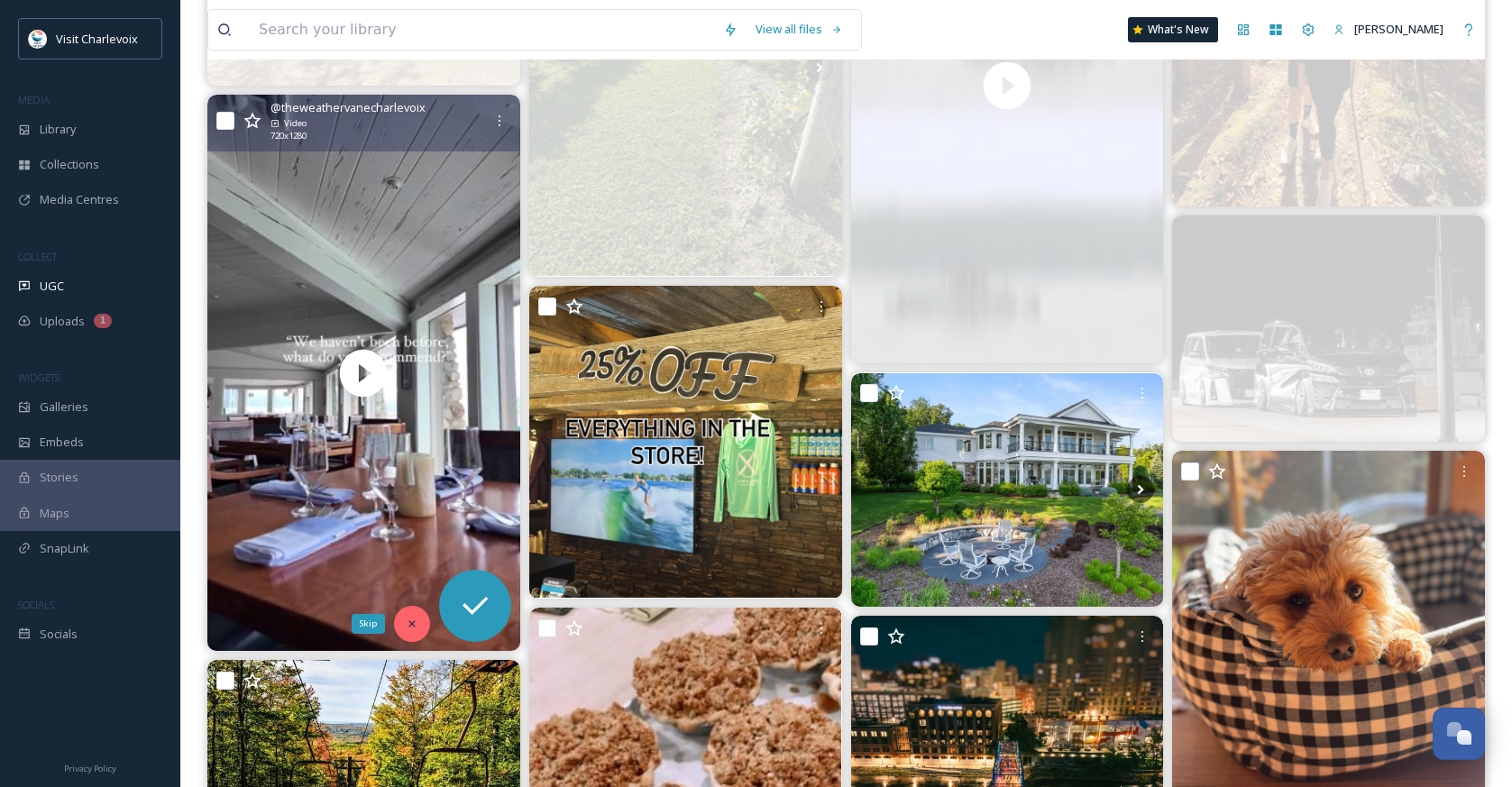
click at [413, 620] on icon at bounding box center [411, 623] width 12 height 12
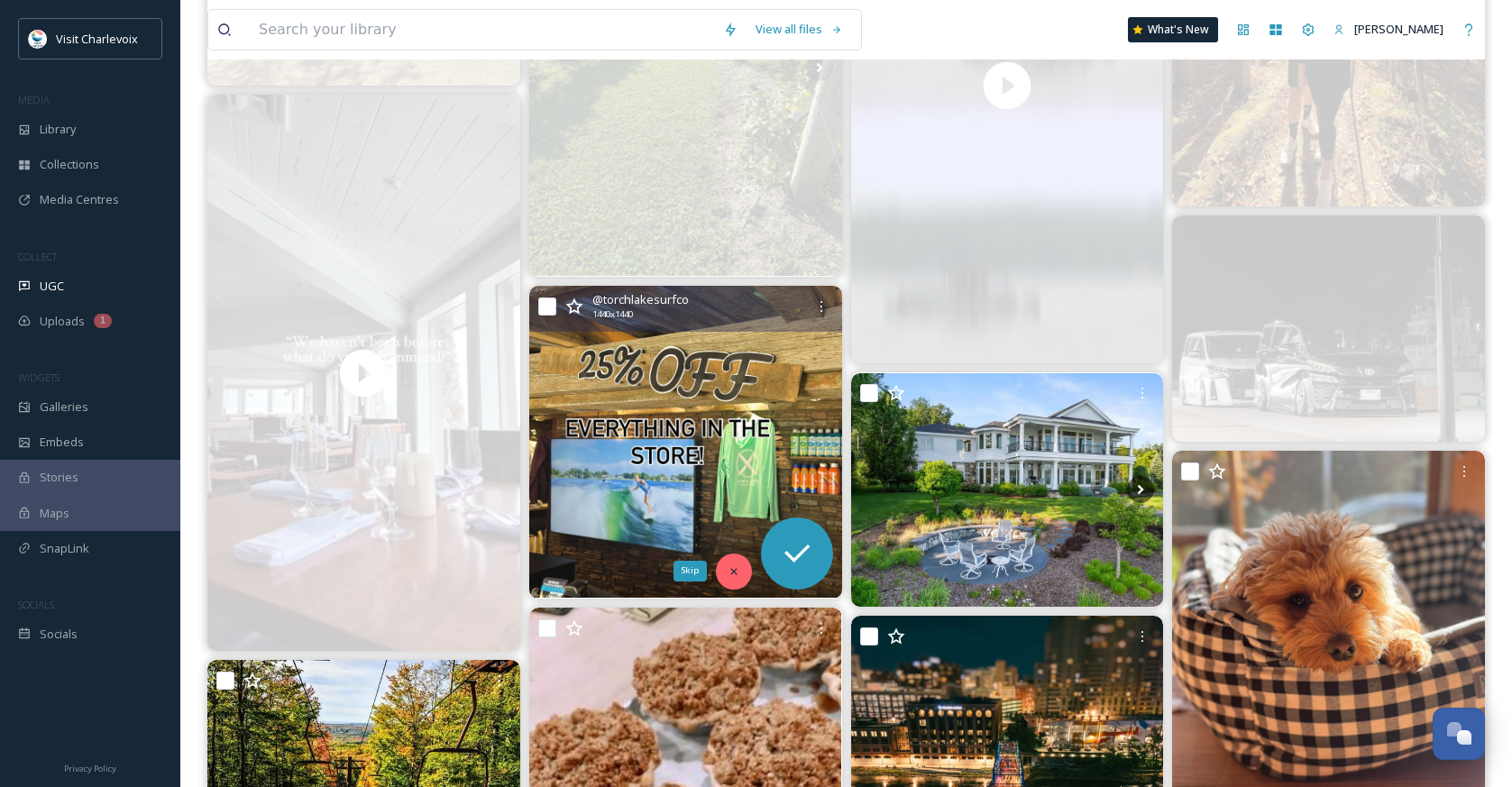
click at [738, 565] on icon at bounding box center [734, 571] width 12 height 12
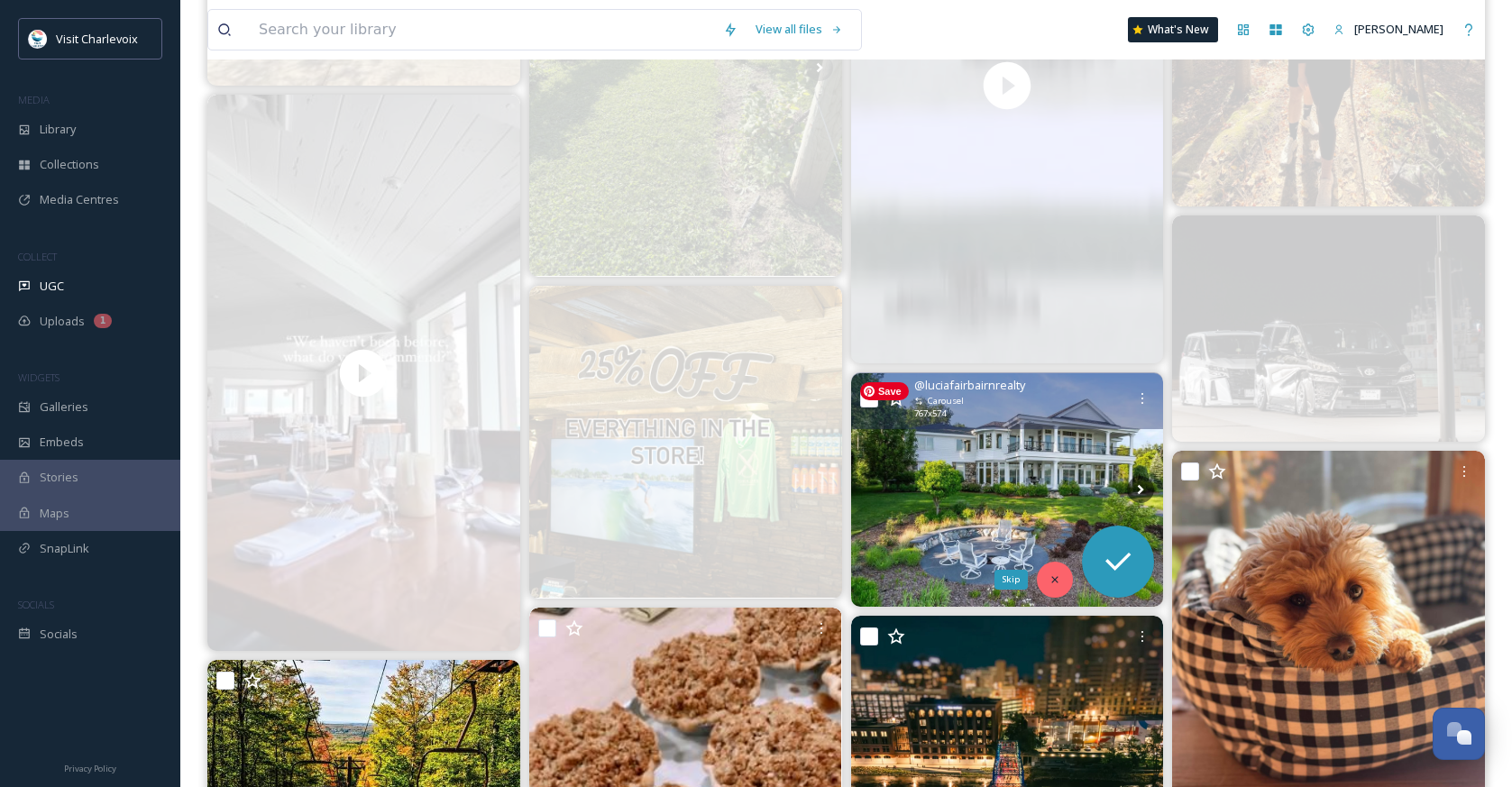
click at [1069, 588] on div "Skip" at bounding box center [1055, 580] width 36 height 36
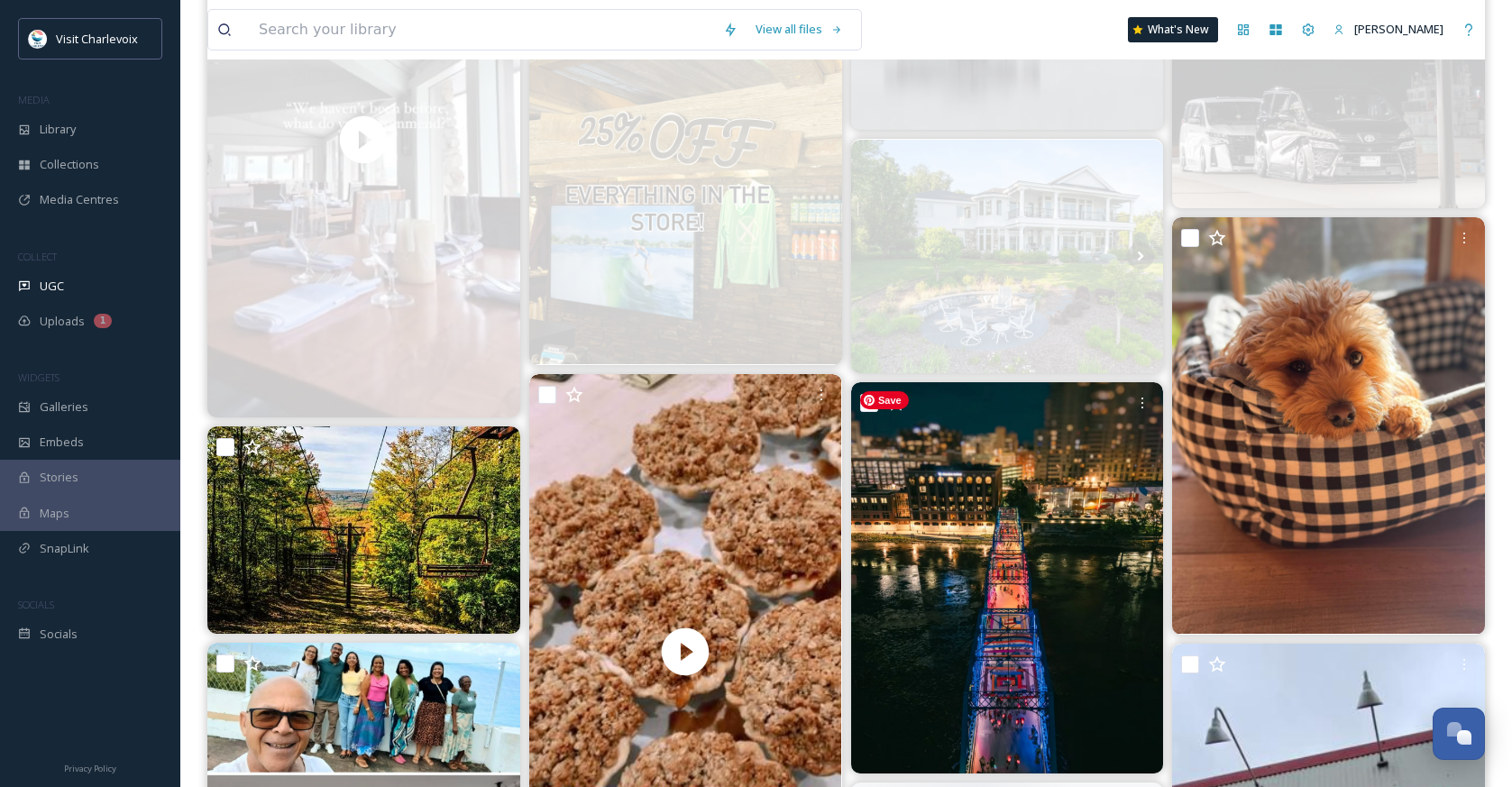
scroll to position [2989, 0]
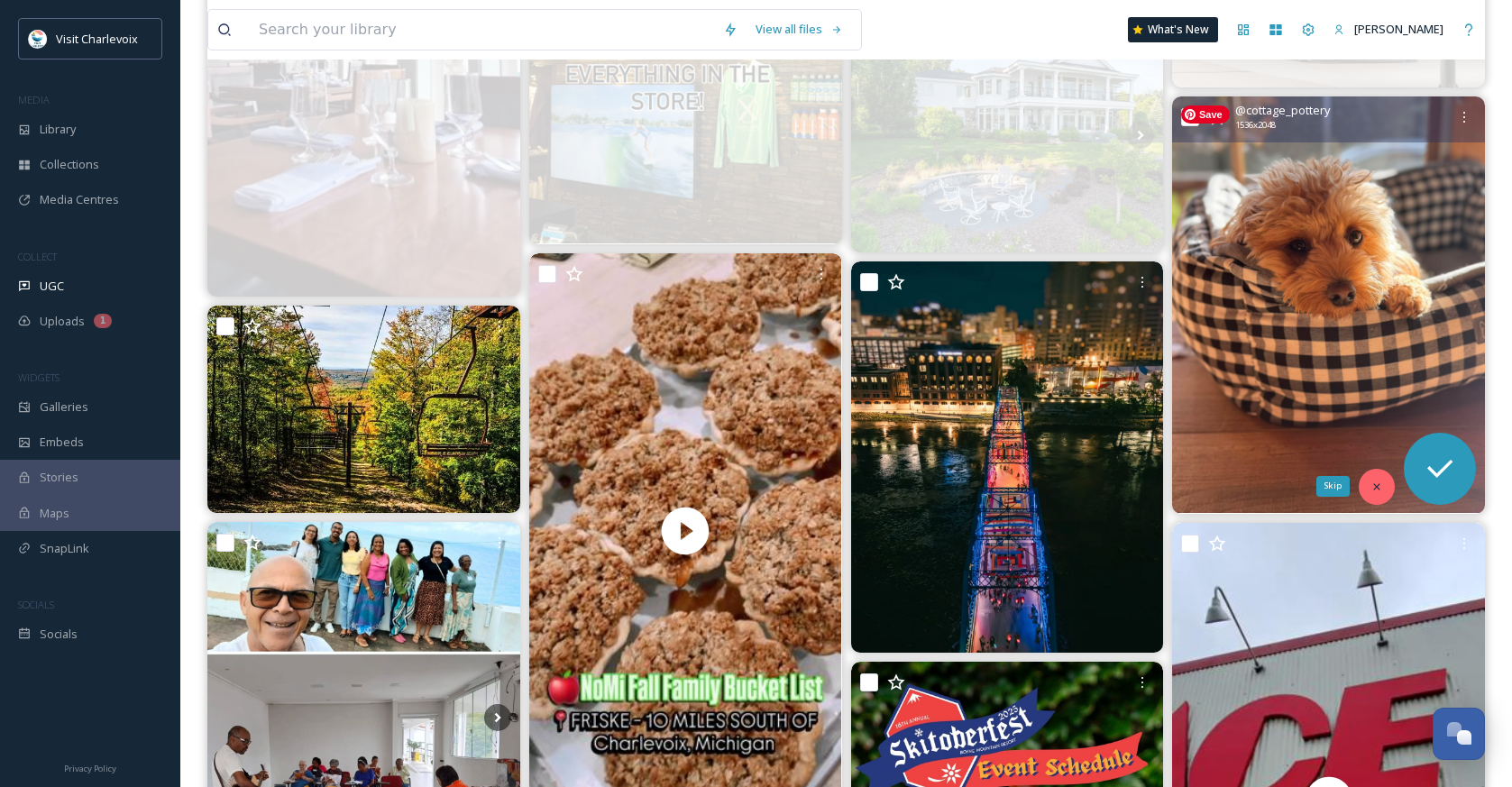
click at [1371, 476] on div "Skip" at bounding box center [1376, 486] width 36 height 36
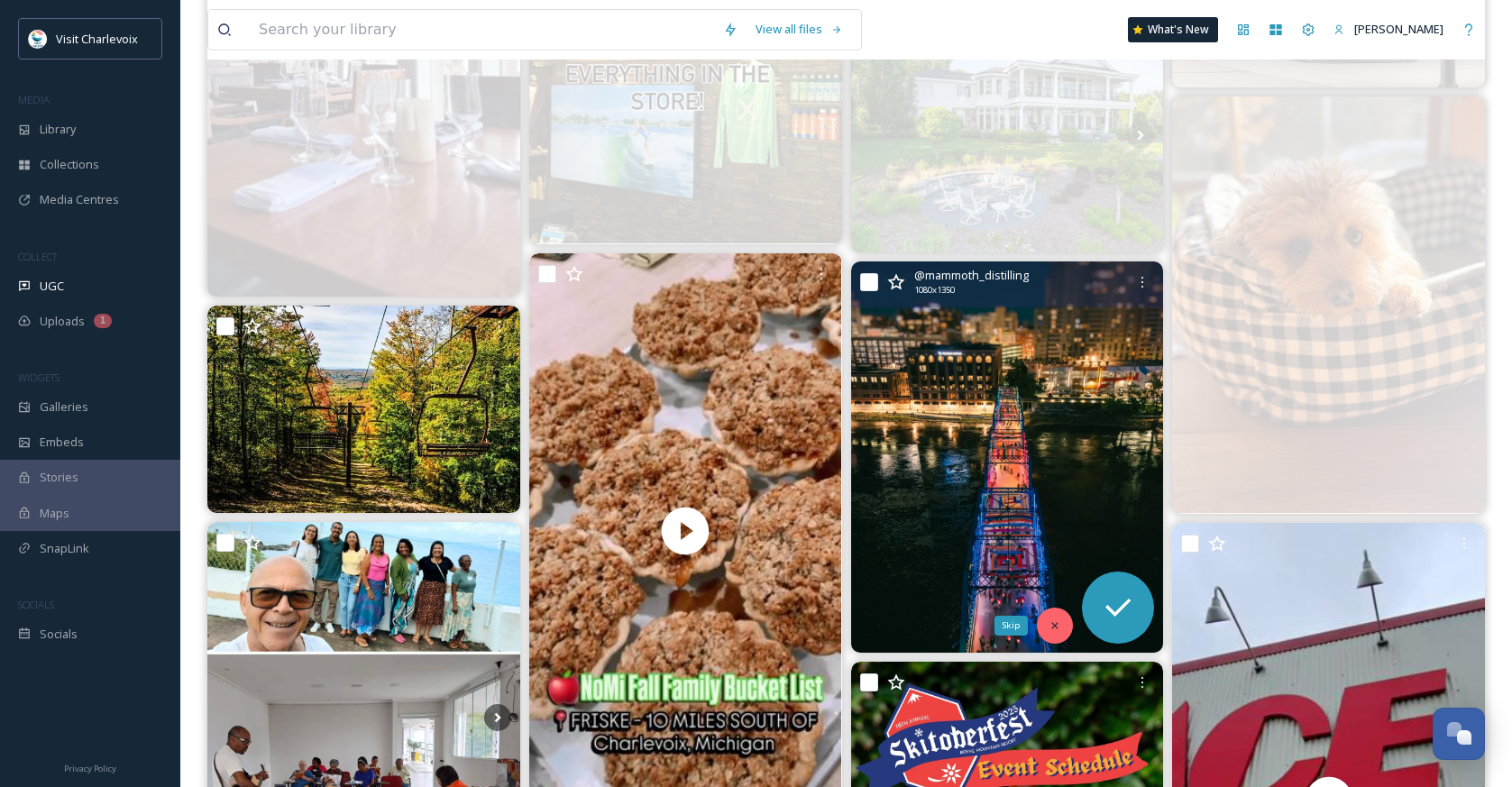
click at [1051, 631] on icon at bounding box center [1054, 625] width 12 height 12
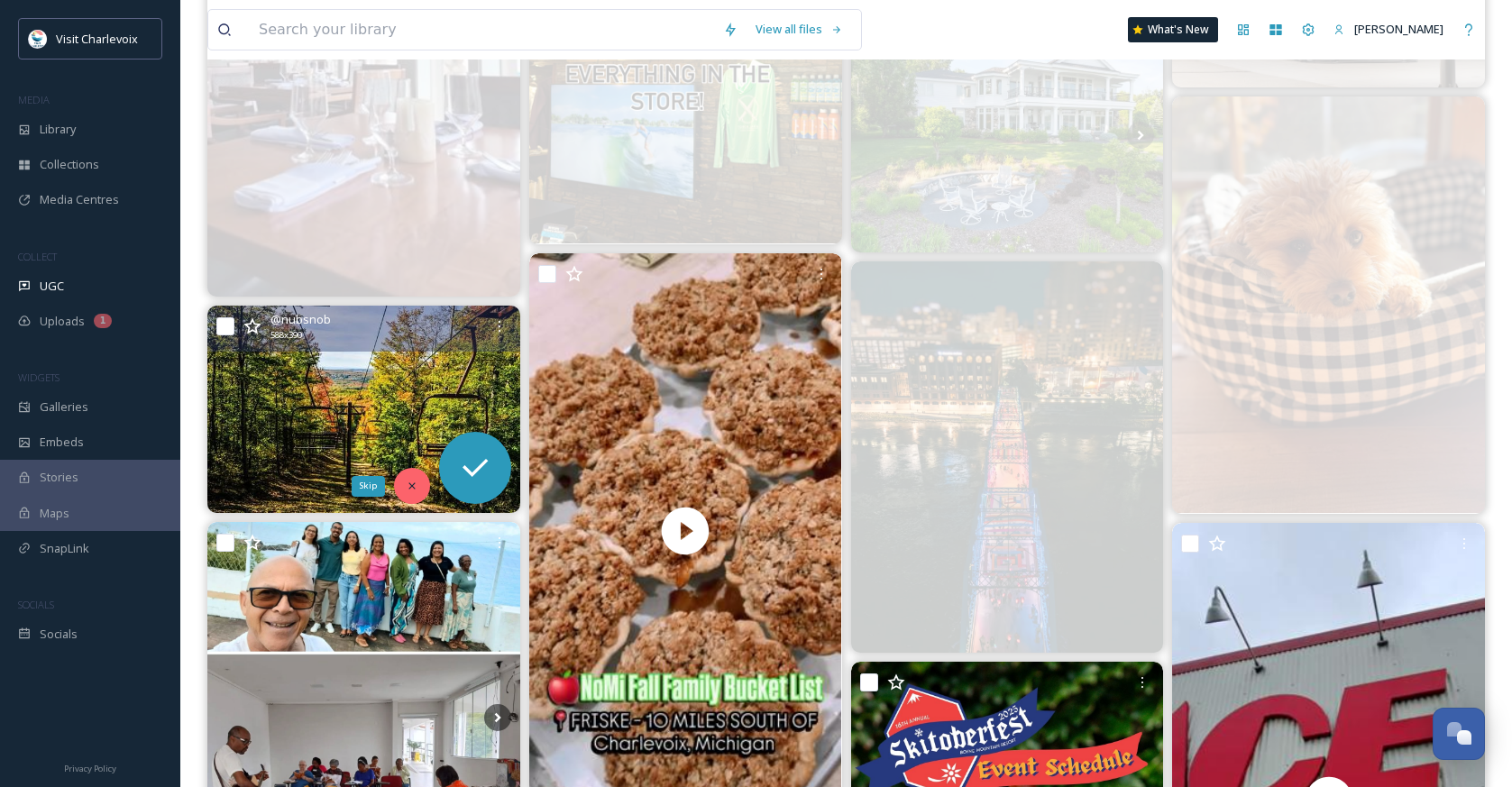
click at [416, 479] on div "Skip" at bounding box center [412, 486] width 36 height 36
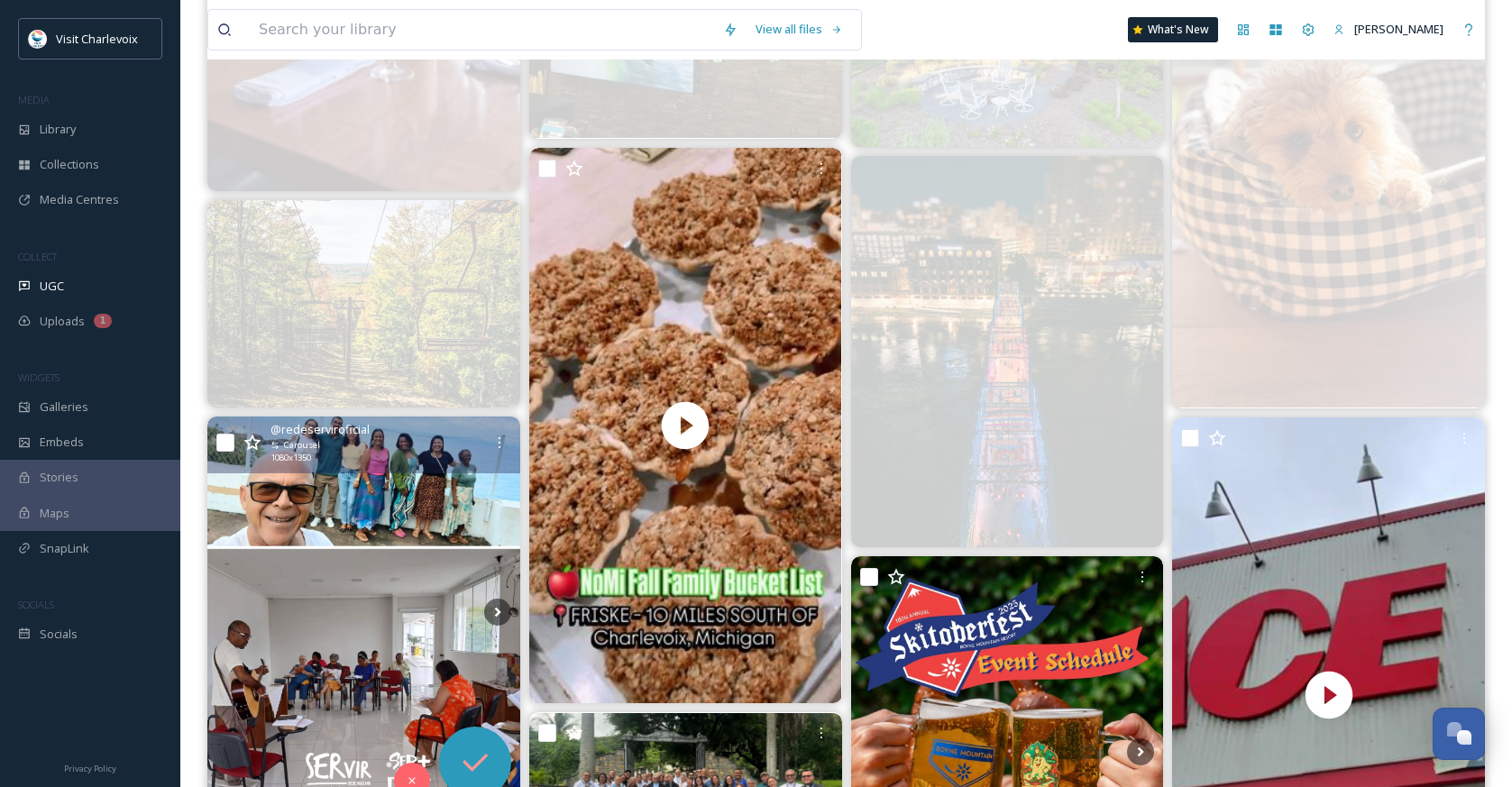
scroll to position [3313, 0]
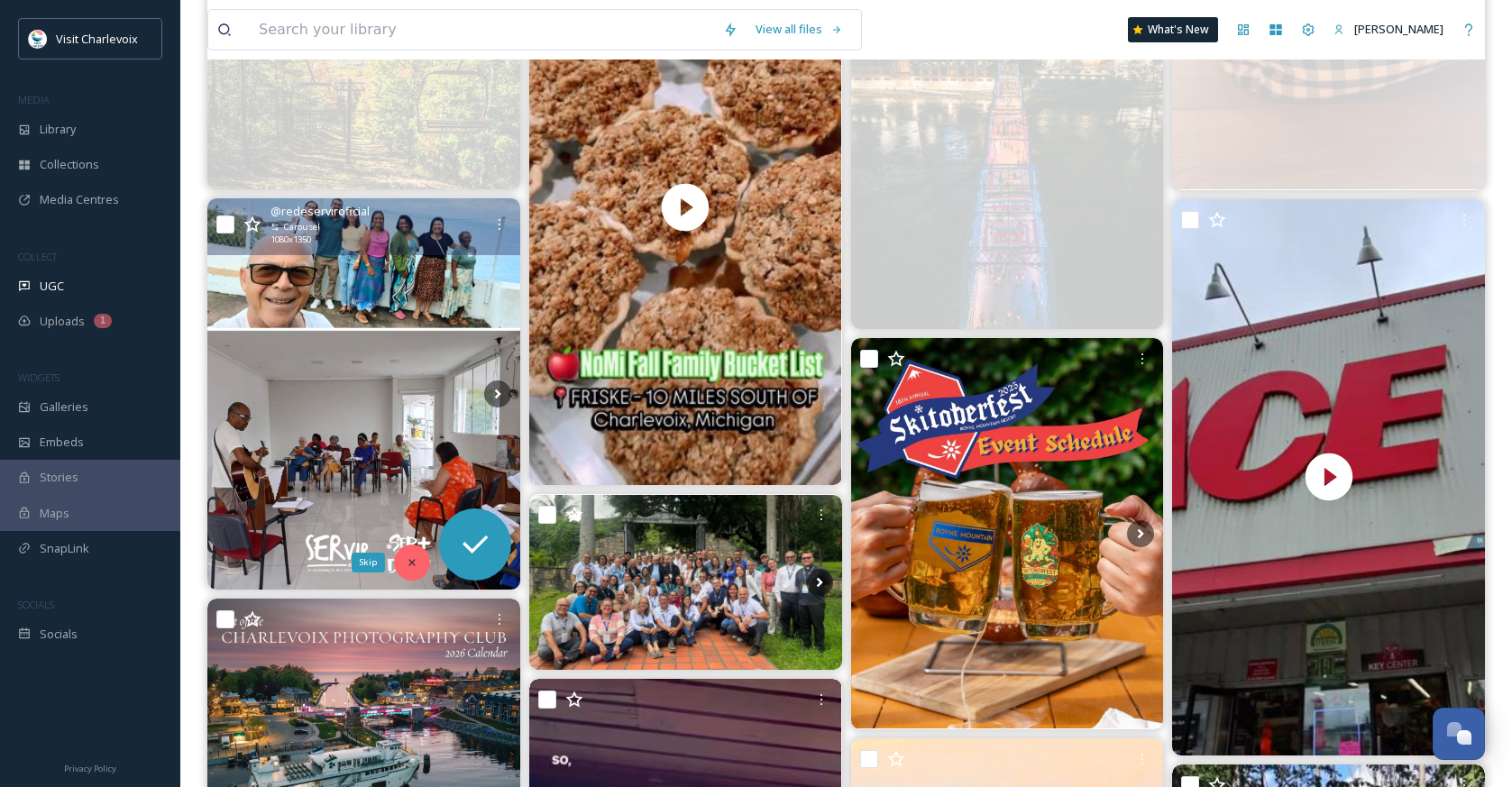
click at [412, 553] on div "Skip" at bounding box center [412, 562] width 36 height 36
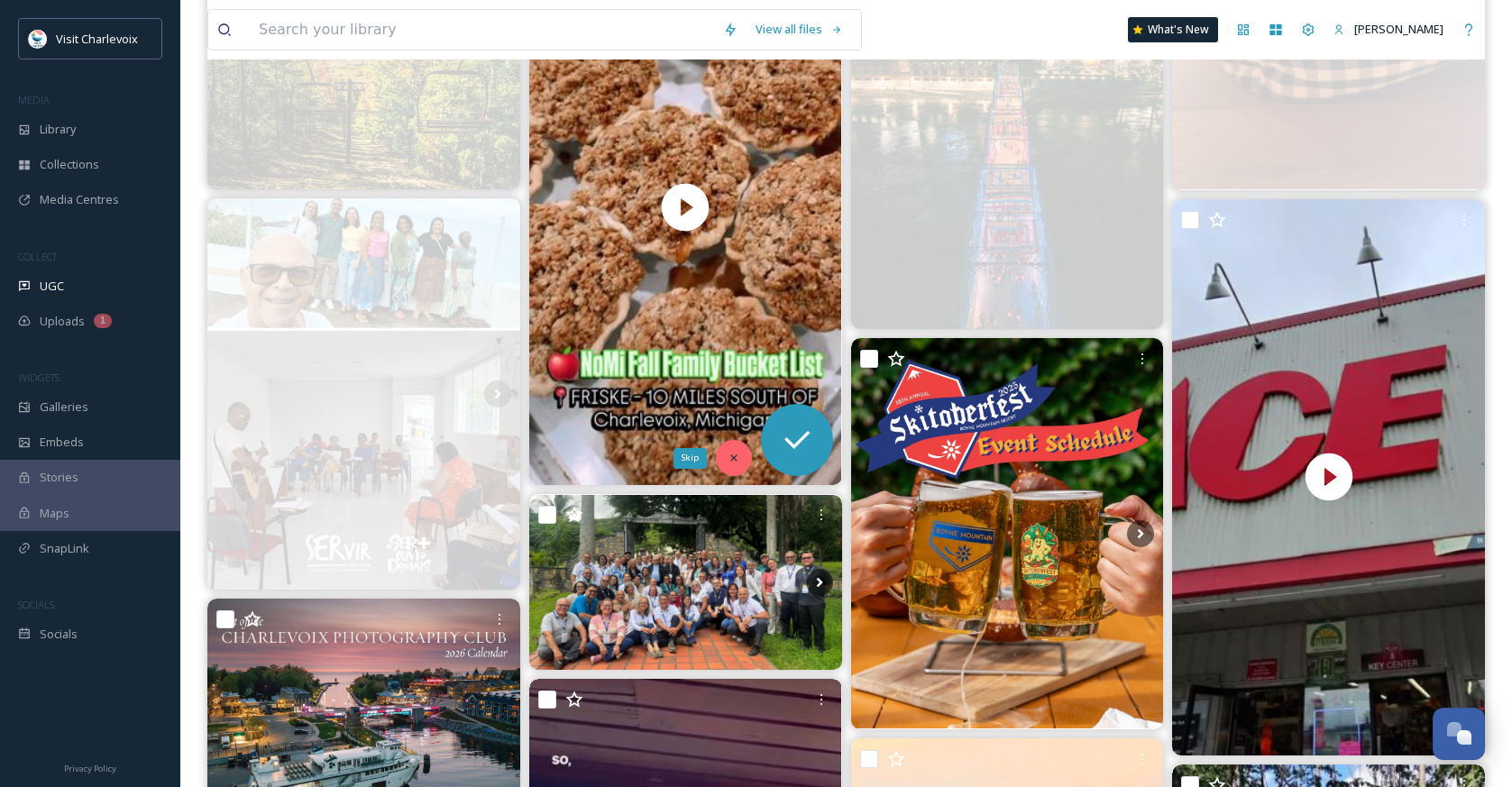
click at [733, 453] on icon at bounding box center [734, 457] width 12 height 12
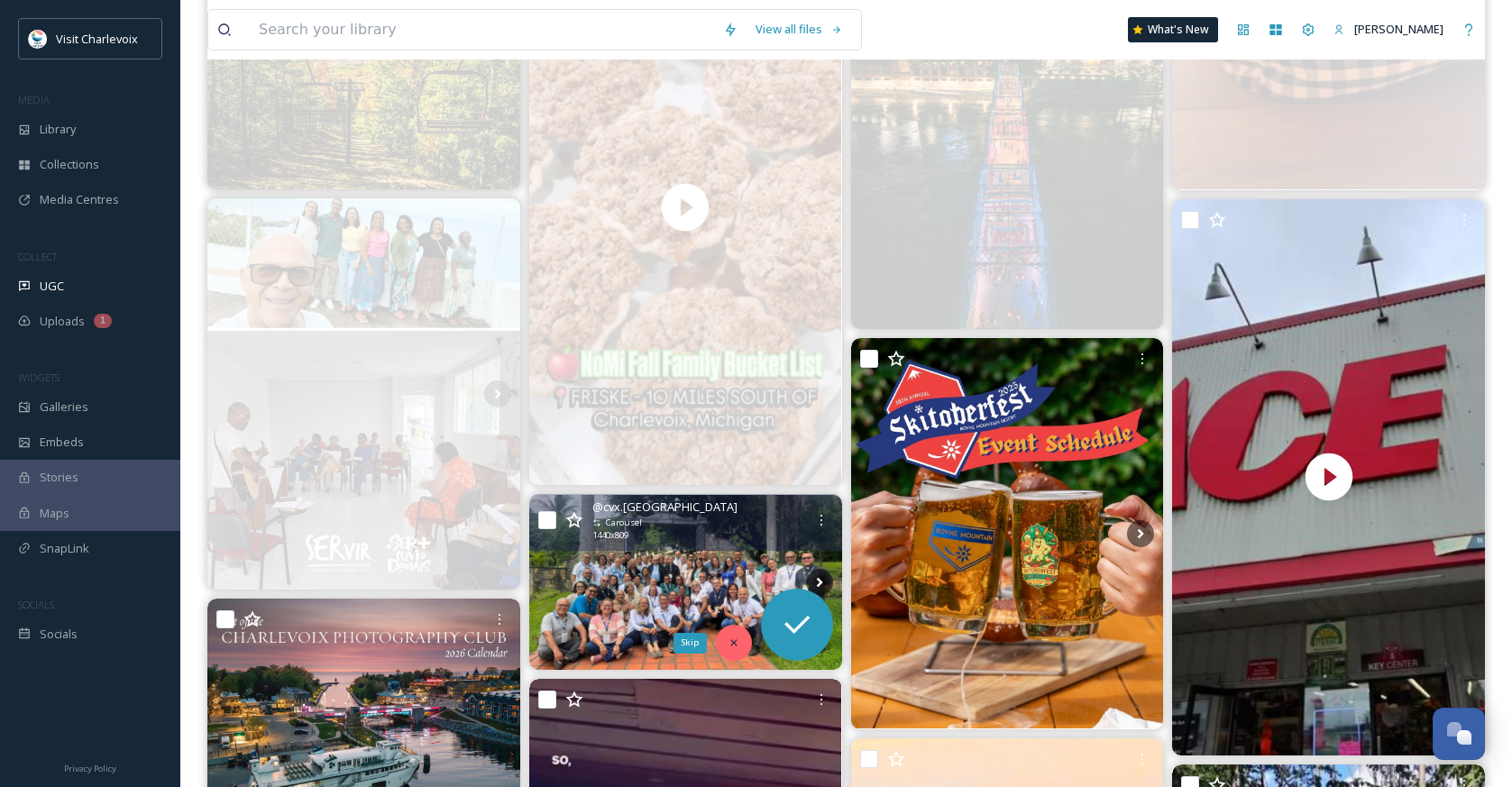
click at [730, 640] on icon at bounding box center [734, 642] width 12 height 12
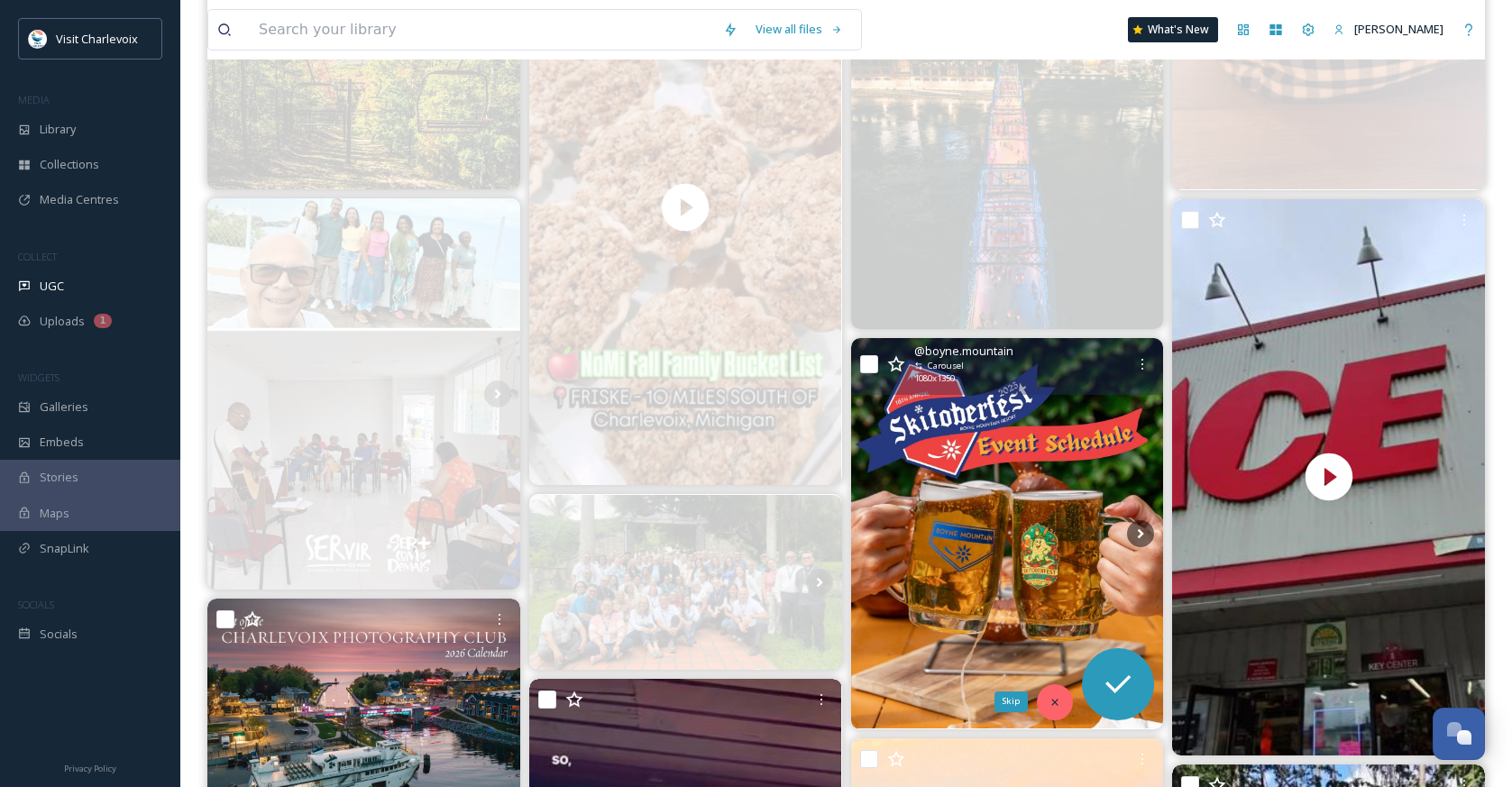
click at [1064, 696] on div "Skip" at bounding box center [1055, 702] width 36 height 36
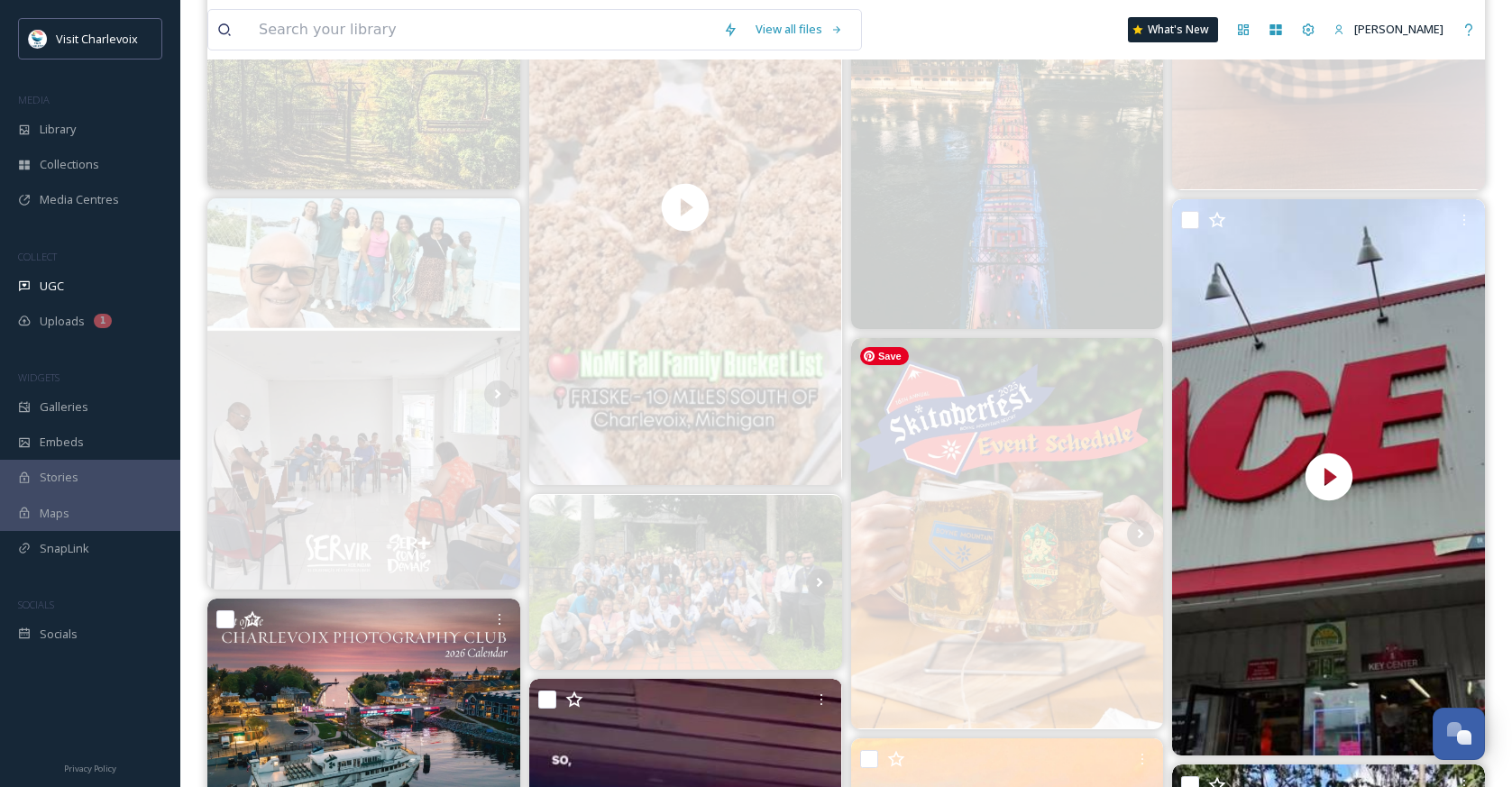
scroll to position [3628, 0]
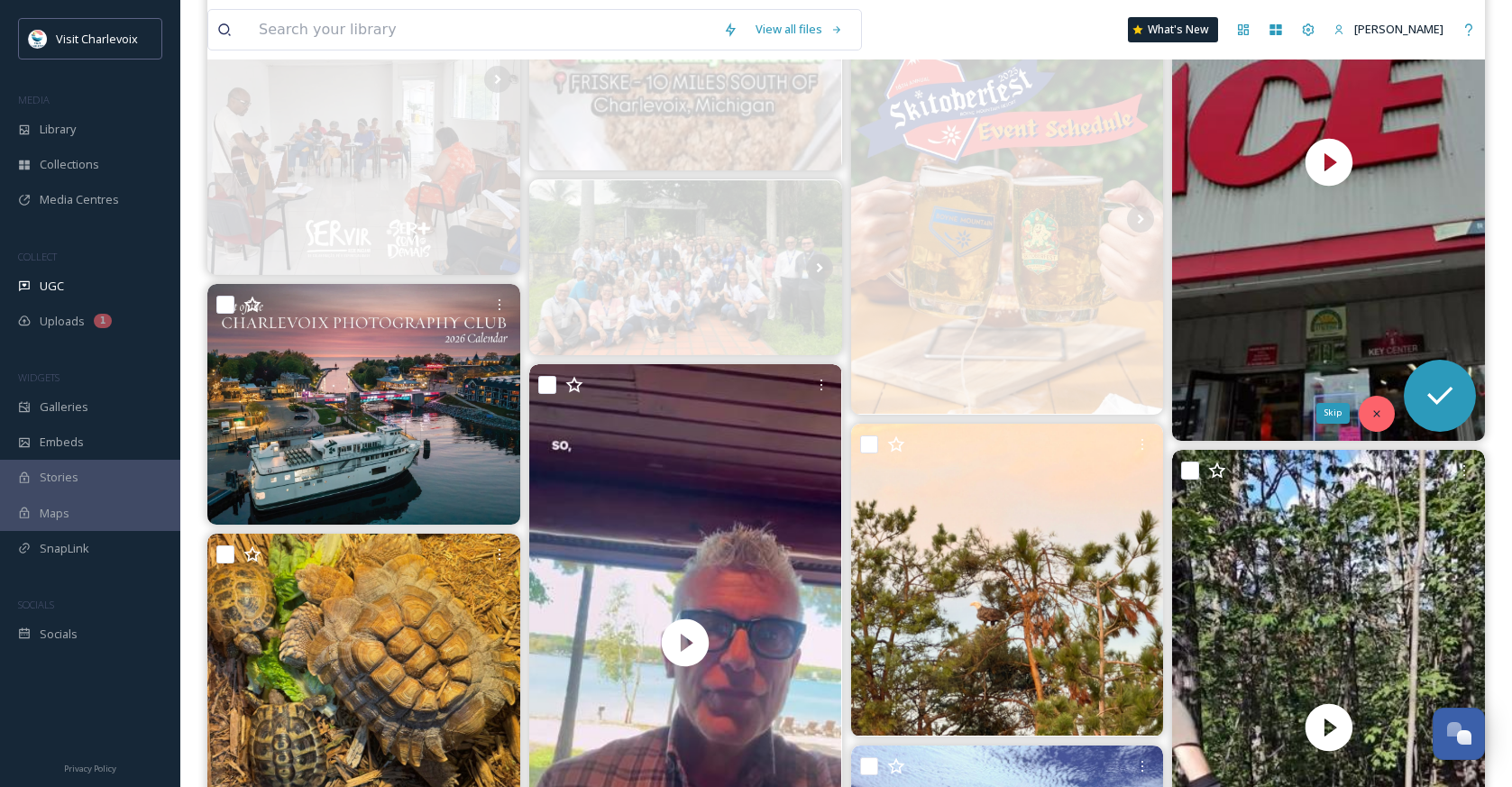
click at [1377, 405] on div "Skip" at bounding box center [1376, 414] width 36 height 36
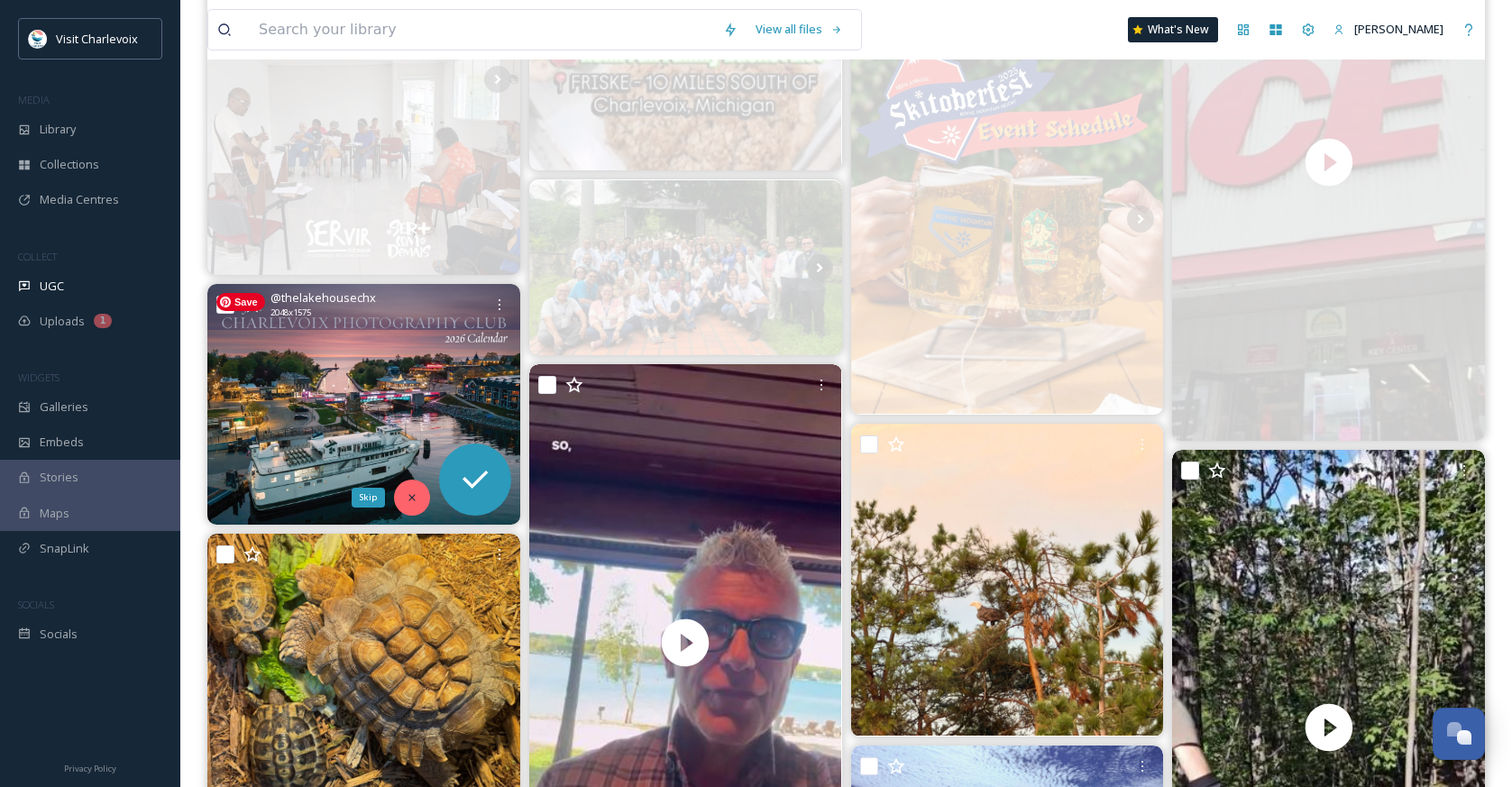
click at [410, 490] on div "Skip" at bounding box center [412, 497] width 36 height 36
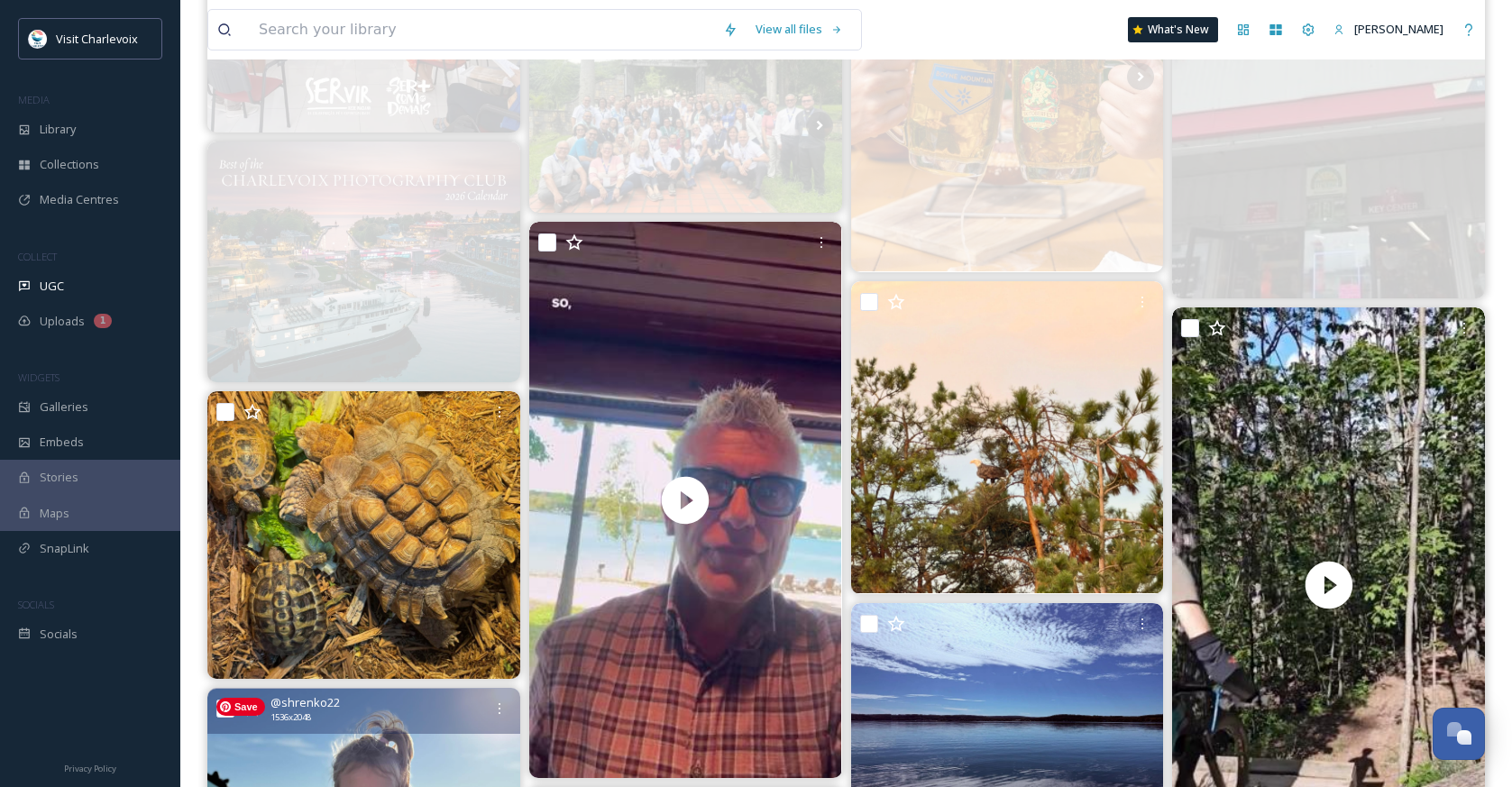
scroll to position [3964, 0]
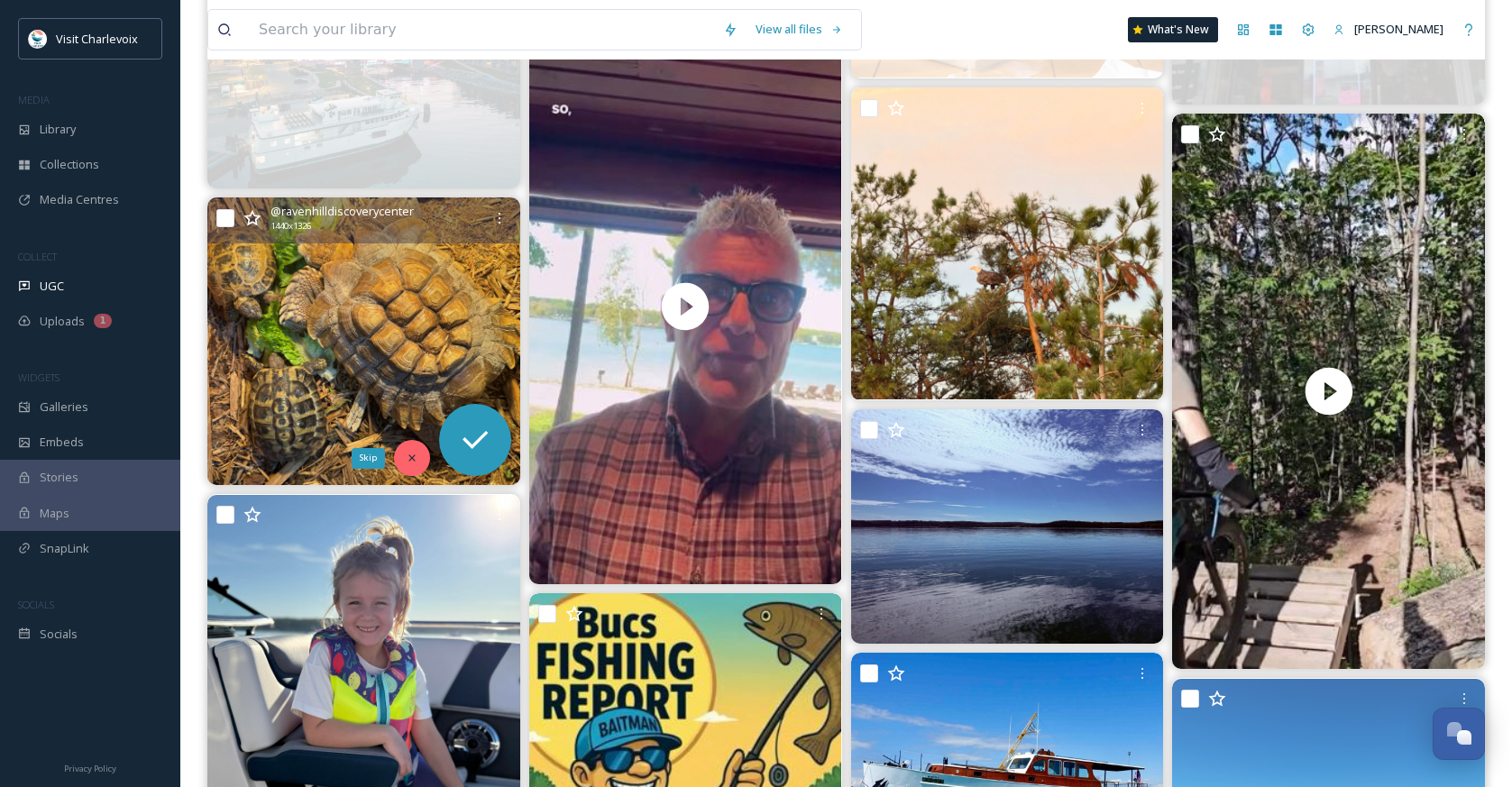
click at [428, 451] on div "Skip" at bounding box center [412, 458] width 36 height 36
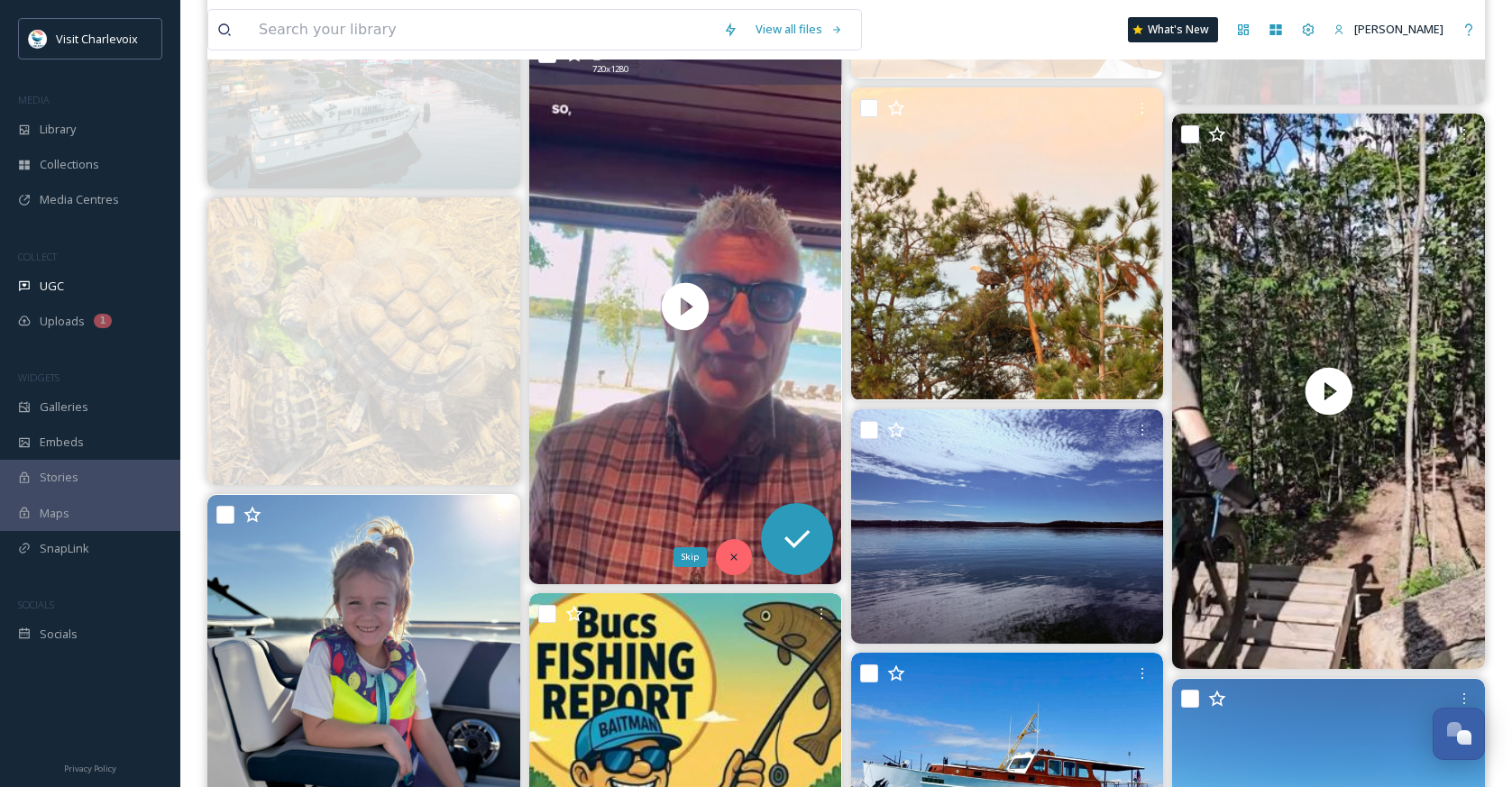
click at [733, 557] on icon at bounding box center [734, 557] width 7 height 7
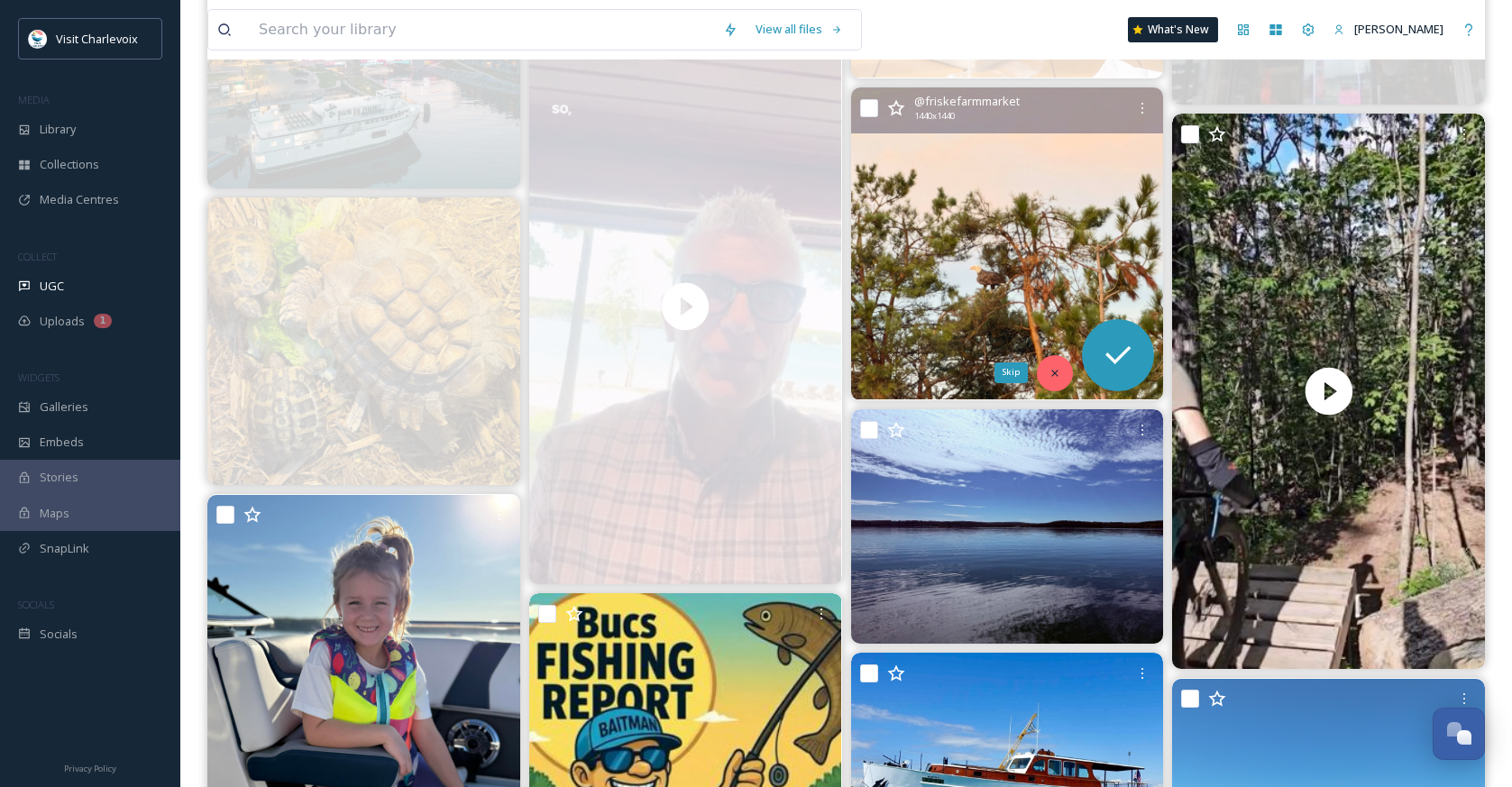
click at [1050, 360] on div "Skip" at bounding box center [1055, 373] width 36 height 36
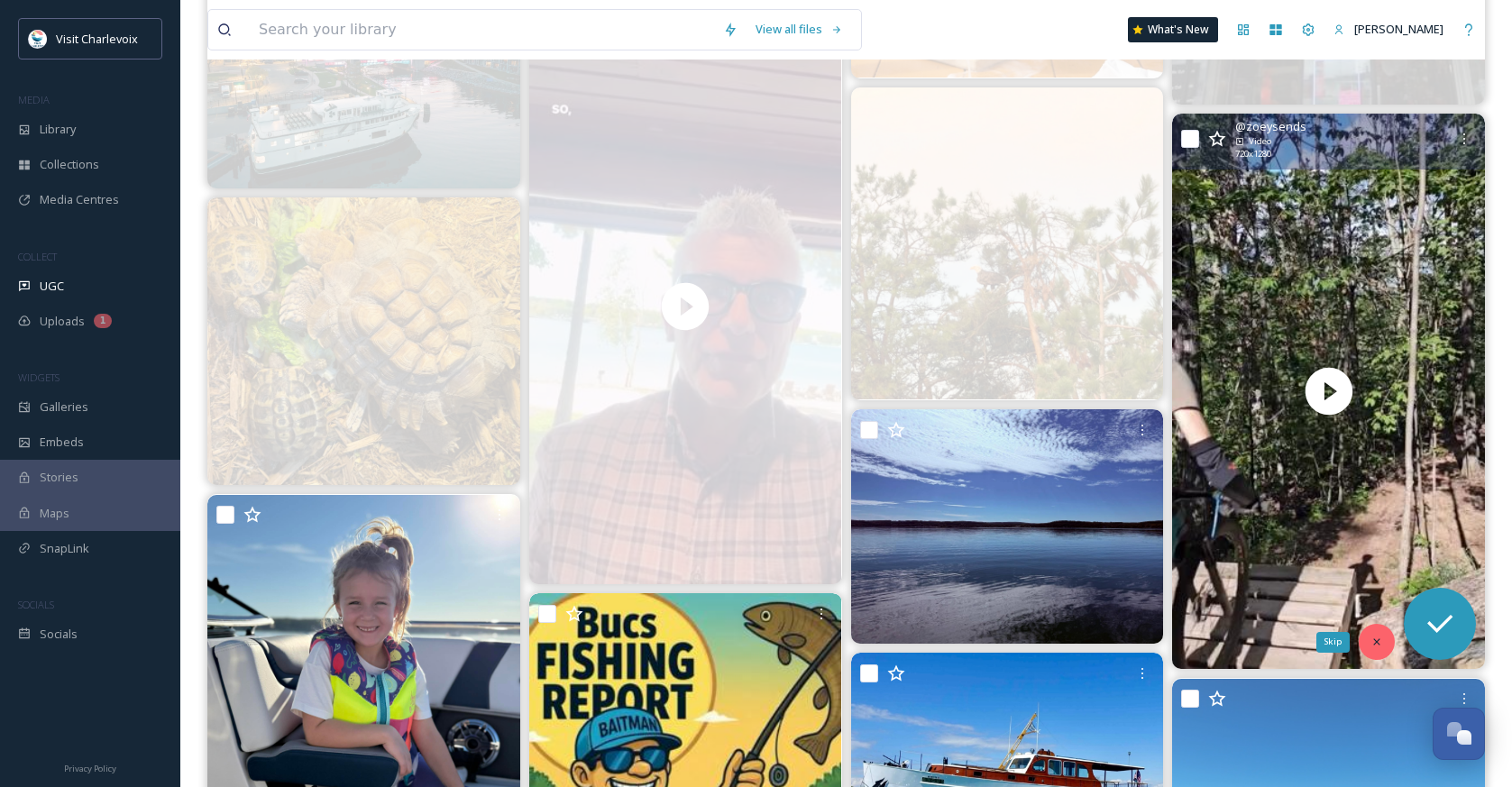
click at [1378, 645] on icon at bounding box center [1376, 642] width 12 height 12
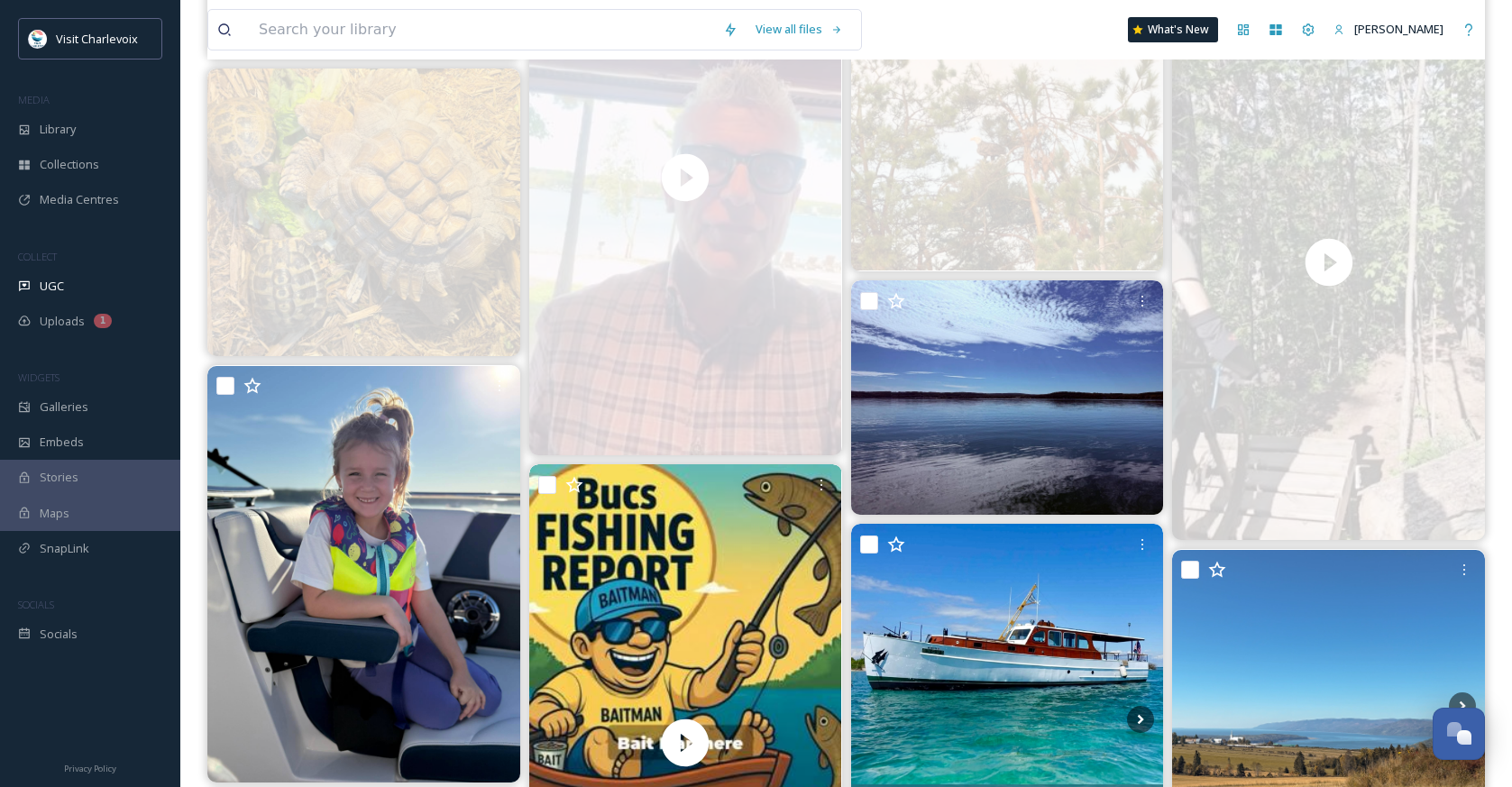
scroll to position [4500, 0]
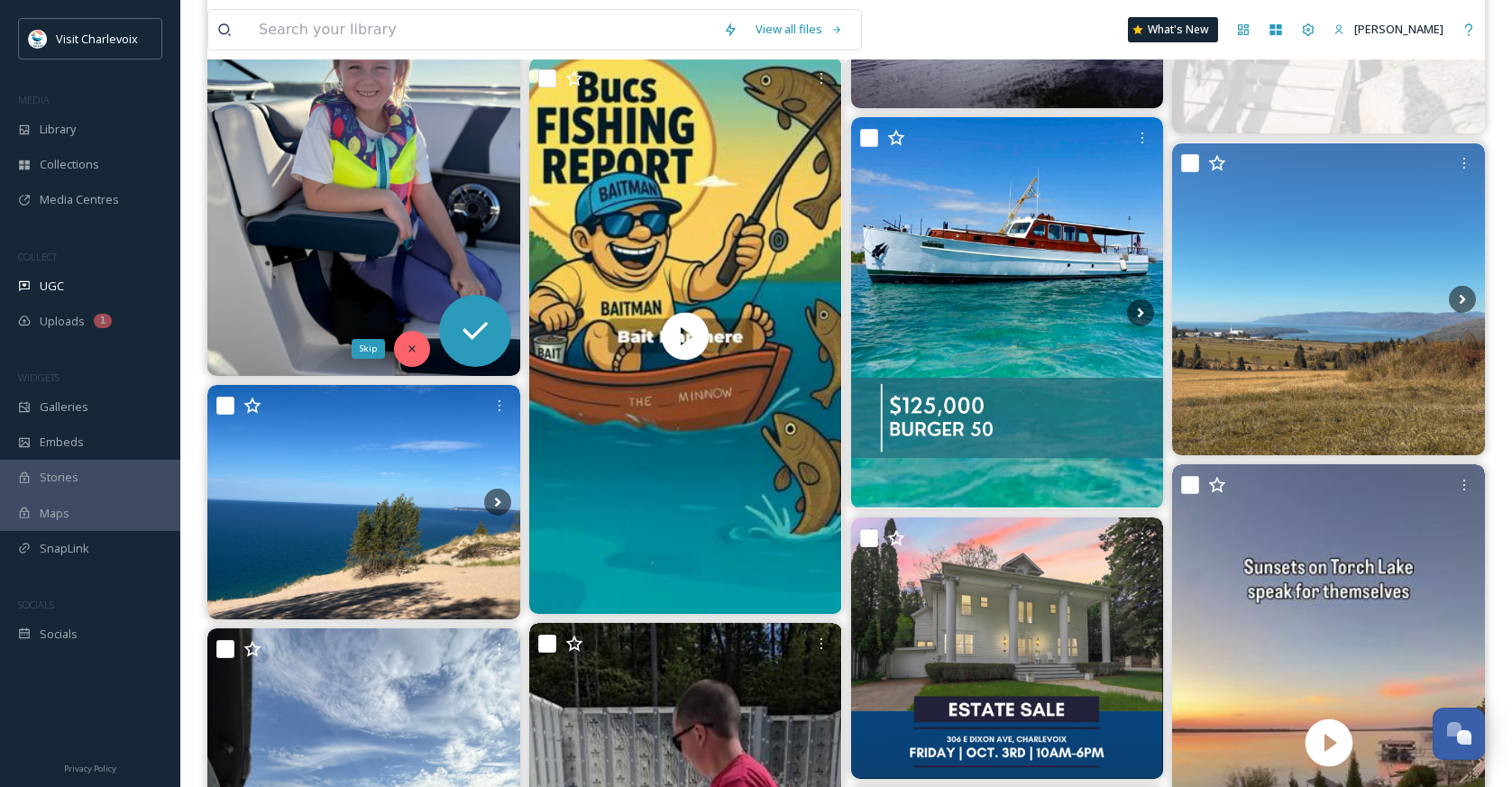
click at [411, 355] on div "Skip" at bounding box center [412, 349] width 36 height 36
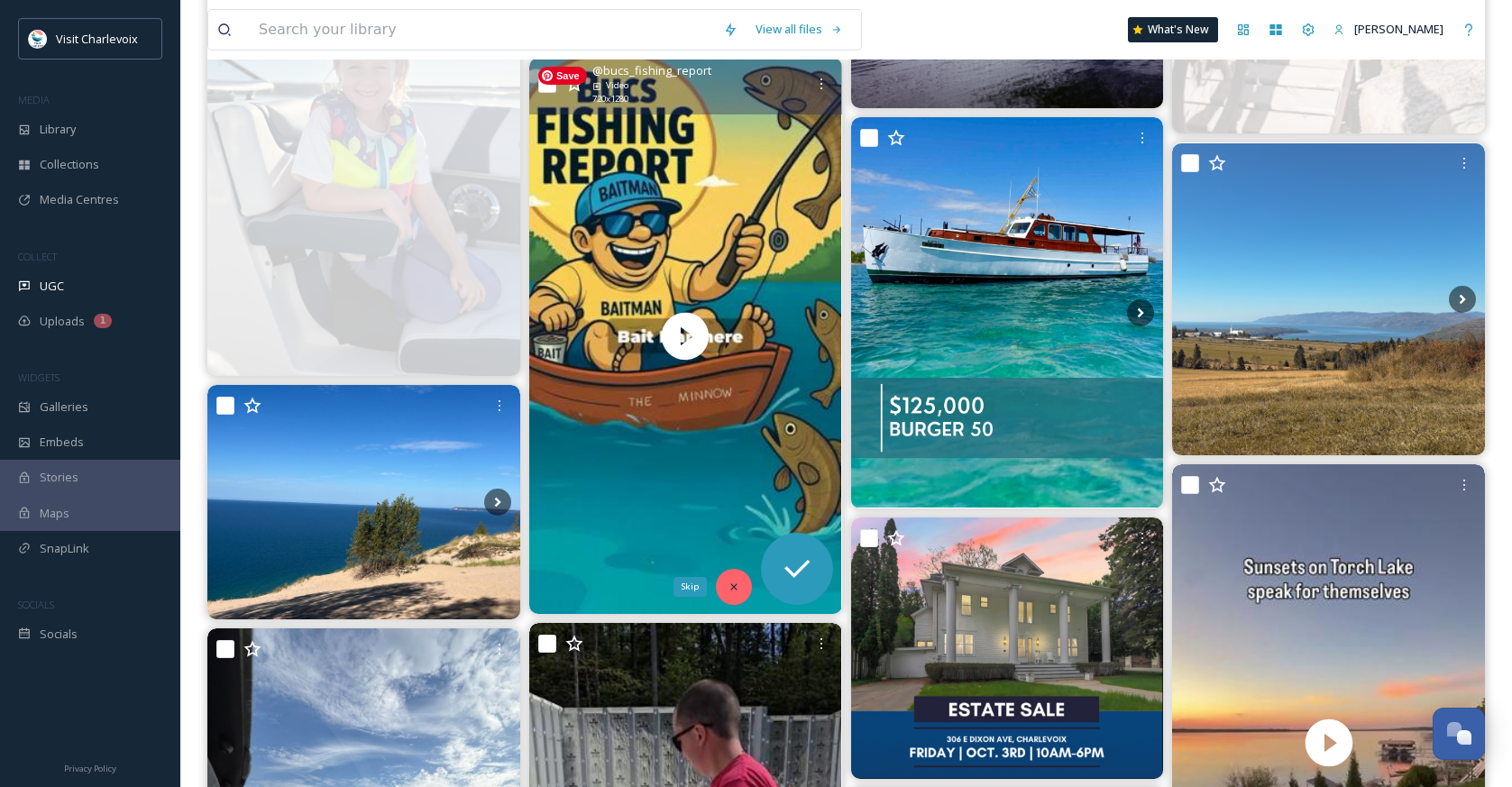
click at [737, 586] on icon at bounding box center [734, 587] width 12 height 12
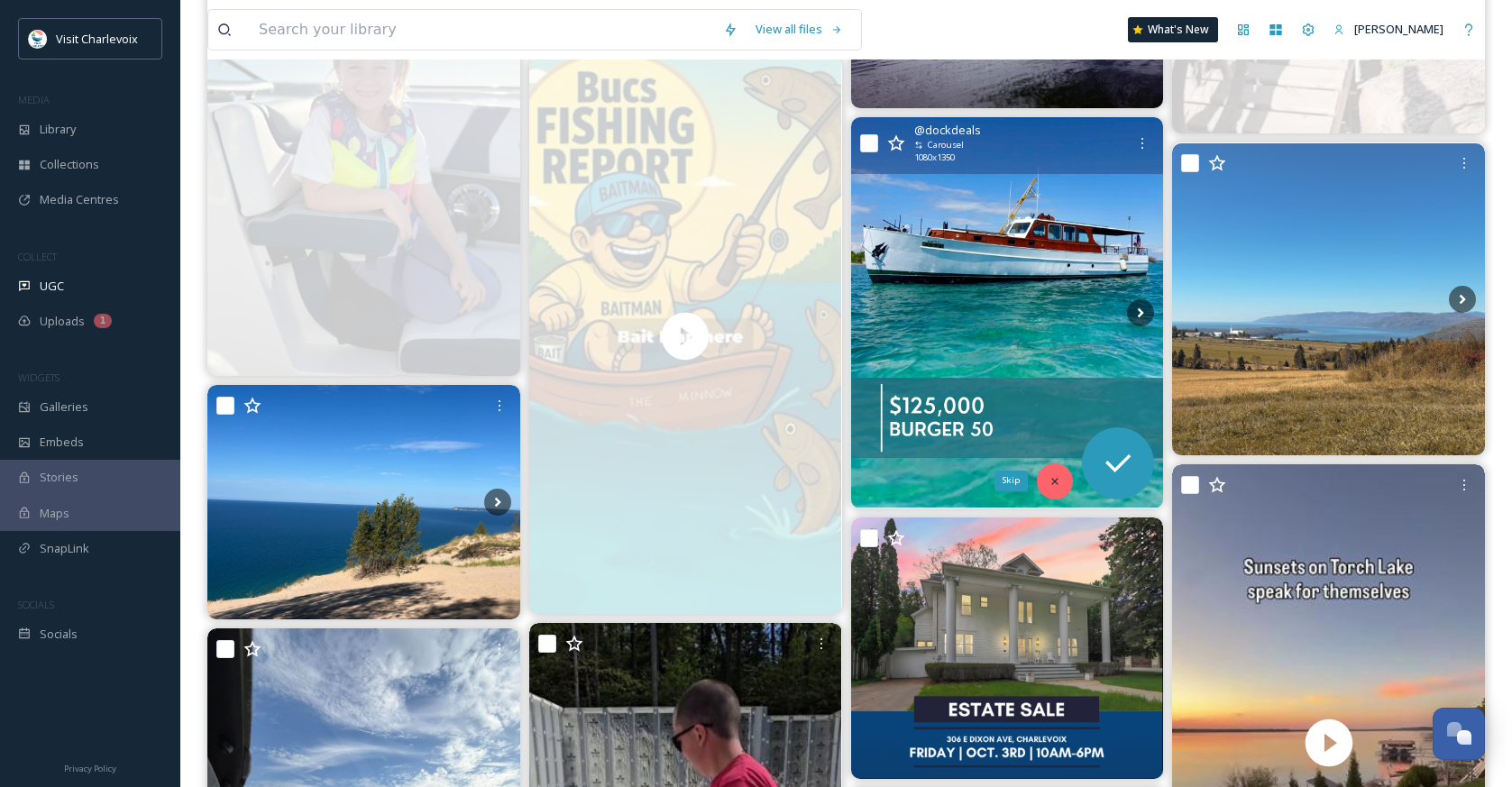
click at [1044, 483] on div "Skip" at bounding box center [1055, 482] width 36 height 36
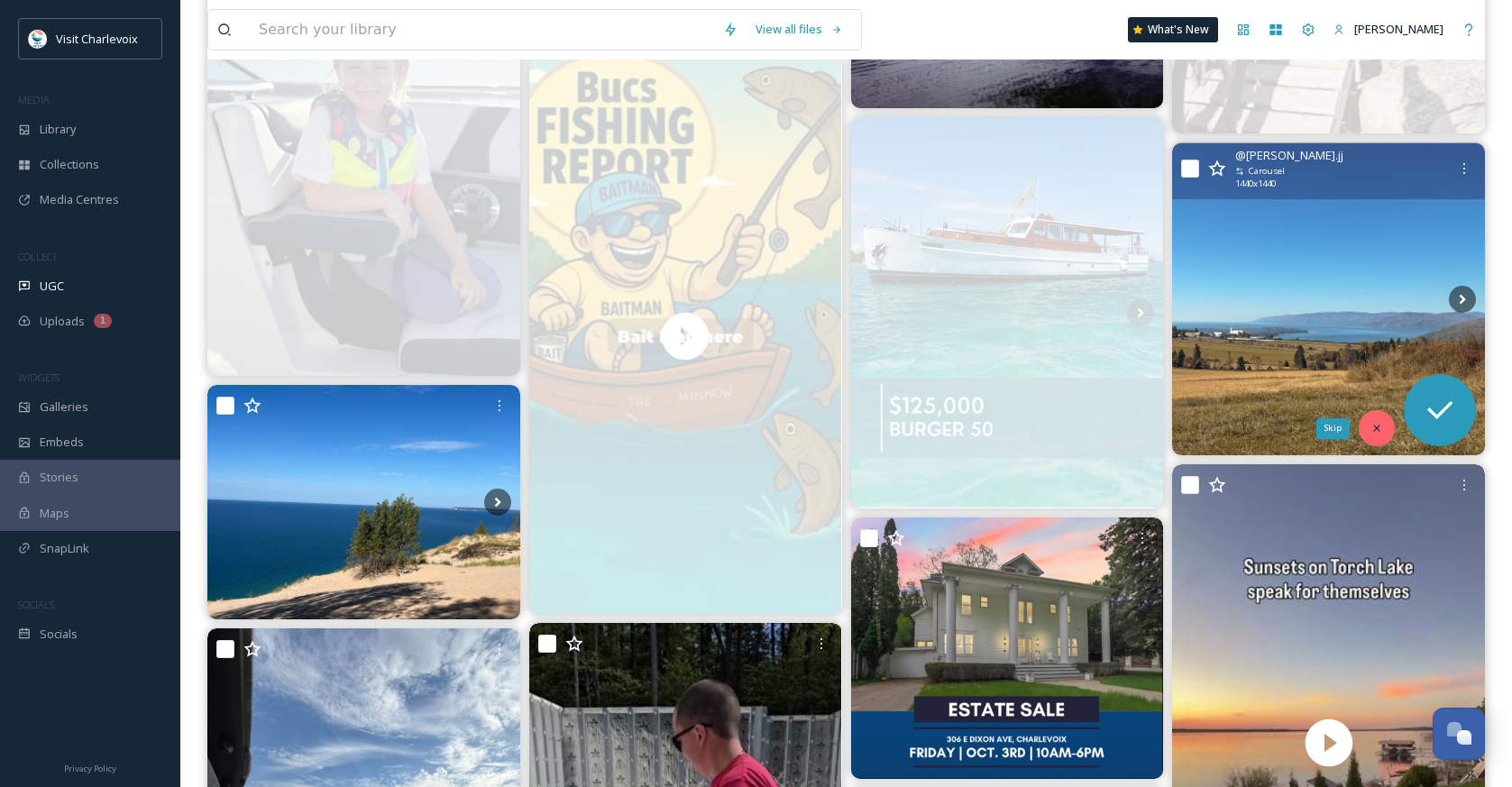
click at [1382, 420] on div "Skip" at bounding box center [1376, 428] width 36 height 36
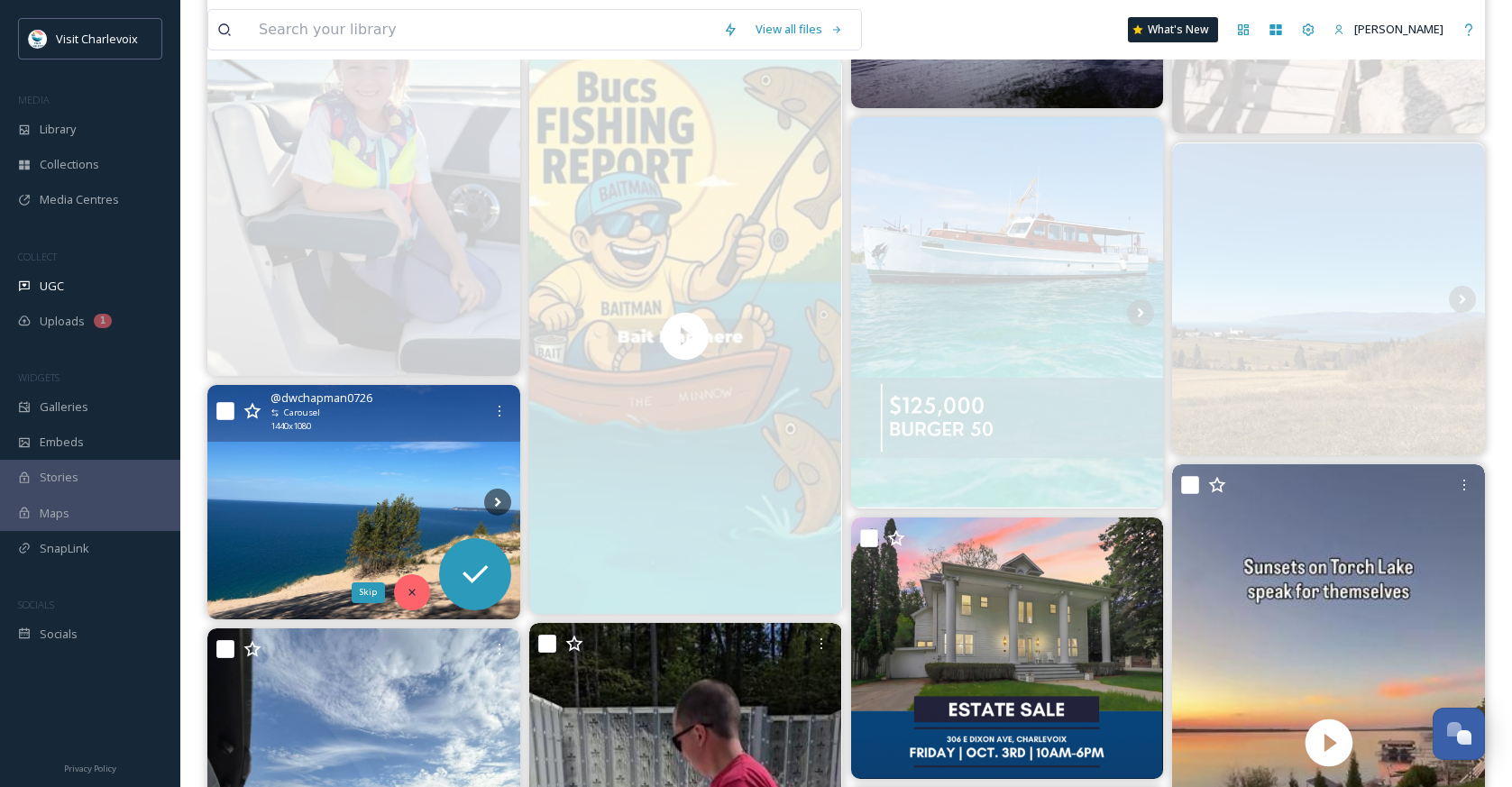
click at [412, 590] on icon at bounding box center [411, 592] width 12 height 12
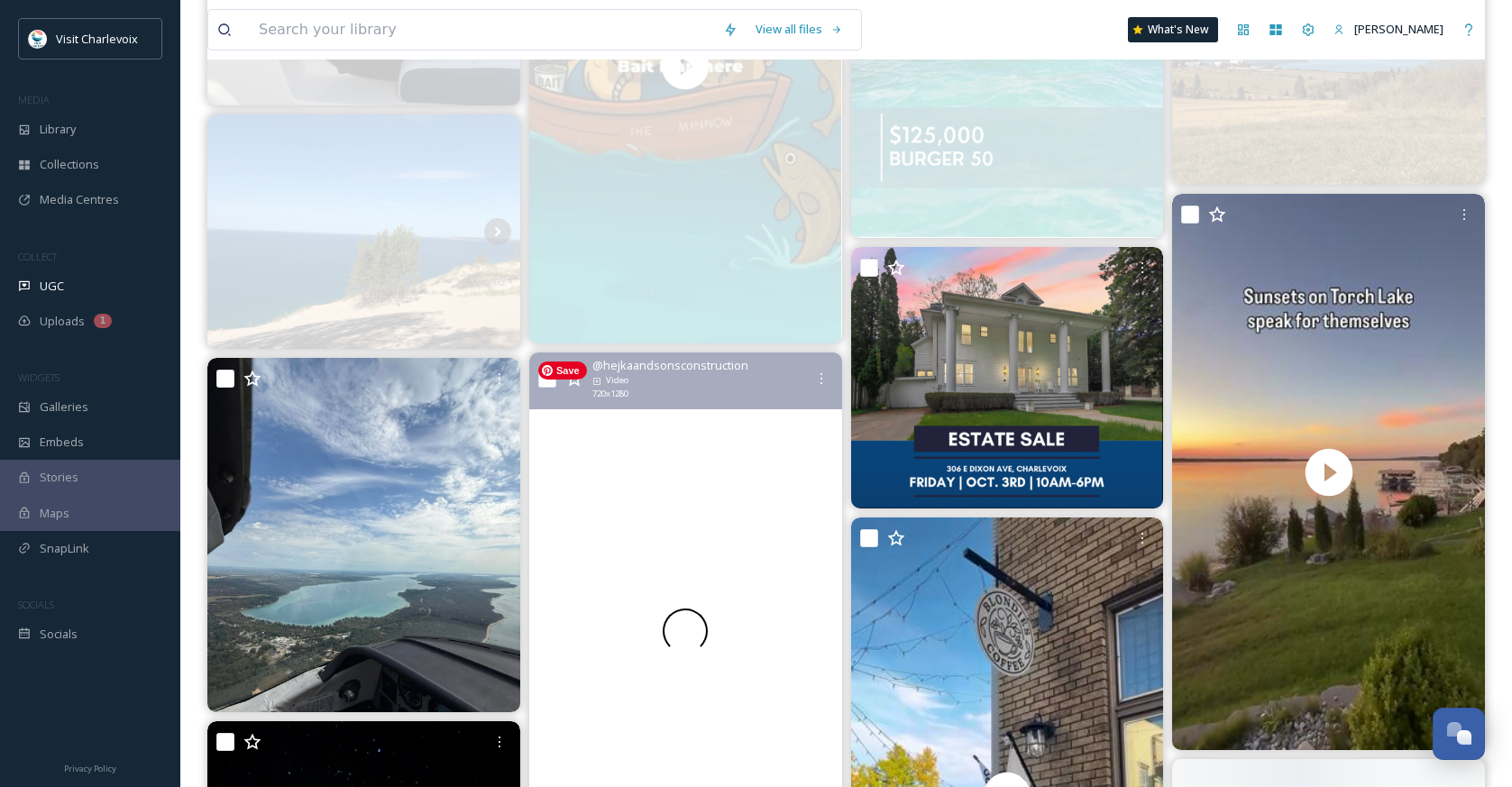
scroll to position [4778, 0]
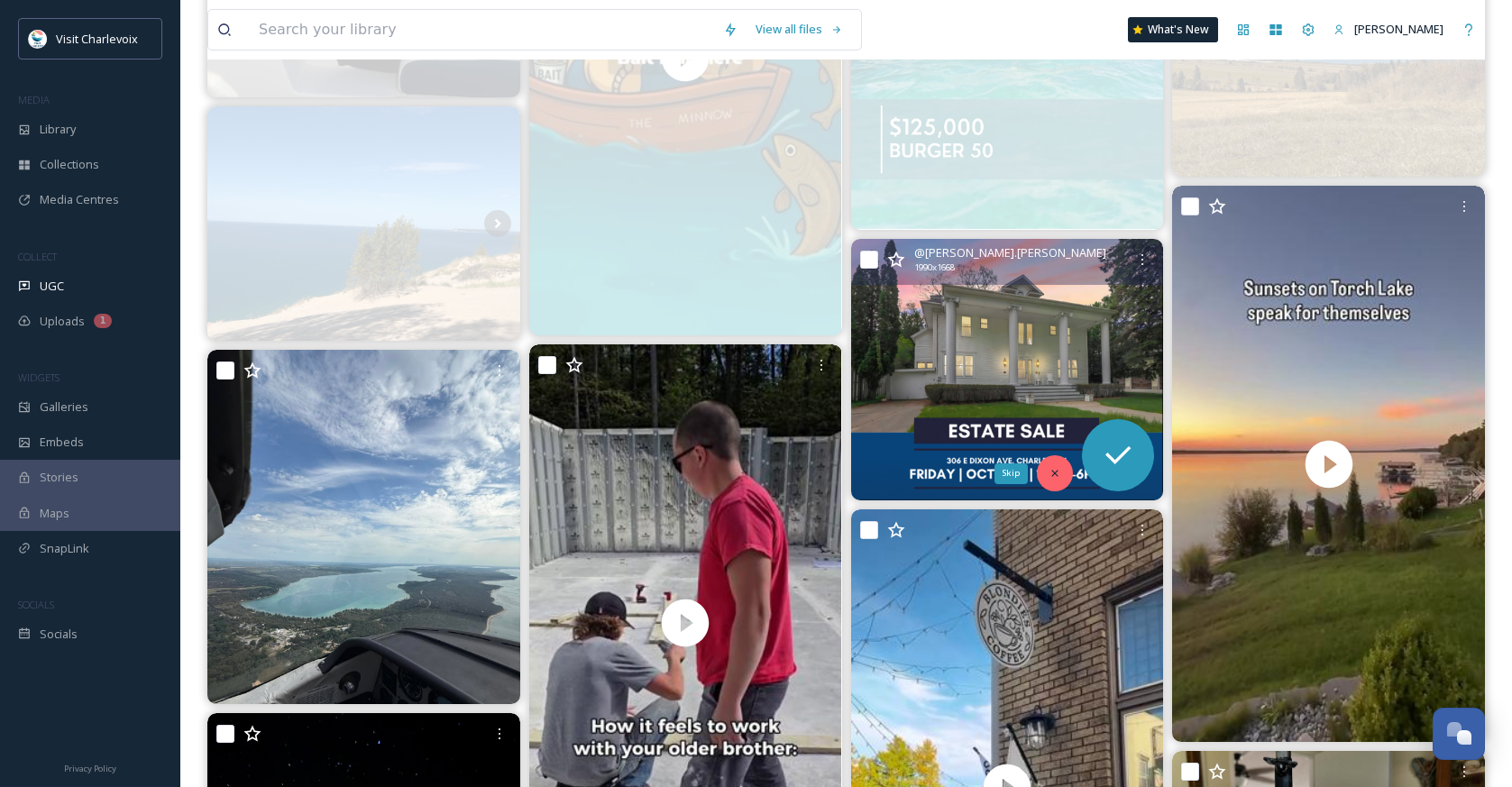
click at [1049, 468] on icon at bounding box center [1054, 473] width 12 height 12
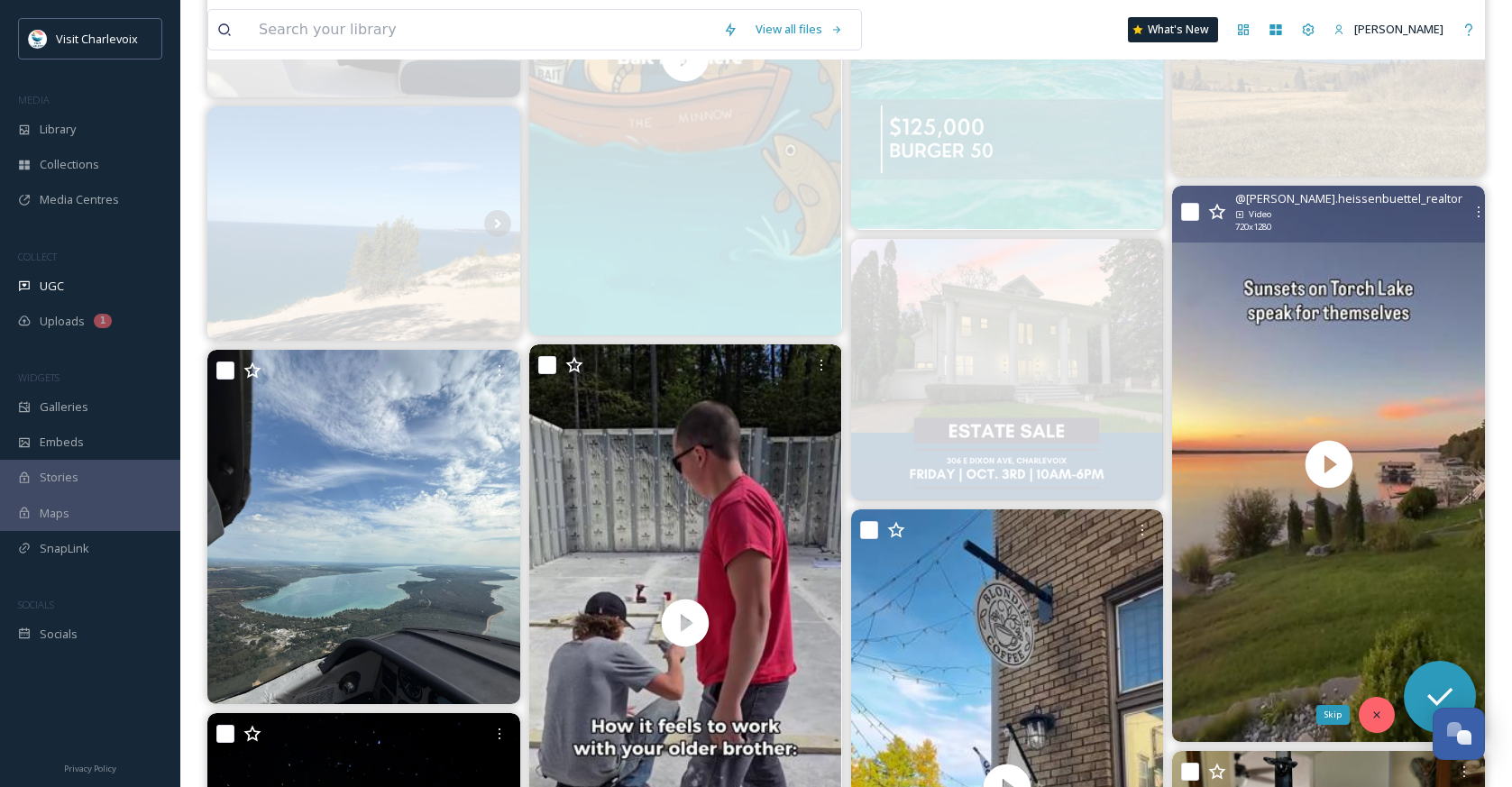
click at [1382, 704] on div "Skip" at bounding box center [1376, 715] width 36 height 36
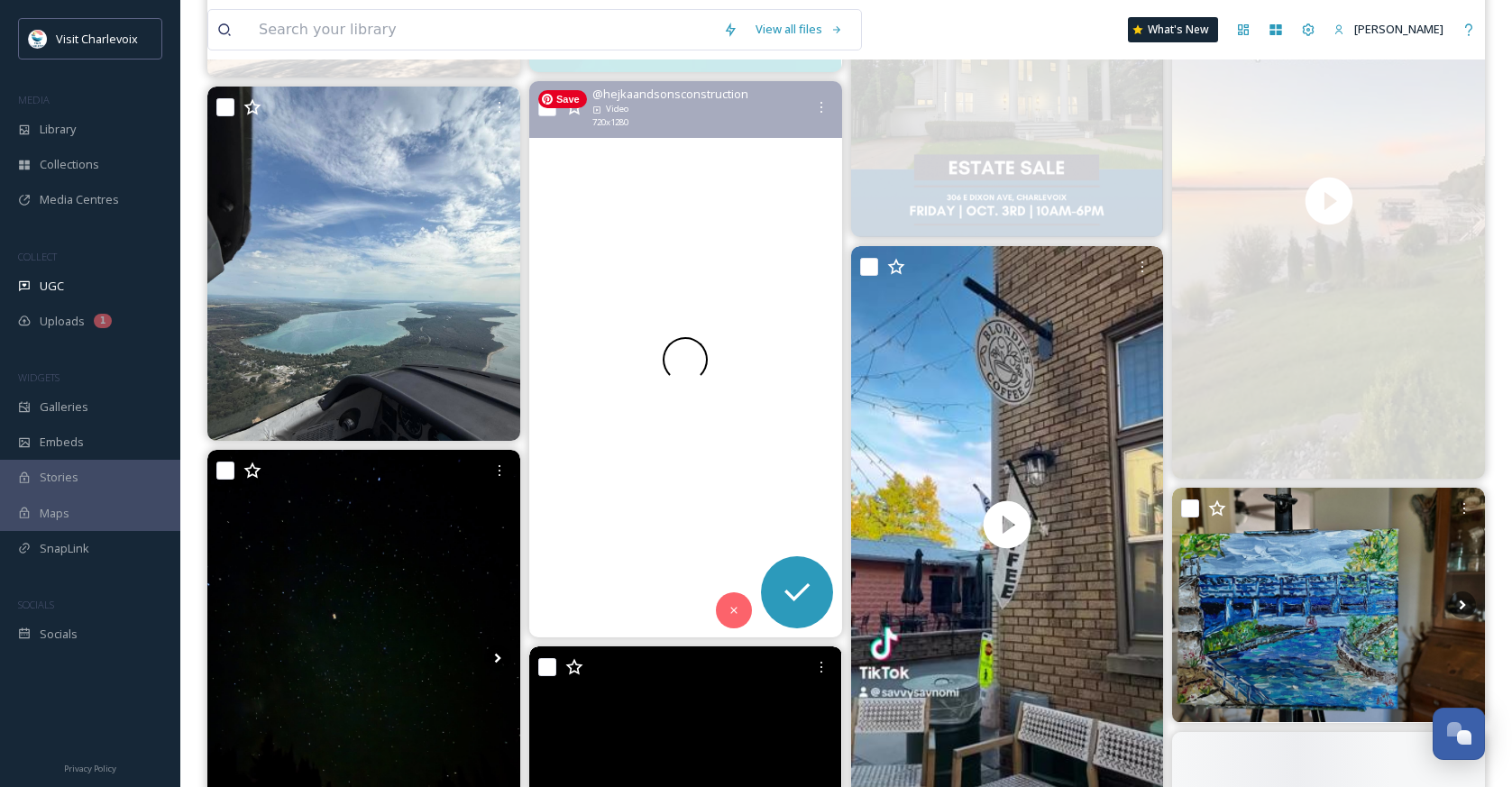
scroll to position [5080, 0]
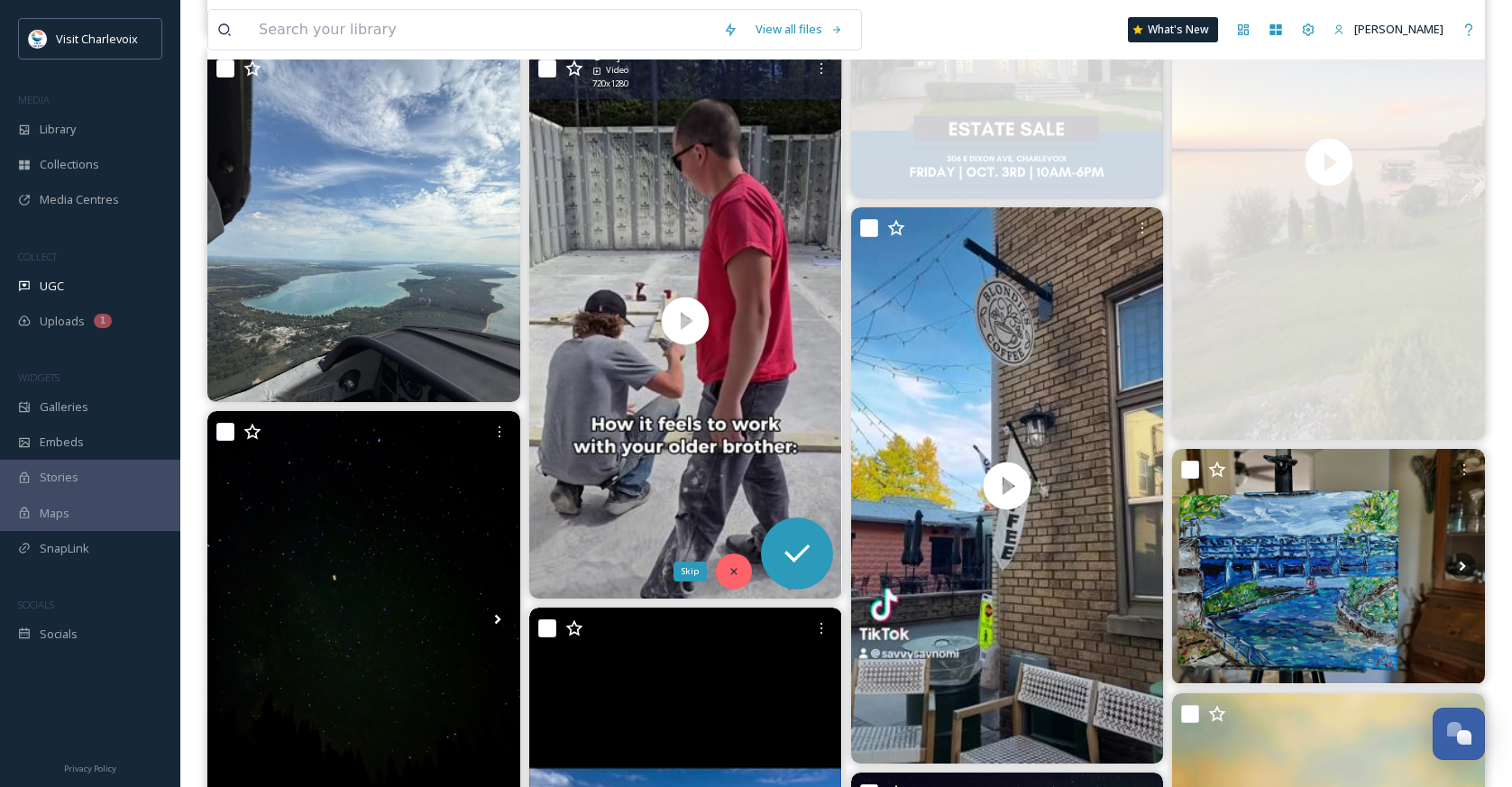
click at [747, 571] on div "Skip" at bounding box center [734, 572] width 36 height 36
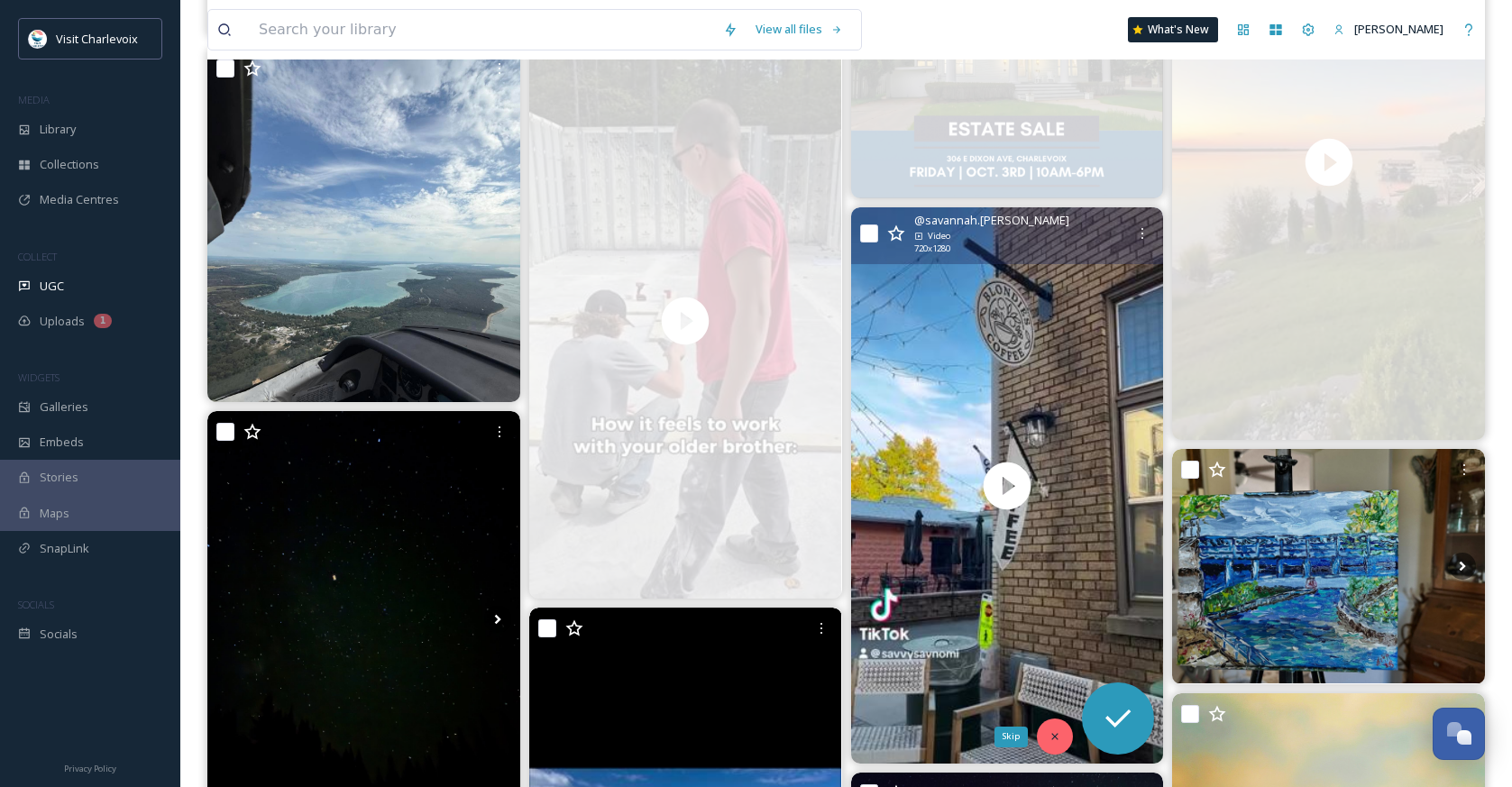
click at [1057, 725] on div "Skip" at bounding box center [1055, 736] width 36 height 36
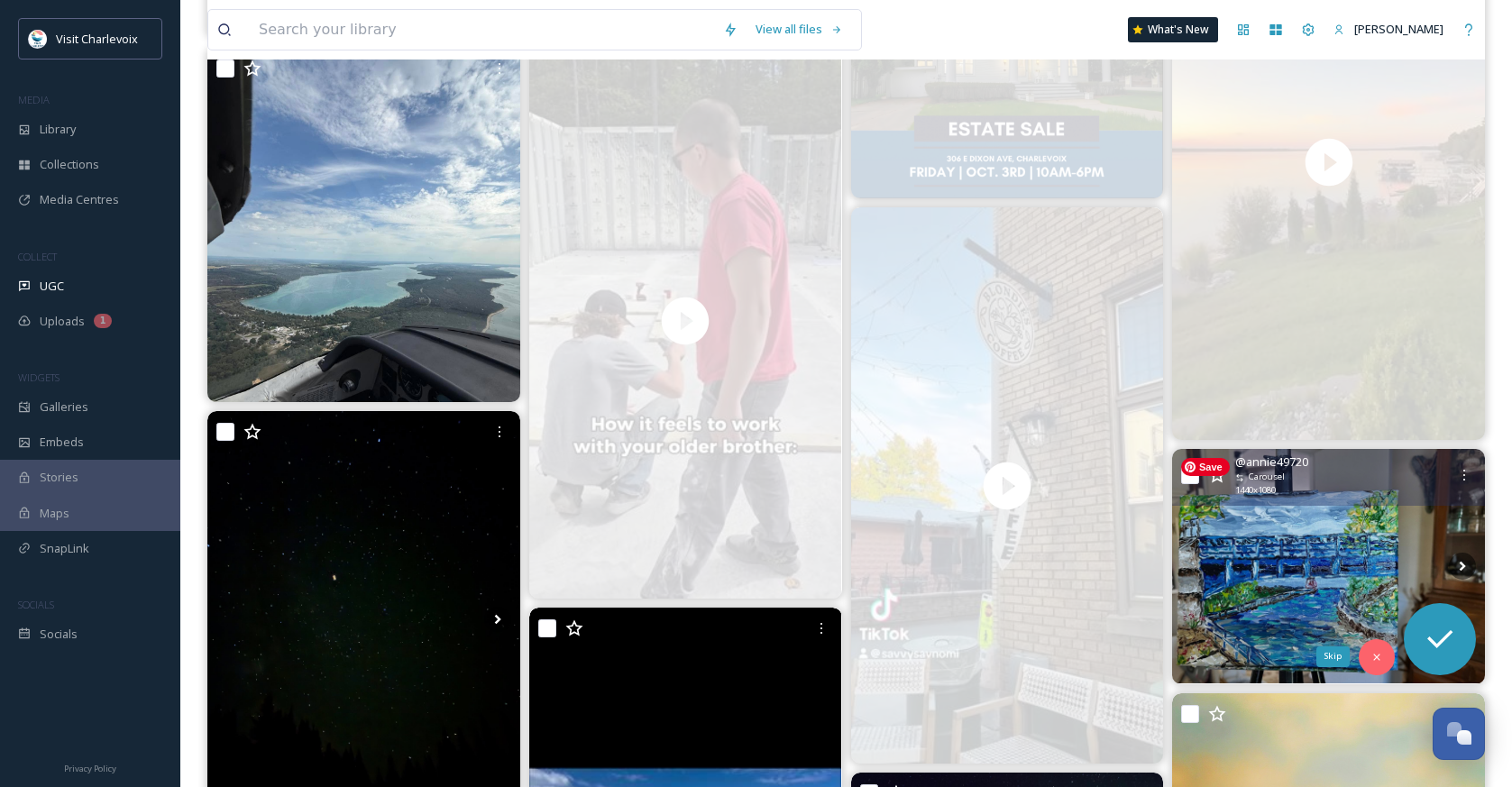
click at [1376, 651] on icon at bounding box center [1376, 657] width 12 height 12
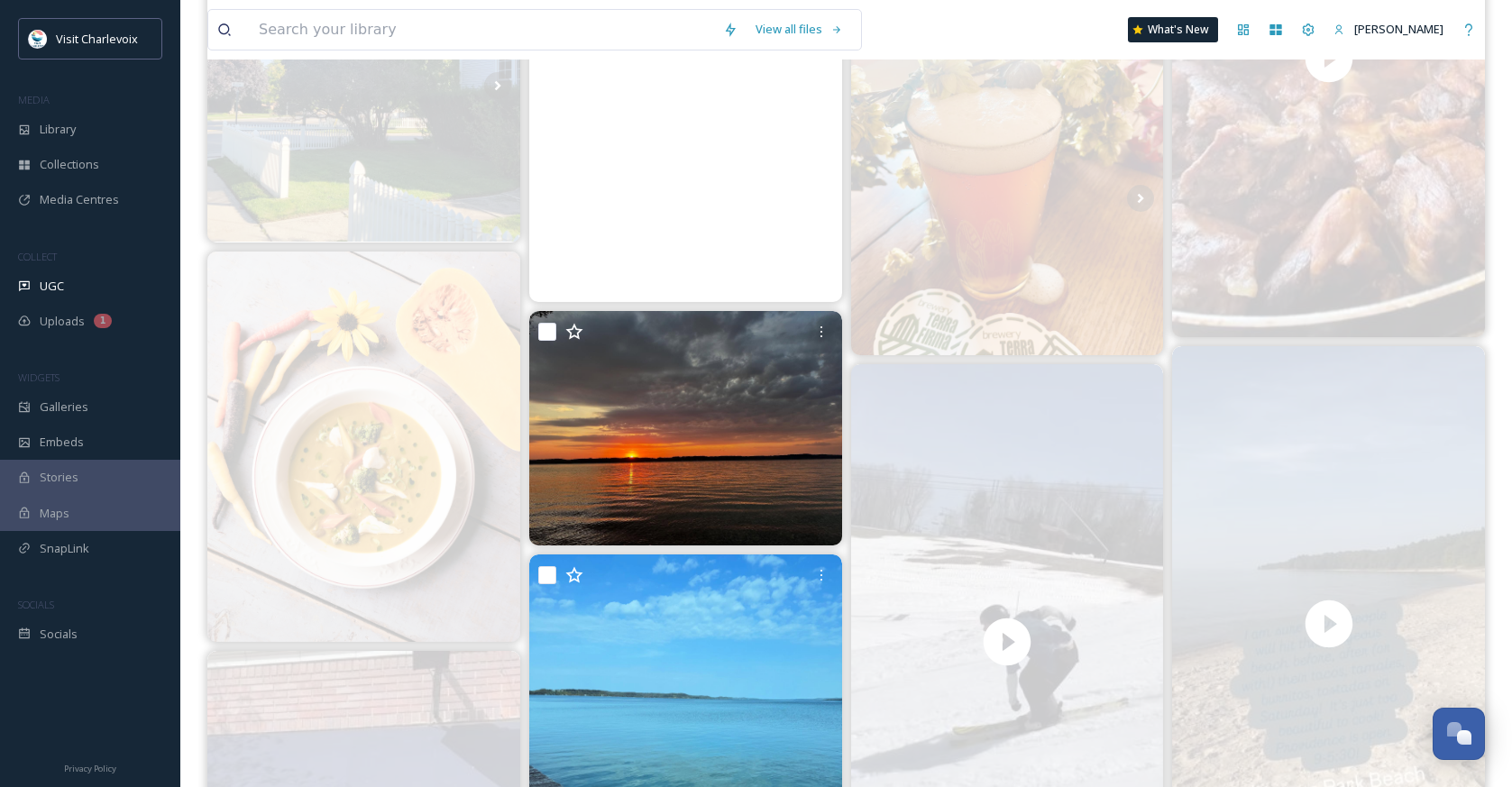
scroll to position [1806, 0]
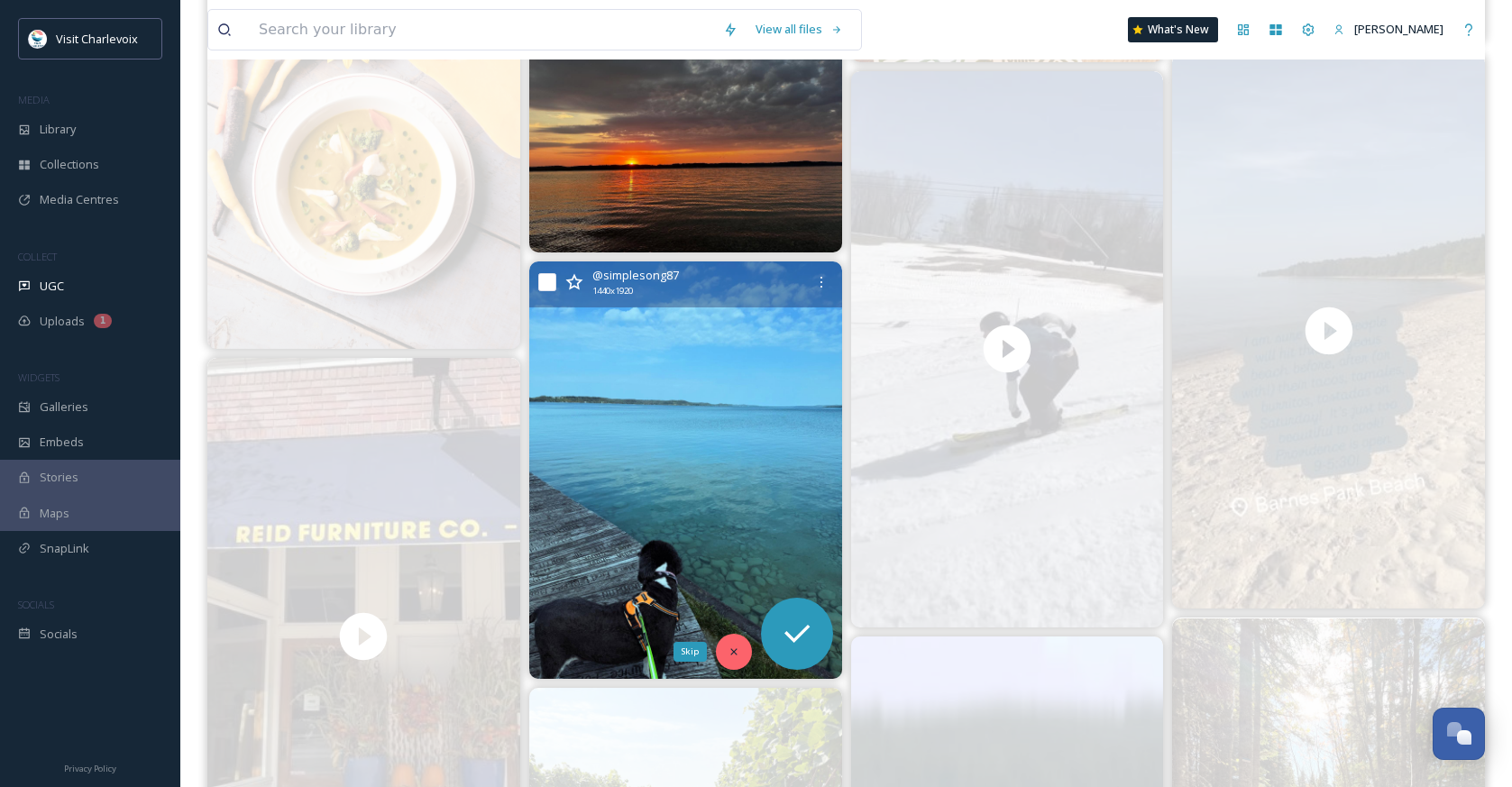
click at [737, 651] on icon at bounding box center [734, 651] width 12 height 12
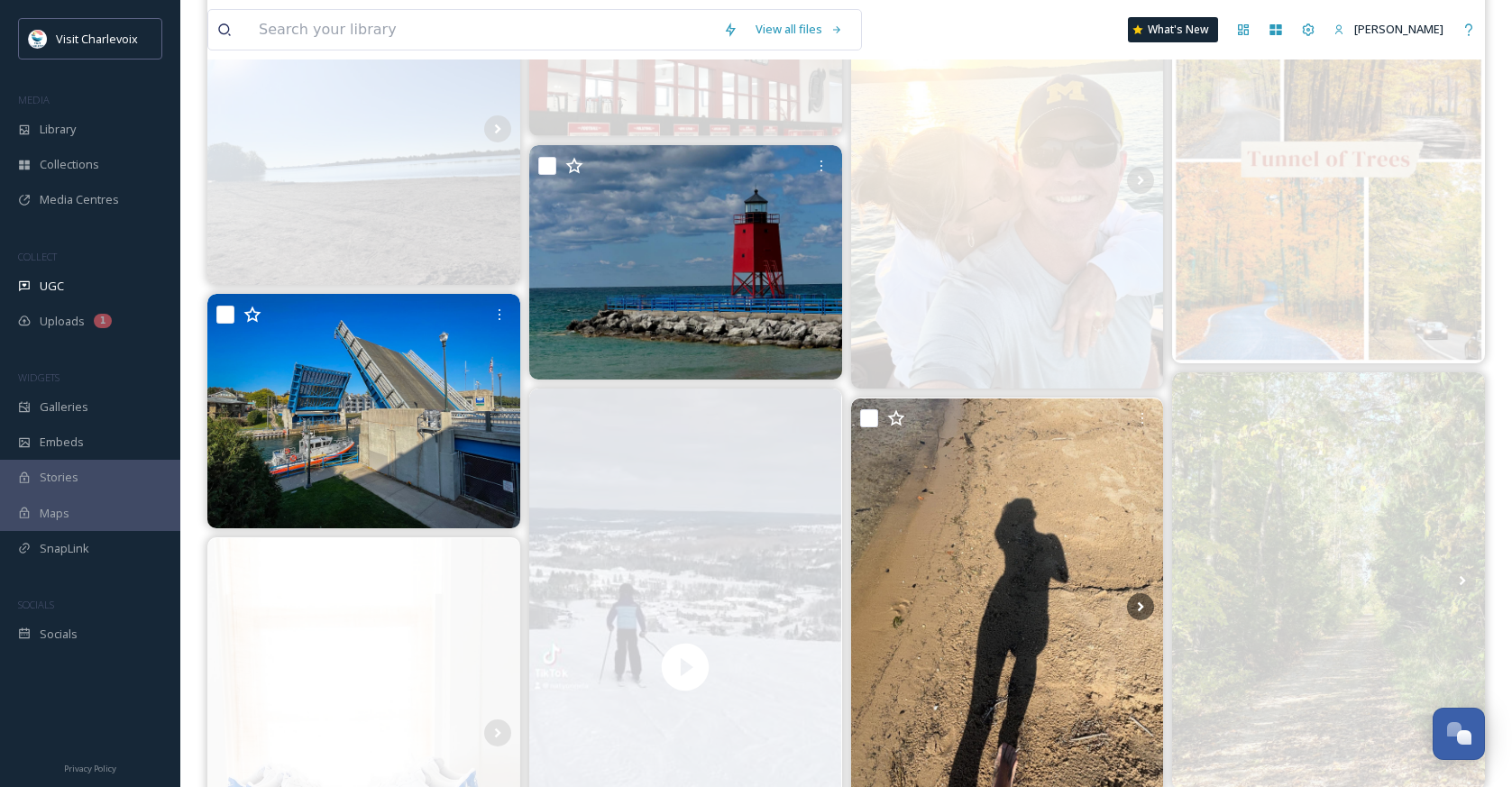
scroll to position [0, 0]
